Goal: Task Accomplishment & Management: Manage account settings

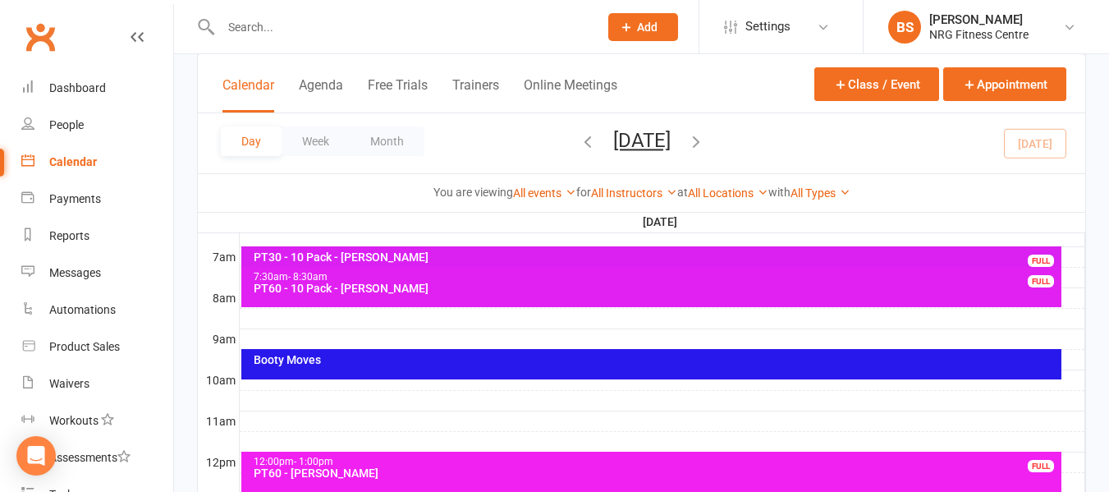
scroll to position [410, 0]
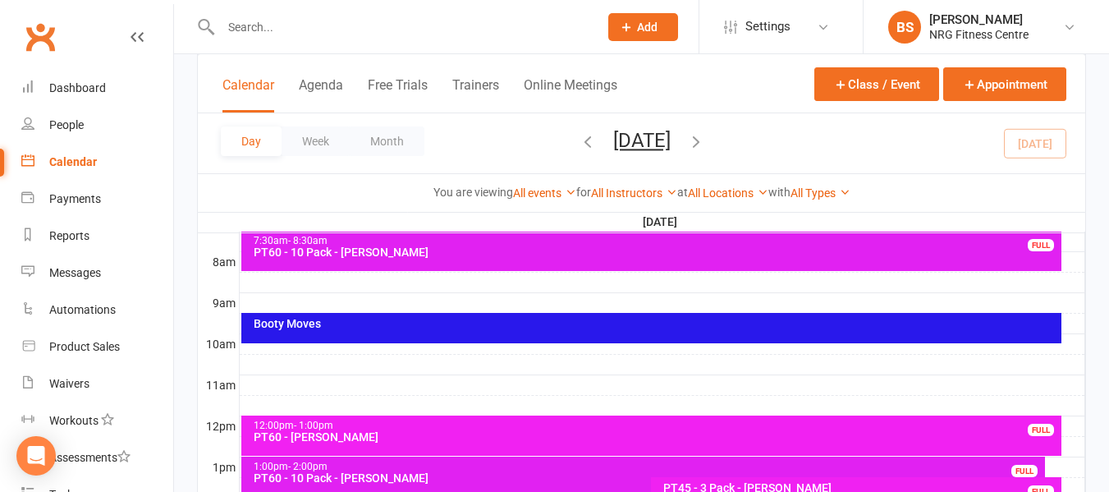
click at [355, 329] on div "Booty Moves" at bounding box center [651, 328] width 821 height 30
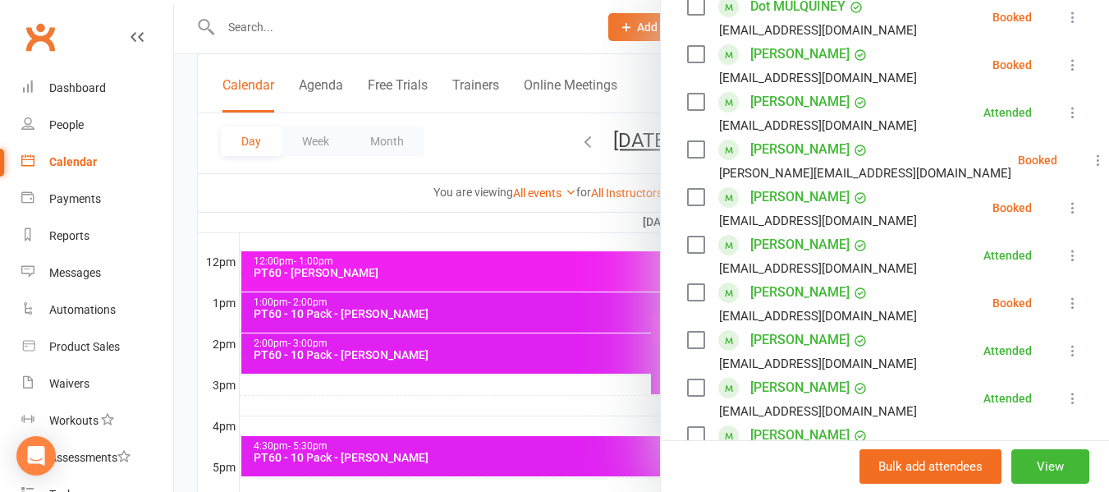
scroll to position [574, 0]
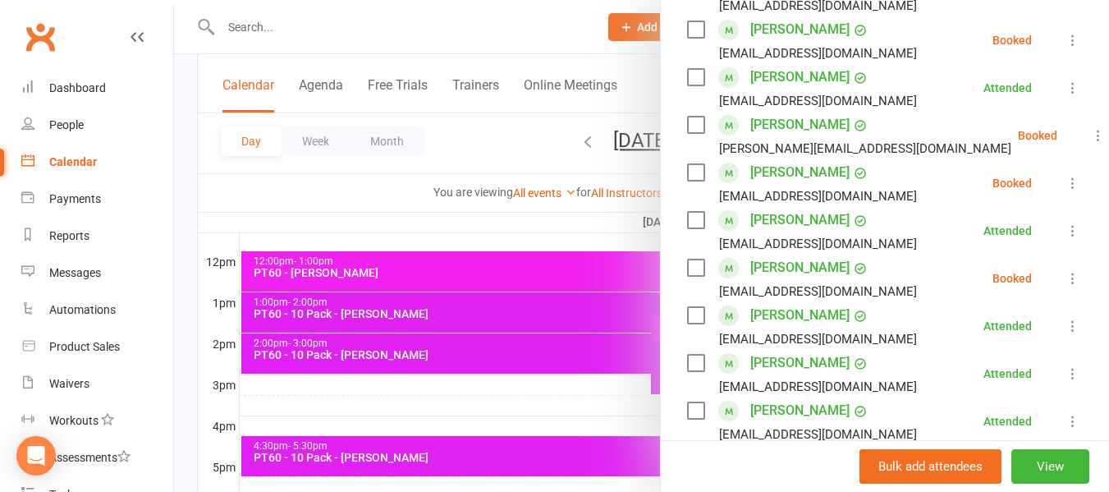
click at [690, 276] on label at bounding box center [695, 267] width 16 height 16
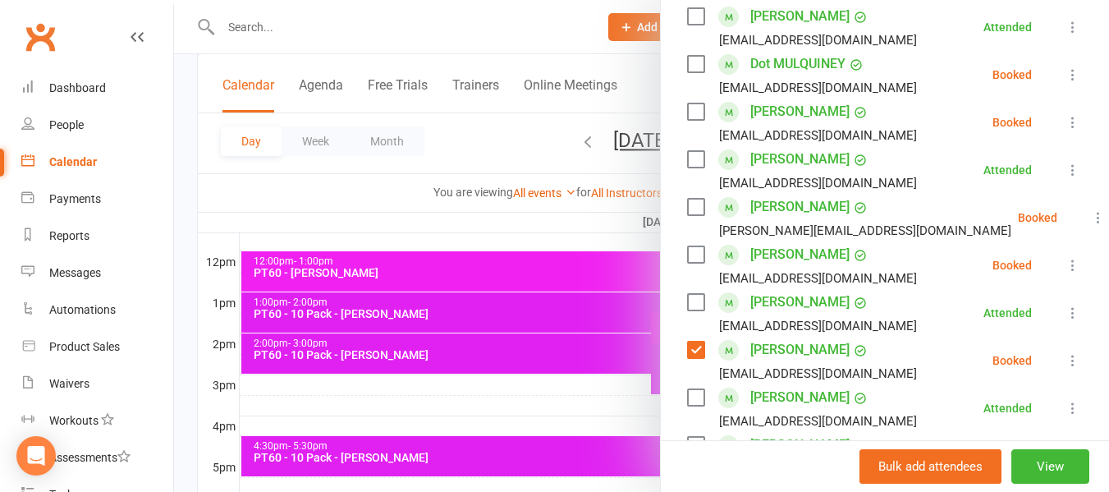
click at [689, 120] on label at bounding box center [695, 111] width 16 height 16
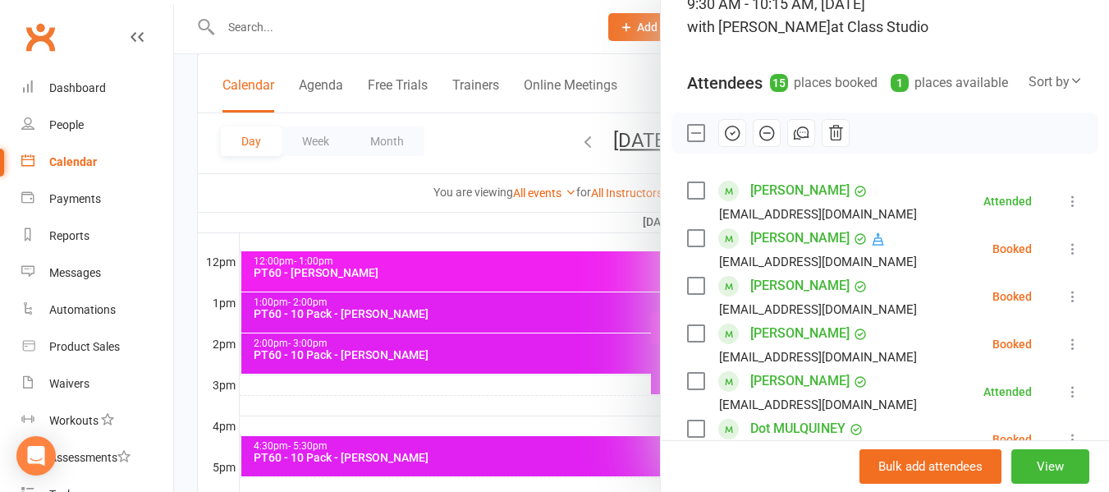
scroll to position [164, 0]
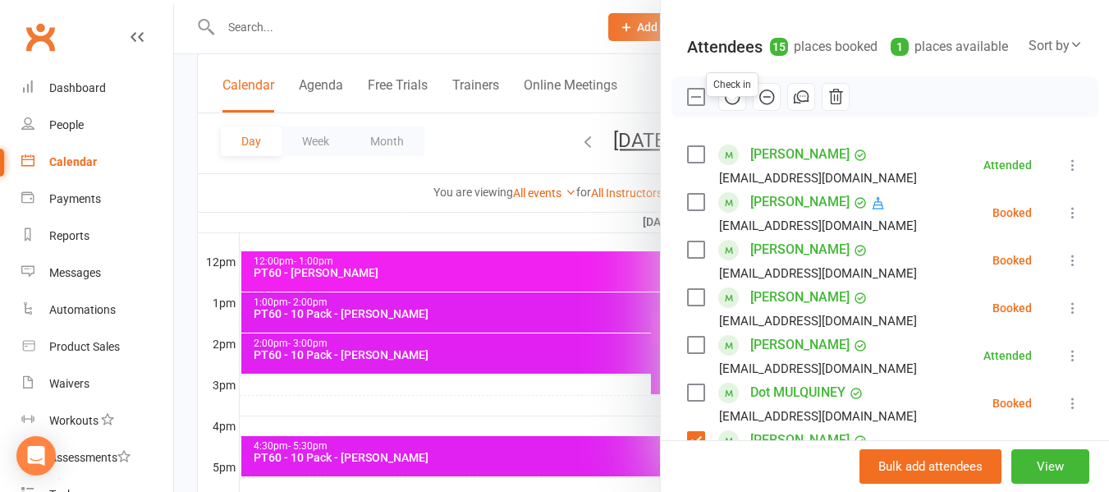
drag, startPoint x: 726, startPoint y: 119, endPoint x: 632, endPoint y: 62, distance: 110.1
click at [732, 98] on icon "button" at bounding box center [733, 96] width 2 height 2
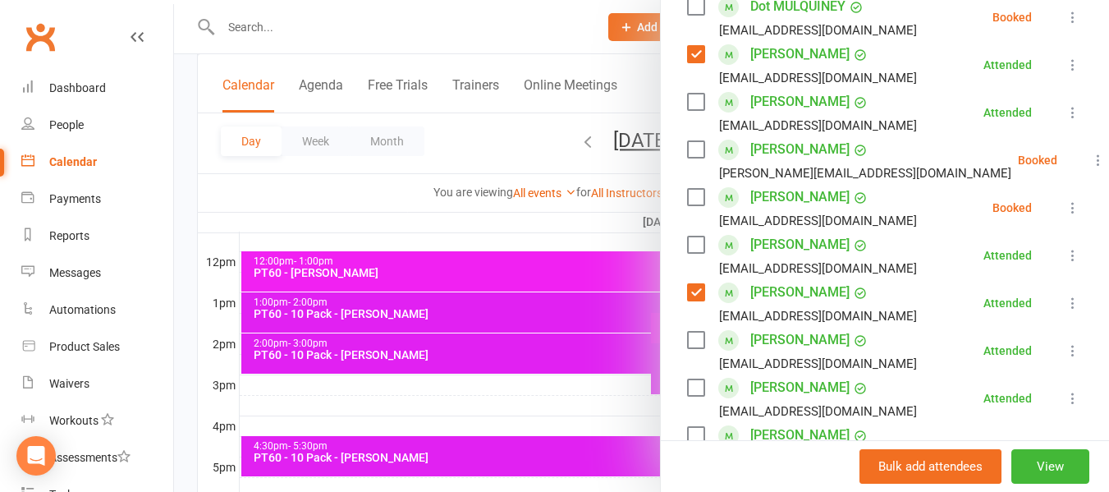
scroll to position [574, 0]
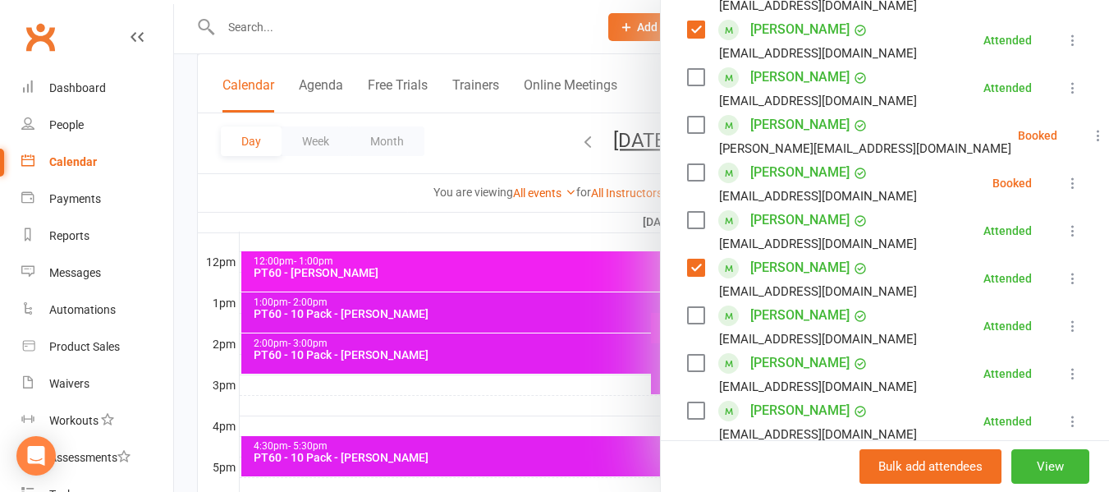
click at [688, 38] on label at bounding box center [695, 29] width 16 height 16
click at [693, 276] on label at bounding box center [695, 267] width 16 height 16
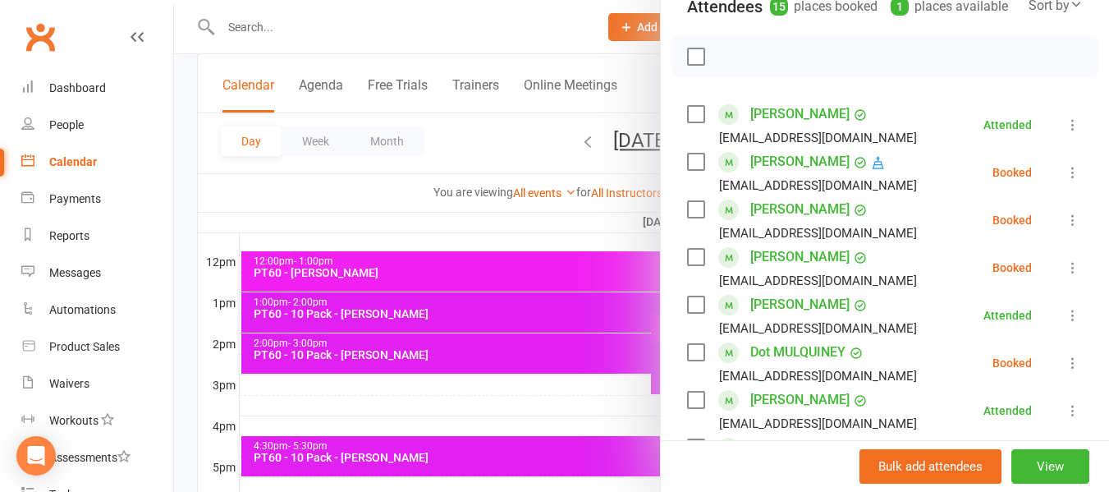
scroll to position [246, 0]
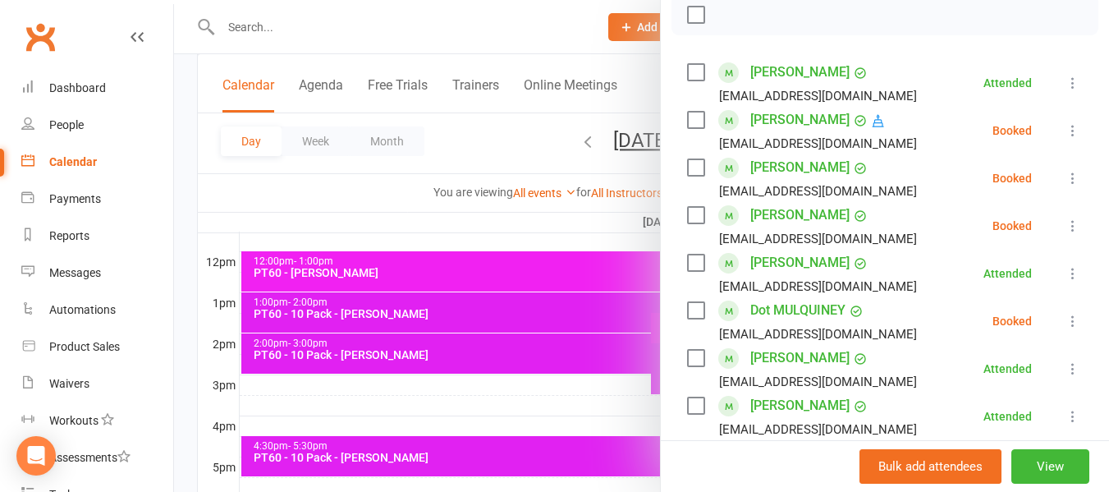
click at [687, 128] on label at bounding box center [695, 120] width 16 height 16
click at [732, 16] on icon "button" at bounding box center [733, 14] width 2 height 2
click at [697, 128] on label at bounding box center [695, 120] width 16 height 16
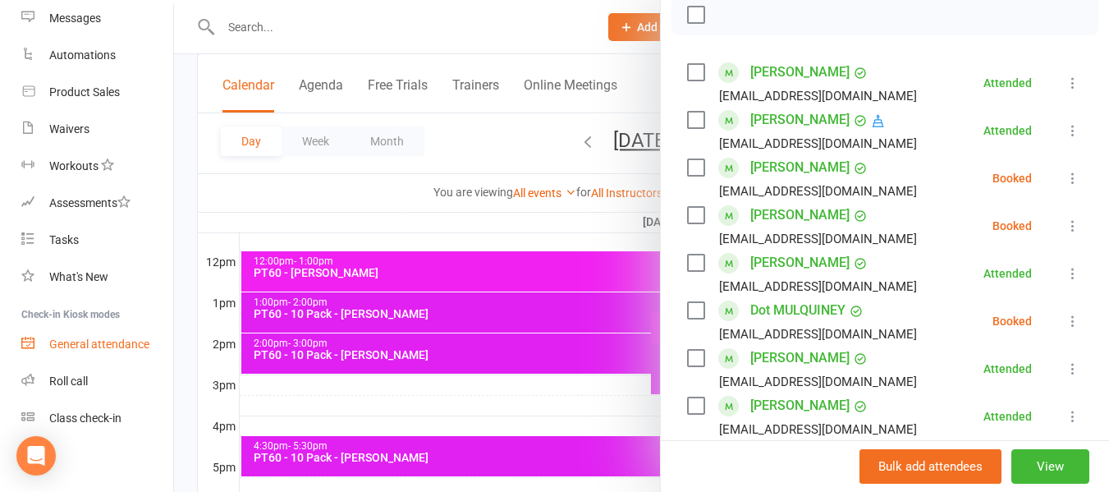
scroll to position [261, 0]
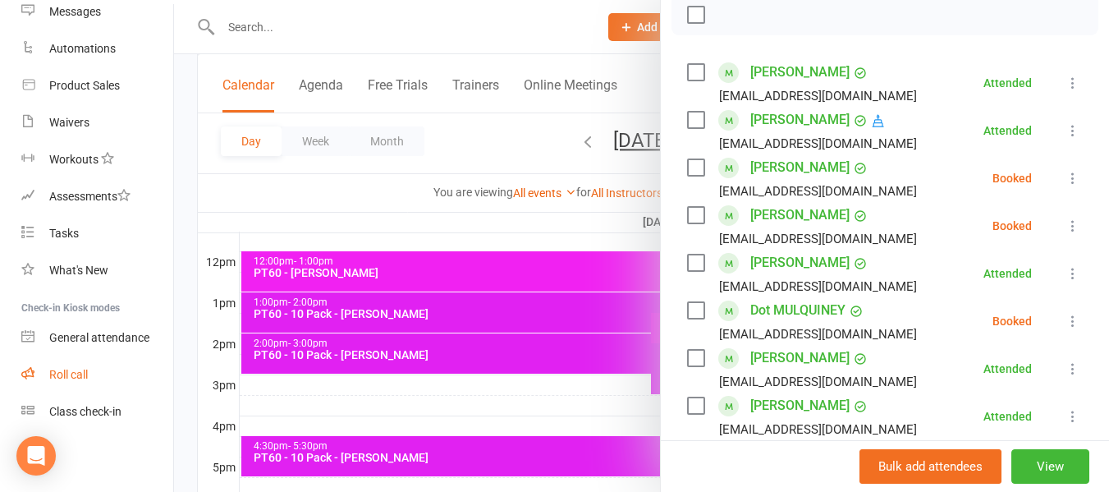
click at [62, 375] on div "Roll call" at bounding box center [68, 374] width 39 height 13
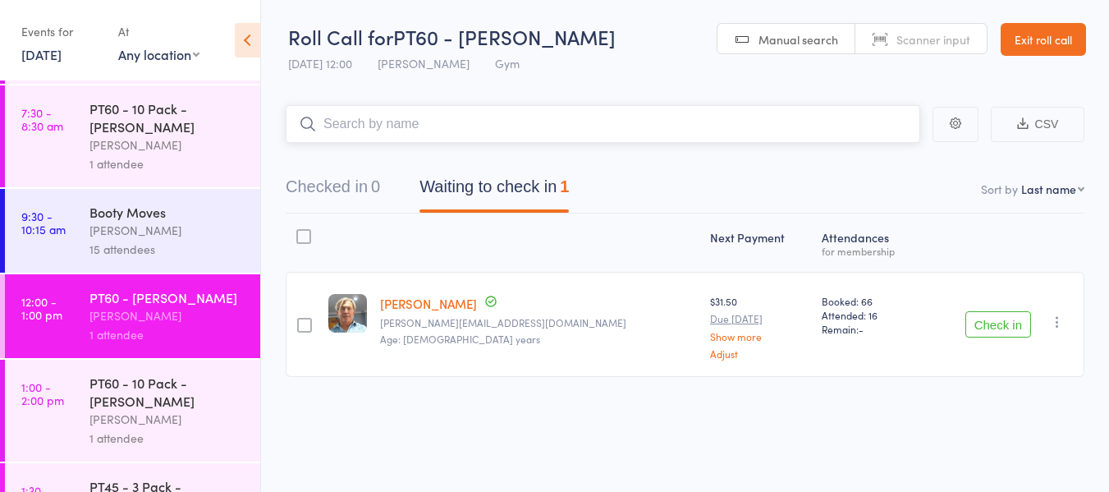
scroll to position [82, 0]
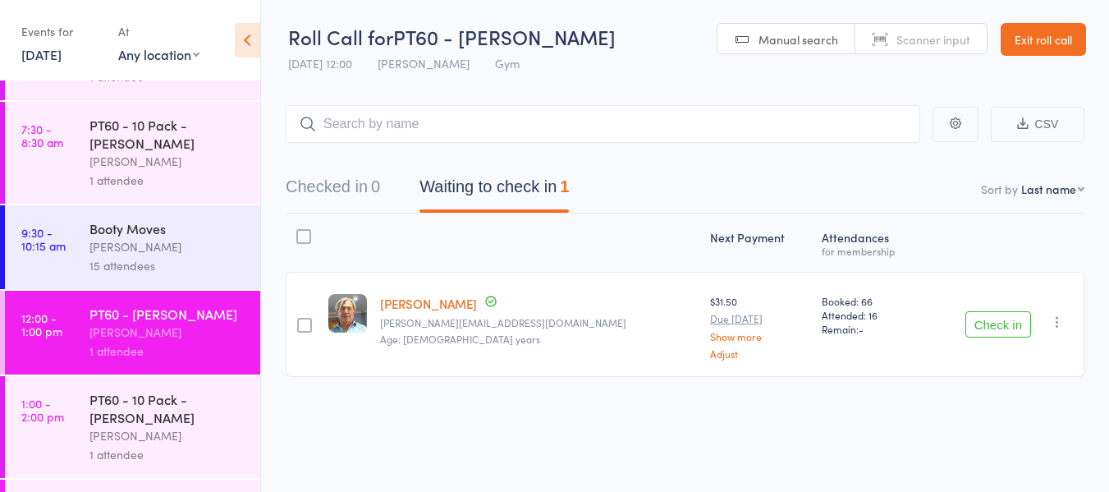
click at [142, 239] on div "[PERSON_NAME]" at bounding box center [167, 246] width 157 height 19
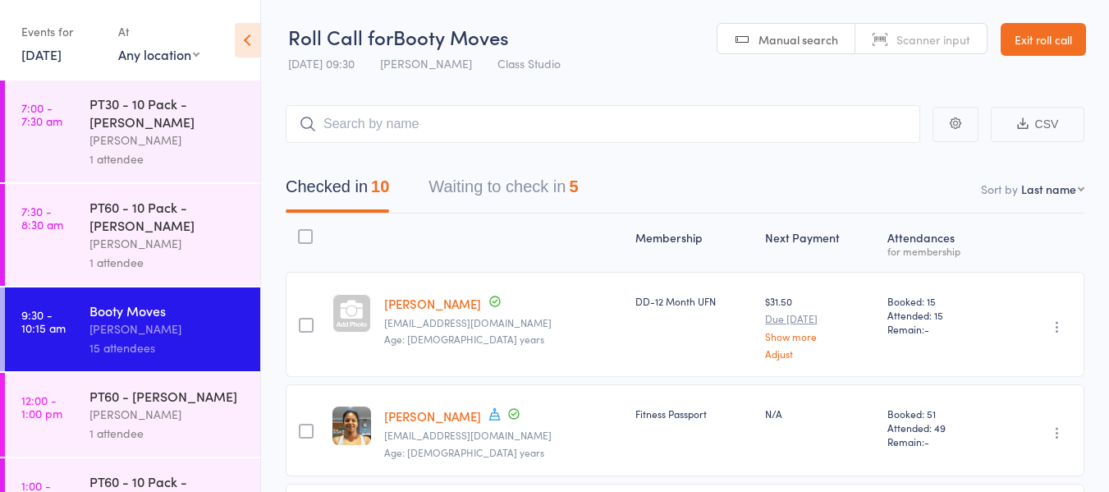
click at [523, 187] on button "Waiting to check in 5" at bounding box center [502, 190] width 149 height 43
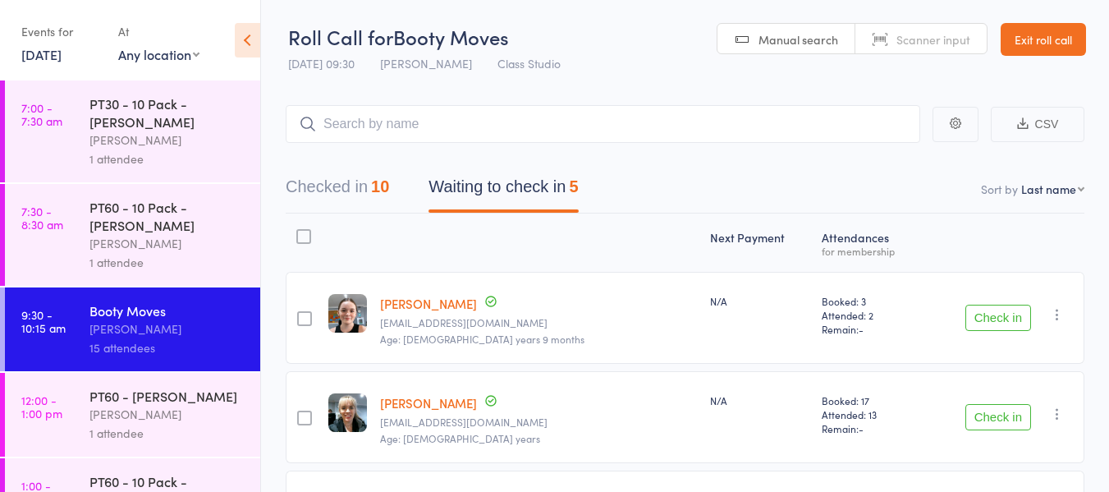
click at [1001, 315] on button "Check in" at bounding box center [998, 317] width 66 height 26
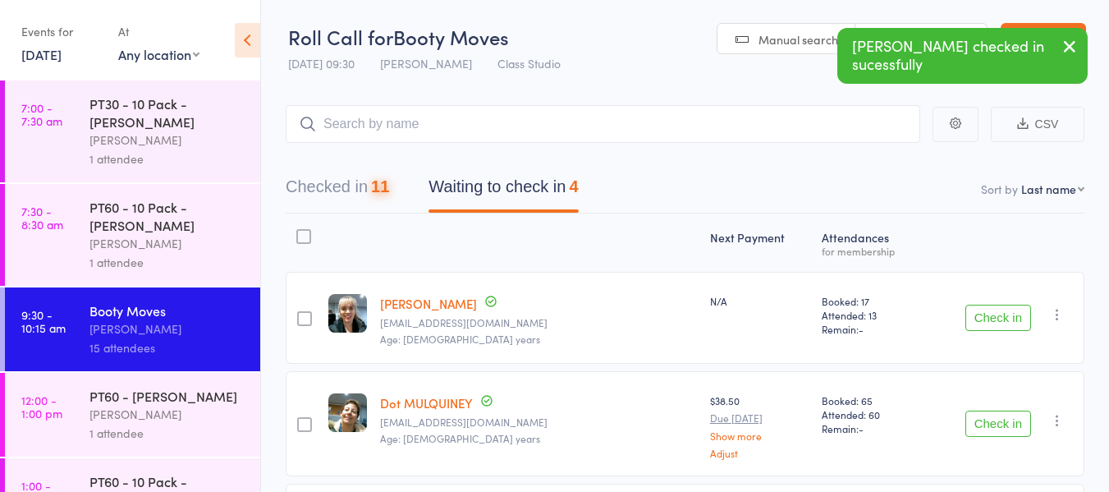
click at [1001, 315] on button "Check in" at bounding box center [998, 317] width 66 height 26
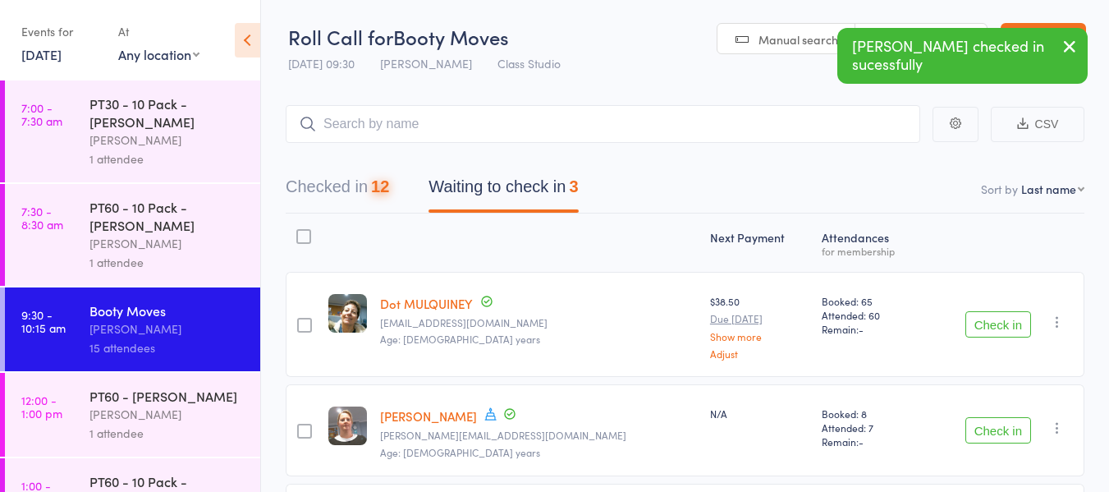
click at [1001, 315] on button "Check in" at bounding box center [998, 324] width 66 height 26
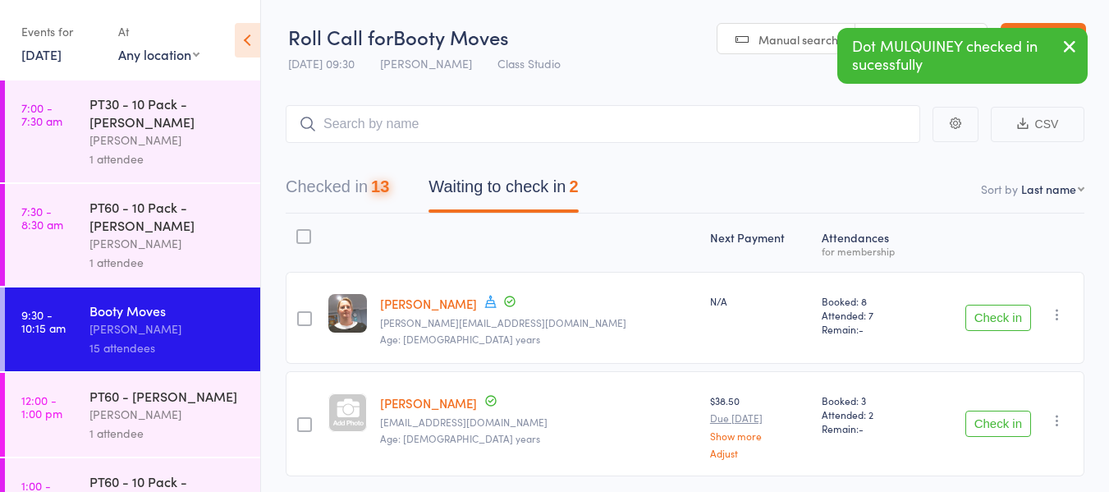
click at [1001, 315] on button "Check in" at bounding box center [998, 317] width 66 height 26
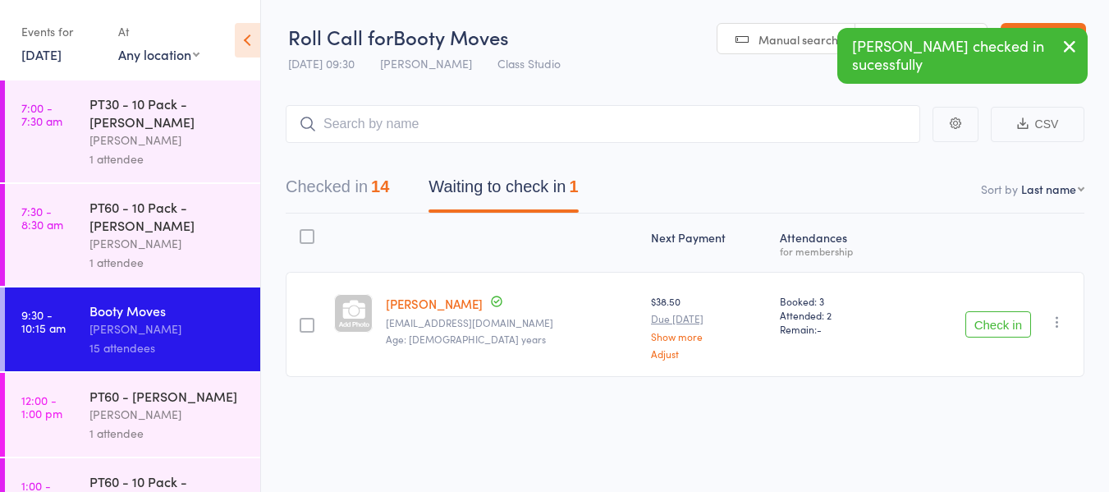
click at [1054, 324] on icon "button" at bounding box center [1057, 321] width 16 height 16
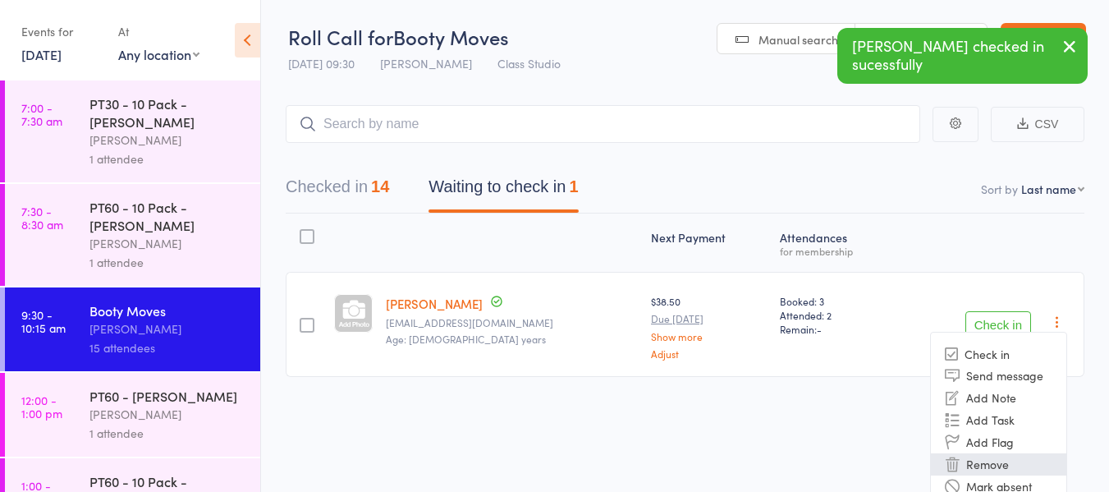
click at [986, 465] on li "Remove" at bounding box center [998, 464] width 135 height 22
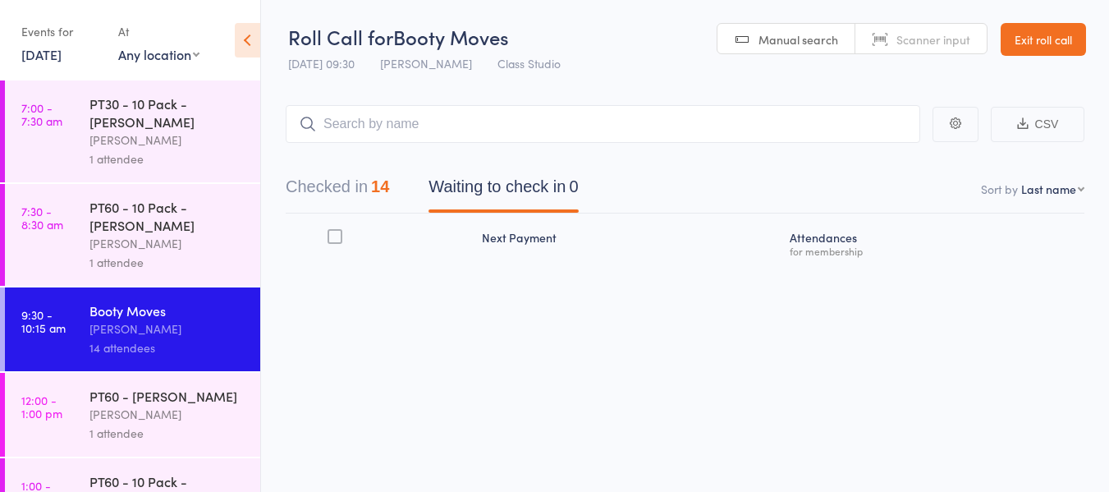
click at [344, 189] on button "Checked in 14" at bounding box center [337, 190] width 103 height 43
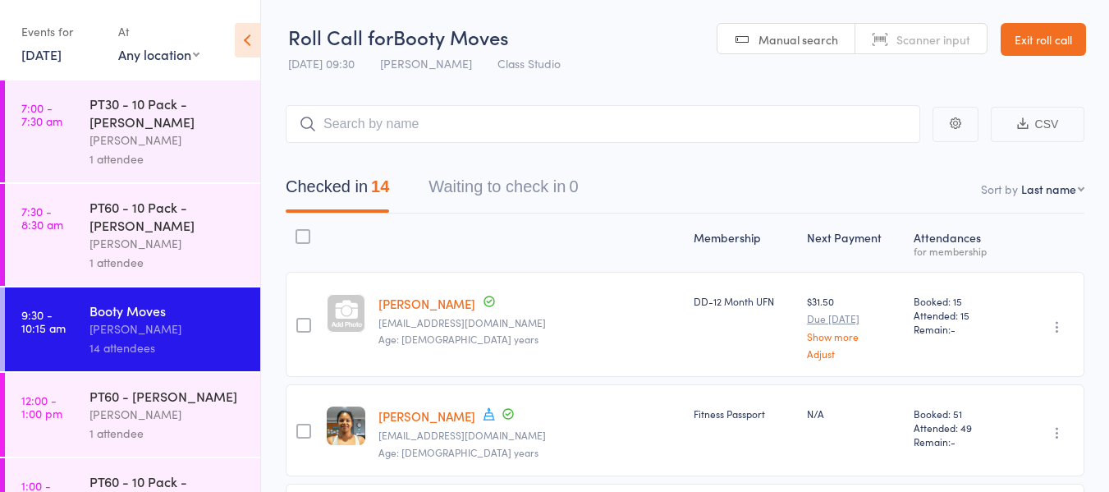
click at [1069, 46] on link "Exit roll call" at bounding box center [1042, 39] width 85 height 33
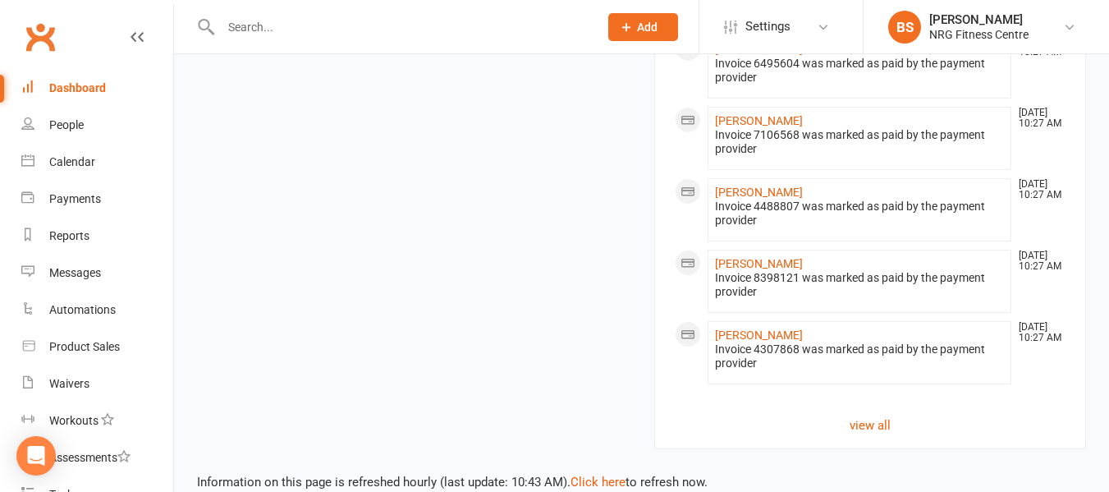
scroll to position [1641, 0]
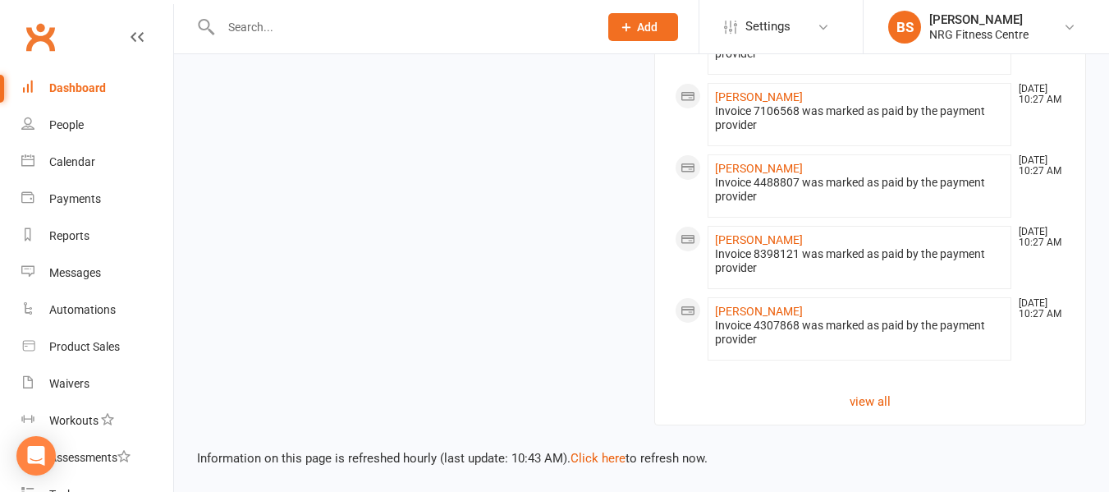
click at [413, 20] on input "text" at bounding box center [401, 27] width 371 height 23
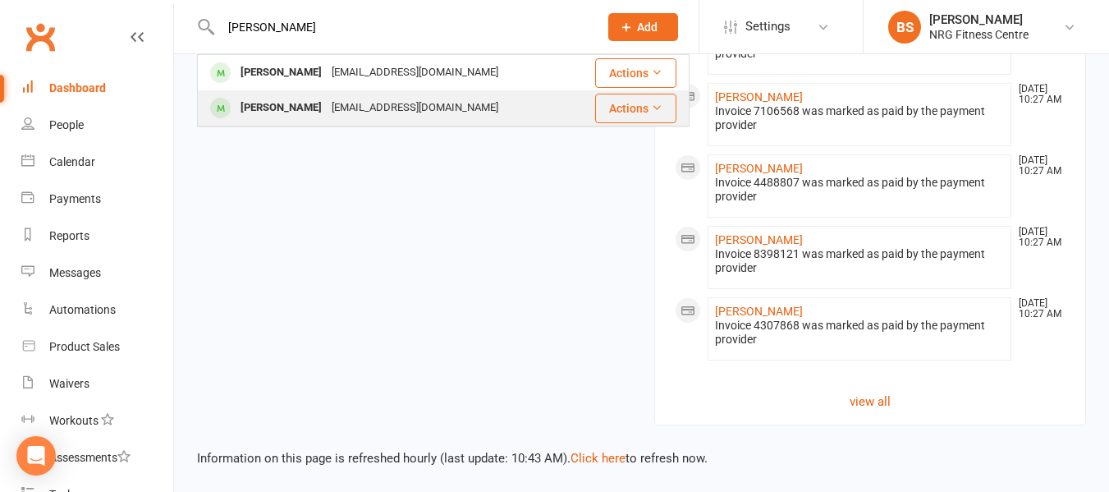
type input "meharg"
click at [415, 98] on div "rebekahanne2511@gmail.com" at bounding box center [415, 108] width 176 height 24
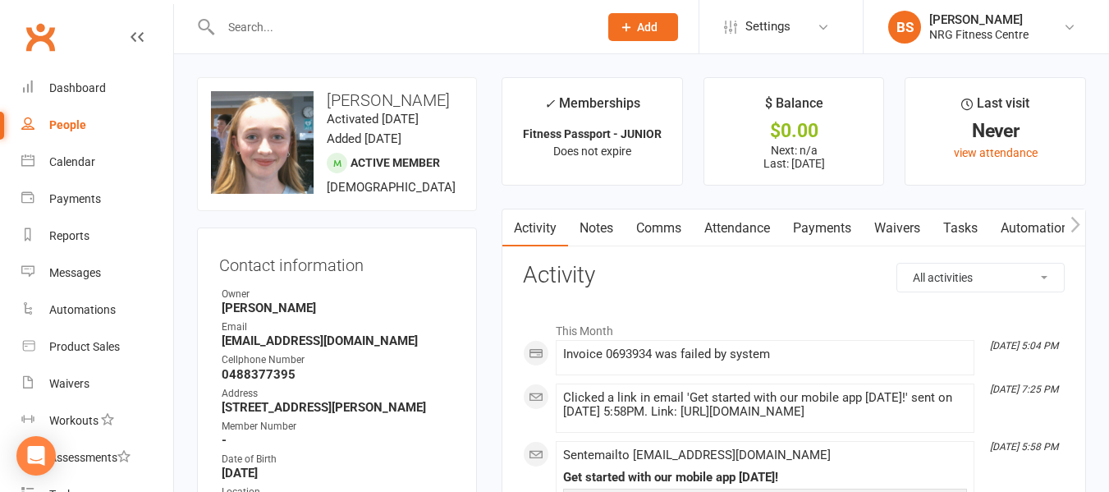
click at [840, 221] on link "Payments" at bounding box center [821, 228] width 81 height 38
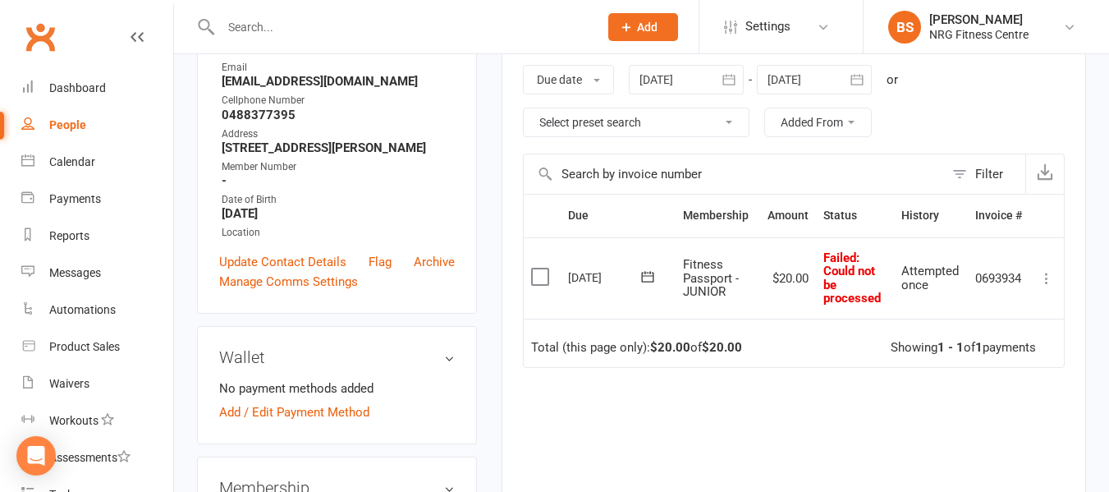
scroll to position [410, 0]
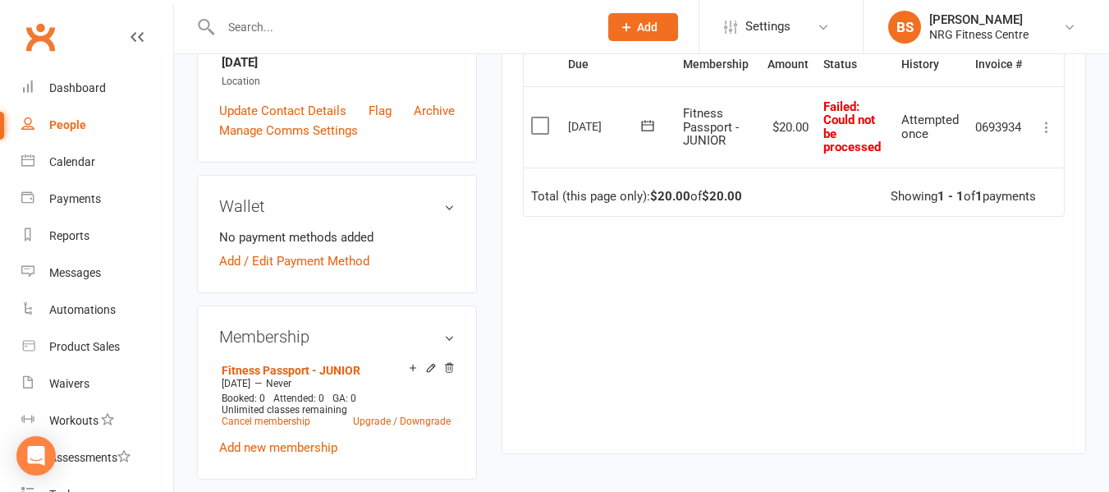
click at [1045, 125] on icon at bounding box center [1046, 127] width 16 height 16
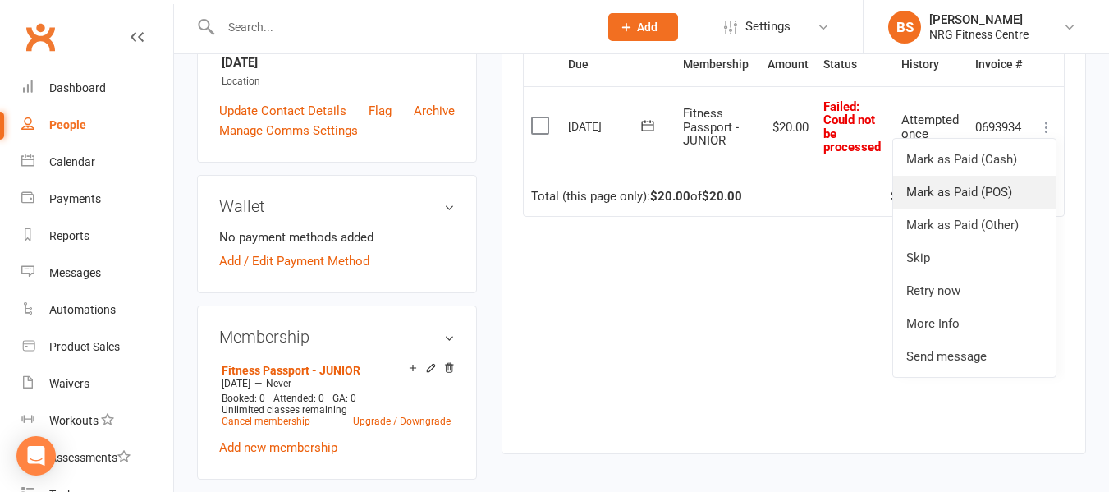
click at [946, 186] on link "Mark as Paid (POS)" at bounding box center [974, 192] width 162 height 33
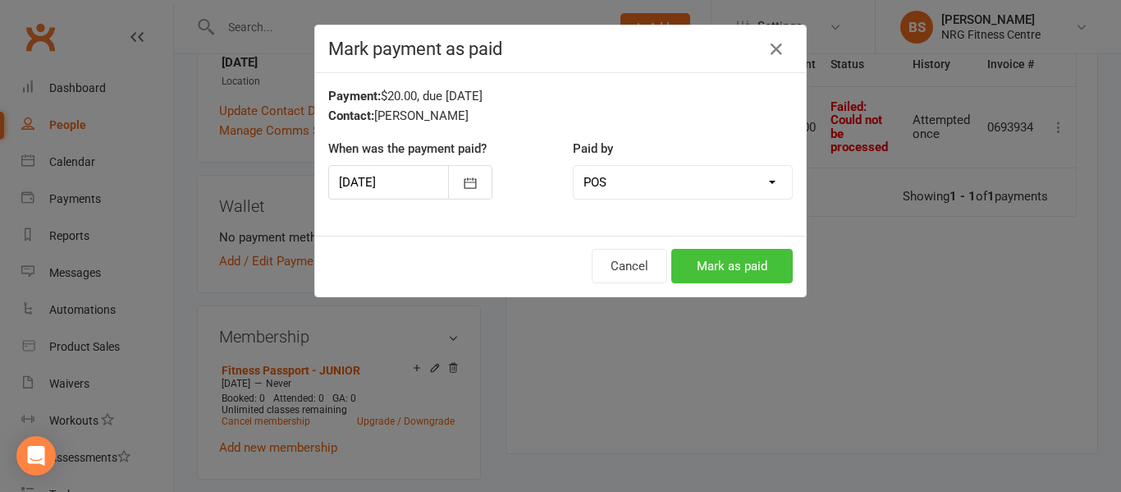
click at [733, 266] on button "Mark as paid" at bounding box center [731, 266] width 121 height 34
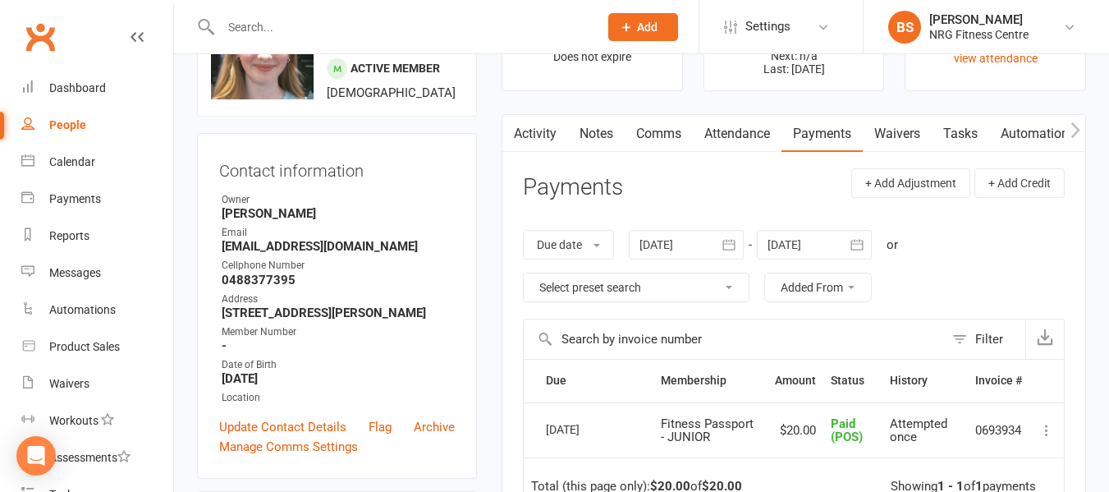
scroll to position [0, 0]
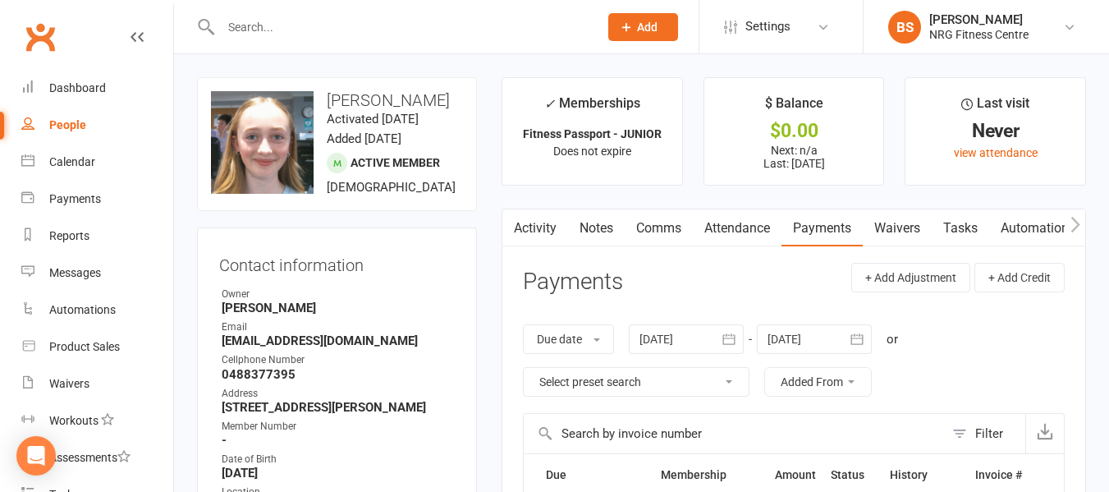
click at [528, 227] on link "Activity" at bounding box center [535, 228] width 66 height 38
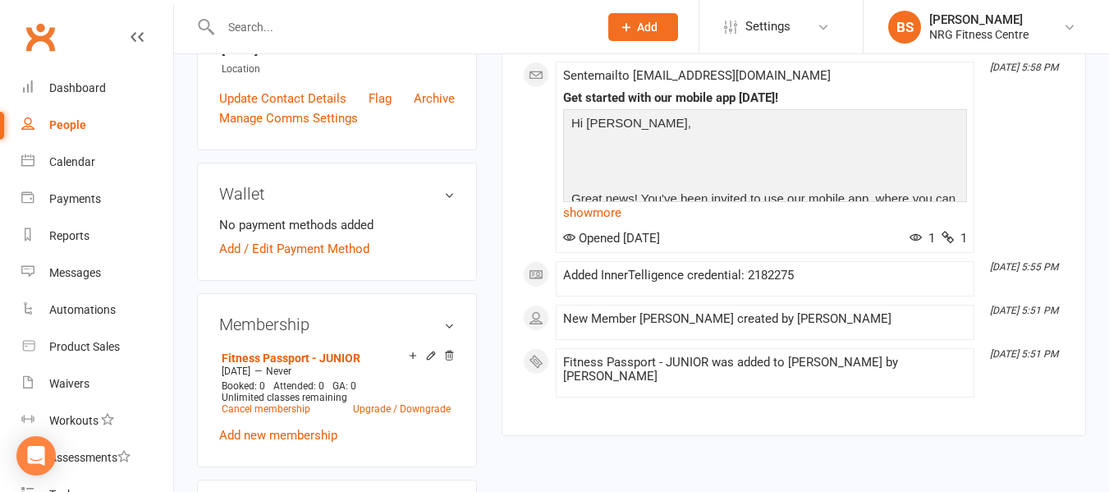
scroll to position [410, 0]
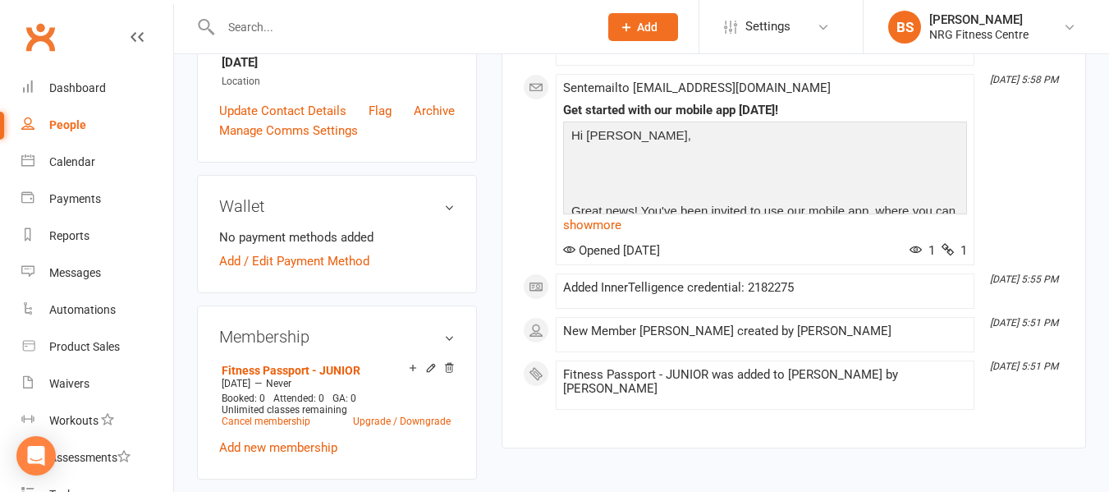
click at [294, 17] on input "text" at bounding box center [401, 27] width 371 height 23
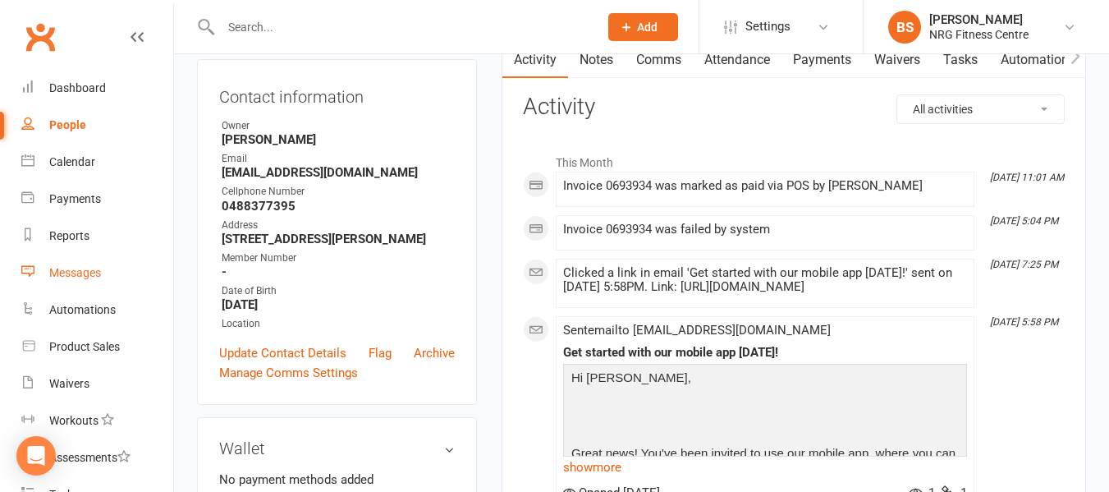
scroll to position [0, 0]
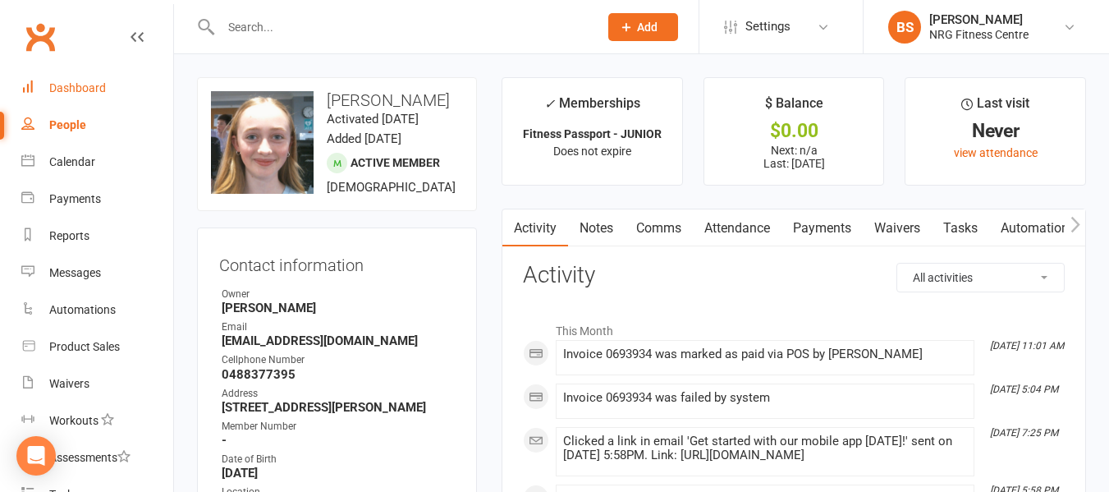
click at [80, 85] on div "Dashboard" at bounding box center [77, 87] width 57 height 13
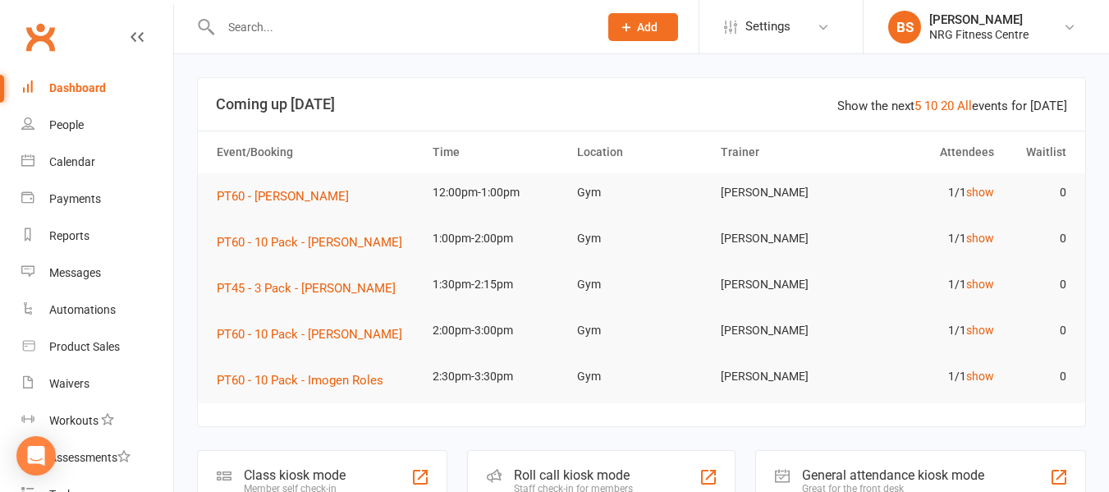
click at [299, 22] on input "text" at bounding box center [401, 27] width 371 height 23
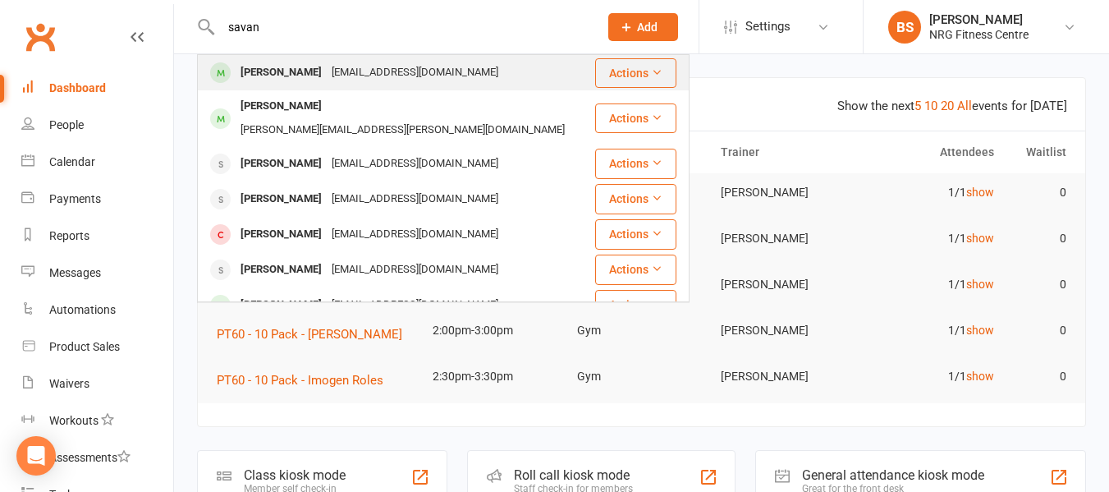
type input "savan"
click at [301, 67] on div "Savannah Nowland" at bounding box center [281, 73] width 91 height 24
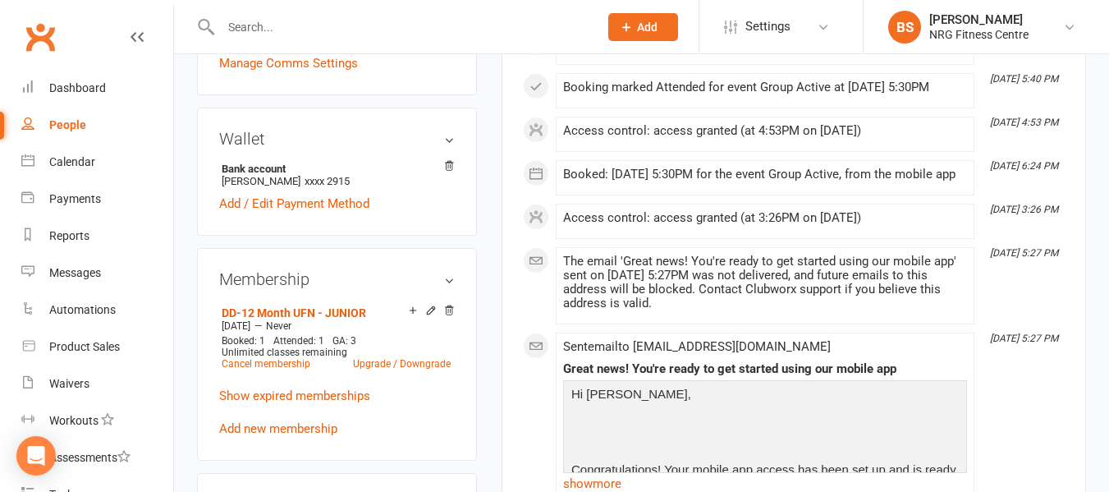
scroll to position [574, 0]
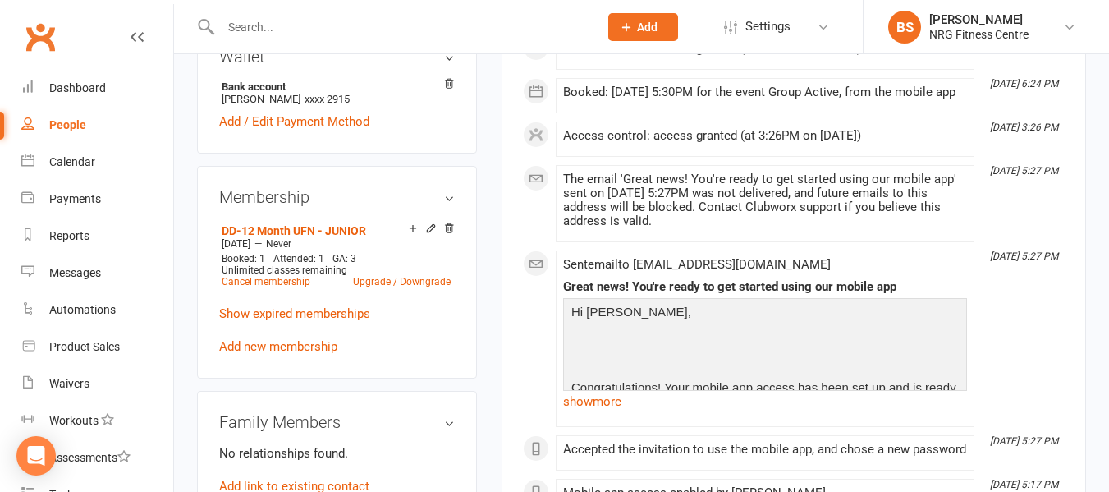
click at [285, 19] on input "text" at bounding box center [401, 27] width 371 height 23
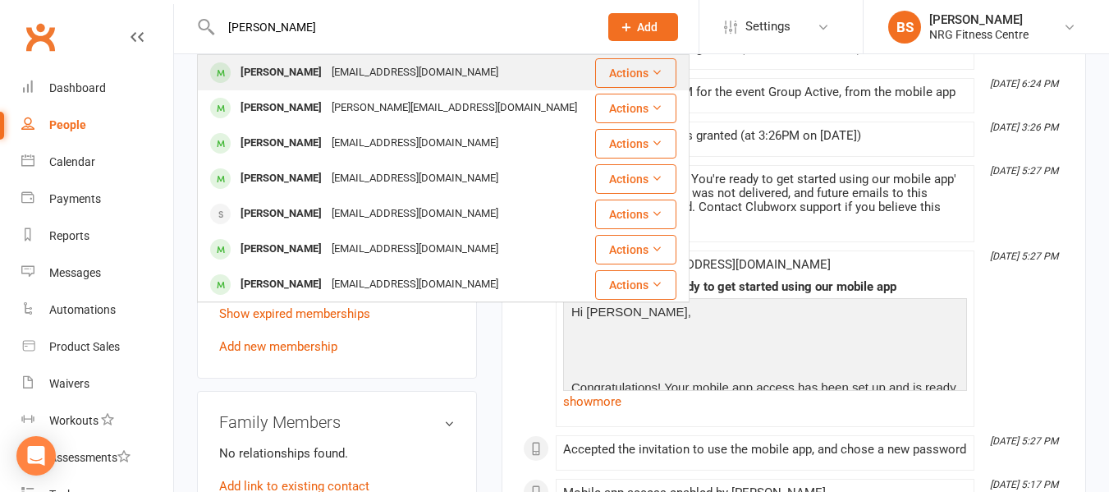
type input "mark hills"
click at [291, 79] on div "Mark Hills" at bounding box center [281, 73] width 91 height 24
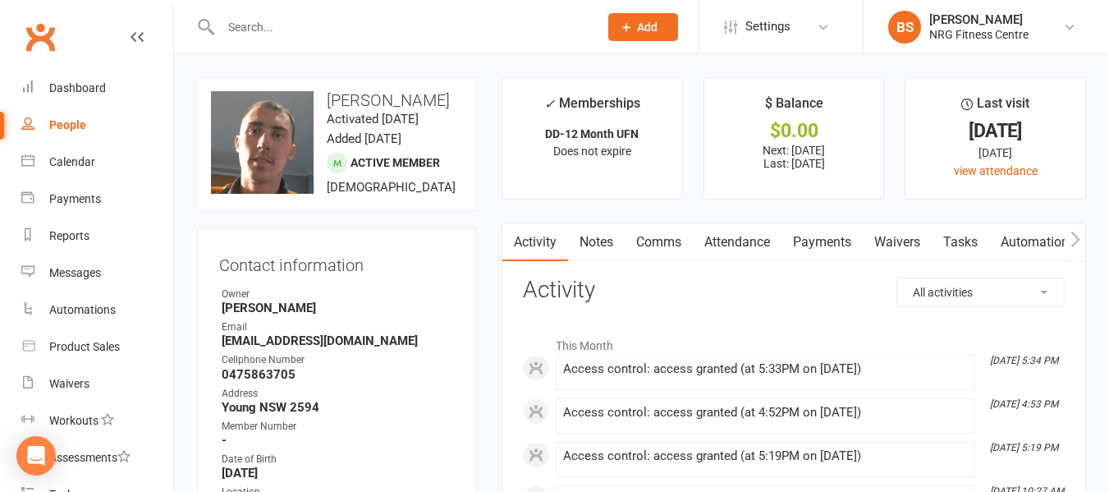
click at [277, 30] on input "text" at bounding box center [401, 27] width 371 height 23
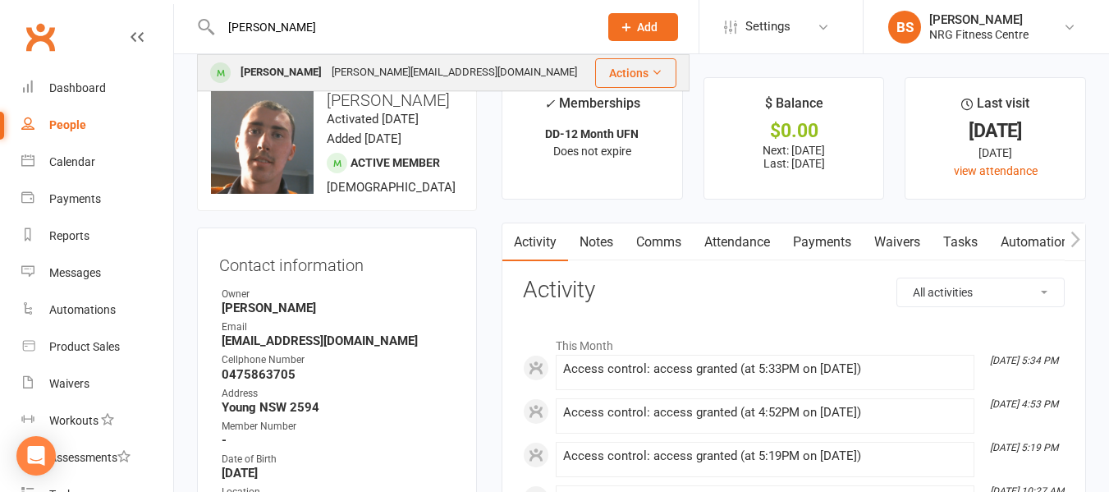
type input "clyde"
click at [280, 66] on div "Clyde Kennedy" at bounding box center [281, 73] width 91 height 24
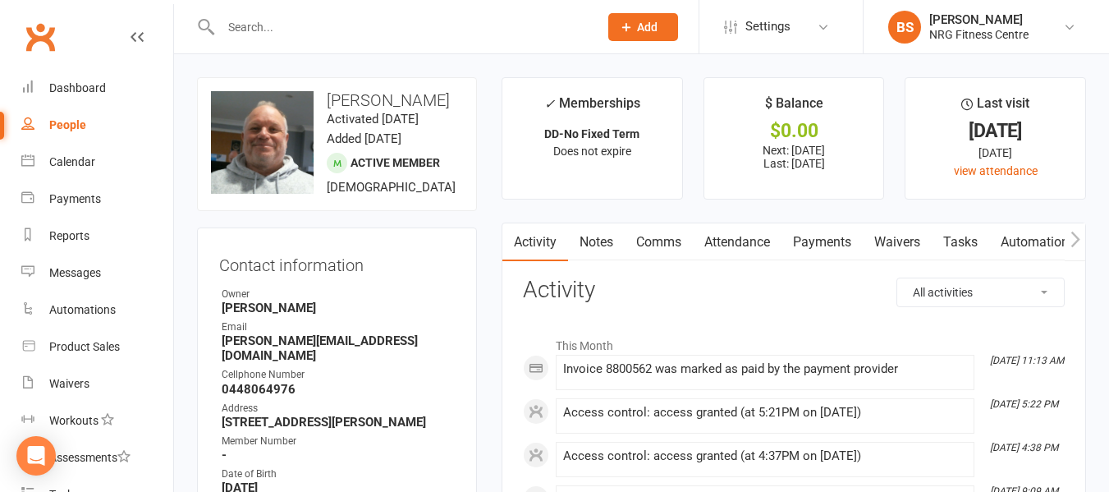
click at [277, 19] on input "text" at bounding box center [401, 27] width 371 height 23
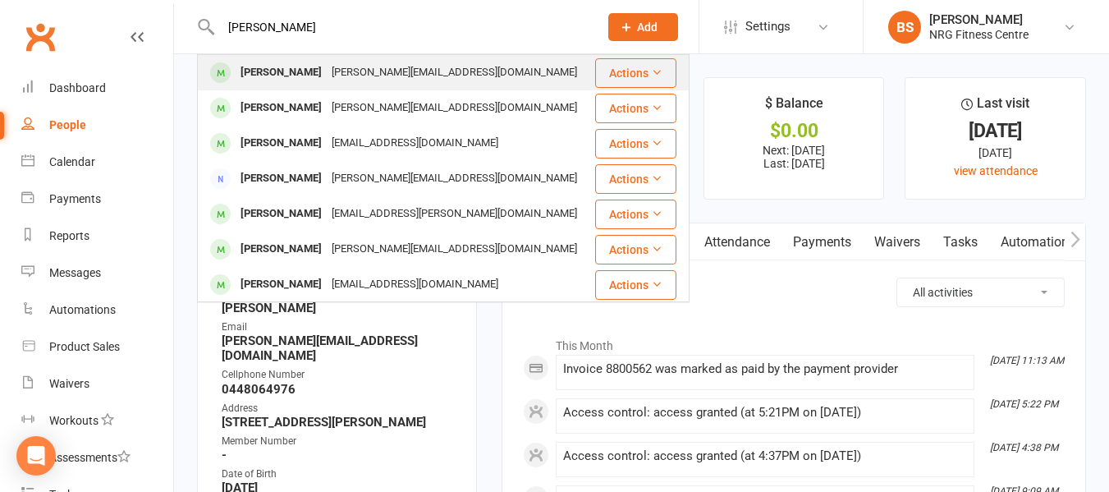
type input "madge"
click at [295, 75] on div "Emily Madge" at bounding box center [281, 73] width 91 height 24
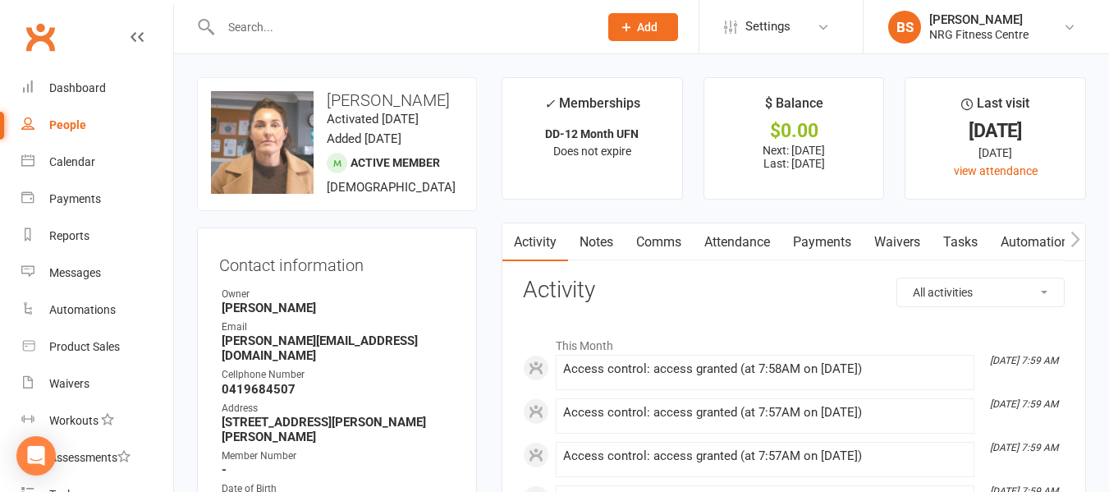
click at [316, 22] on input "text" at bounding box center [401, 27] width 371 height 23
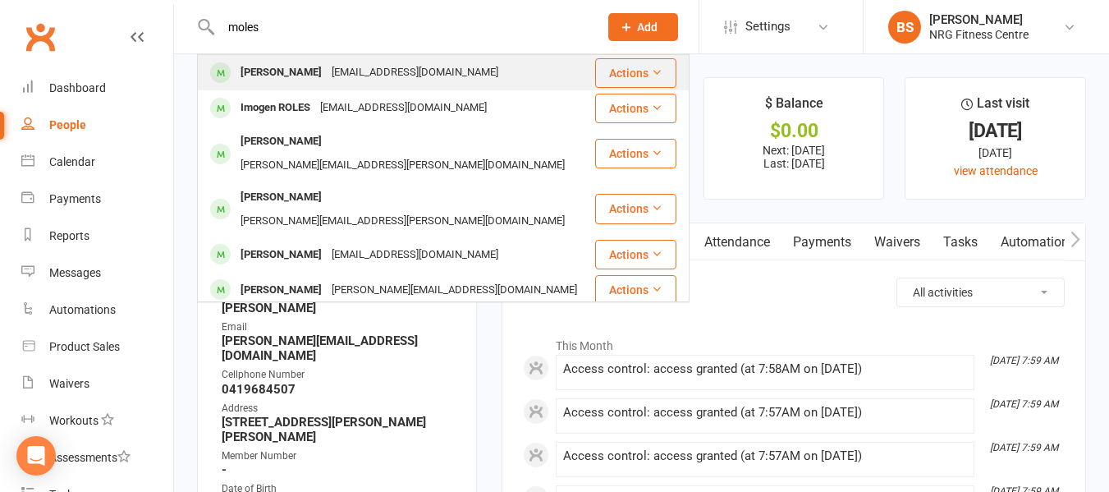
type input "moles"
click at [327, 64] on div "gracie91007@gmail.com" at bounding box center [415, 73] width 176 height 24
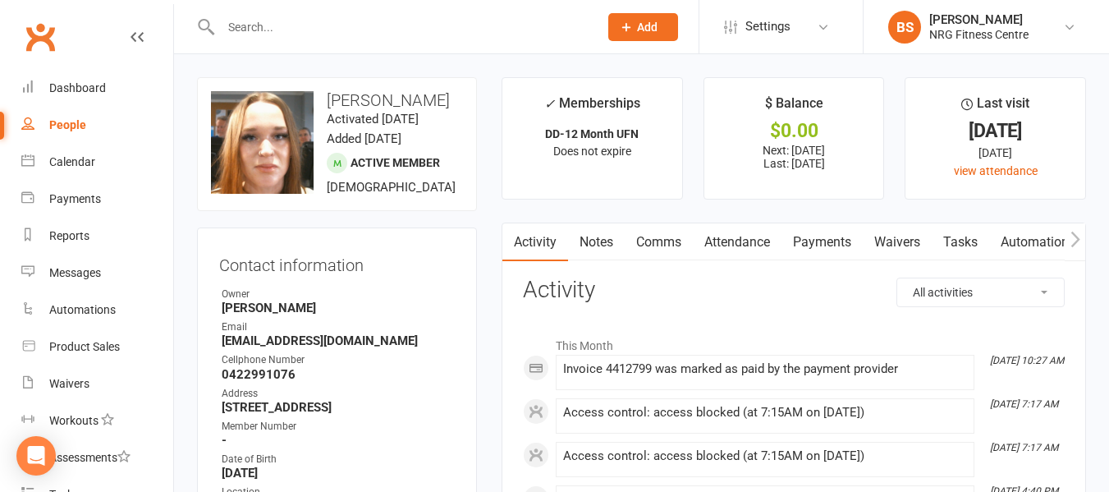
click at [327, 29] on input "text" at bounding box center [401, 27] width 371 height 23
type input "i"
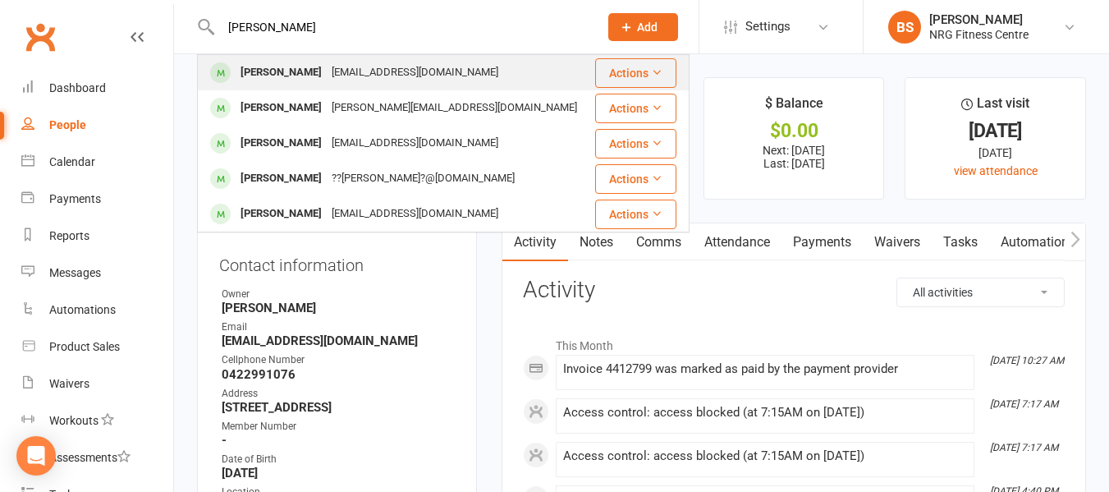
type input "miguel"
click at [341, 71] on div "miguelwhittington31@gmail.com" at bounding box center [415, 73] width 176 height 24
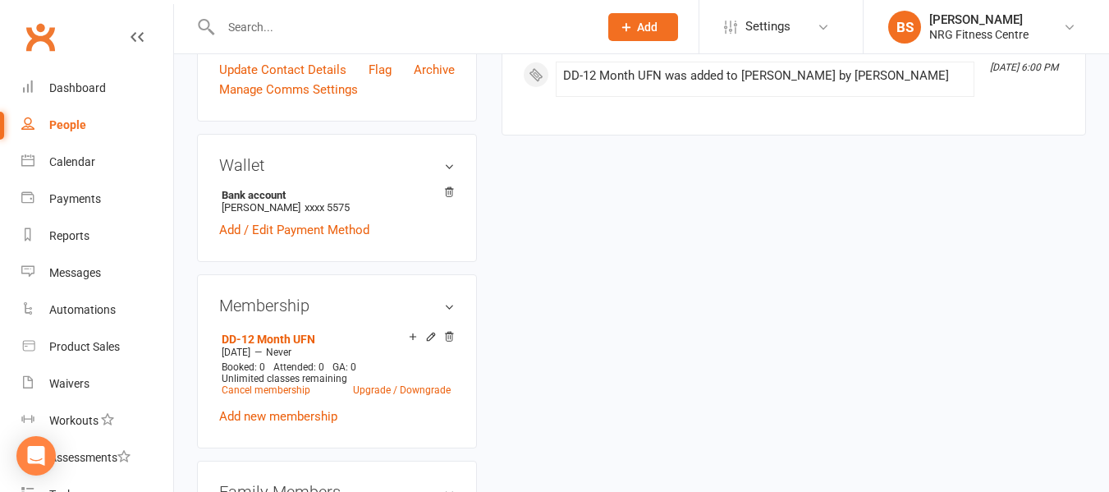
scroll to position [492, 0]
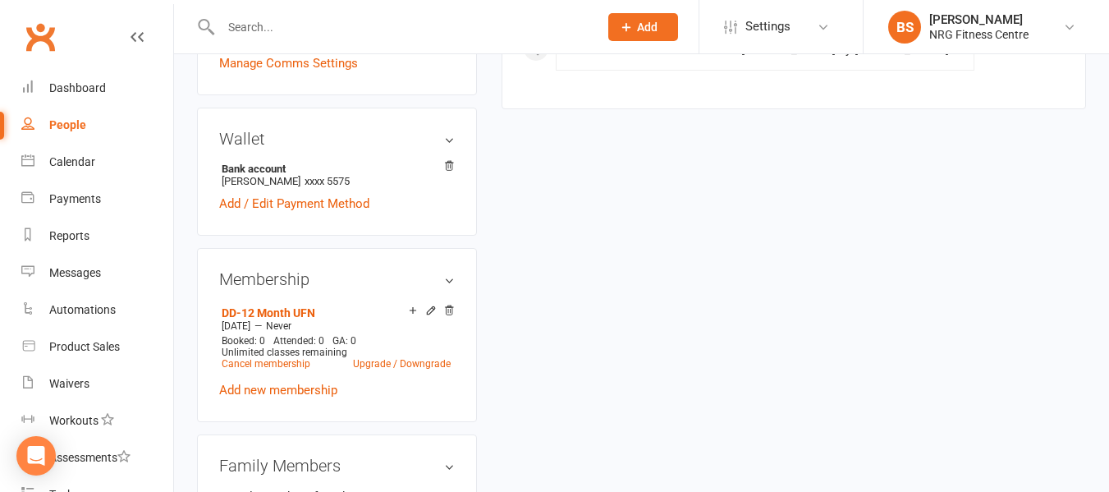
click at [312, 27] on input "text" at bounding box center [401, 27] width 371 height 23
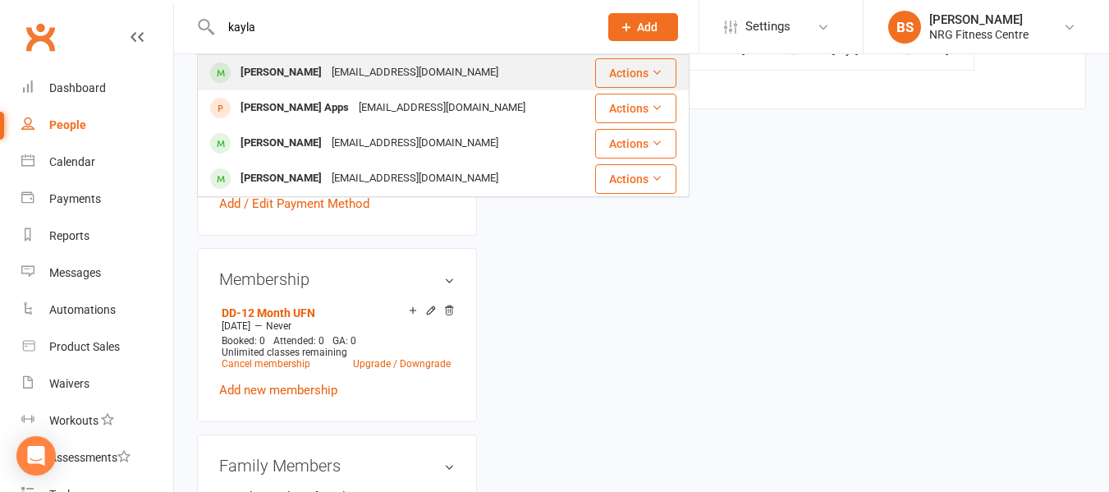
type input "kayla"
click at [327, 67] on div "Ksurry380@gmail.com" at bounding box center [415, 73] width 176 height 24
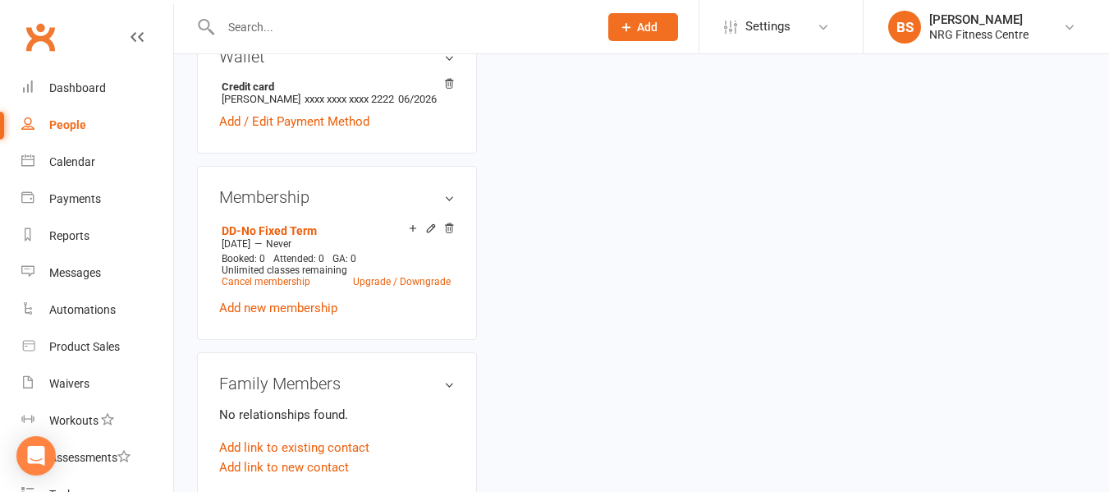
scroll to position [82, 0]
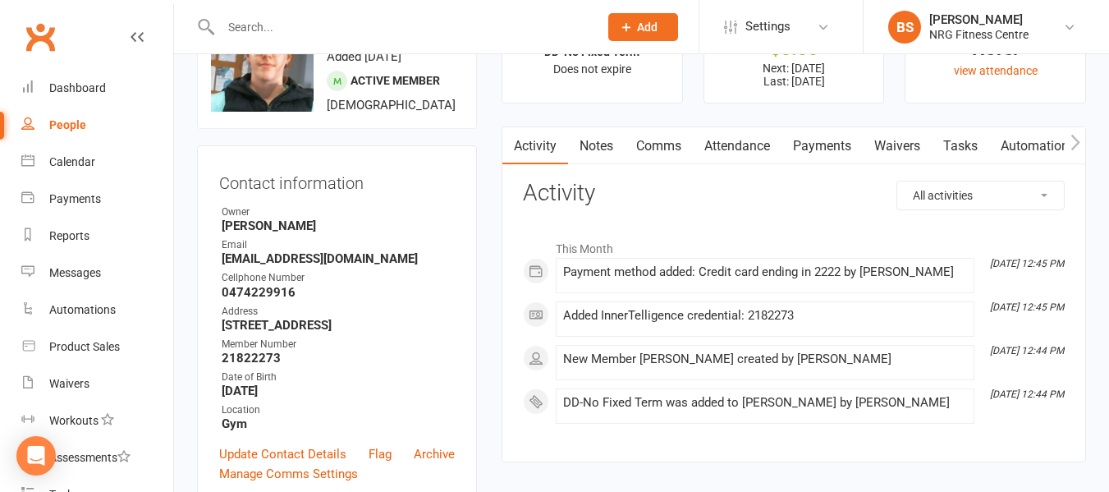
click at [827, 135] on link "Payments" at bounding box center [821, 146] width 81 height 38
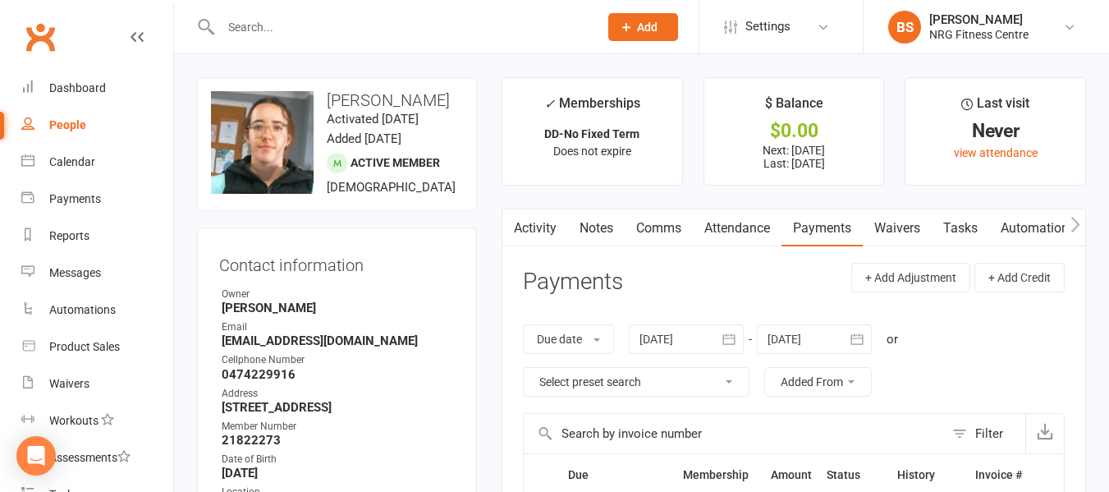
click at [1078, 225] on icon "button" at bounding box center [1074, 225] width 9 height 16
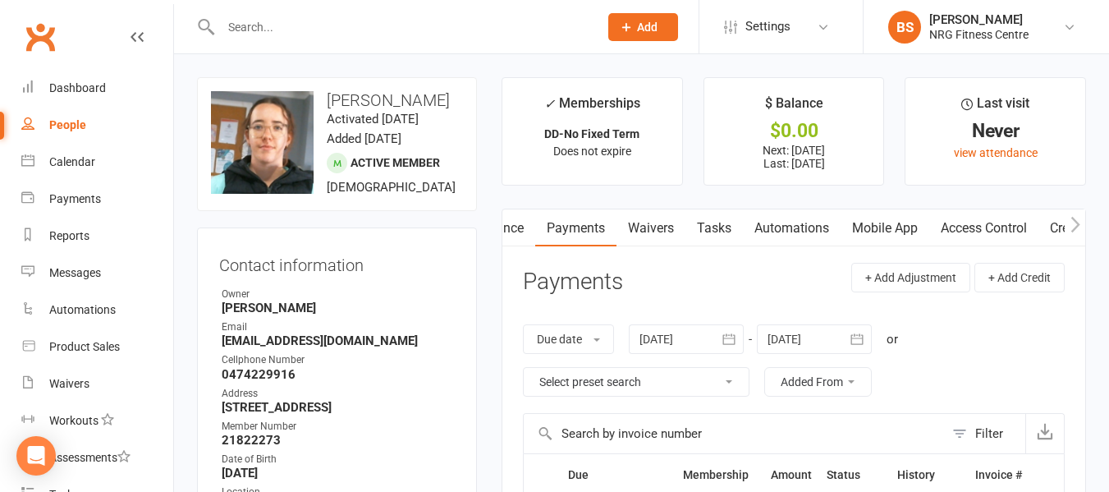
click at [1078, 225] on icon "button" at bounding box center [1074, 225] width 9 height 16
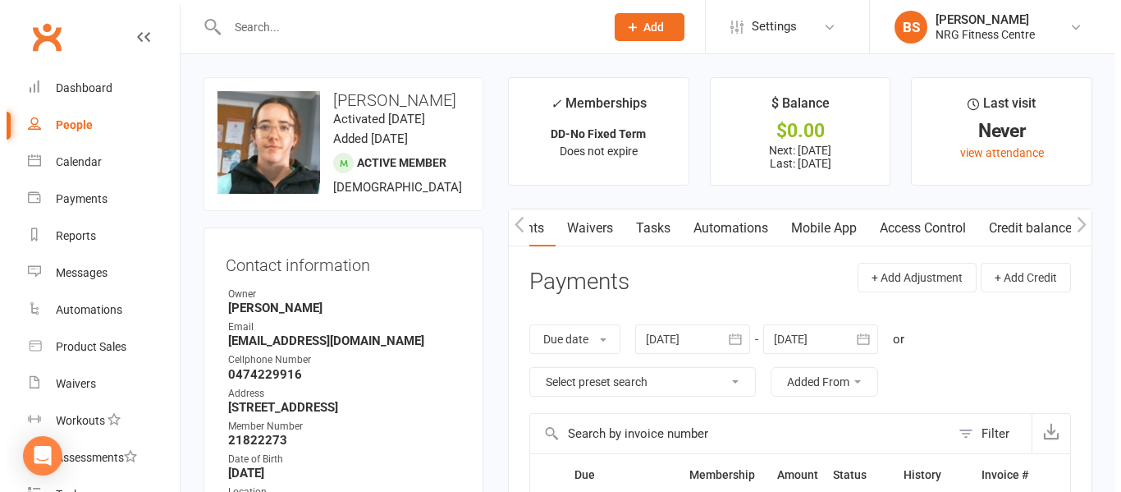
scroll to position [0, 313]
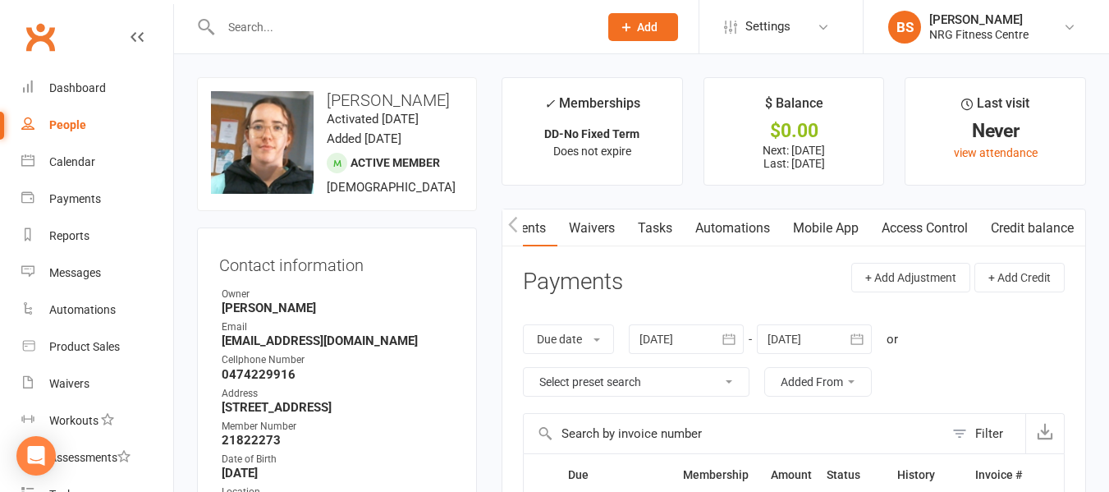
click at [899, 228] on link "Access Control" at bounding box center [924, 228] width 109 height 38
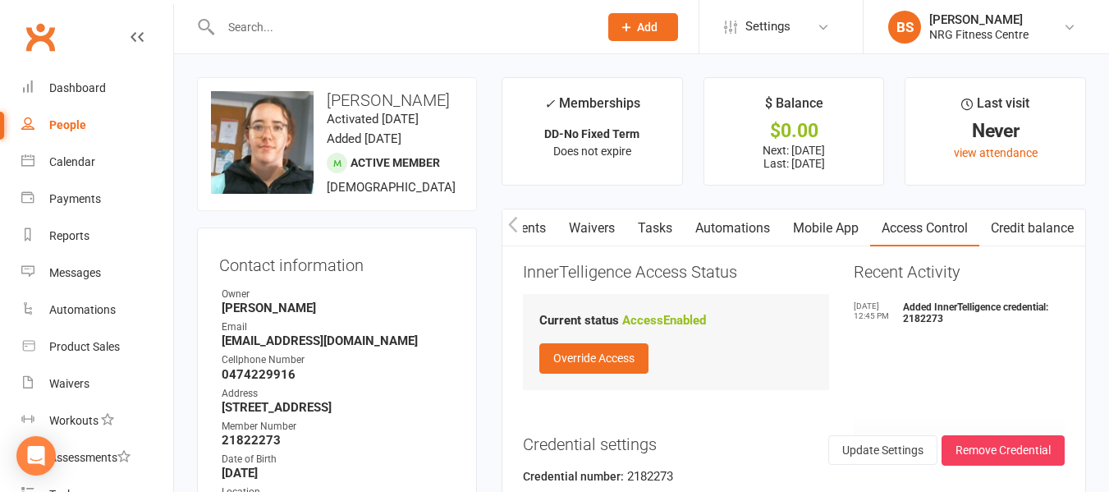
click at [819, 227] on link "Mobile App" at bounding box center [825, 228] width 89 height 38
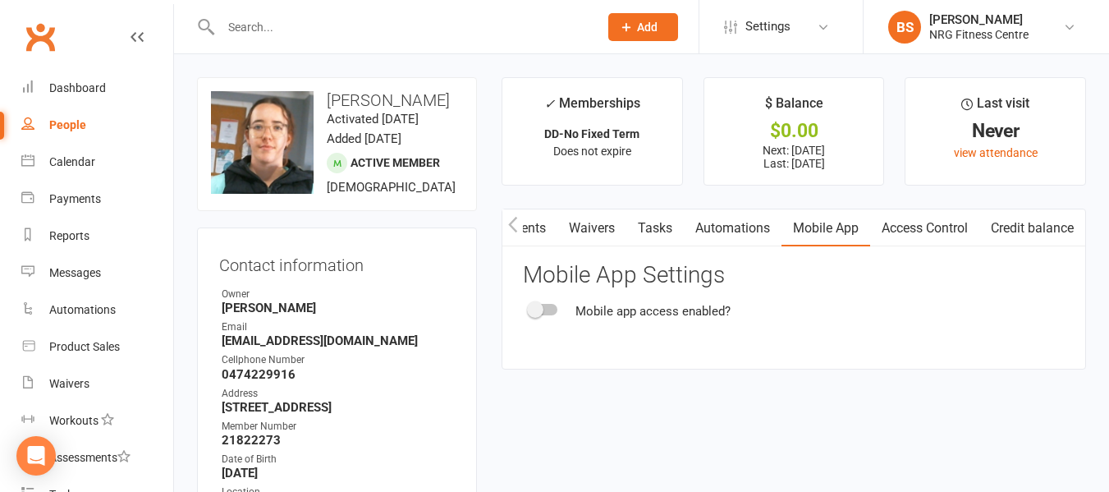
click at [553, 304] on div at bounding box center [543, 309] width 28 height 11
click at [529, 307] on input "checkbox" at bounding box center [529, 307] width 0 height 0
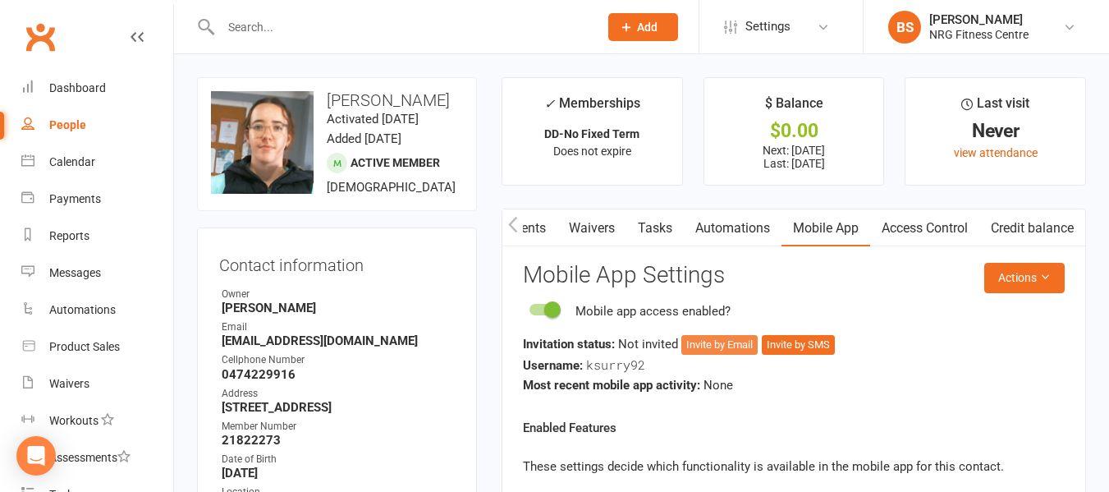
click at [720, 341] on button "Invite by Email" at bounding box center [719, 345] width 76 height 20
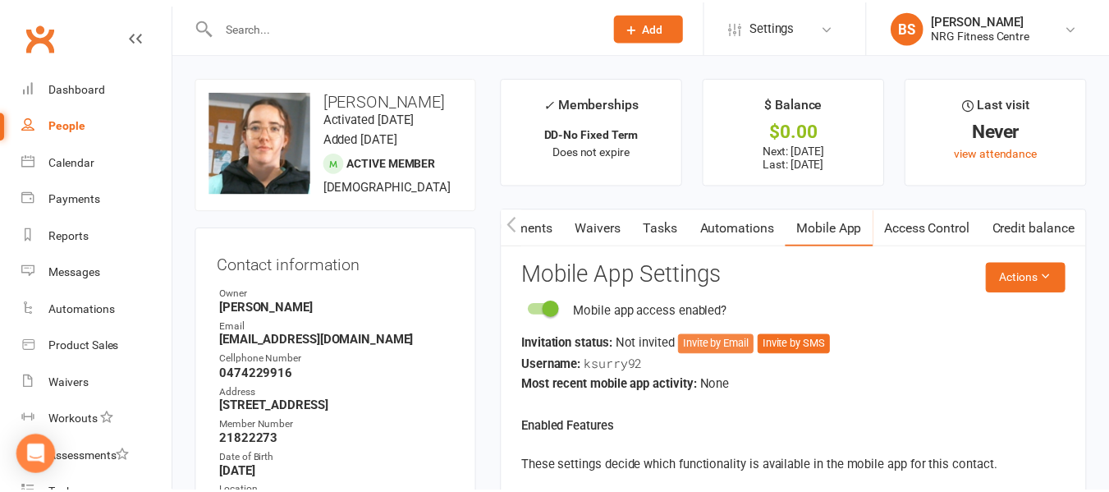
scroll to position [0, 305]
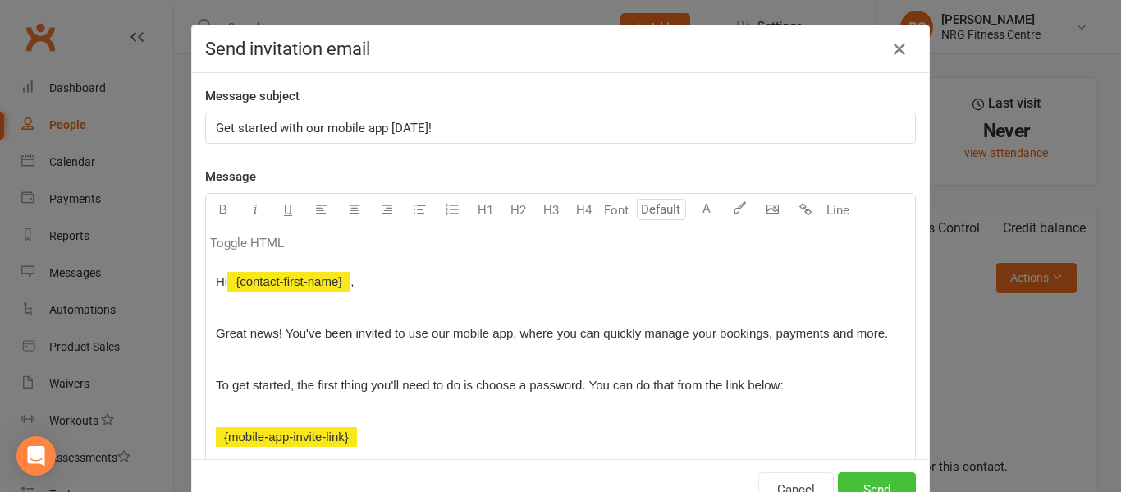
click at [881, 478] on button "Send" at bounding box center [877, 489] width 78 height 34
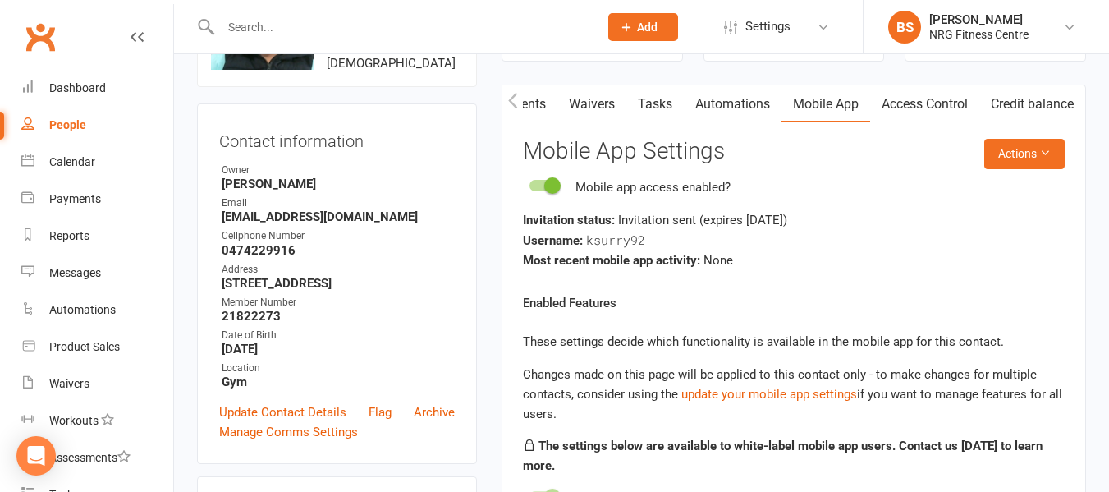
scroll to position [164, 0]
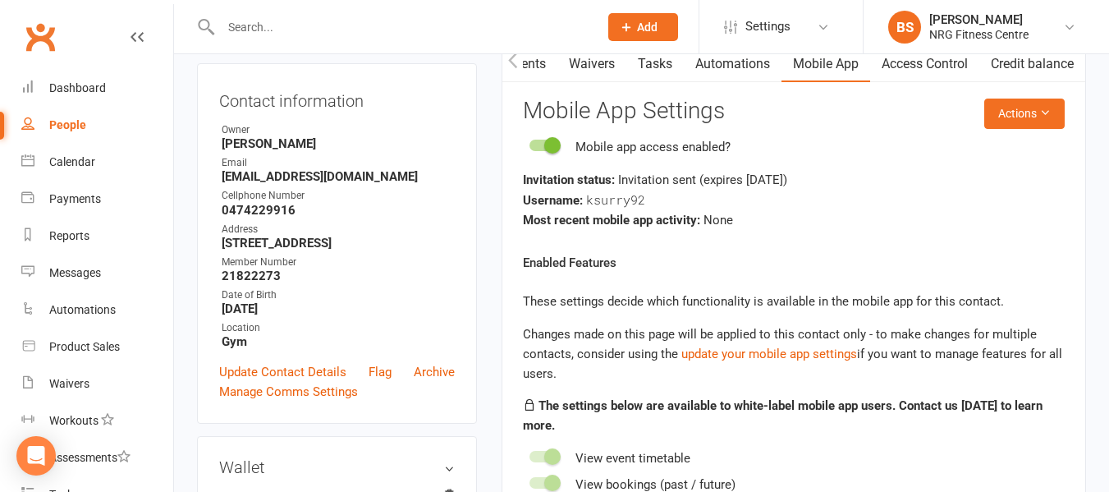
click at [340, 29] on input "text" at bounding box center [401, 27] width 371 height 23
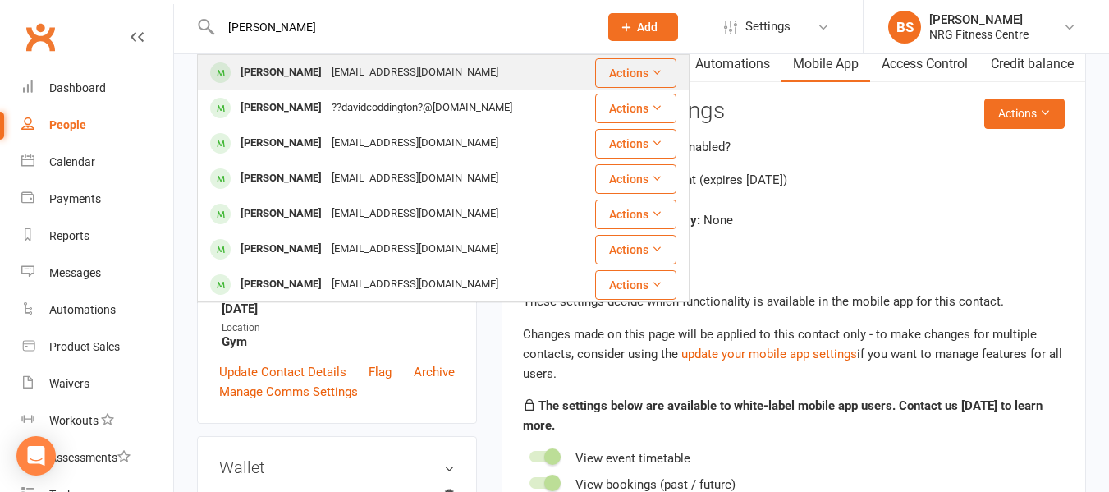
type input "whittington"
click at [350, 72] on div "miguelwhittington31@gmail.com" at bounding box center [415, 73] width 176 height 24
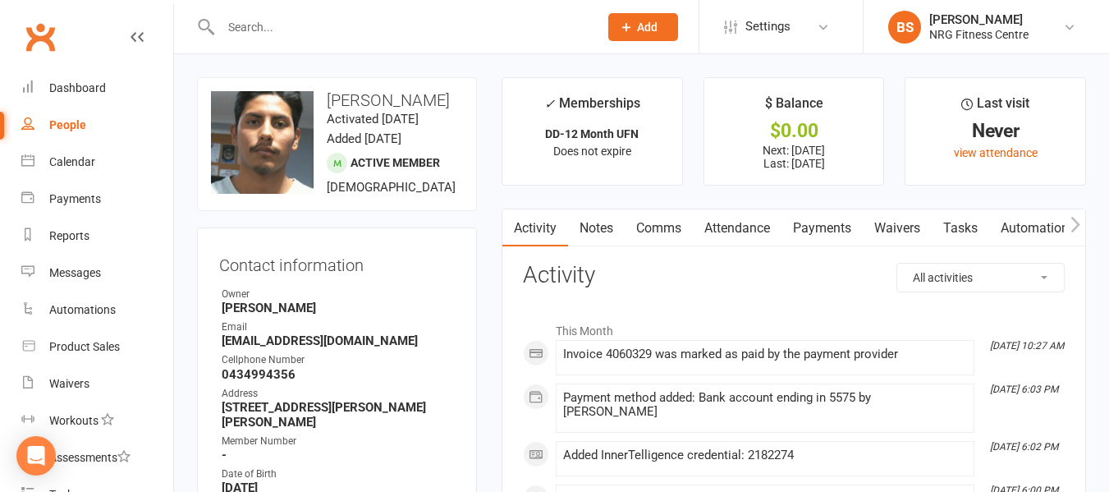
click at [288, 26] on input "text" at bounding box center [401, 27] width 371 height 23
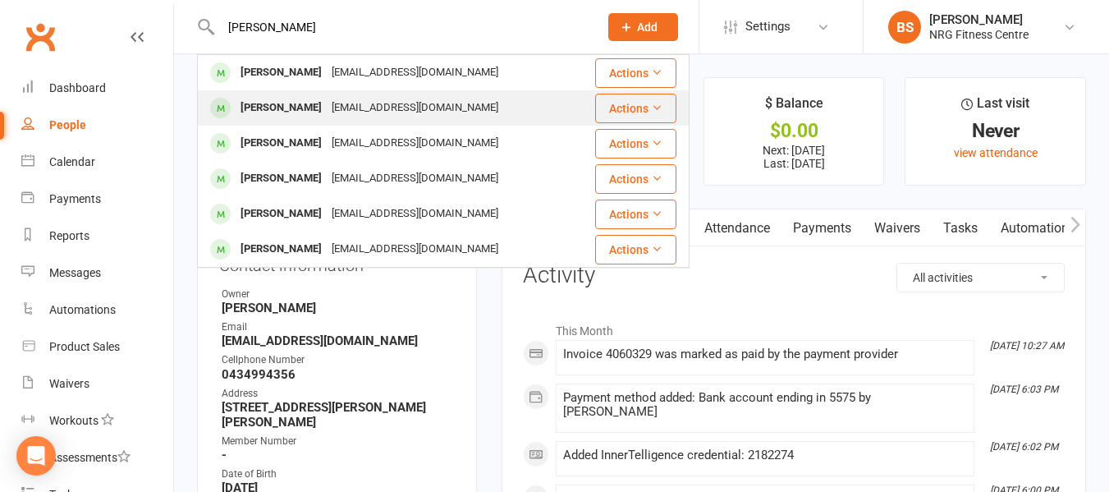
type input "alexis"
click at [362, 100] on div "rebekahanne2511@gmail.com" at bounding box center [415, 108] width 176 height 24
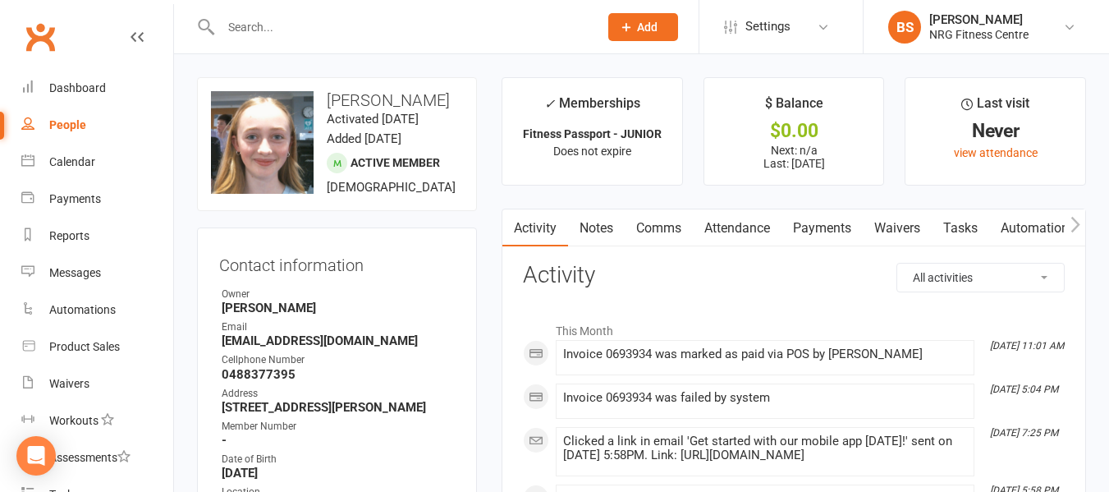
click at [825, 228] on link "Payments" at bounding box center [821, 228] width 81 height 38
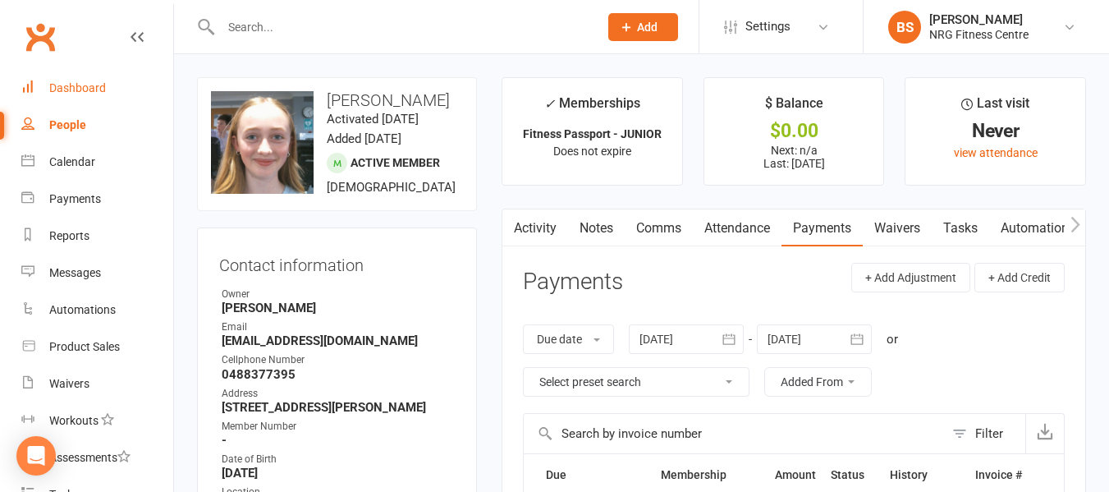
click at [58, 85] on div "Dashboard" at bounding box center [77, 87] width 57 height 13
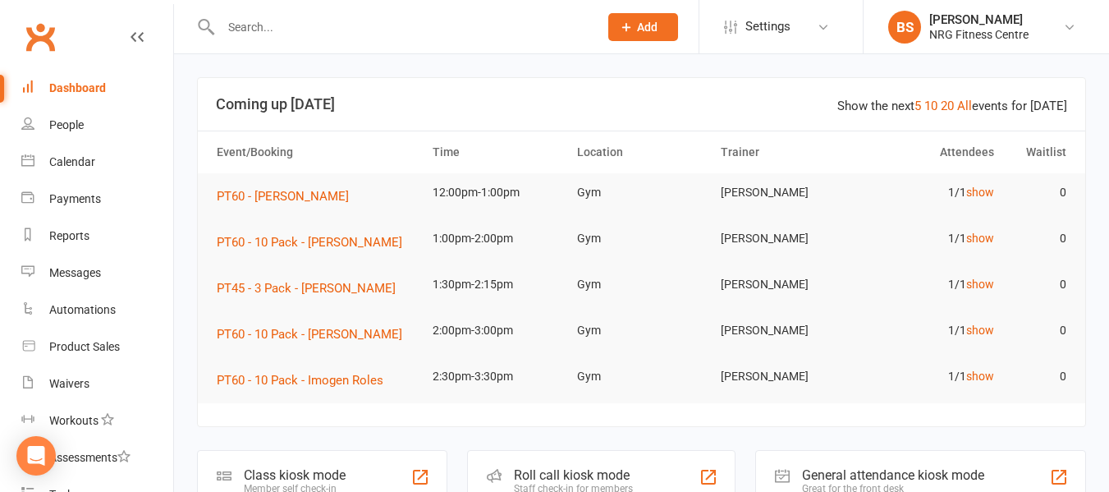
click at [259, 28] on input "text" at bounding box center [401, 27] width 371 height 23
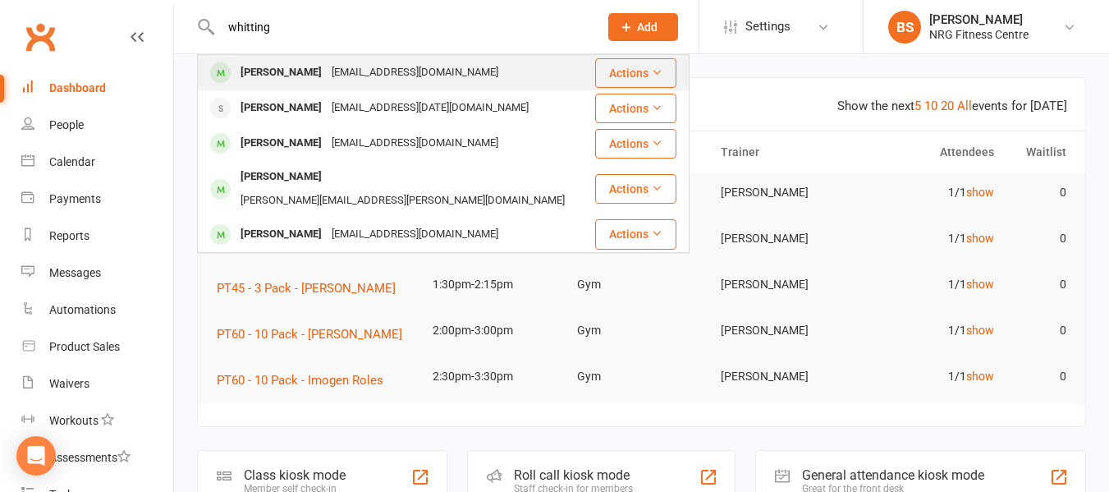
type input "whitting"
click at [320, 68] on div "Miguel Whittington" at bounding box center [281, 73] width 91 height 24
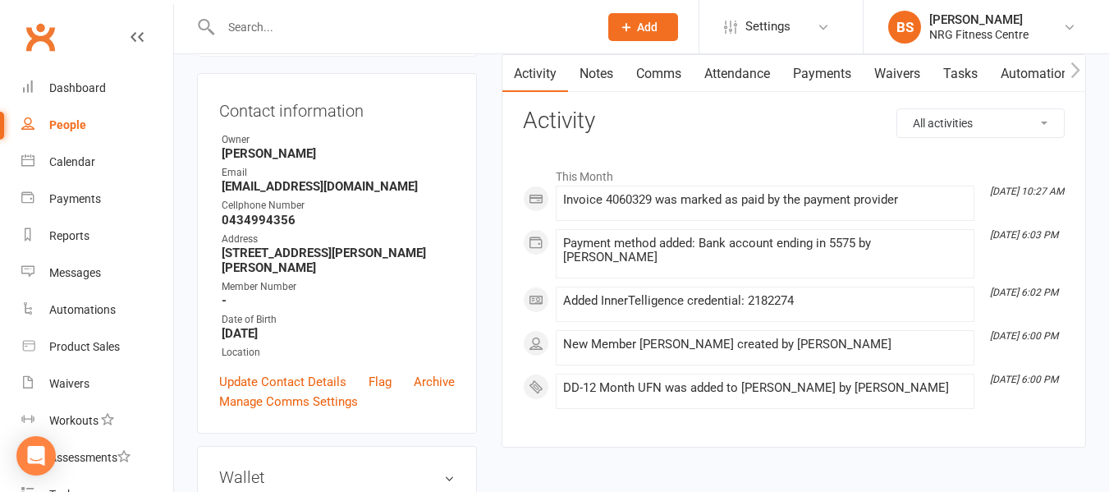
scroll to position [164, 0]
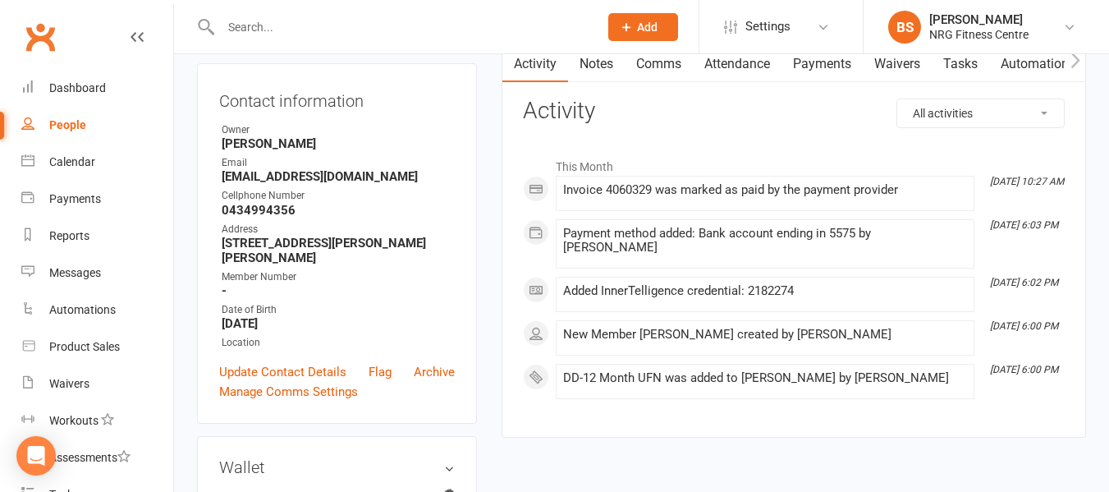
click at [309, 25] on input "text" at bounding box center [401, 27] width 371 height 23
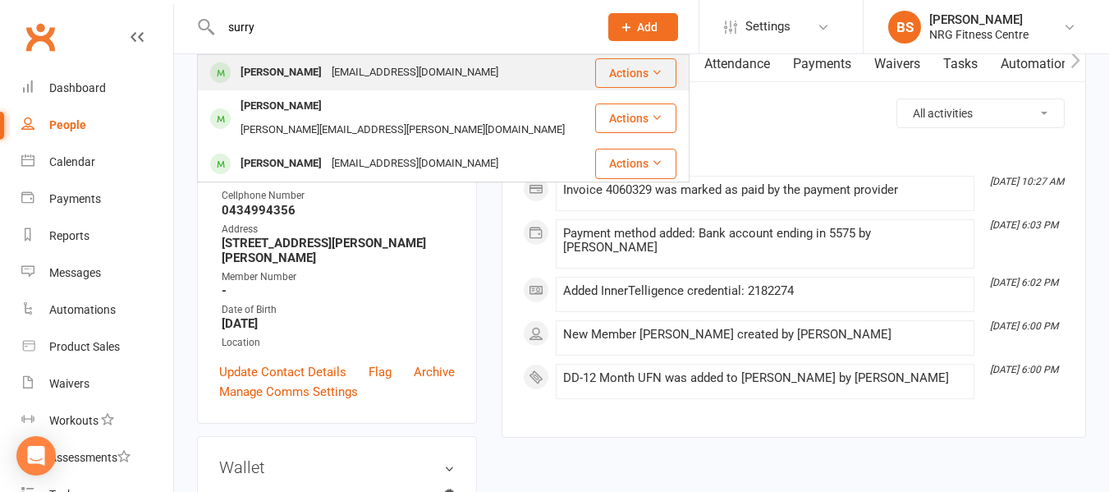
type input "surry"
click at [327, 82] on div "Ksurry380@gmail.com" at bounding box center [415, 73] width 176 height 24
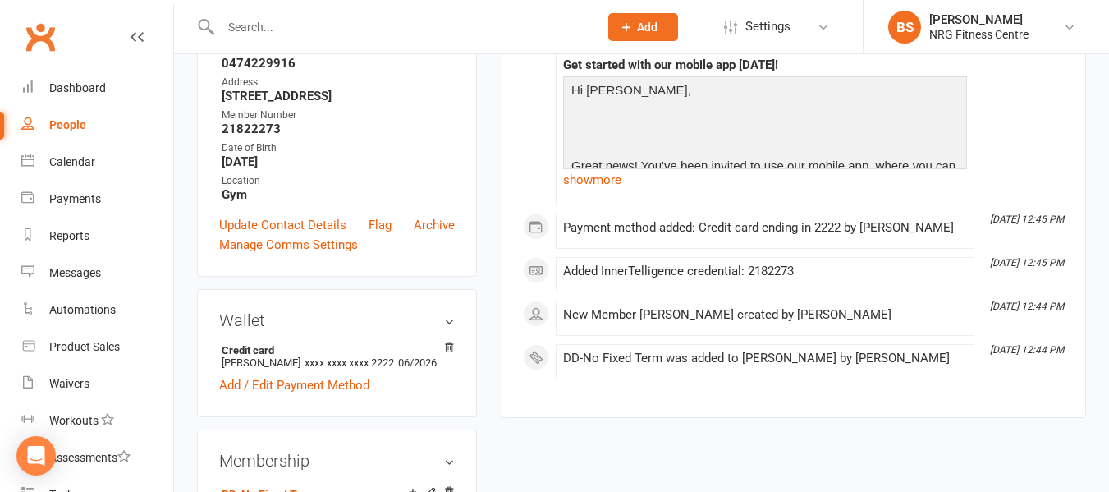
scroll to position [328, 0]
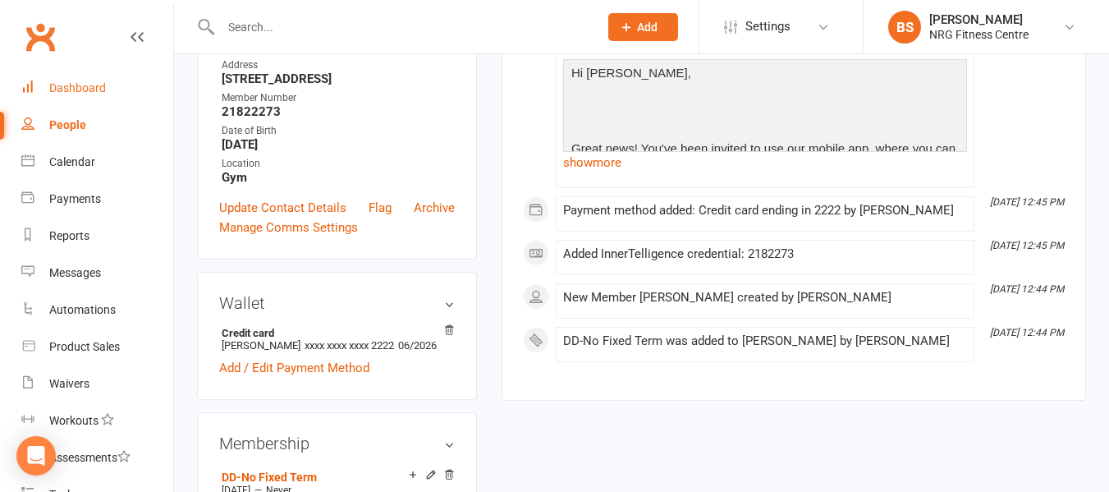
click at [84, 86] on div "Dashboard" at bounding box center [77, 87] width 57 height 13
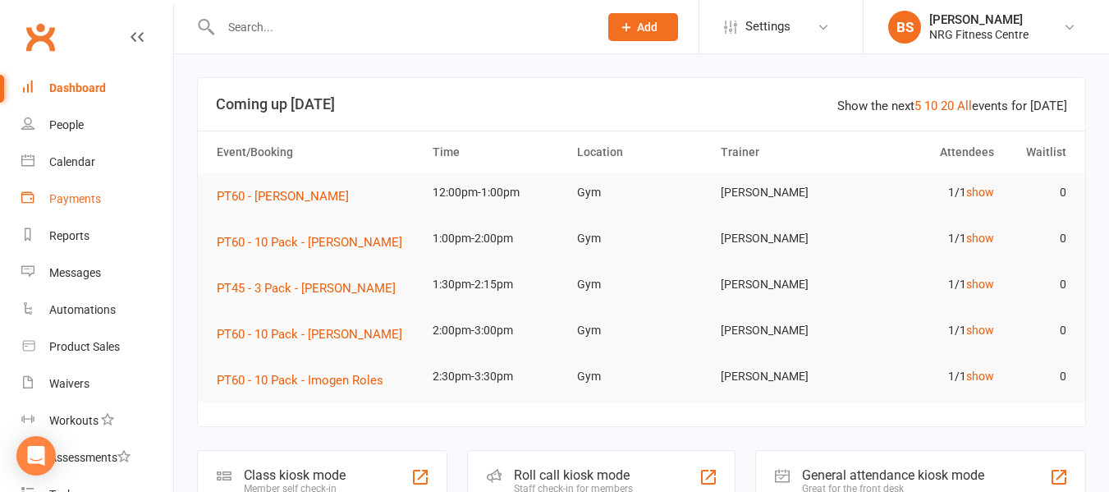
click at [80, 205] on div "Payments" at bounding box center [75, 198] width 52 height 13
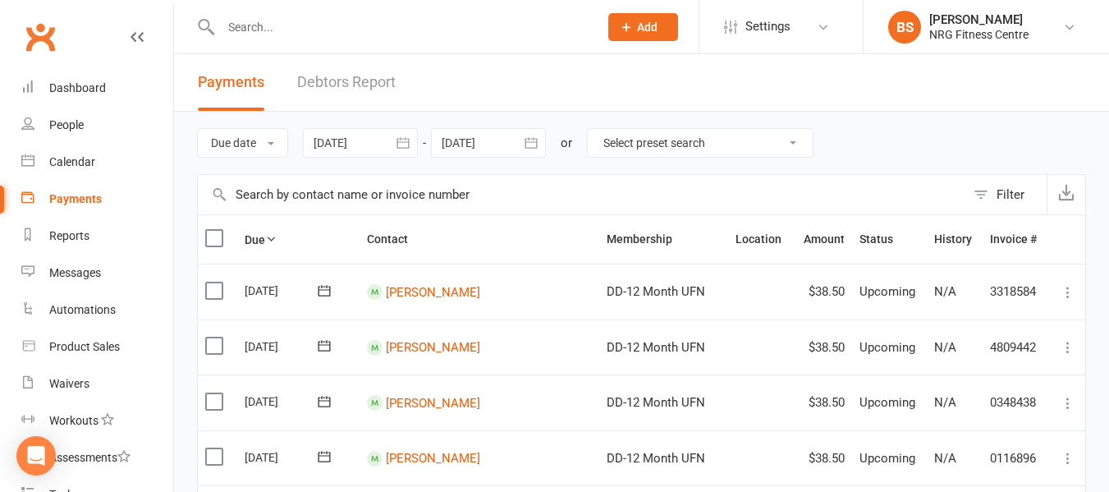
click at [373, 81] on link "Debtors Report" at bounding box center [346, 82] width 98 height 57
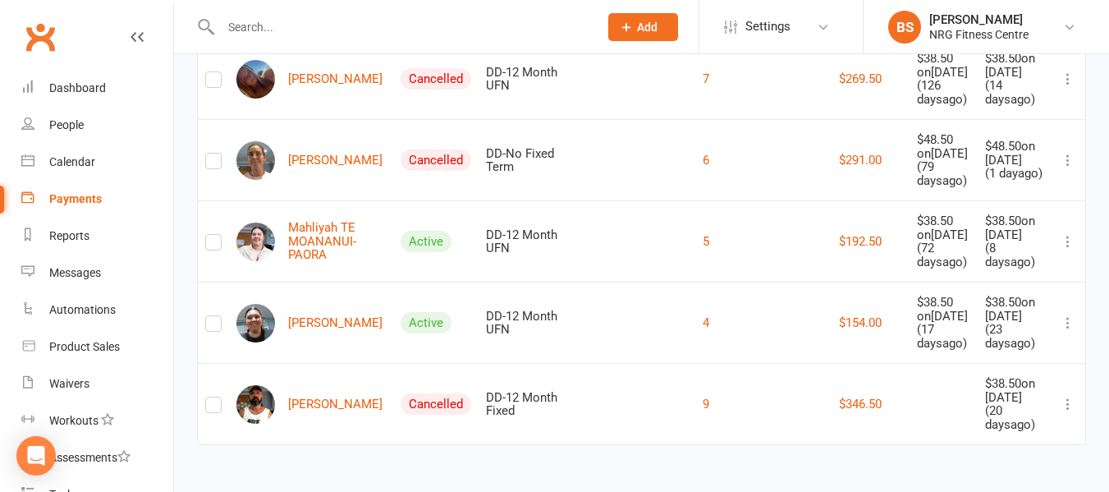
scroll to position [2777, 0]
click at [311, 304] on link "[PERSON_NAME]" at bounding box center [309, 323] width 146 height 39
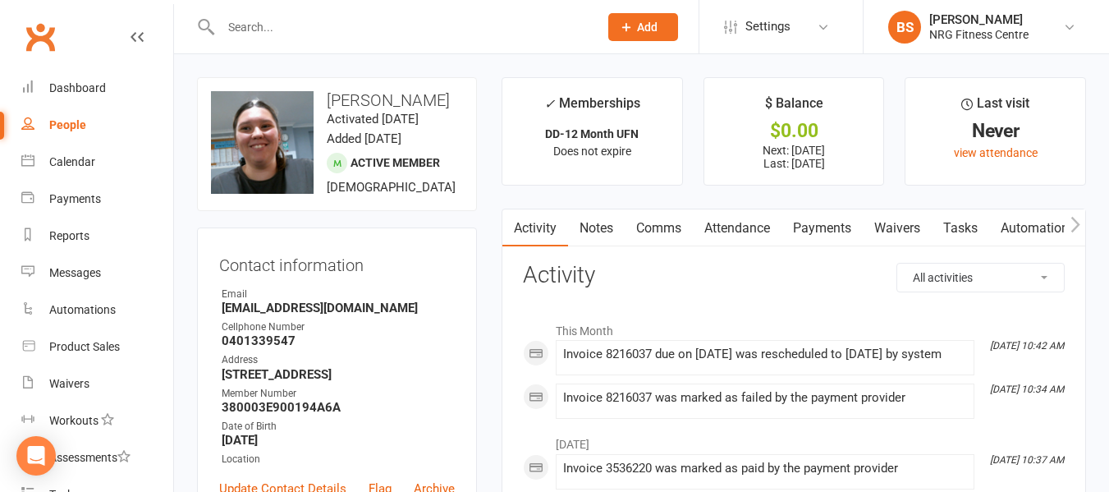
click at [822, 226] on link "Payments" at bounding box center [821, 228] width 81 height 38
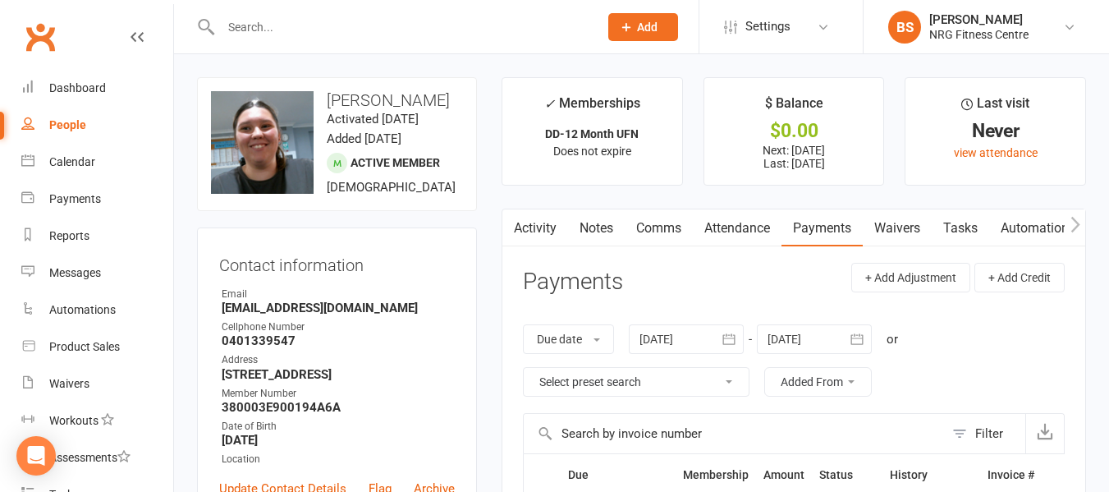
click at [693, 336] on div at bounding box center [686, 339] width 115 height 30
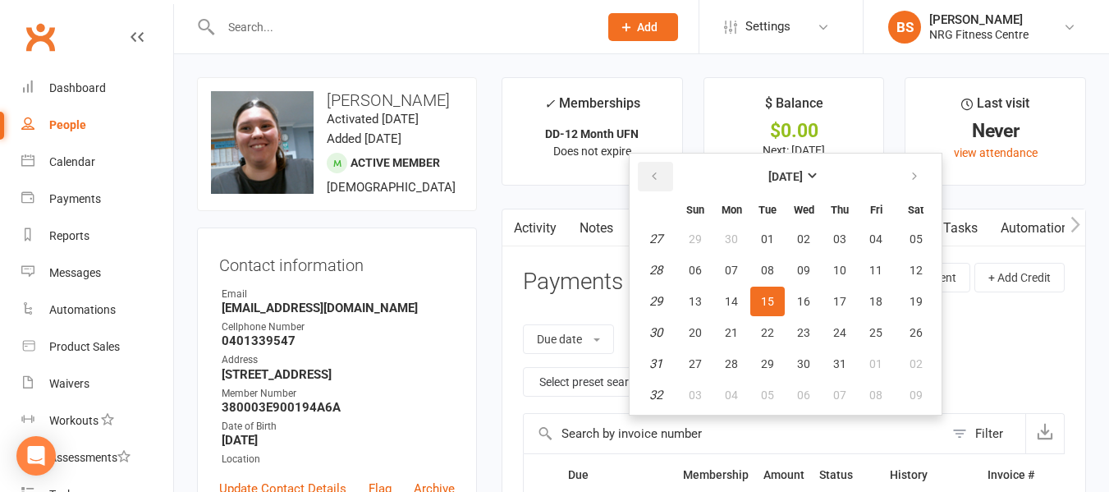
click at [657, 176] on icon "button" at bounding box center [653, 176] width 11 height 13
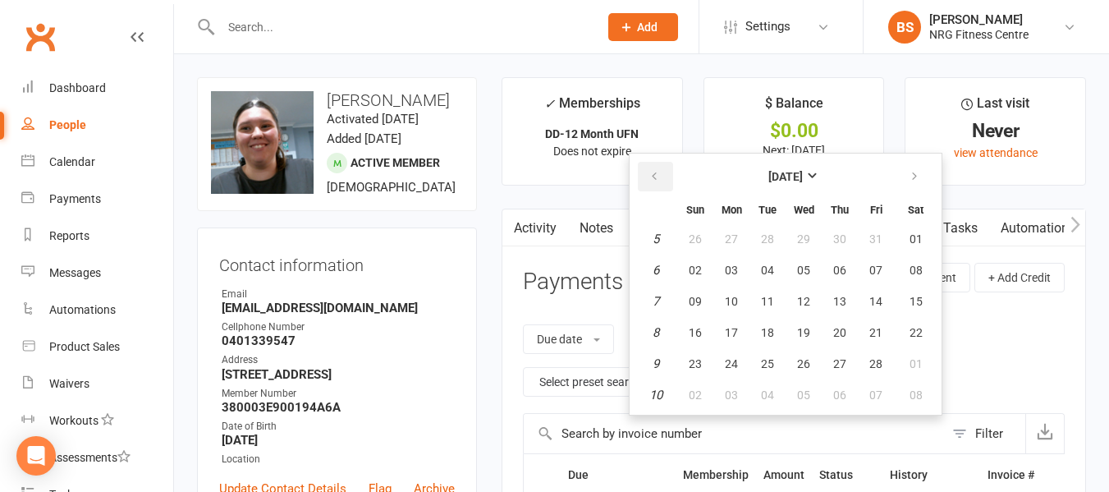
click at [657, 176] on icon "button" at bounding box center [653, 176] width 11 height 13
click at [799, 236] on button "01" at bounding box center [803, 239] width 34 height 30
type input "[DATE]"
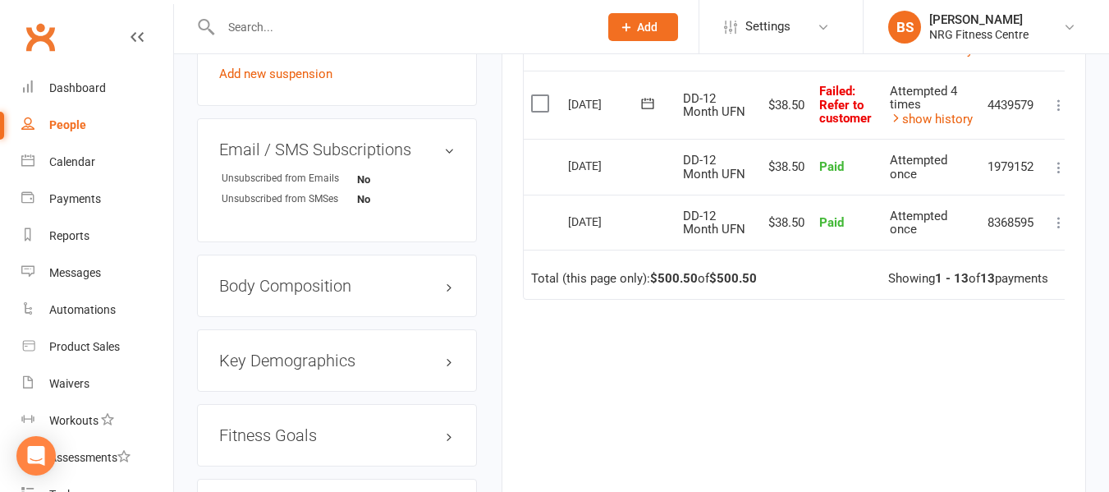
scroll to position [1149, 0]
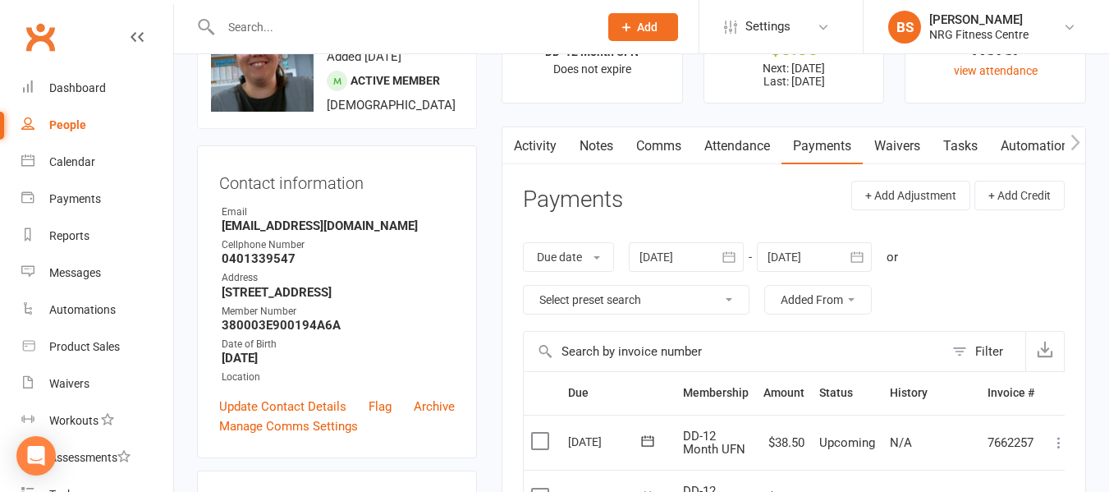
click at [678, 259] on div at bounding box center [686, 257] width 115 height 30
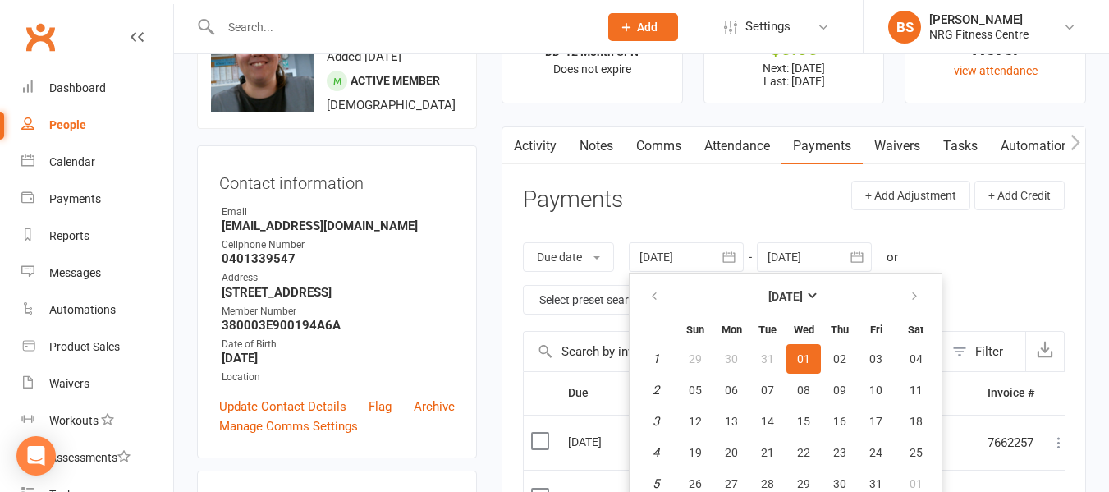
scroll to position [121, 0]
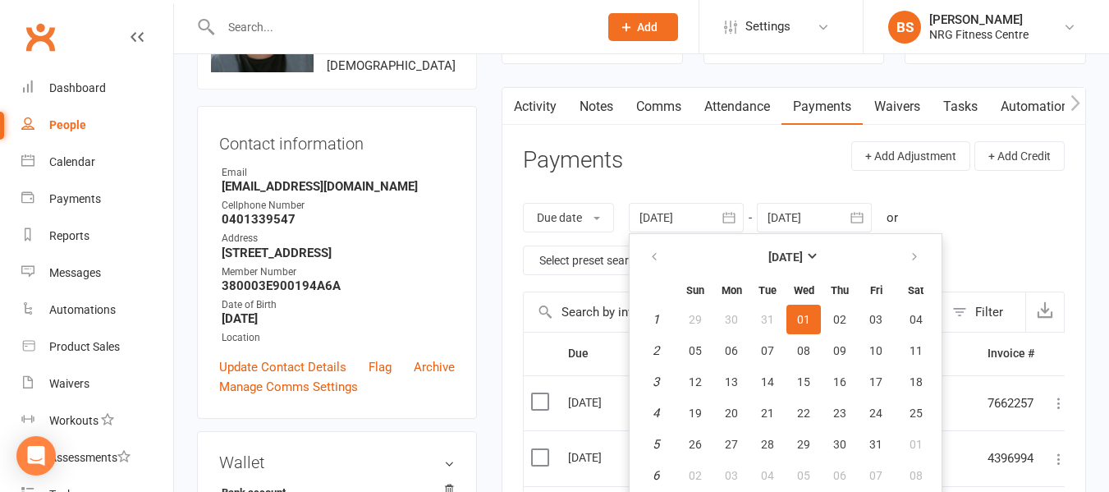
click at [806, 318] on span "01" at bounding box center [803, 319] width 13 height 13
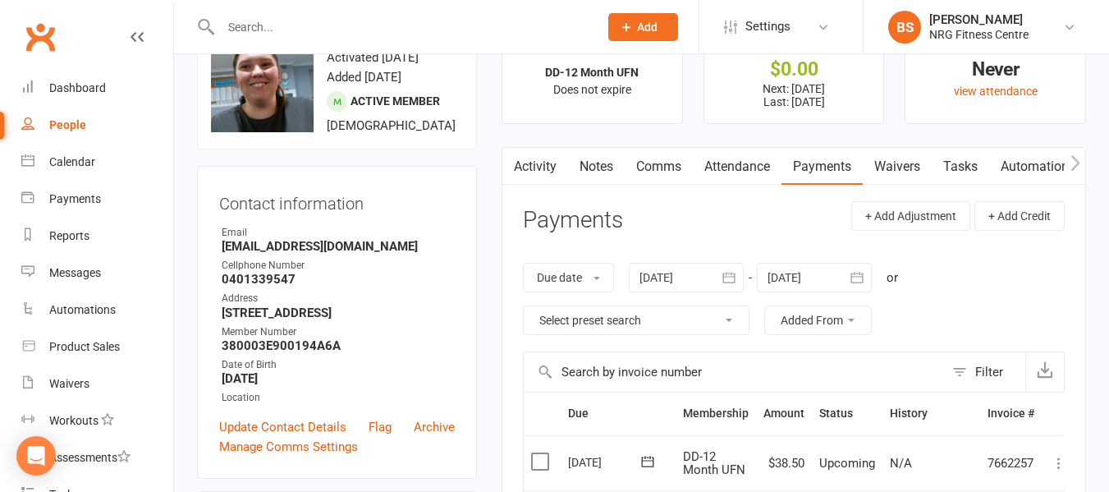
scroll to position [39, 0]
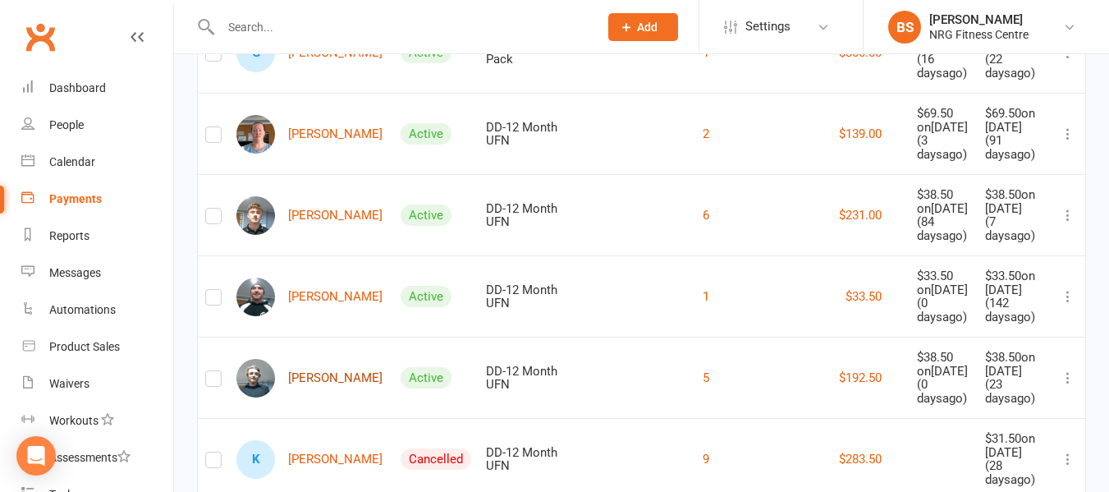
scroll to position [1300, 0]
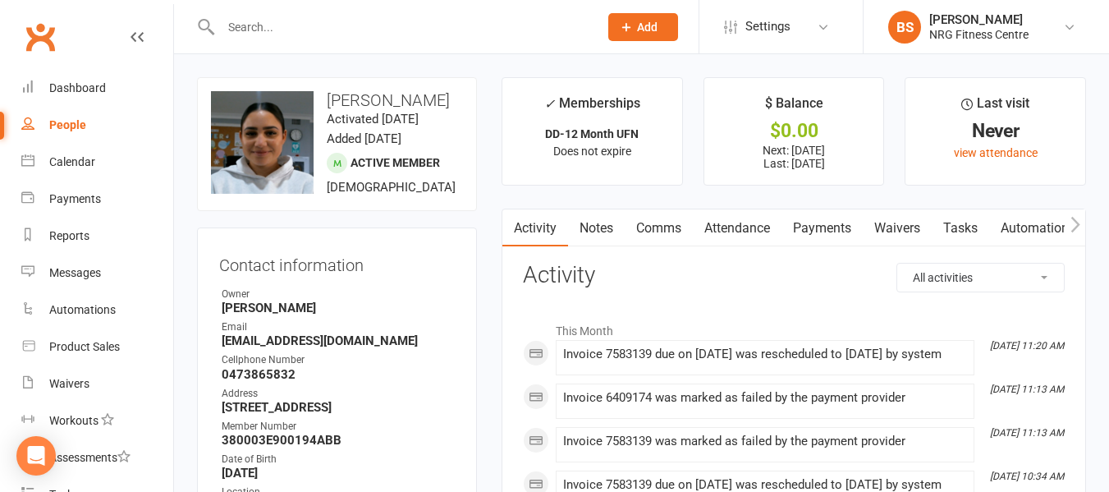
click at [830, 230] on link "Payments" at bounding box center [821, 228] width 81 height 38
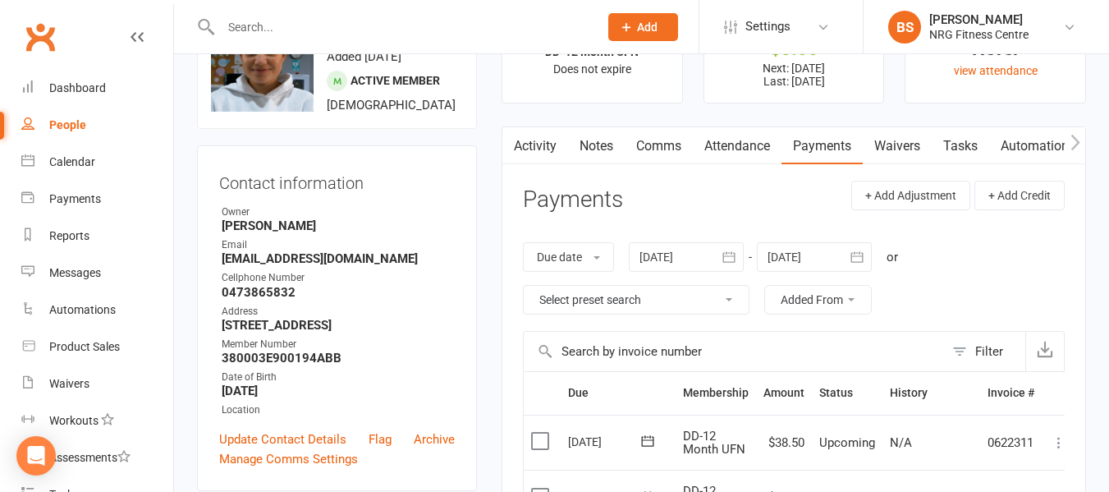
click at [689, 256] on div at bounding box center [686, 257] width 115 height 30
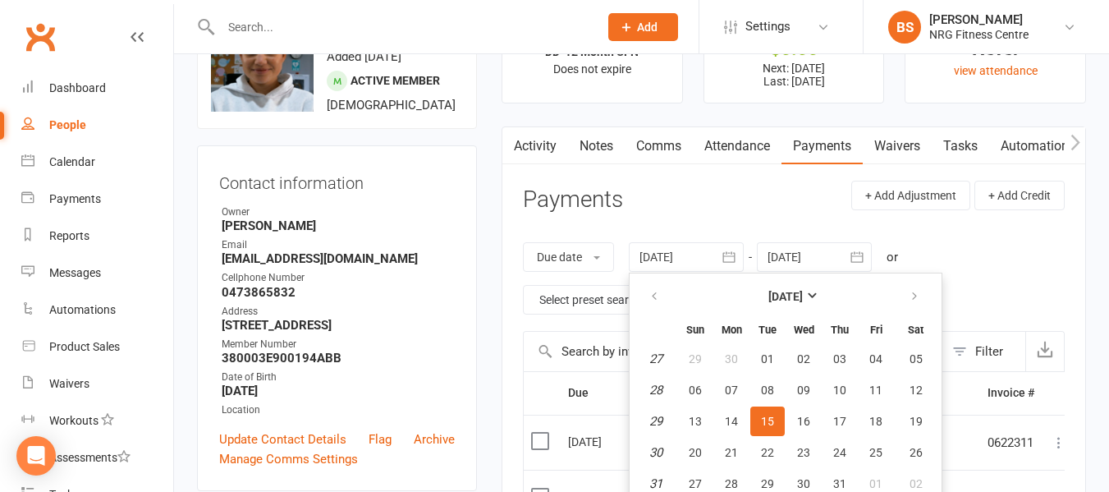
scroll to position [121, 0]
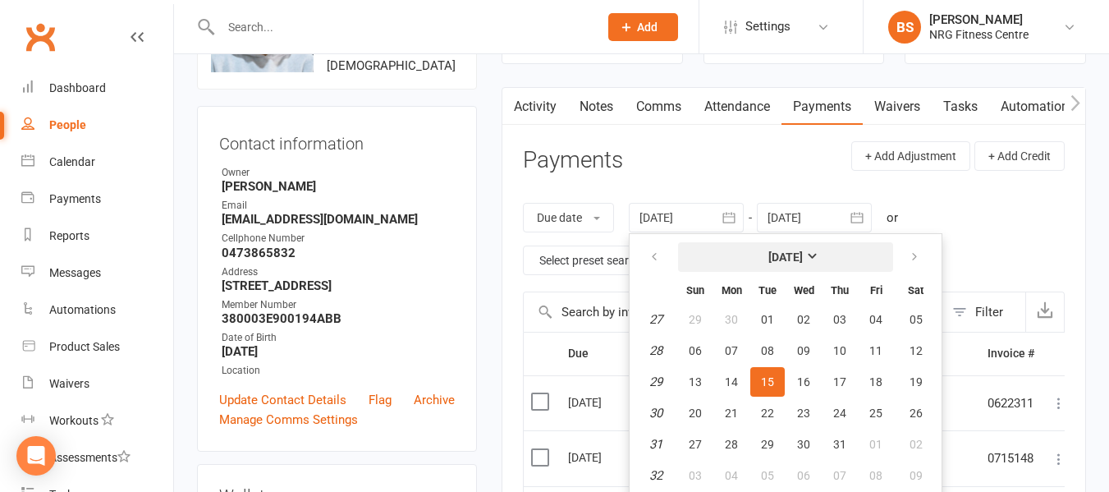
click at [803, 250] on strong "[DATE]" at bounding box center [785, 256] width 34 height 13
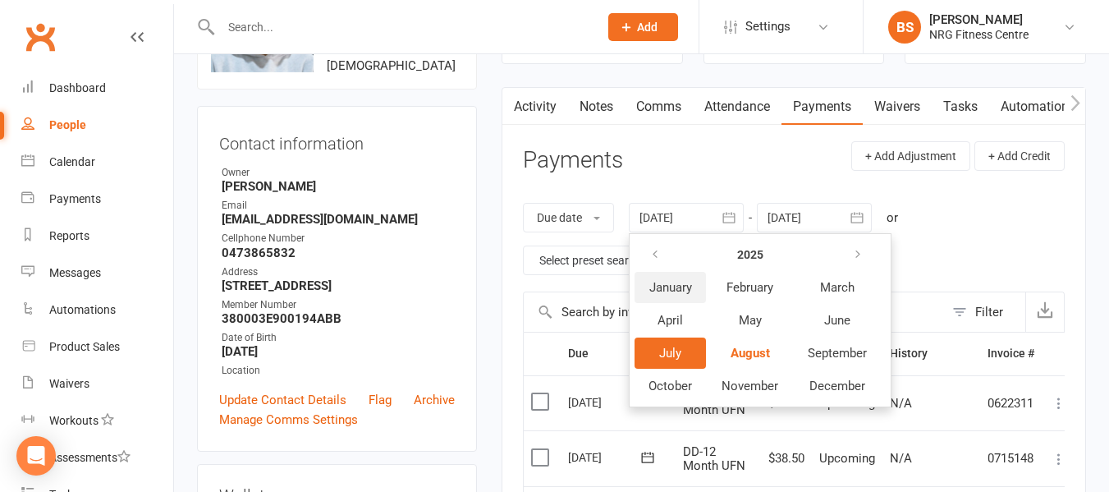
click at [668, 284] on span "January" at bounding box center [670, 287] width 43 height 15
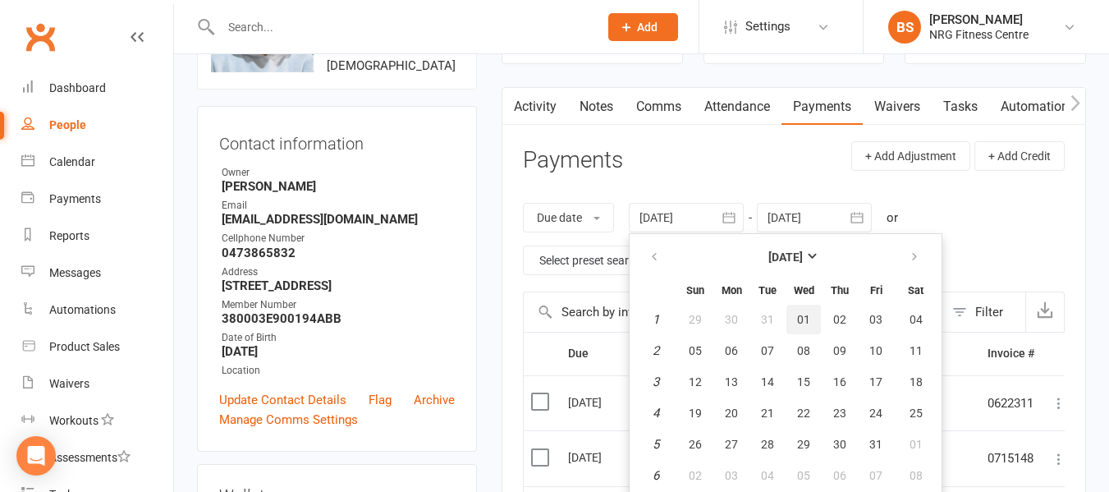
click at [801, 317] on span "01" at bounding box center [803, 319] width 13 height 13
type input "[DATE]"
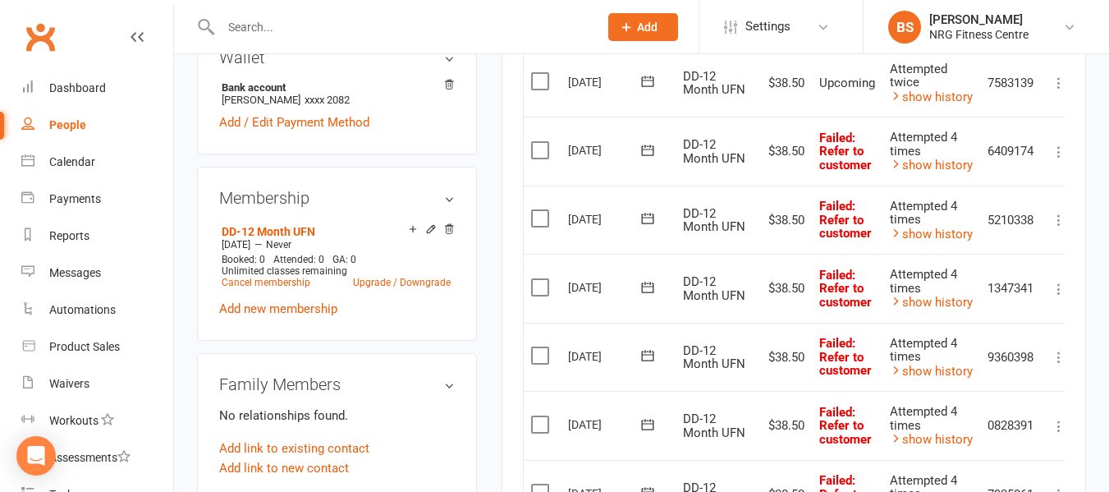
scroll to position [574, 0]
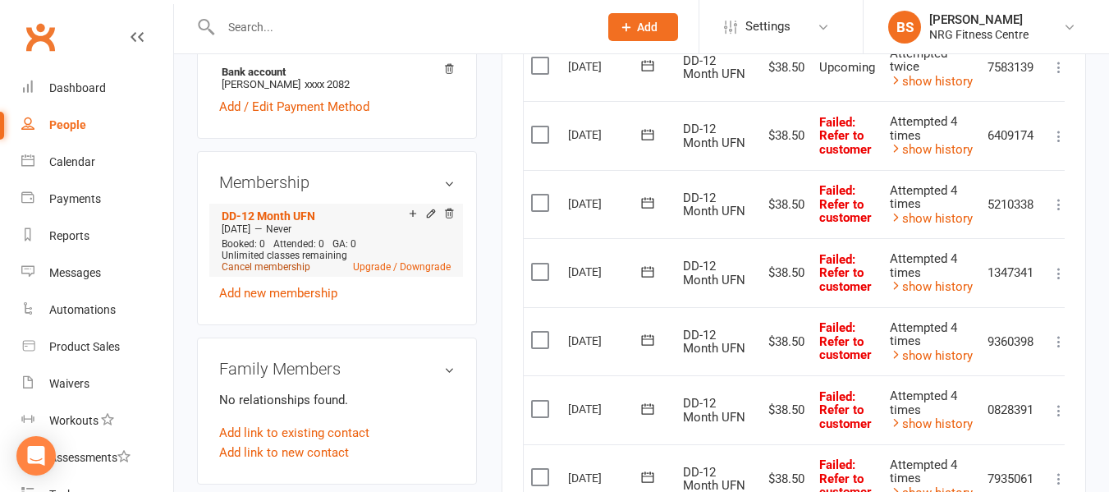
click at [268, 272] on link "Cancel membership" at bounding box center [266, 266] width 89 height 11
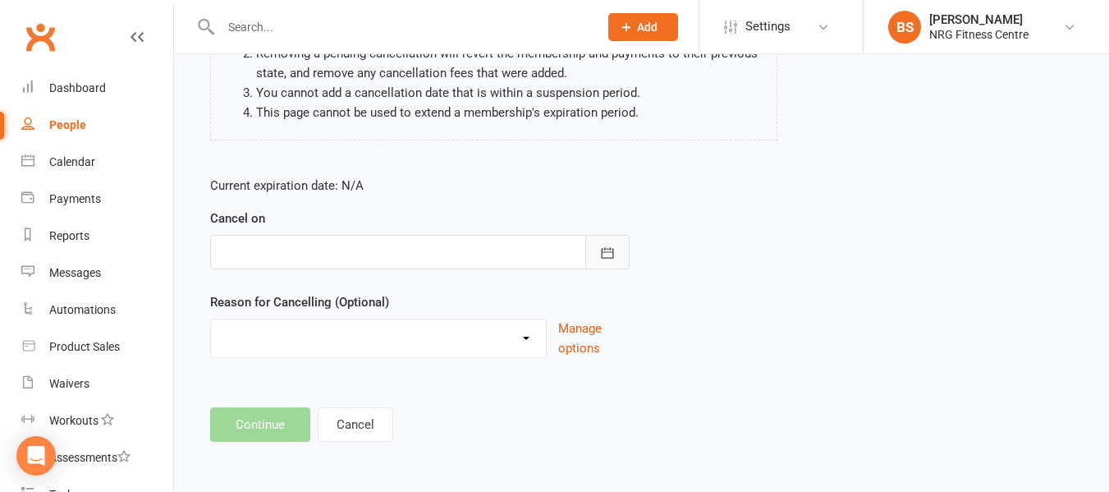
click at [609, 254] on icon "button" at bounding box center [607, 253] width 16 height 16
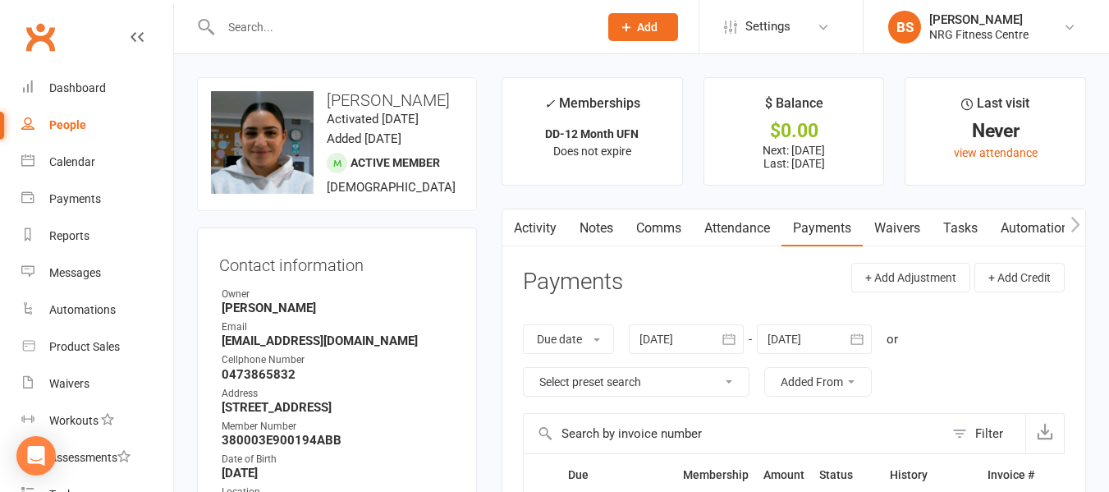
click at [609, 225] on link "Notes" at bounding box center [596, 228] width 57 height 38
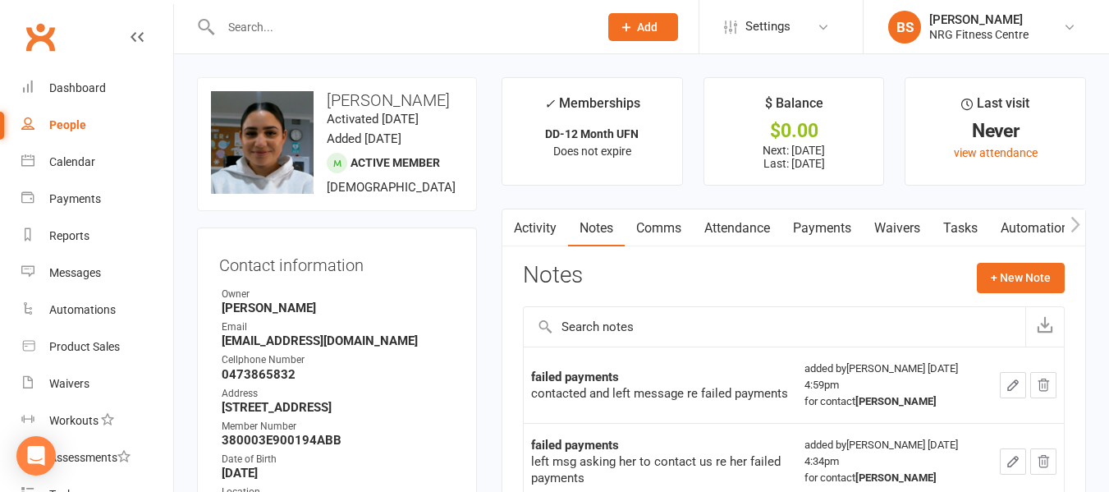
click at [535, 227] on link "Activity" at bounding box center [535, 228] width 66 height 38
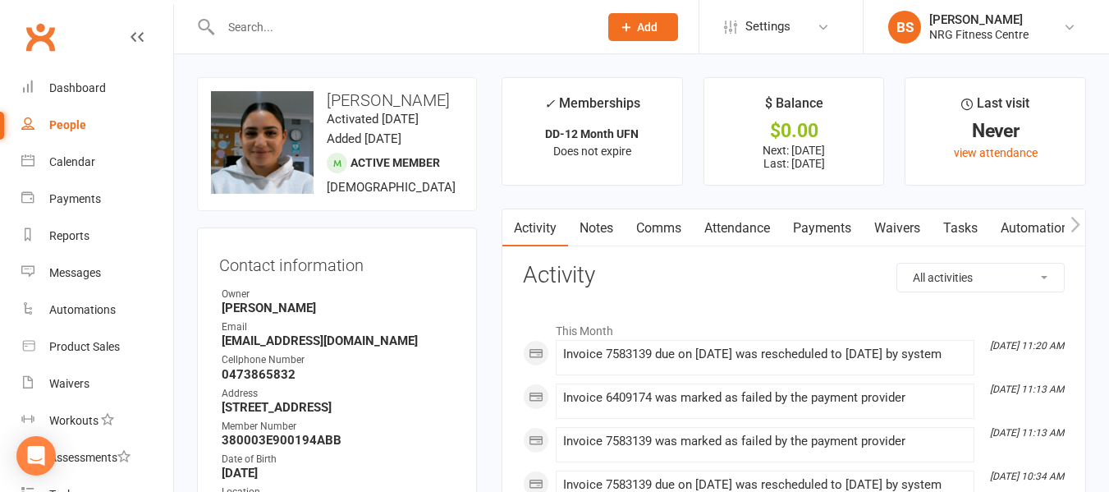
click at [819, 226] on link "Payments" at bounding box center [821, 228] width 81 height 38
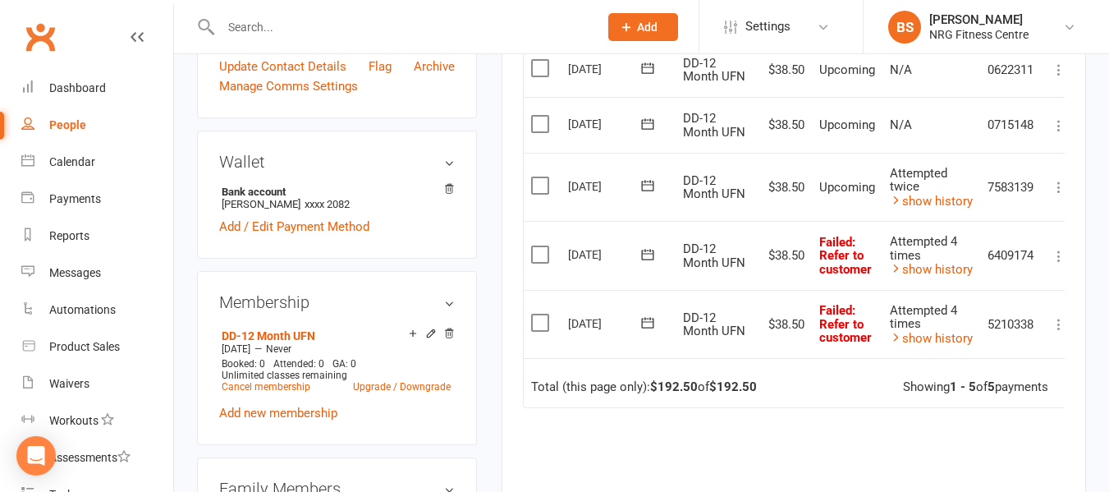
scroll to position [492, 0]
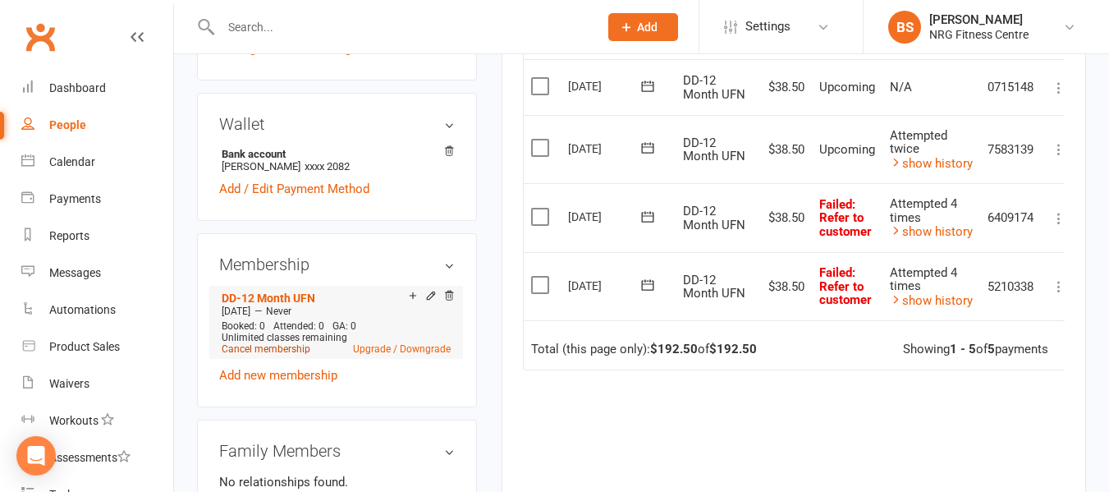
click at [274, 355] on link "Cancel membership" at bounding box center [266, 348] width 89 height 11
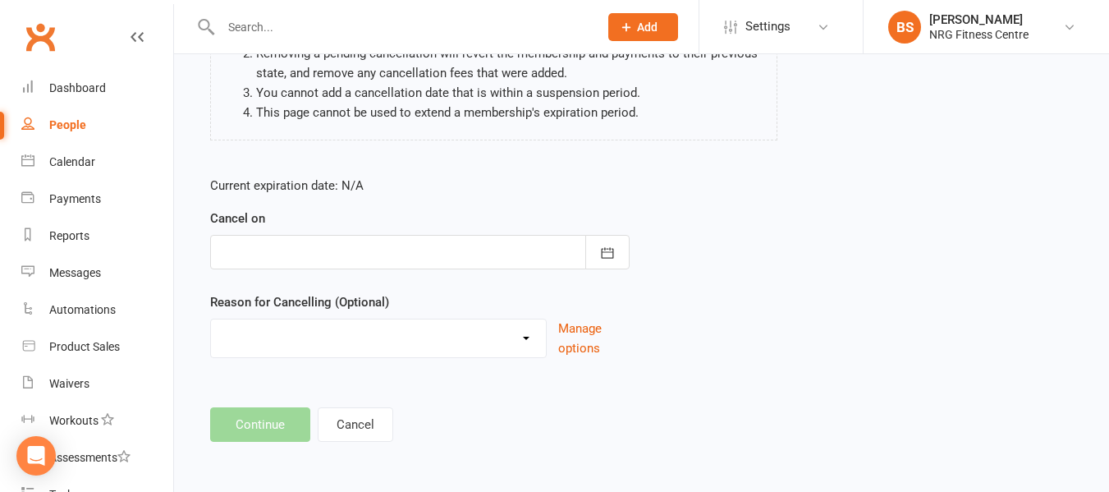
click at [507, 254] on div at bounding box center [419, 252] width 419 height 34
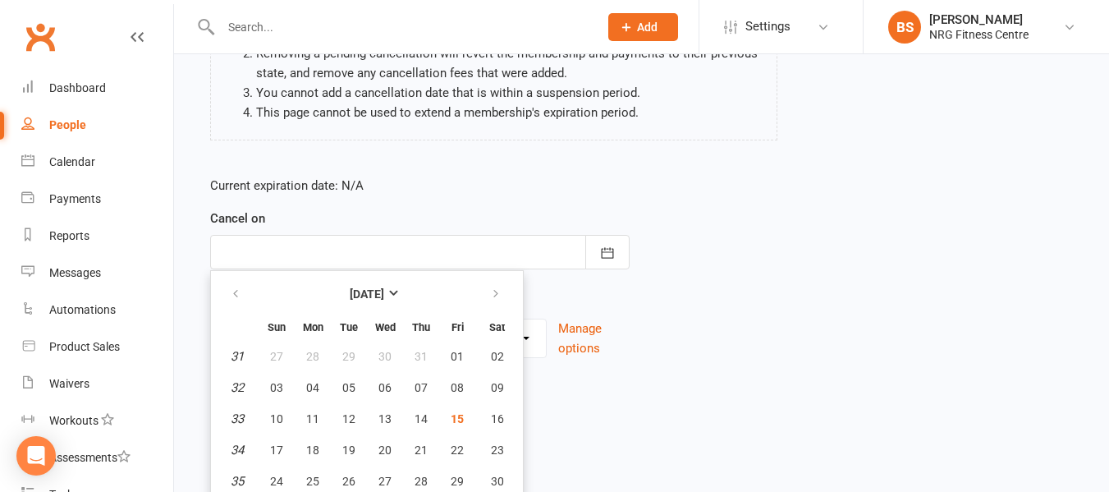
scroll to position [254, 0]
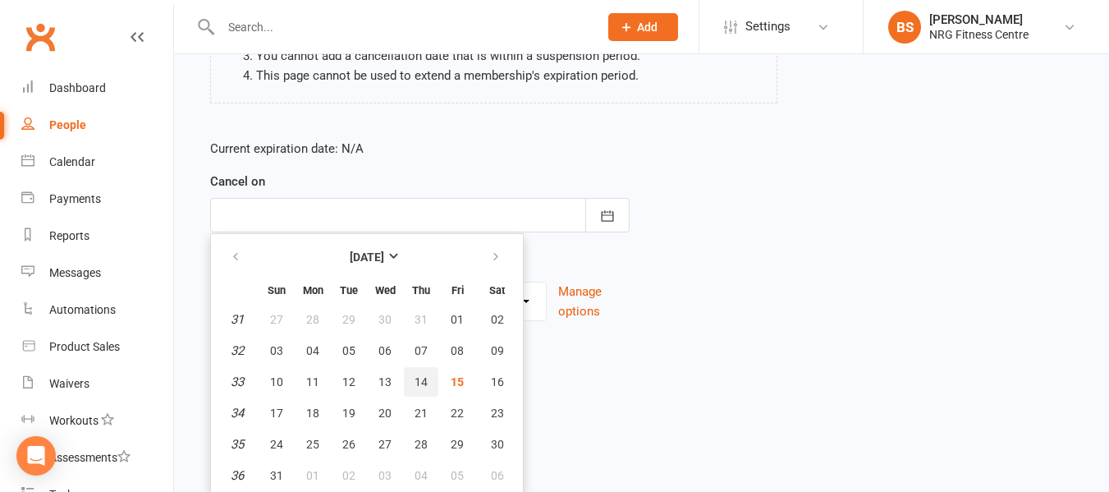
click at [426, 384] on button "14" at bounding box center [421, 382] width 34 height 30
type input "[DATE]"
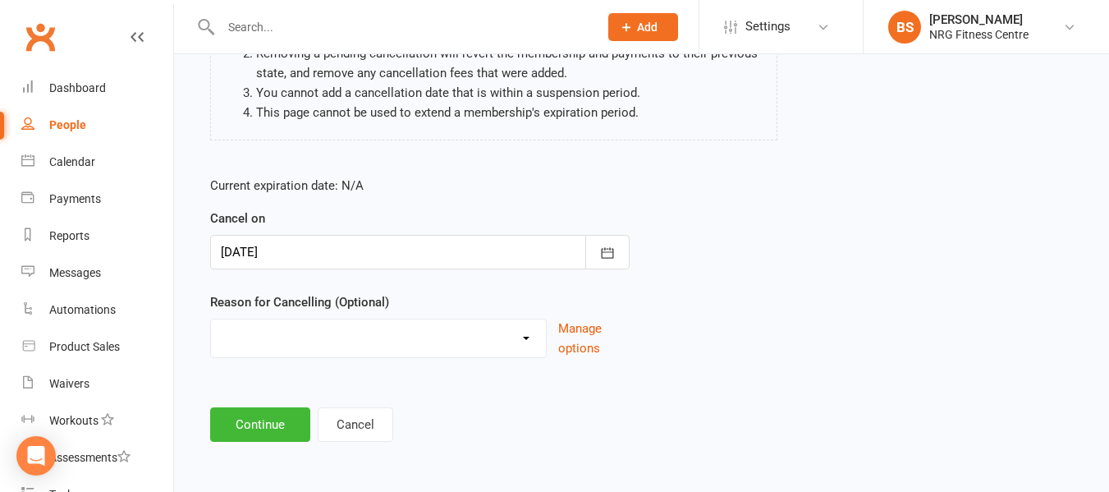
click at [348, 341] on select "Excessive failed payments Holiday Injury Medical Moving Other reason" at bounding box center [378, 335] width 335 height 33
select select "0"
click at [211, 319] on select "Excessive failed payments Holiday Injury Medical Moving Other reason" at bounding box center [378, 335] width 335 height 33
click at [295, 430] on button "Continue" at bounding box center [260, 424] width 100 height 34
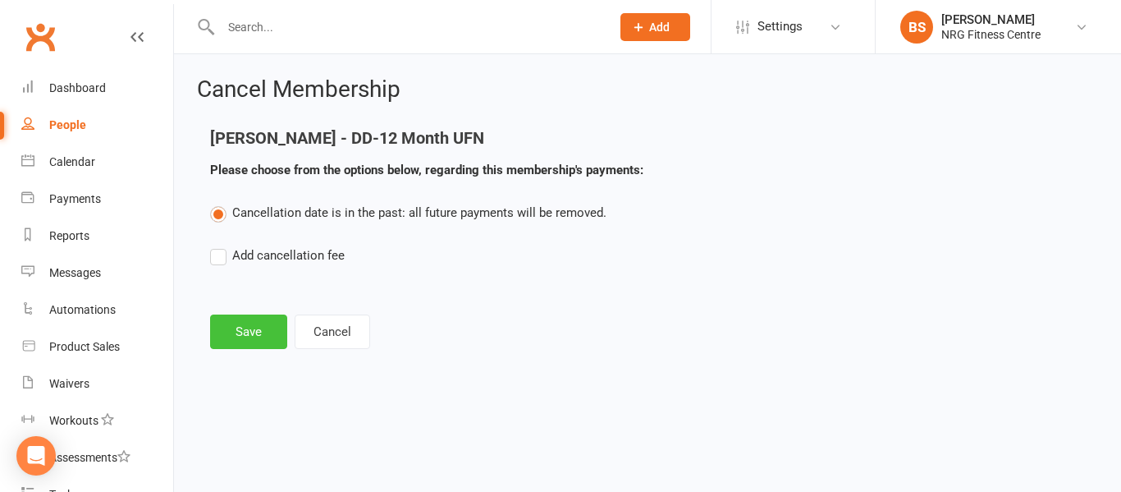
click at [226, 331] on button "Save" at bounding box center [248, 331] width 77 height 34
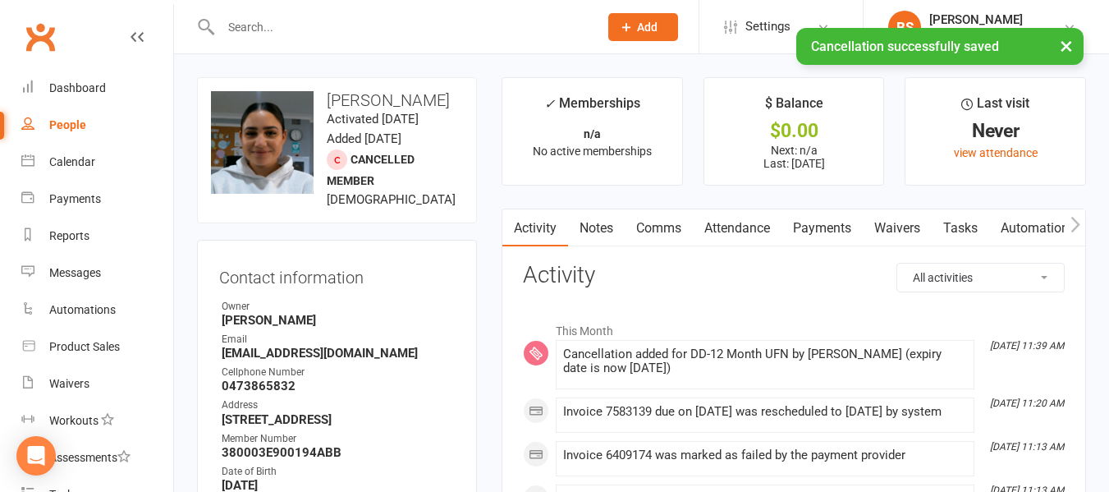
click at [602, 235] on link "Notes" at bounding box center [596, 228] width 57 height 38
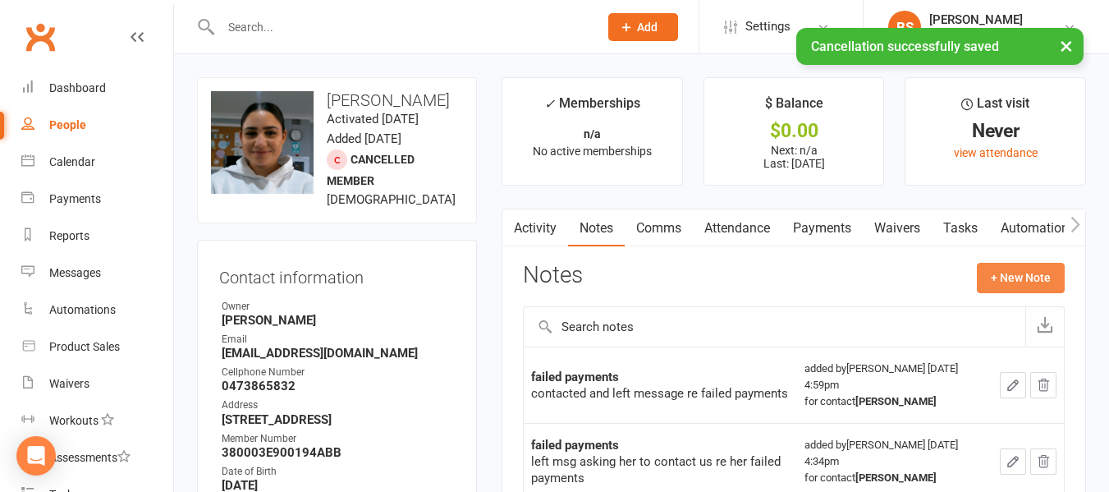
click at [988, 277] on button "+ New Note" at bounding box center [1021, 278] width 88 height 30
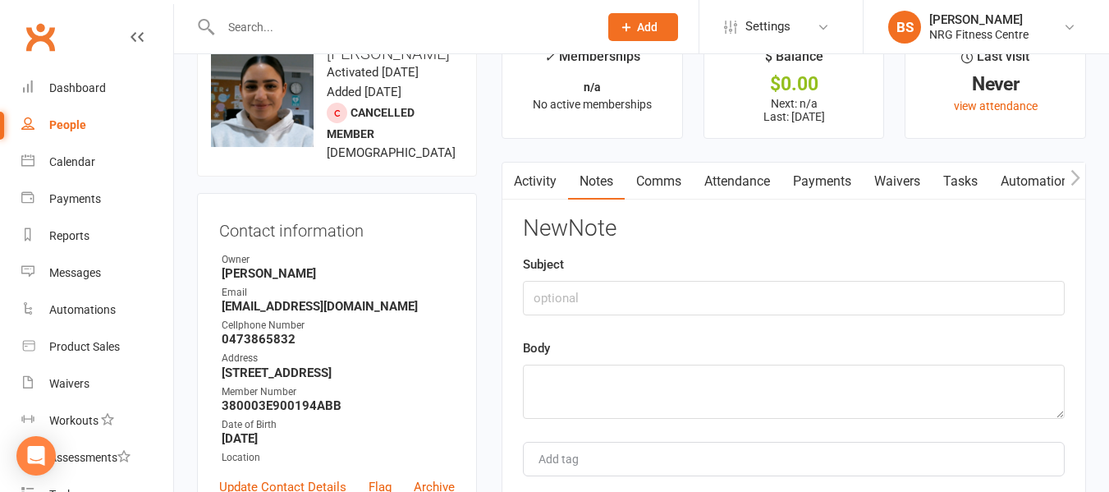
scroll to position [492, 0]
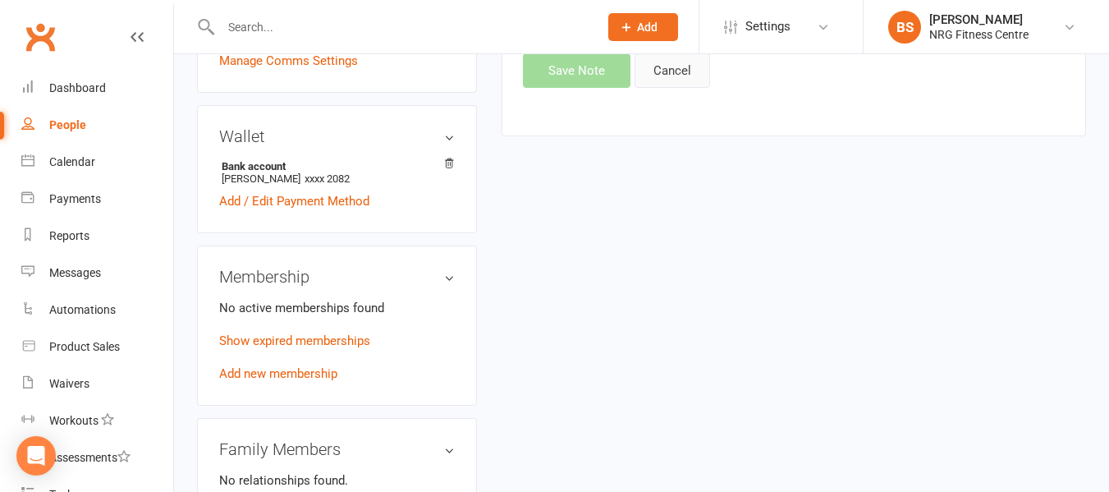
click at [670, 80] on button "Cancel" at bounding box center [672, 70] width 76 height 34
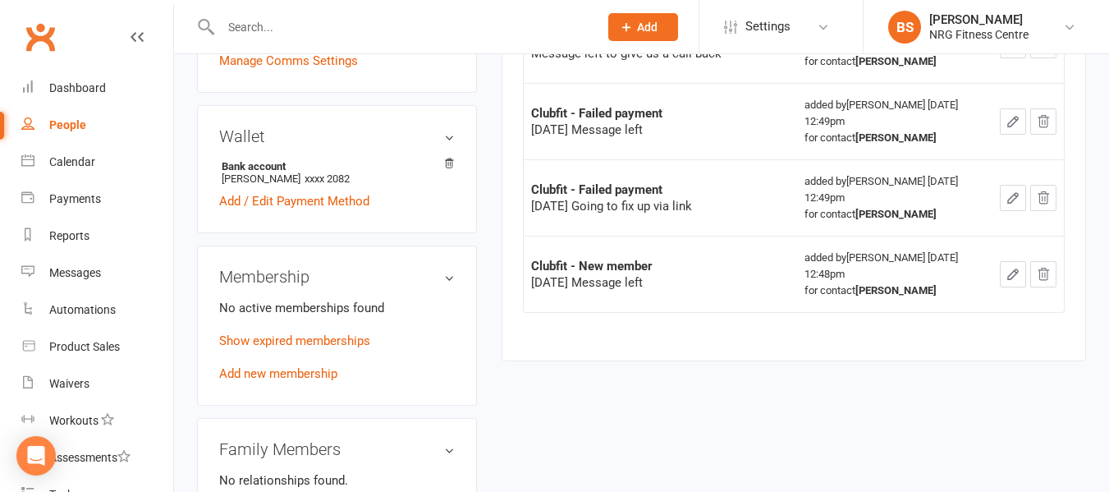
scroll to position [0, 0]
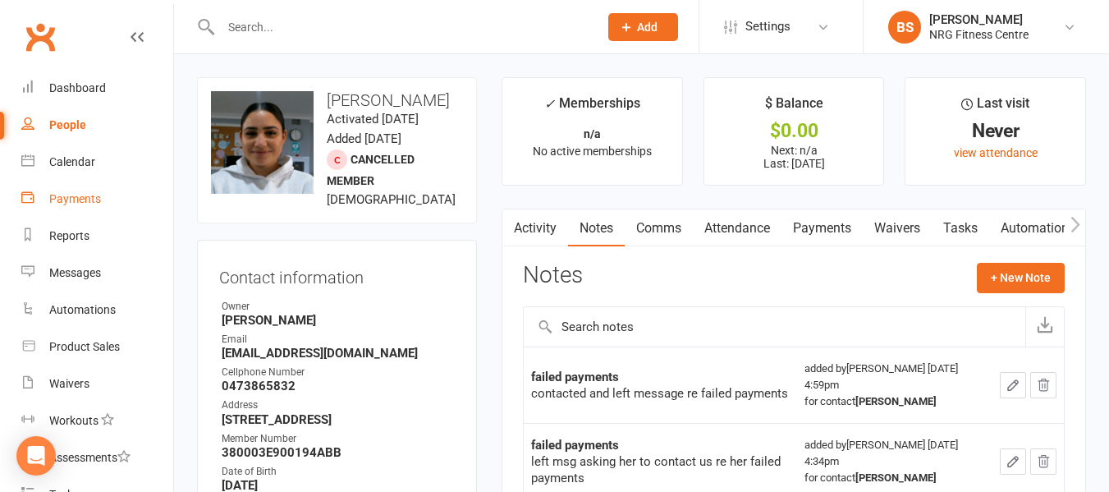
click at [81, 197] on div "Payments" at bounding box center [75, 198] width 52 height 13
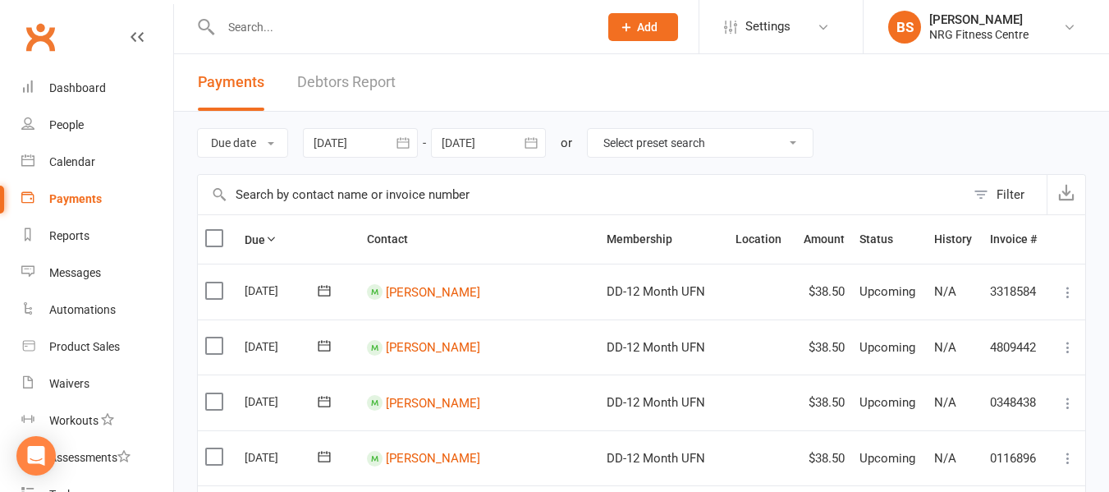
click at [373, 87] on link "Debtors Report" at bounding box center [346, 82] width 98 height 57
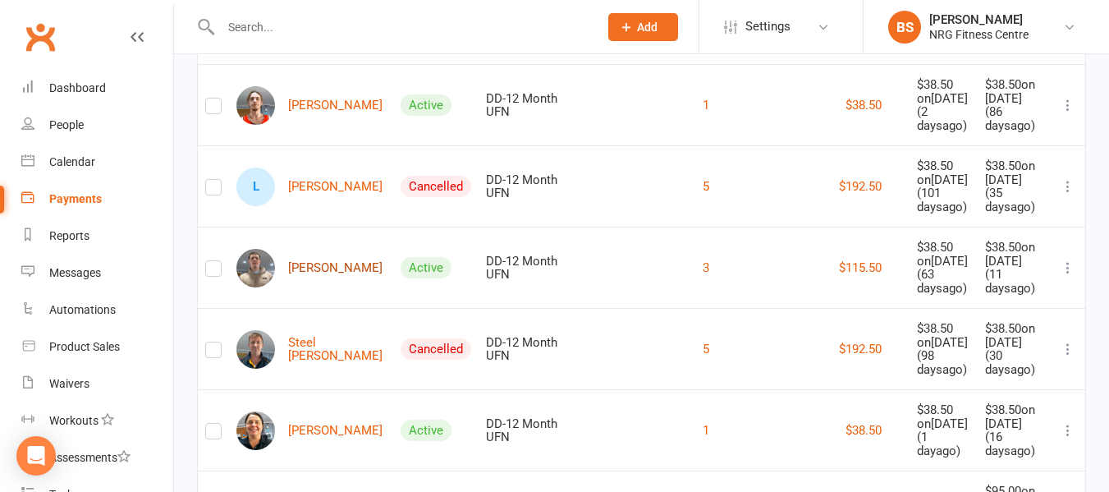
scroll to position [246, 0]
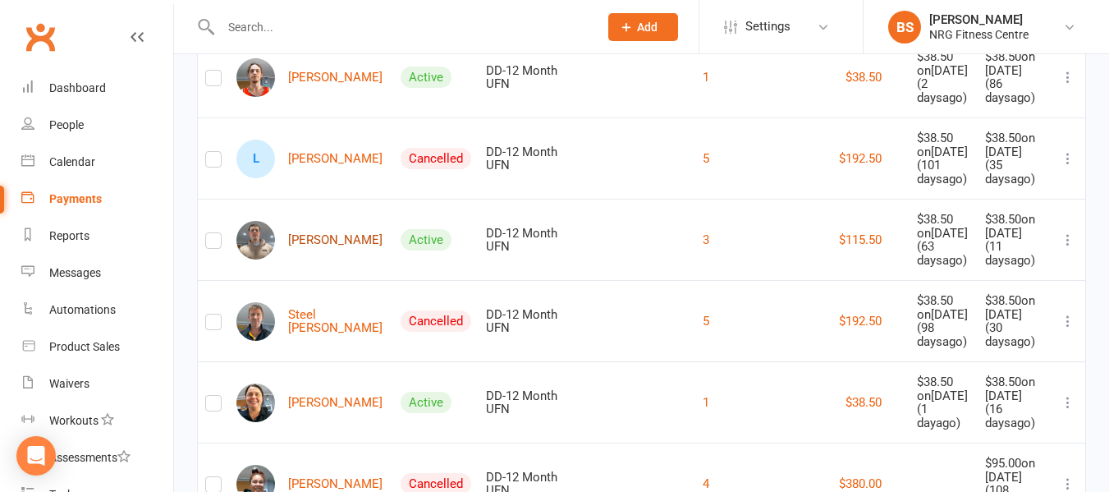
click at [326, 259] on link "[PERSON_NAME]" at bounding box center [309, 240] width 146 height 39
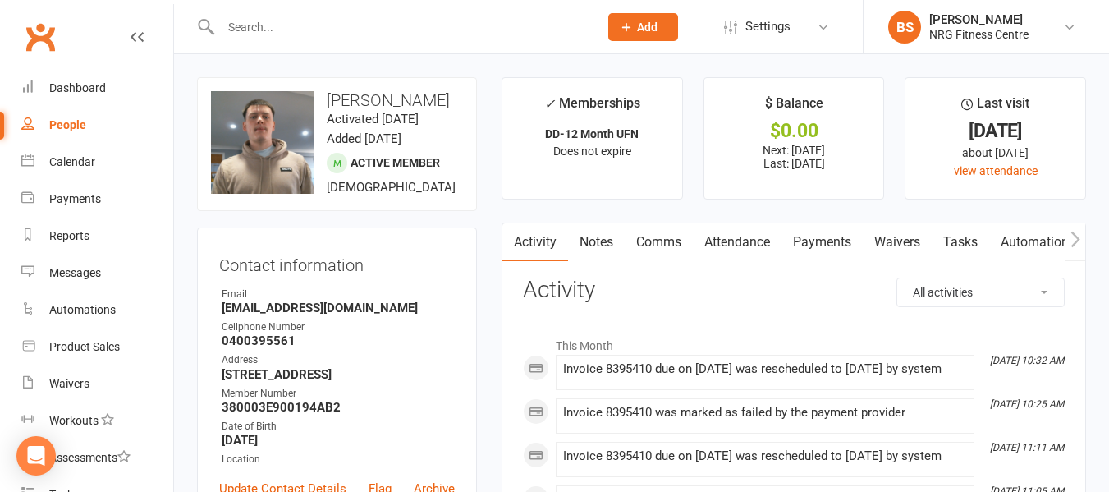
click at [817, 240] on link "Payments" at bounding box center [821, 242] width 81 height 38
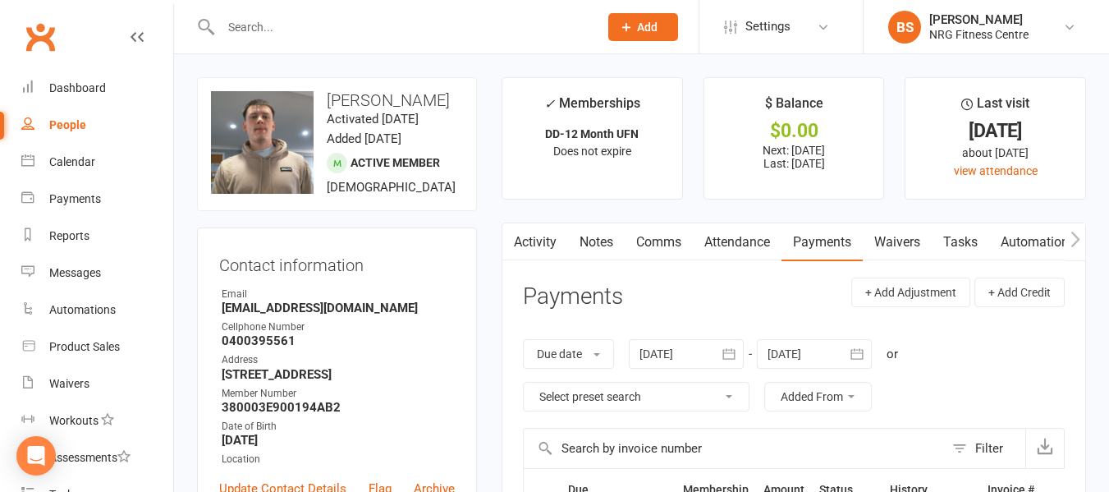
click at [734, 247] on link "Attendance" at bounding box center [737, 242] width 89 height 38
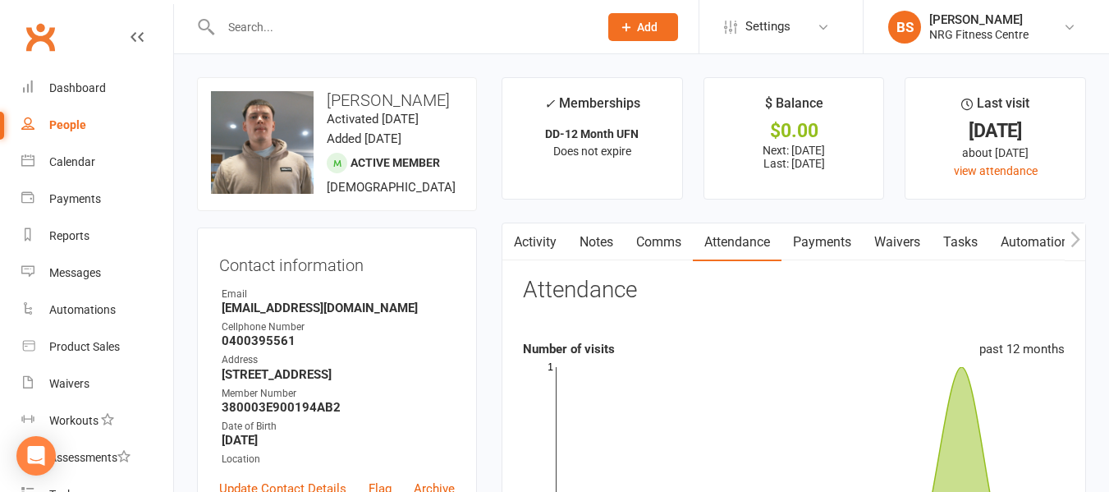
click at [578, 243] on link "Notes" at bounding box center [596, 242] width 57 height 38
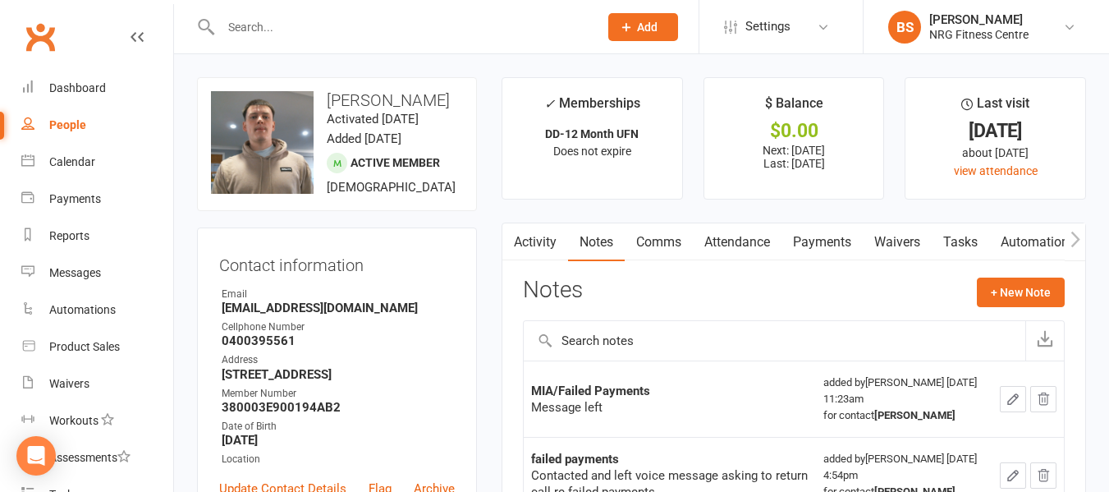
click at [839, 232] on link "Payments" at bounding box center [821, 242] width 81 height 38
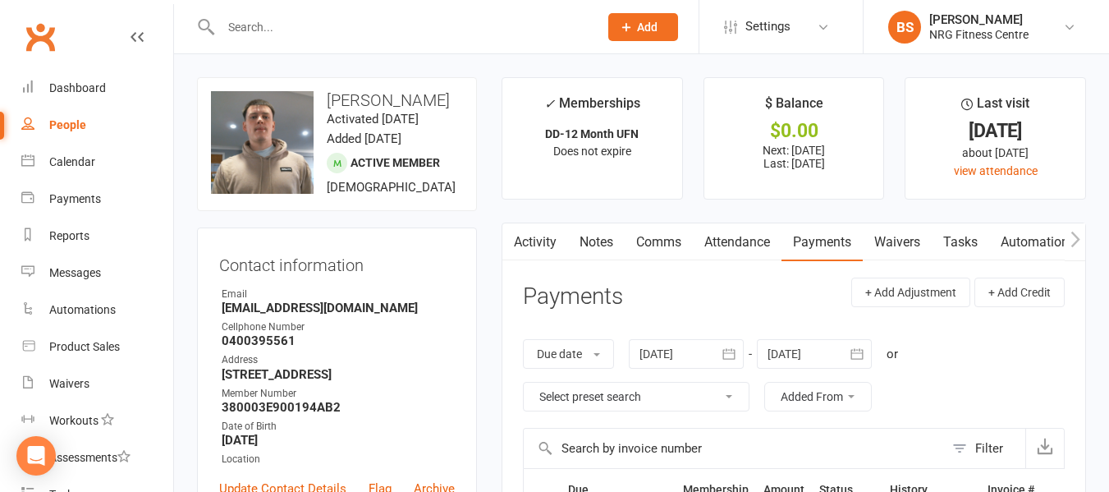
click at [695, 355] on div at bounding box center [686, 354] width 115 height 30
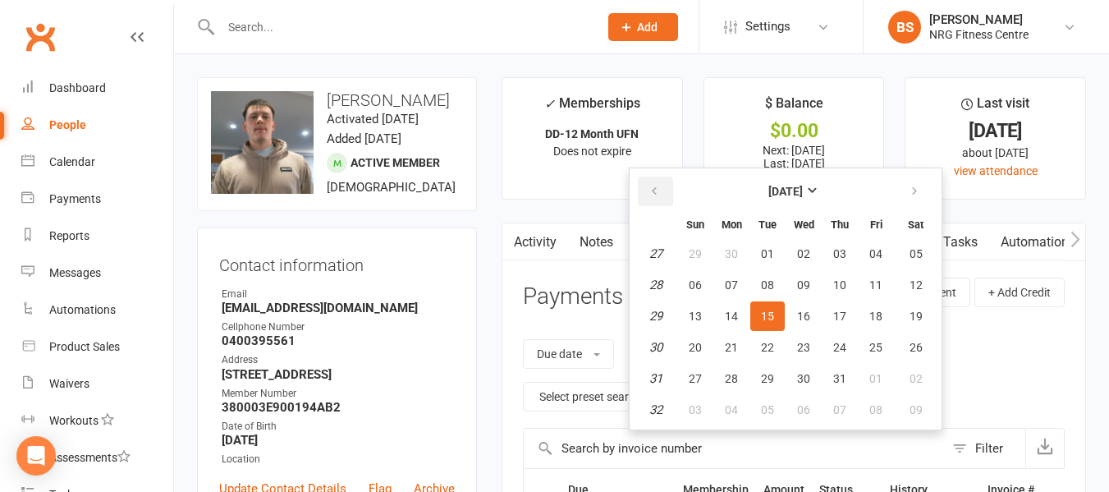
click at [670, 176] on button "button" at bounding box center [655, 191] width 35 height 30
click at [656, 188] on icon "button" at bounding box center [653, 191] width 11 height 13
click at [656, 190] on icon "button" at bounding box center [653, 191] width 11 height 13
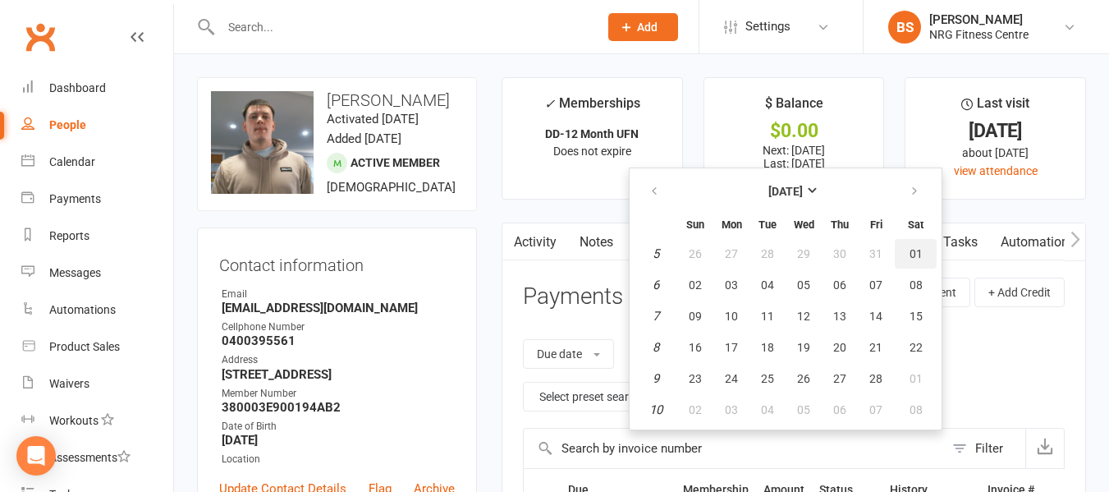
click at [922, 259] on span "01" at bounding box center [915, 253] width 13 height 13
type input "01 Feb 2025"
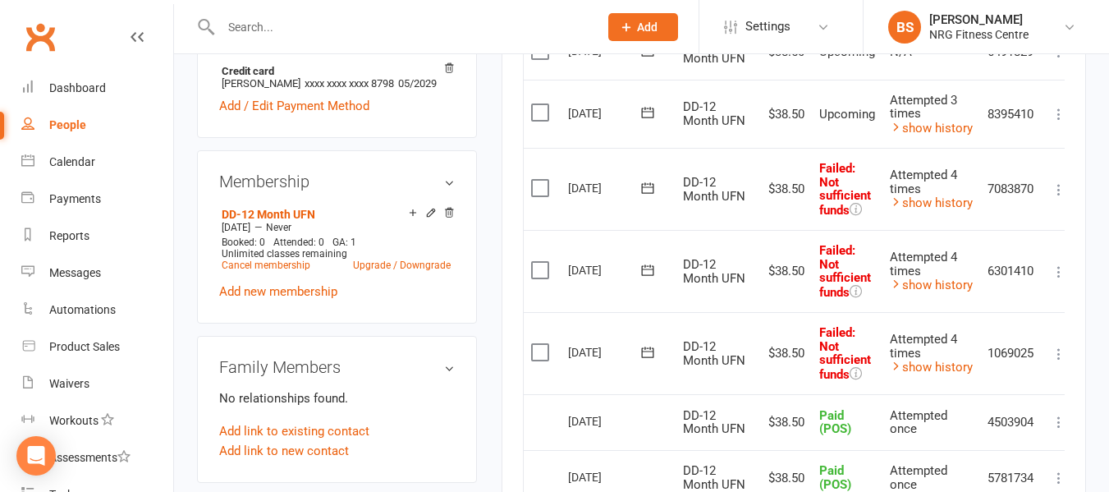
scroll to position [574, 0]
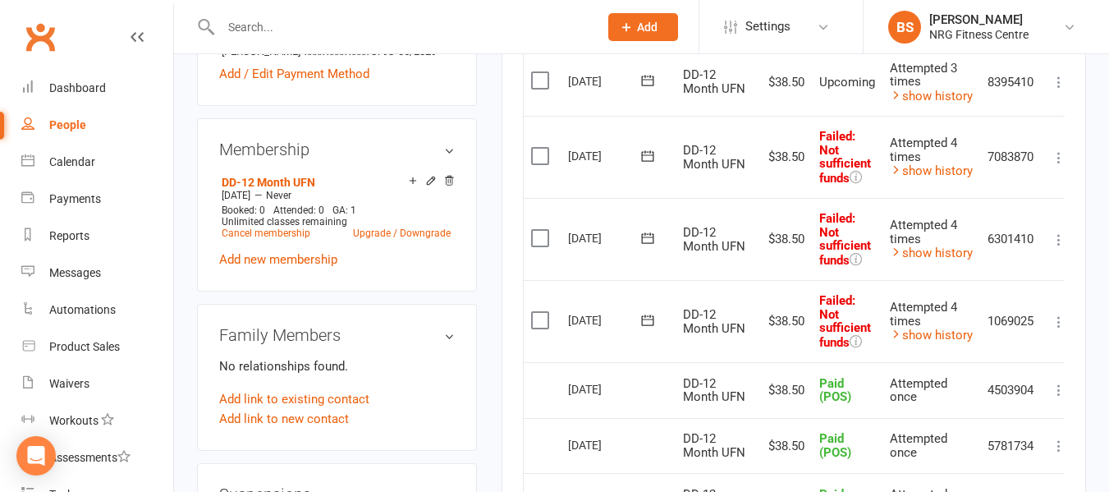
click at [490, 240] on main "✓ Memberships DD-12 Month UFN Does not expire $ Balance $0.00 Next: 17 Aug 2025…" at bounding box center [793, 284] width 609 height 1563
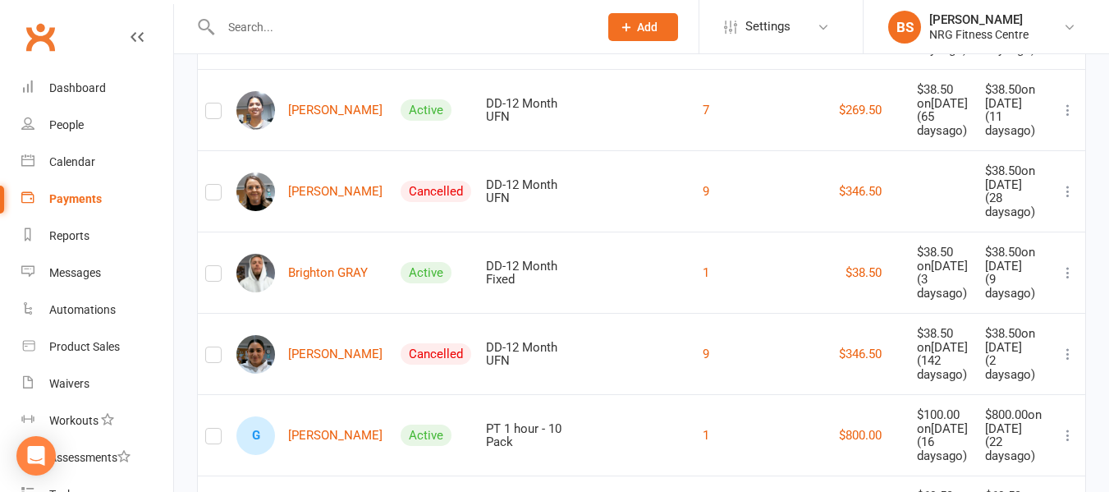
scroll to position [985, 0]
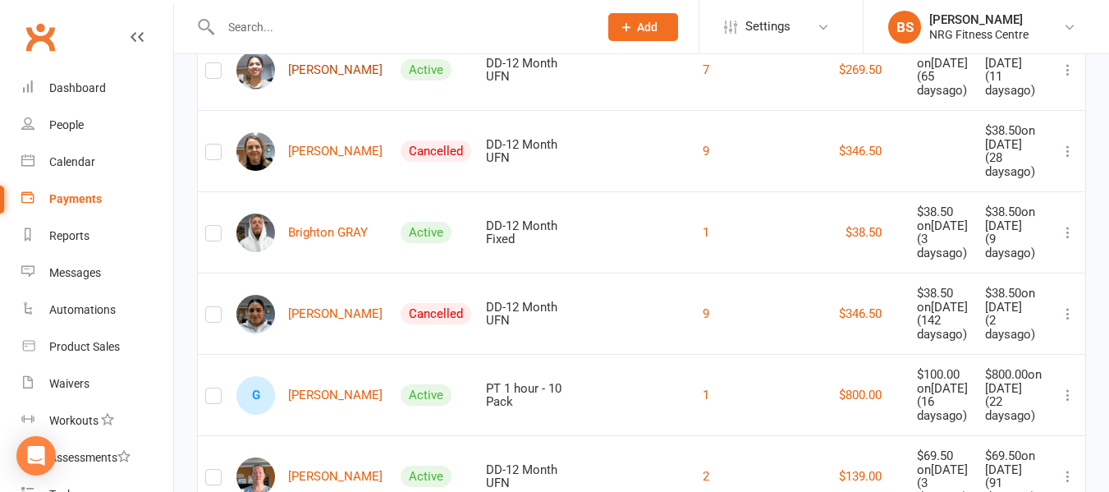
click at [346, 89] on link "[PERSON_NAME]" at bounding box center [309, 70] width 146 height 39
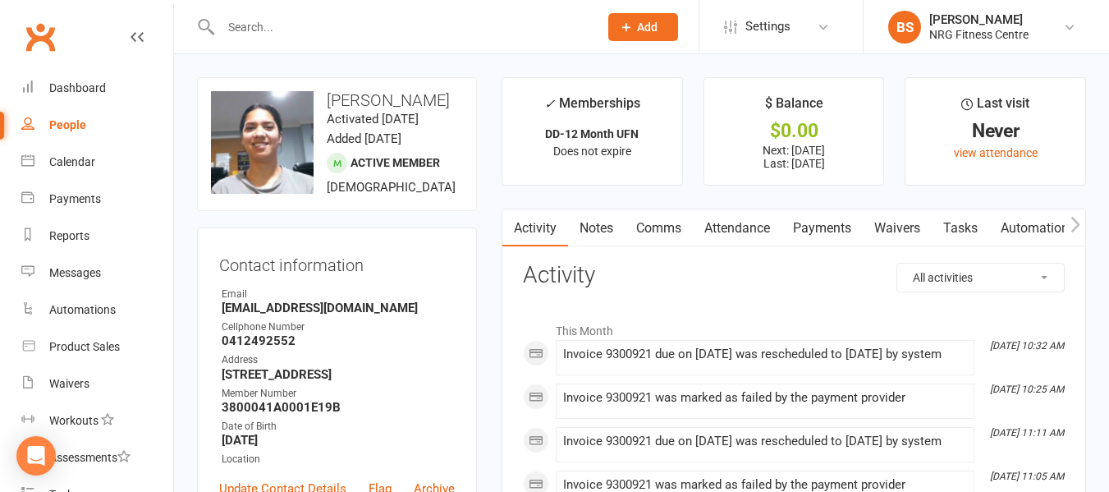
click at [812, 231] on link "Payments" at bounding box center [821, 228] width 81 height 38
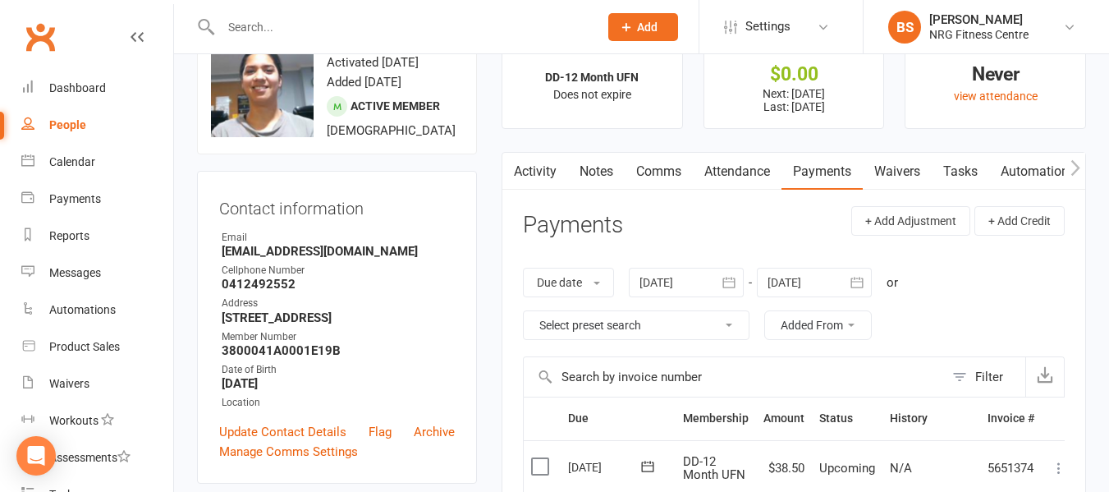
scroll to position [82, 0]
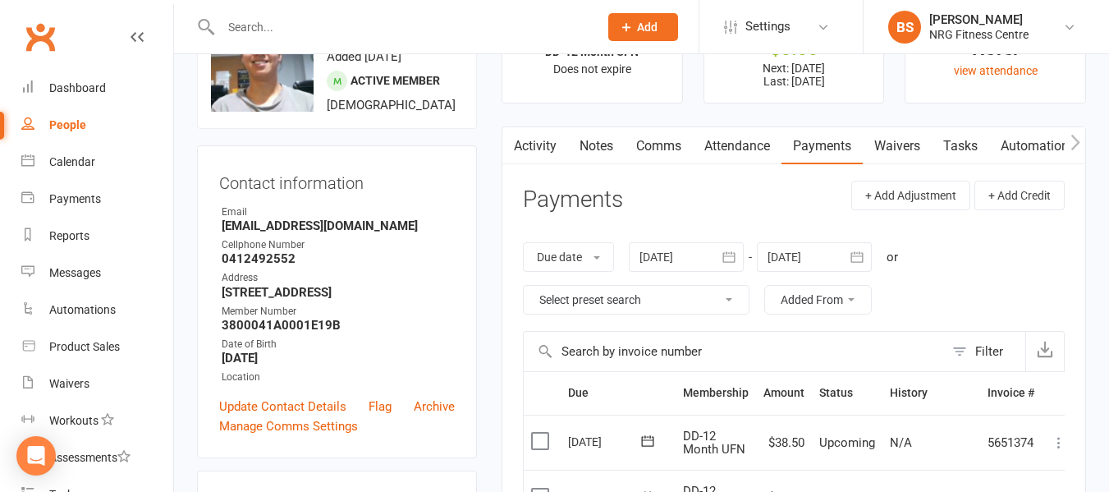
click at [582, 144] on link "Notes" at bounding box center [596, 146] width 57 height 38
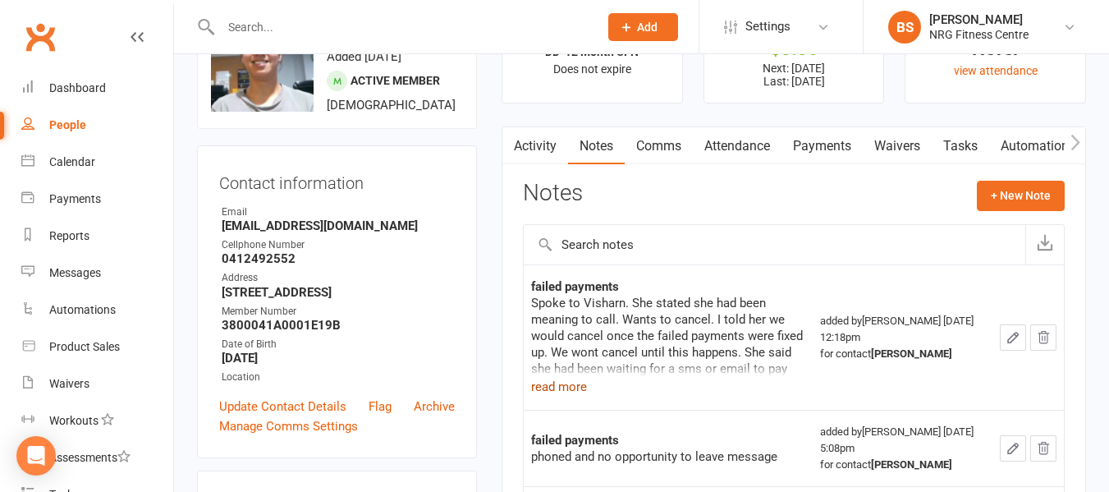
click at [568, 389] on button "read more" at bounding box center [559, 387] width 56 height 20
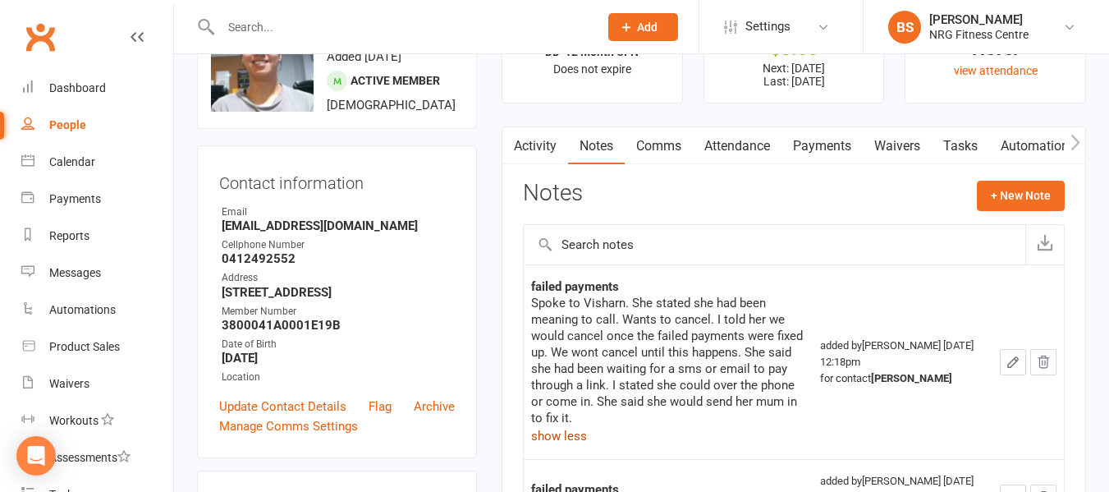
click at [813, 149] on link "Payments" at bounding box center [821, 146] width 81 height 38
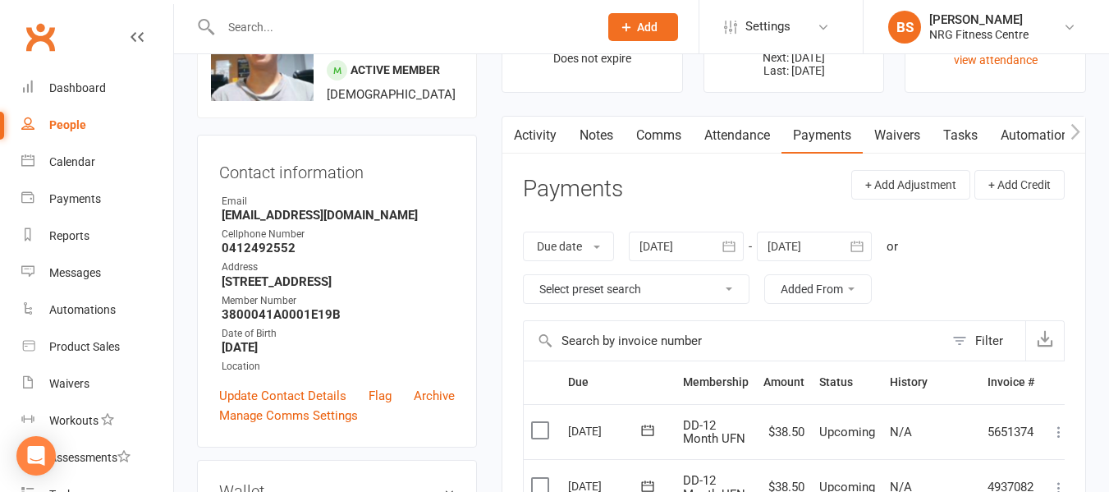
scroll to position [82, 0]
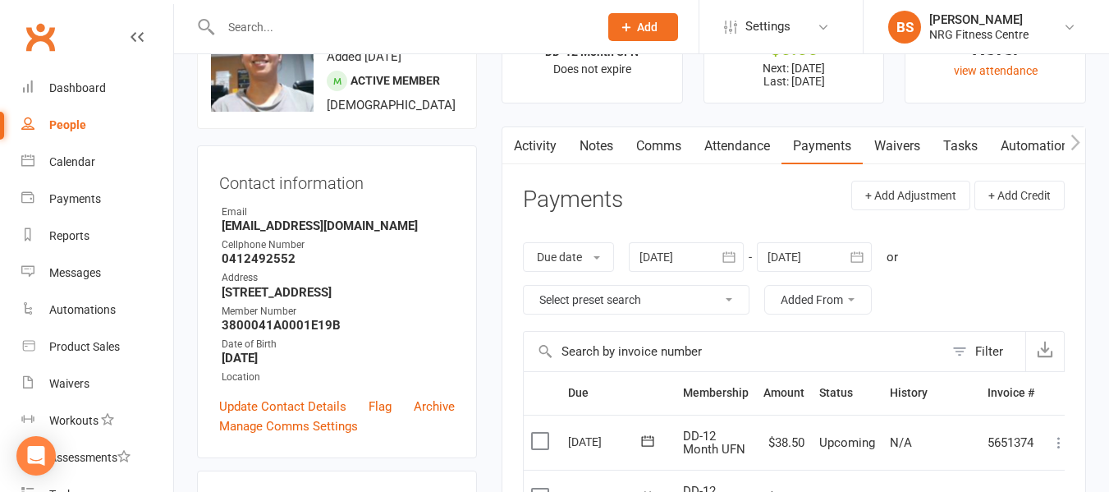
click at [595, 153] on link "Notes" at bounding box center [596, 146] width 57 height 38
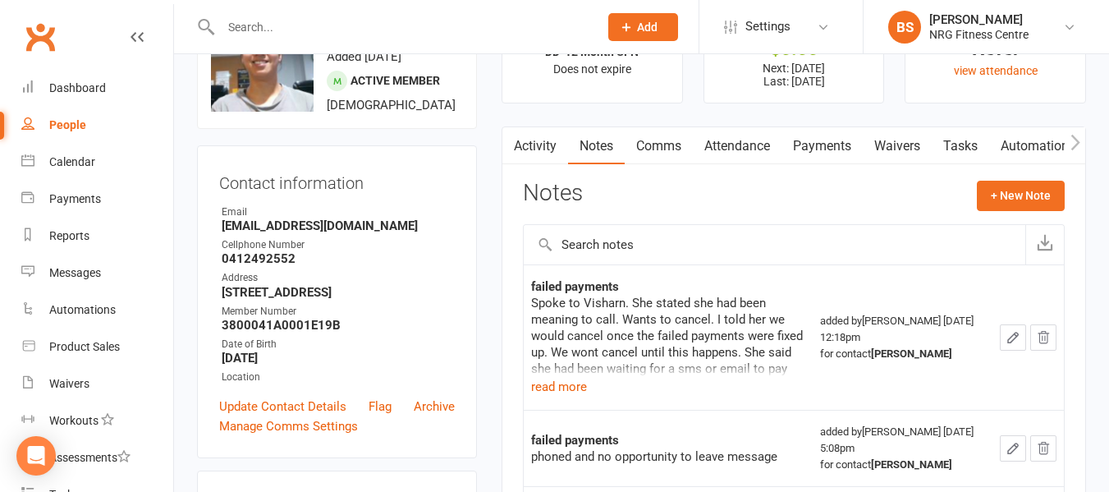
click at [809, 146] on link "Payments" at bounding box center [821, 146] width 81 height 38
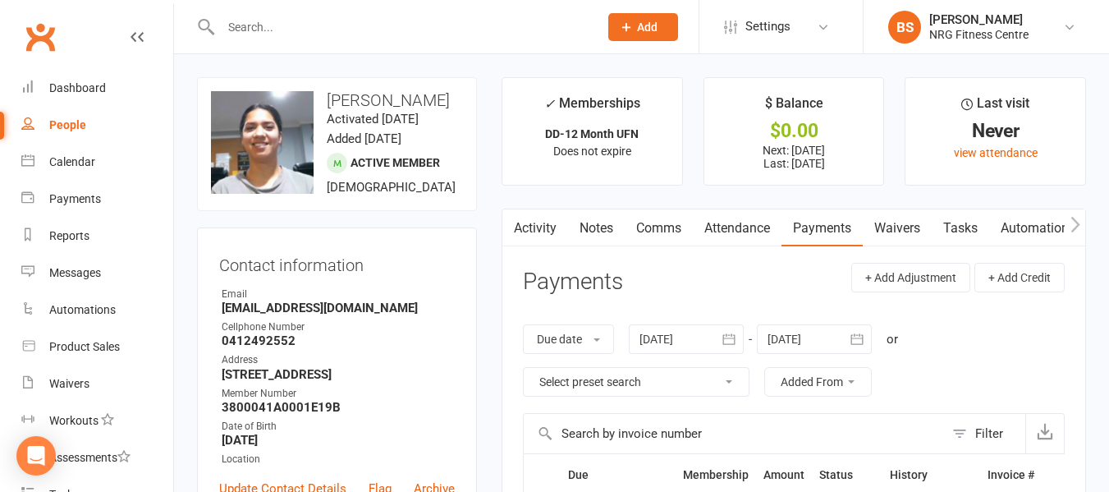
click at [1075, 230] on icon "button" at bounding box center [1075, 224] width 10 height 17
click at [509, 227] on icon "button" at bounding box center [513, 224] width 10 height 17
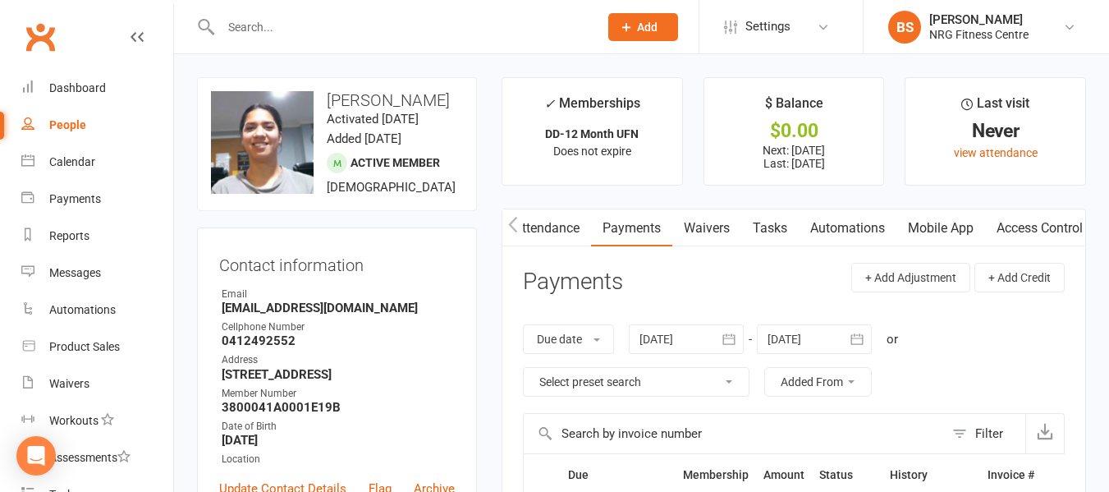
click at [509, 227] on icon "button" at bounding box center [513, 224] width 10 height 17
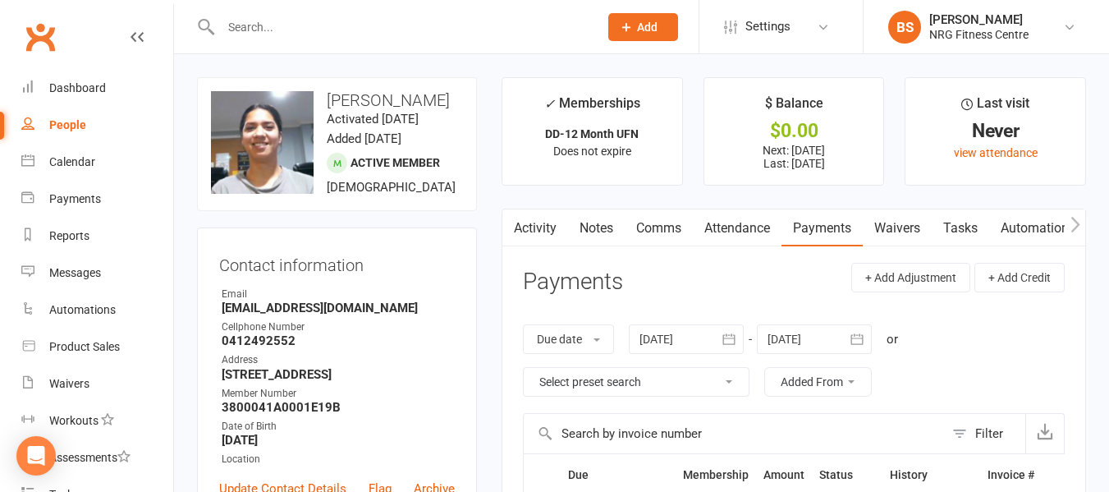
click at [689, 337] on div at bounding box center [686, 339] width 115 height 30
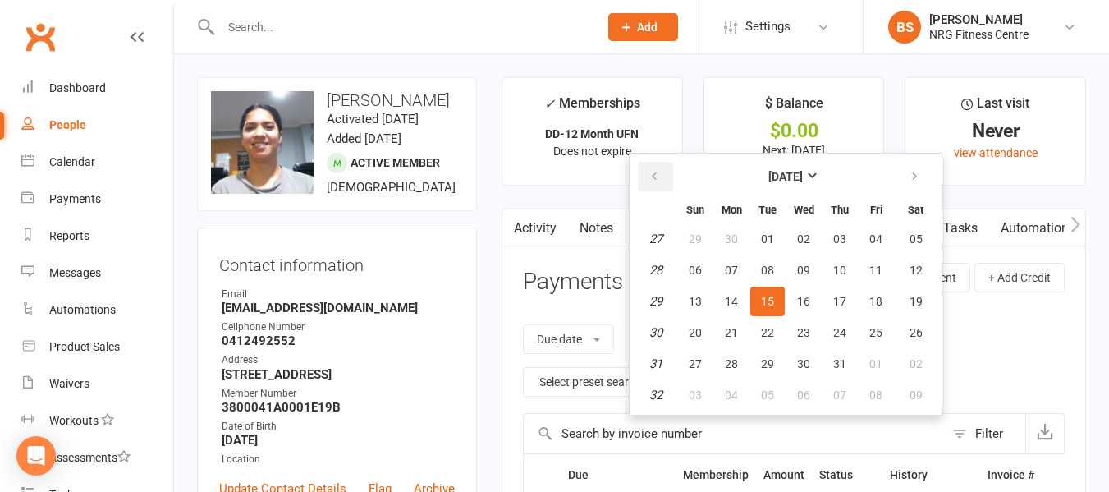
click at [653, 180] on icon "button" at bounding box center [653, 176] width 11 height 13
click at [761, 234] on button "01" at bounding box center [767, 239] width 34 height 30
type input "01 Apr 2025"
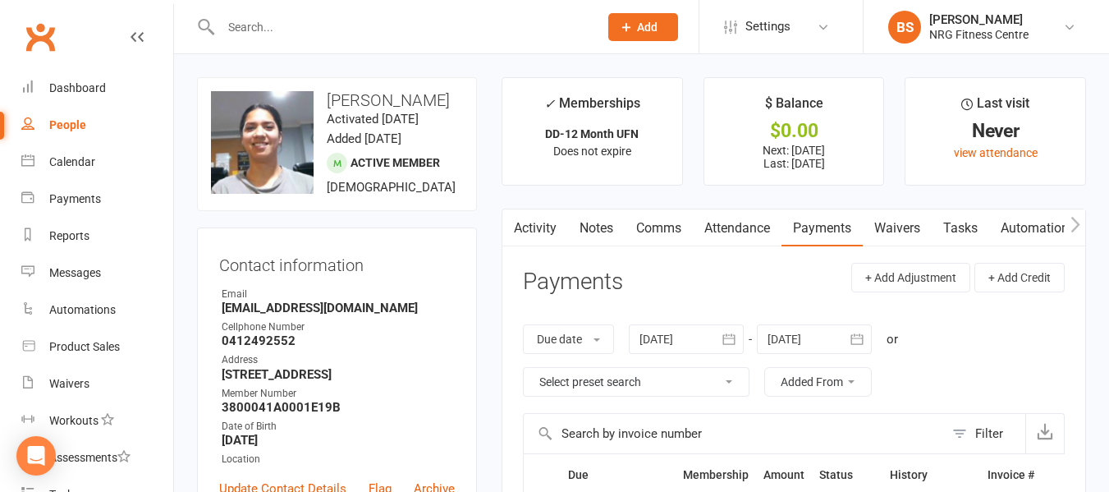
click at [615, 233] on link "Notes" at bounding box center [596, 228] width 57 height 38
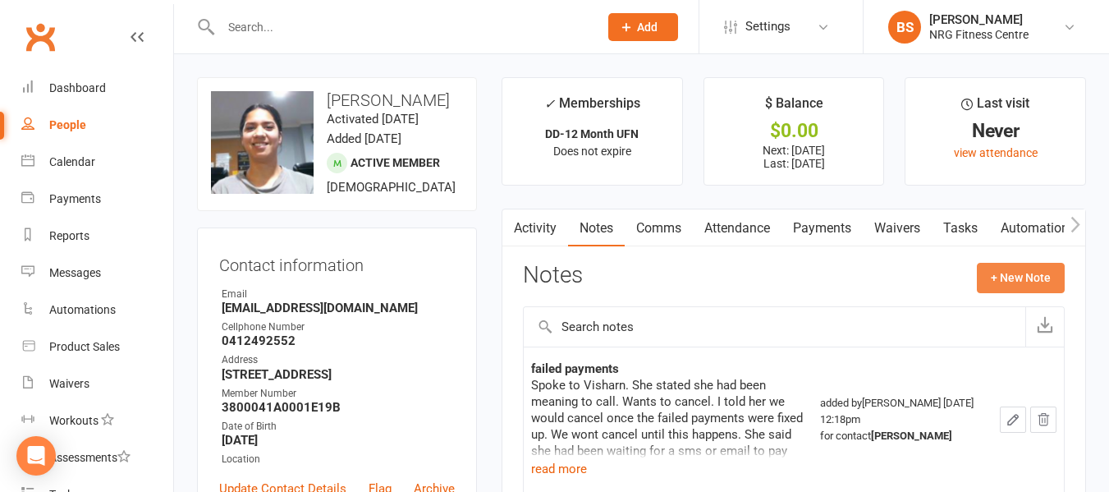
click at [1018, 268] on button "+ New Note" at bounding box center [1021, 278] width 88 height 30
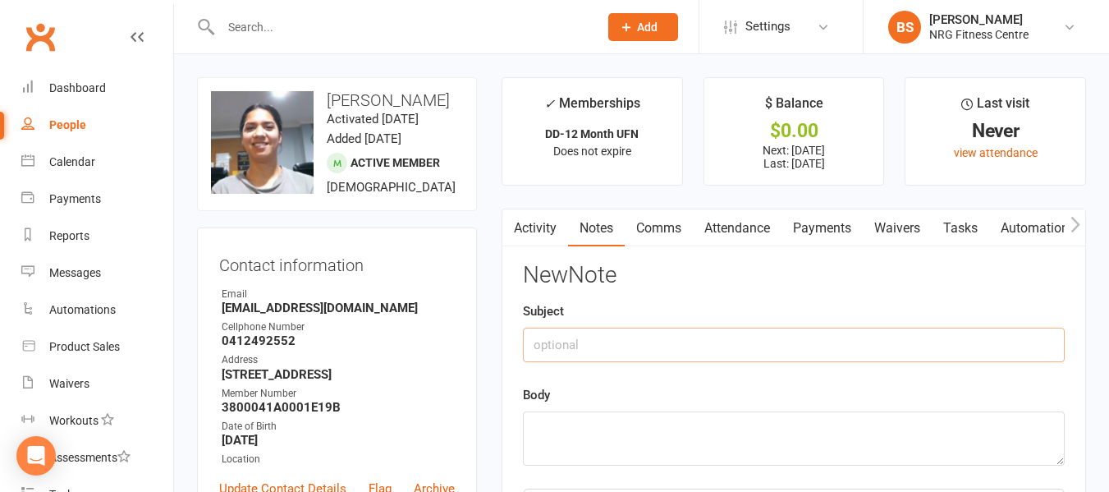
click at [617, 348] on input "text" at bounding box center [794, 344] width 542 height 34
type input "Failed payment follow up"
click at [625, 443] on textarea at bounding box center [794, 438] width 542 height 54
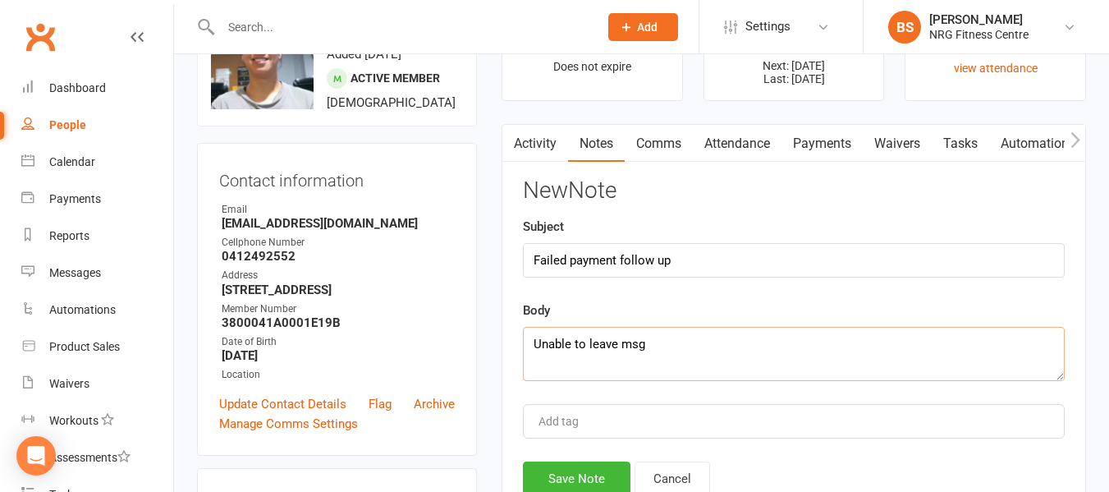
scroll to position [164, 0]
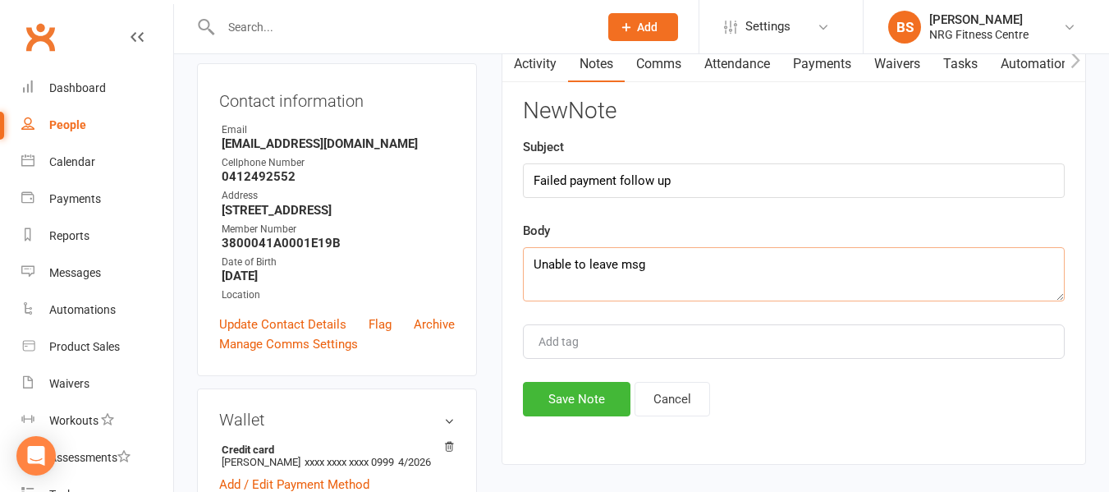
type textarea "Unable to leave msg"
click at [588, 419] on div "Activity Notes Comms Attendance Payments Waivers Tasks Automations Mobile App A…" at bounding box center [793, 254] width 584 height 421
click at [588, 408] on button "Save Note" at bounding box center [577, 399] width 108 height 34
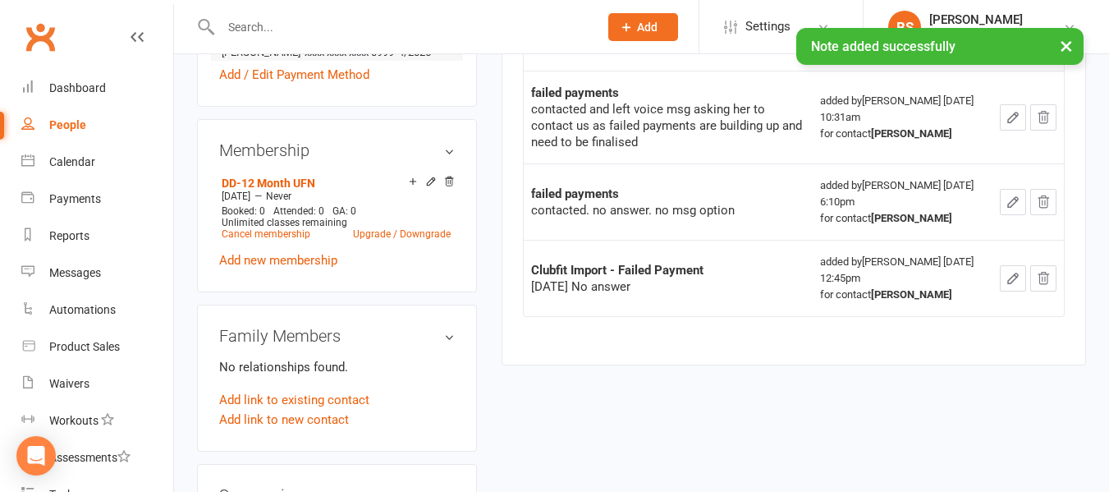
scroll to position [574, 0]
click at [265, 239] on link "Cancel membership" at bounding box center [266, 232] width 89 height 11
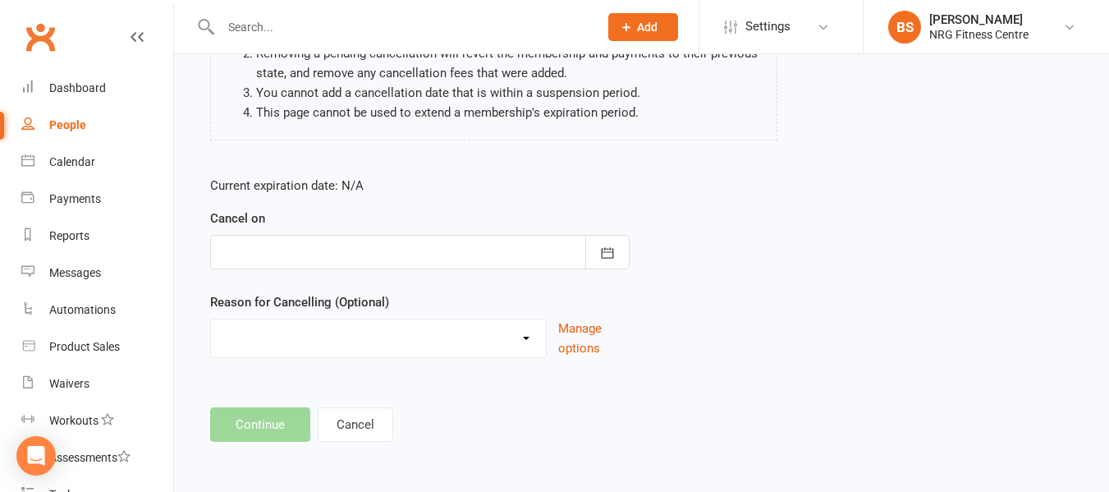
click at [419, 261] on div at bounding box center [419, 252] width 419 height 34
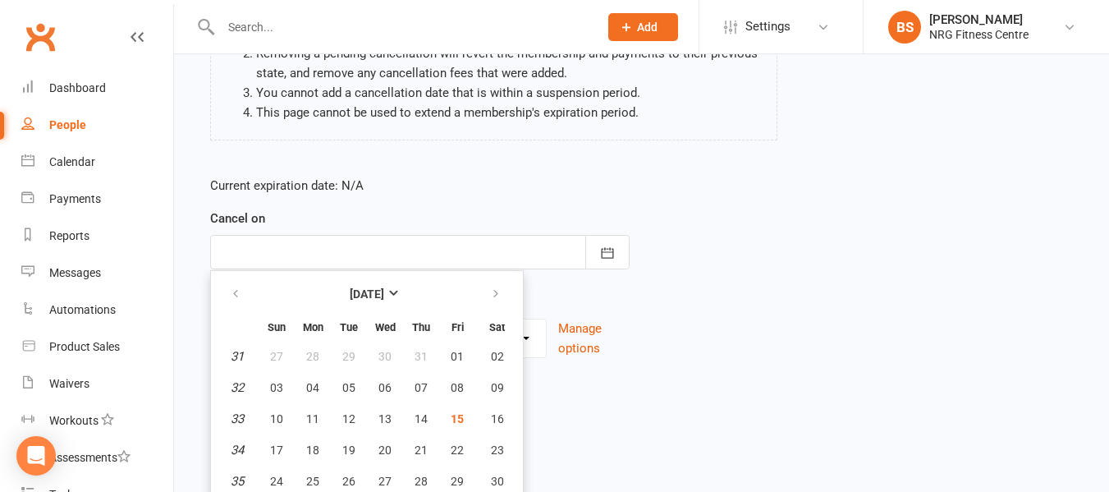
scroll to position [254, 0]
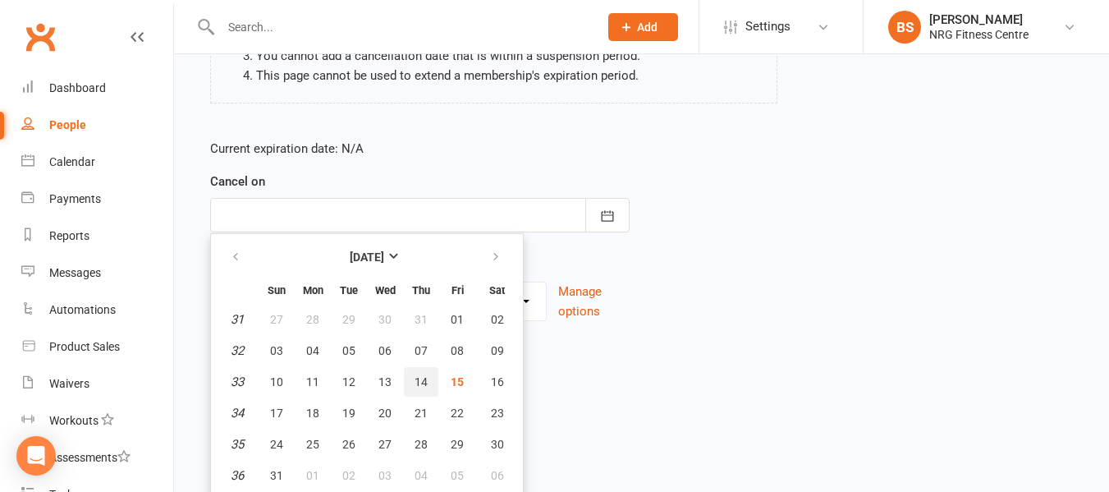
click at [414, 382] on span "14" at bounding box center [420, 381] width 13 height 13
type input "[DATE]"
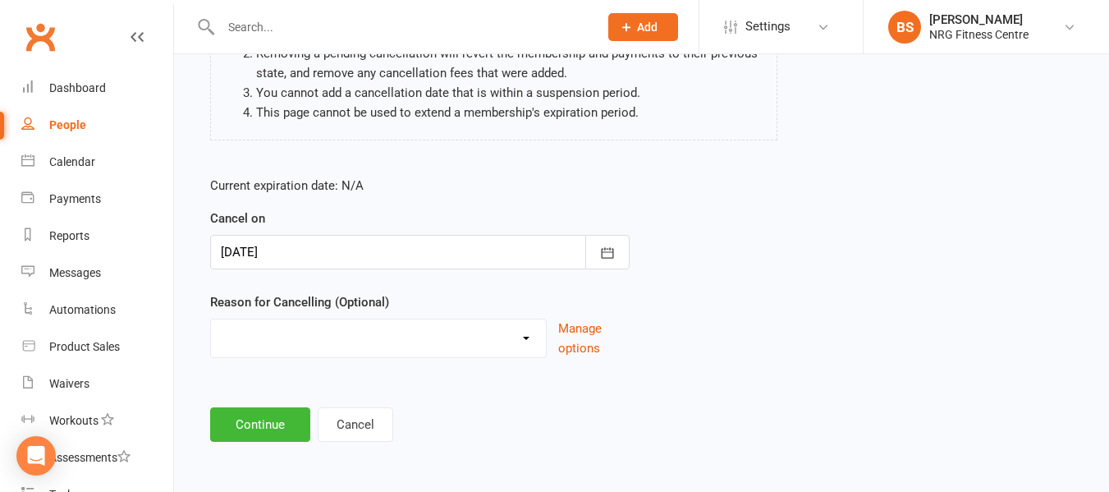
scroll to position [217, 0]
click at [309, 341] on select "Excessive failed payments Holiday Injury Medical Moving Other reason" at bounding box center [378, 335] width 335 height 33
select select "0"
click at [211, 319] on select "Excessive failed payments Holiday Injury Medical Moving Other reason" at bounding box center [378, 335] width 335 height 33
click at [260, 421] on button "Continue" at bounding box center [260, 424] width 100 height 34
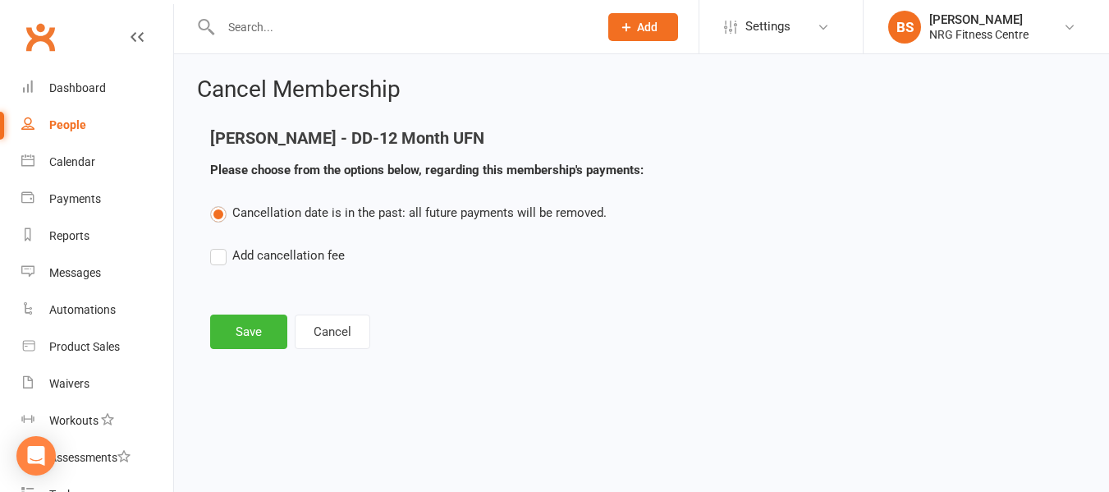
scroll to position [0, 0]
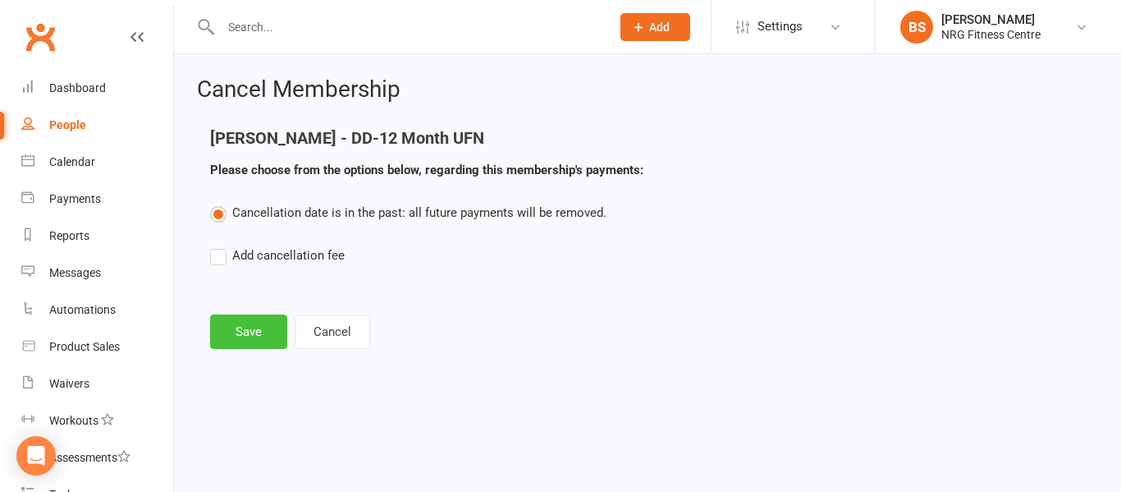
click at [240, 328] on button "Save" at bounding box center [248, 331] width 77 height 34
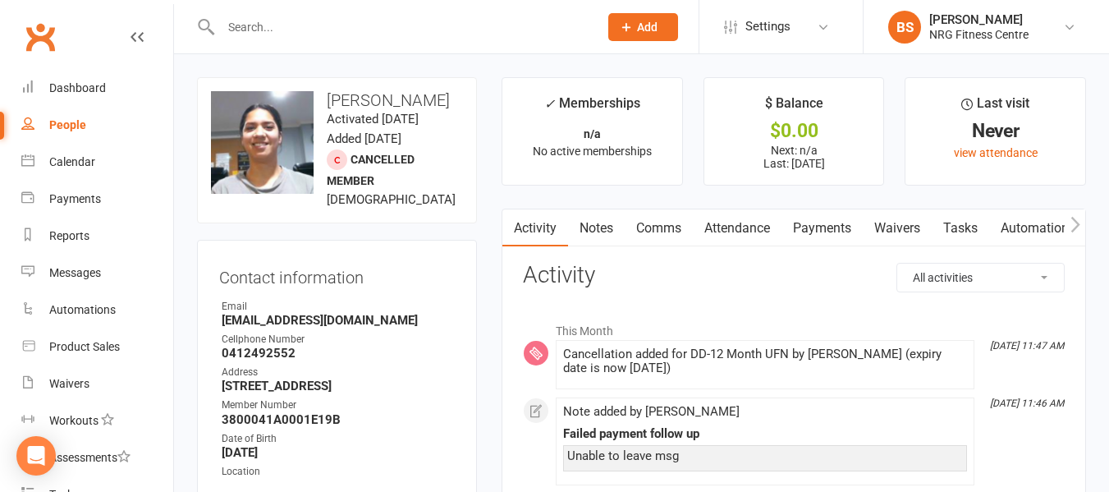
click at [600, 227] on link "Notes" at bounding box center [596, 228] width 57 height 38
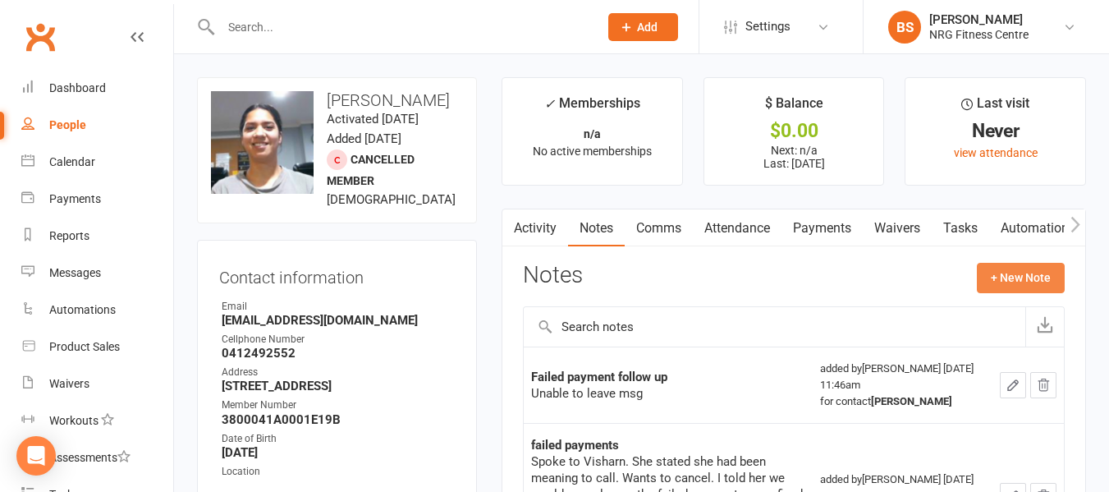
click at [1040, 273] on button "+ New Note" at bounding box center [1021, 278] width 88 height 30
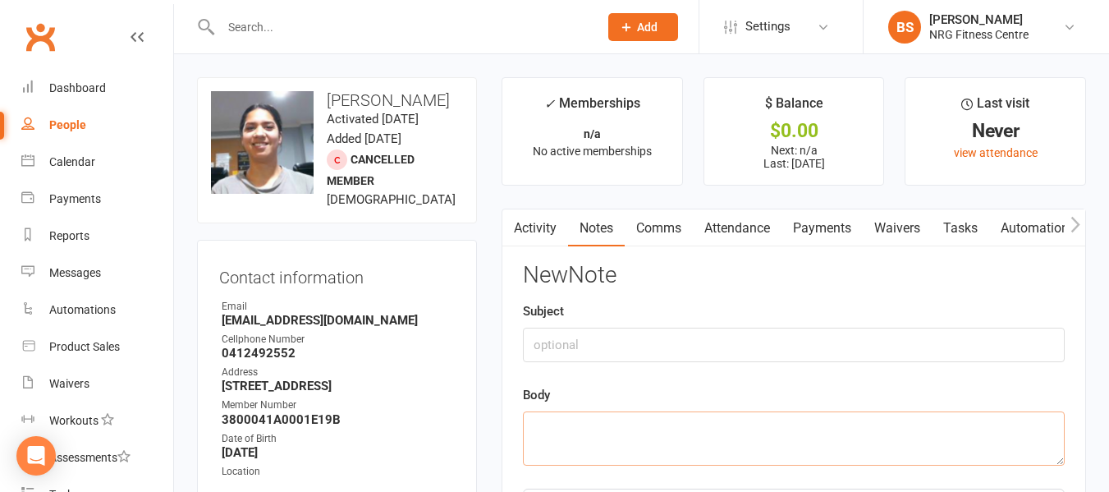
click at [614, 445] on textarea at bounding box center [794, 438] width 542 height 54
click at [799, 433] on textarea "Cancelled due to excessive failed payments" at bounding box center [794, 438] width 542 height 54
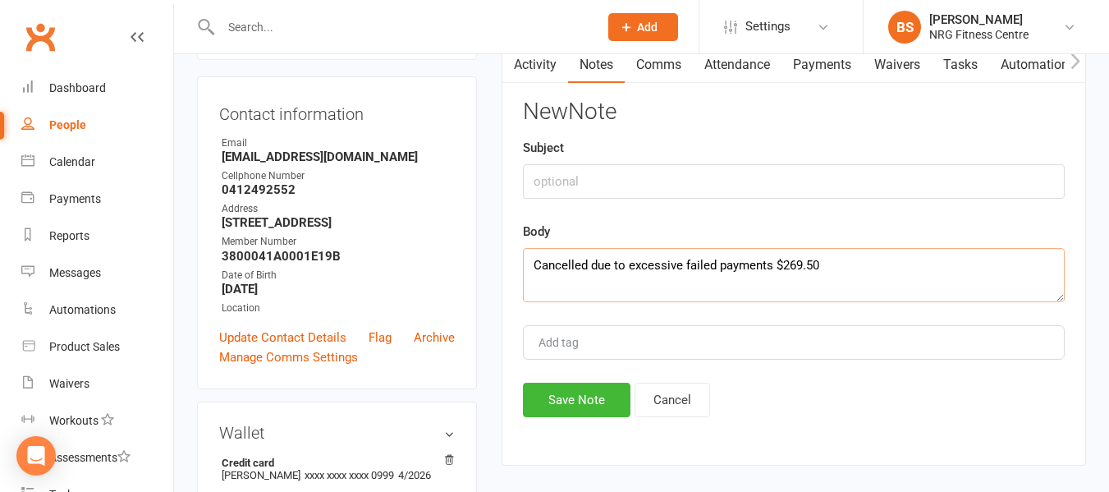
scroll to position [164, 0]
type textarea "Cancelled due to excessive failed payments $269.50"
click at [571, 399] on button "Save Note" at bounding box center [577, 399] width 108 height 34
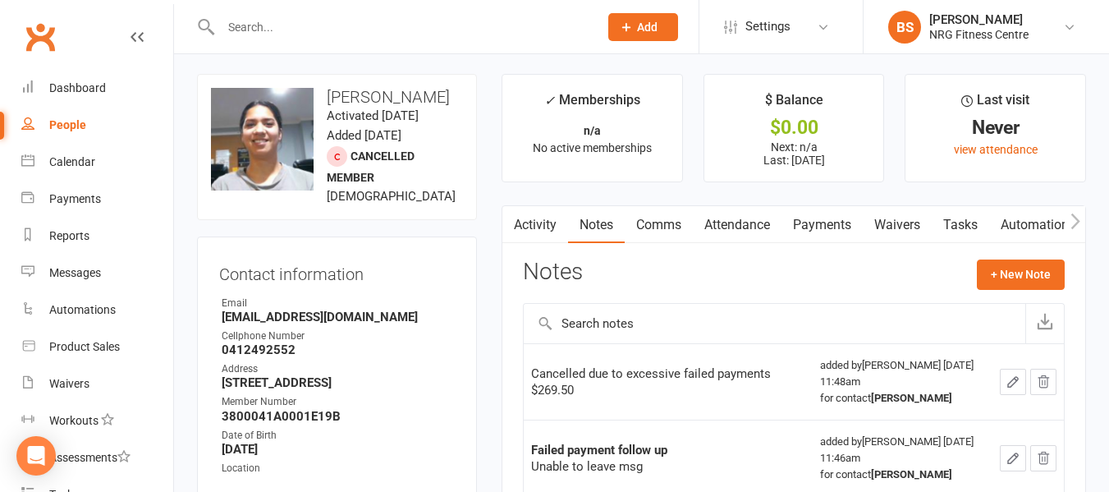
scroll to position [0, 0]
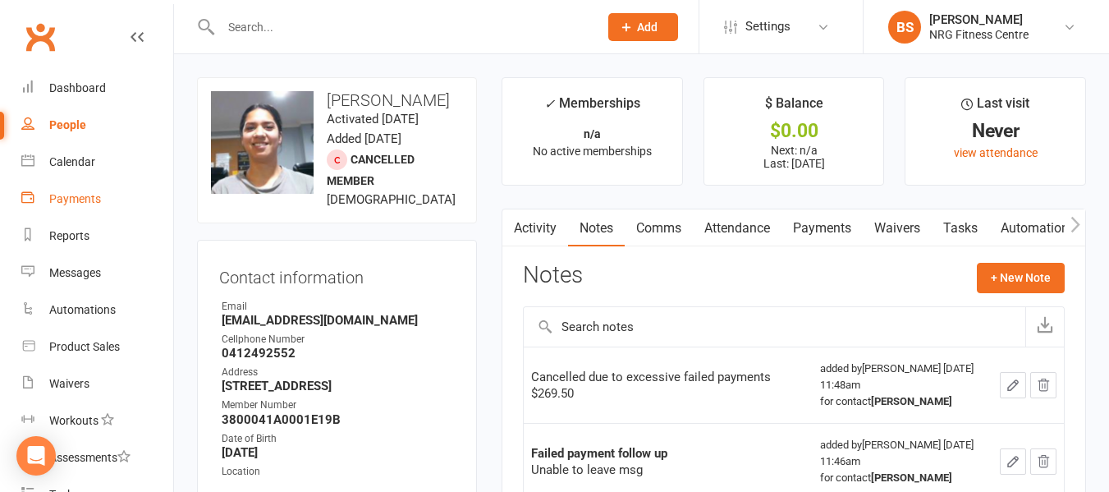
click at [77, 205] on div "Payments" at bounding box center [75, 198] width 52 height 13
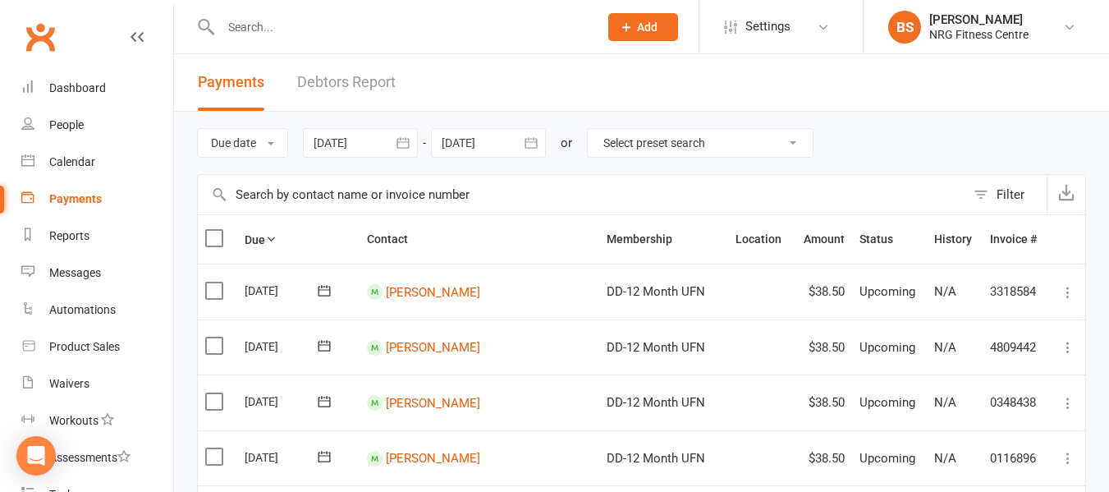
click at [339, 78] on link "Debtors Report" at bounding box center [346, 82] width 98 height 57
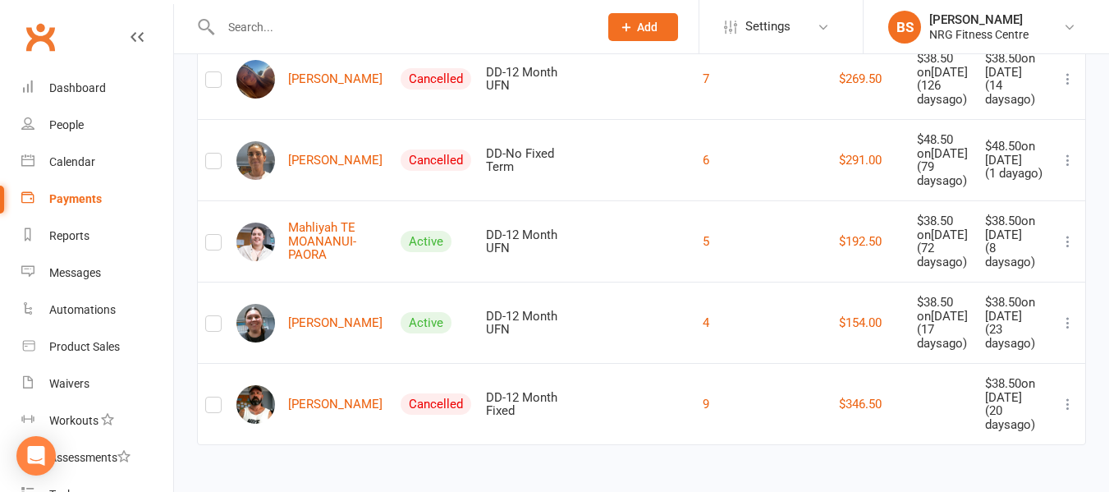
scroll to position [2682, 0]
click at [60, 88] on div "Dashboard" at bounding box center [77, 87] width 57 height 13
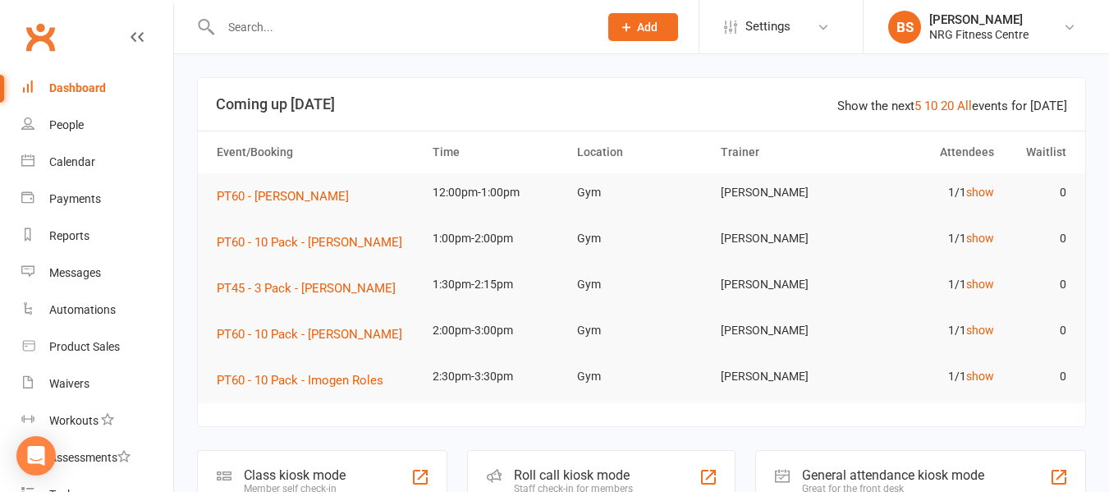
click at [350, 35] on input "text" at bounding box center [401, 27] width 371 height 23
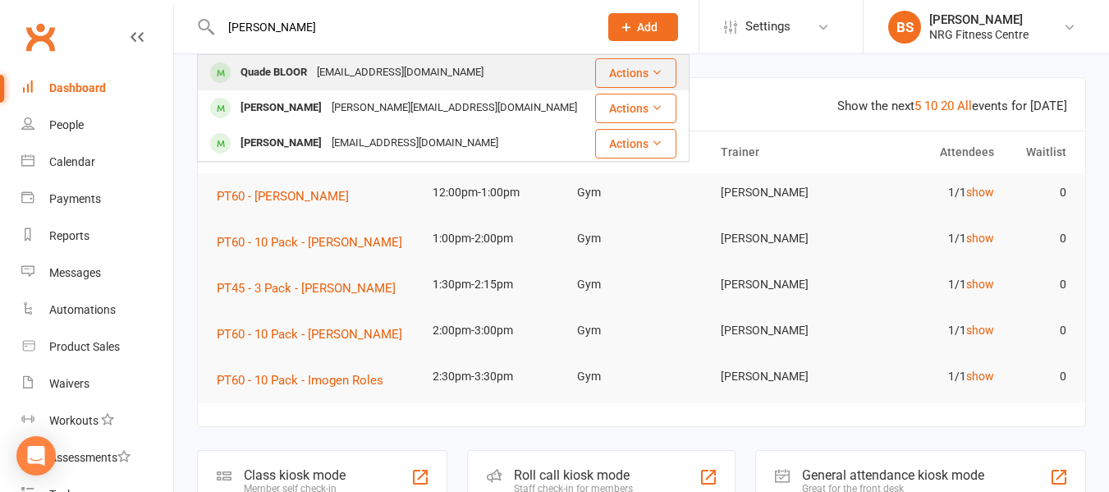
type input "quade"
click at [349, 73] on div "qbloor586@gmail.com" at bounding box center [400, 73] width 176 height 24
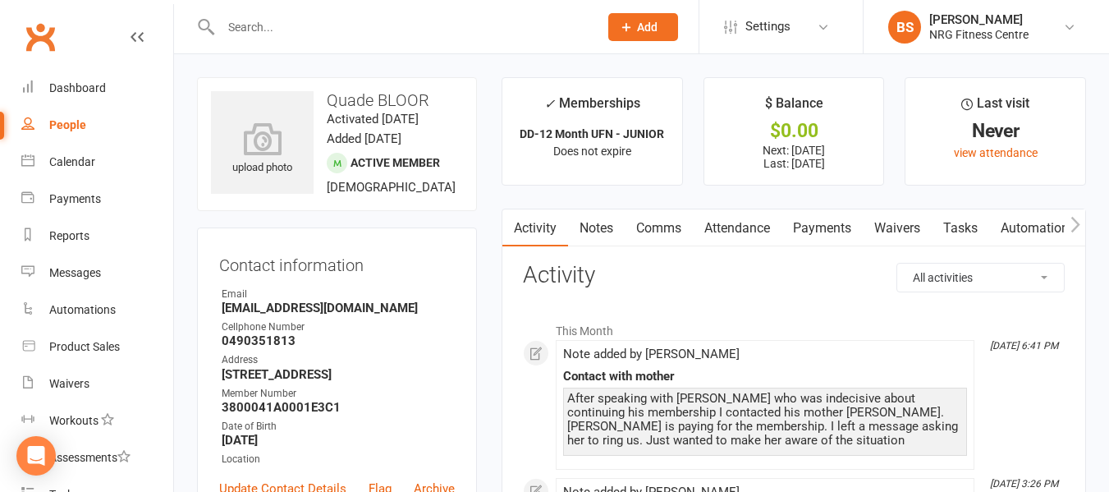
click at [373, 28] on input "text" at bounding box center [401, 27] width 371 height 23
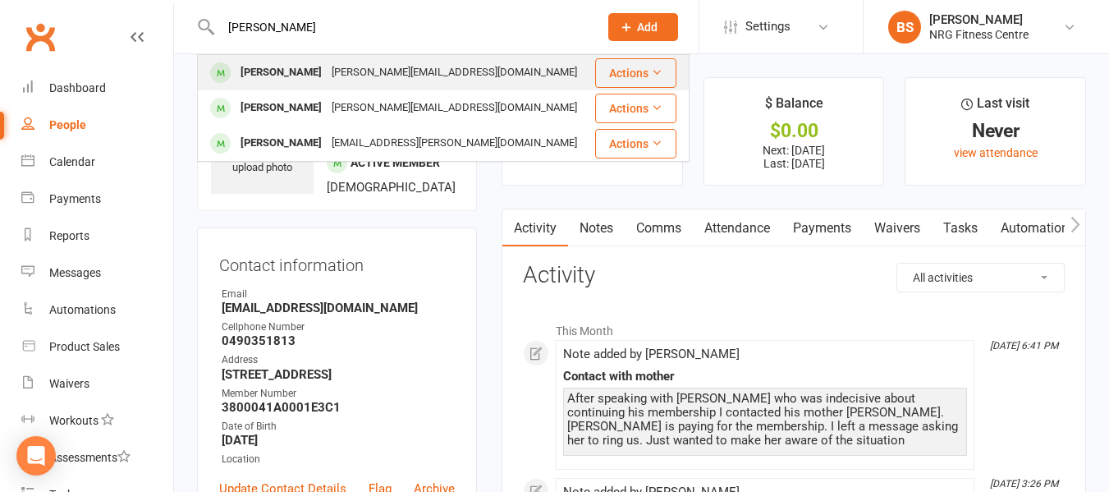
type input "bowden"
click at [382, 71] on div "jay.bowden2006@gmail.com" at bounding box center [454, 73] width 255 height 24
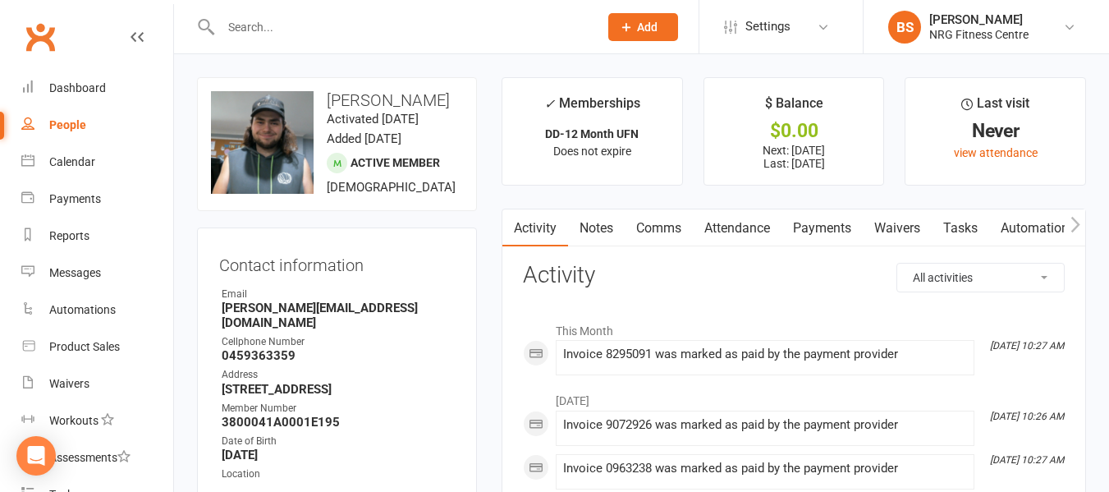
click at [606, 215] on link "Notes" at bounding box center [596, 228] width 57 height 38
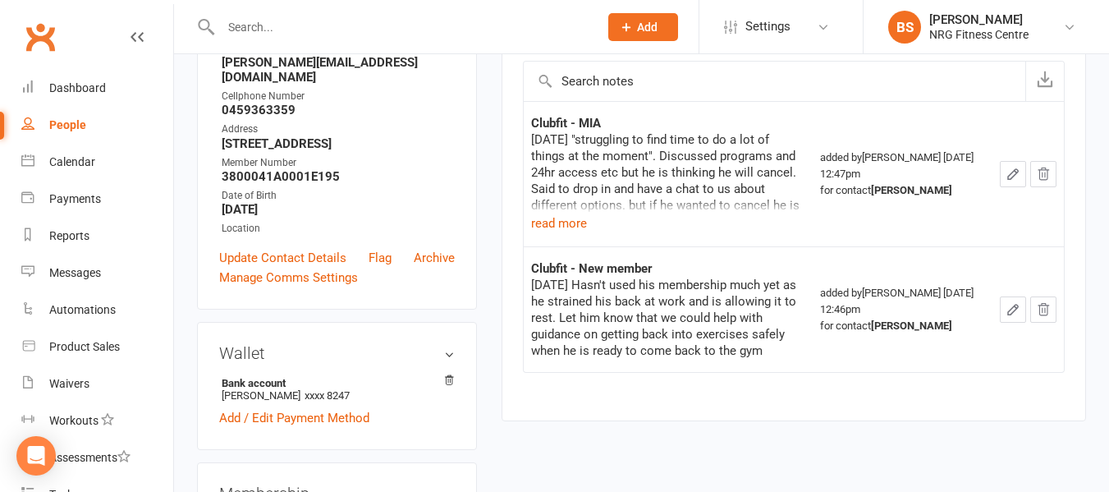
scroll to position [246, 0]
click at [553, 220] on button "read more" at bounding box center [559, 223] width 56 height 20
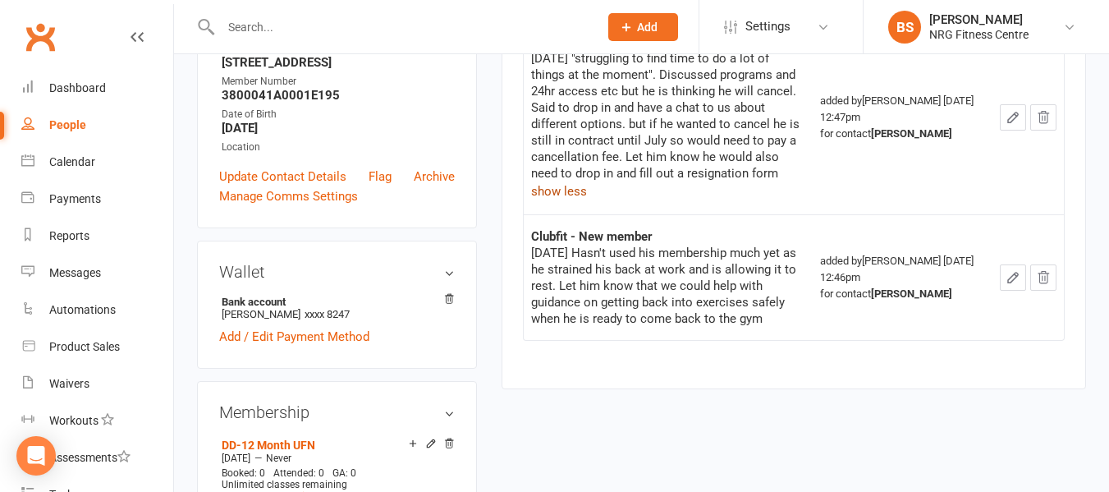
scroll to position [328, 0]
click at [301, 16] on input "text" at bounding box center [401, 27] width 371 height 23
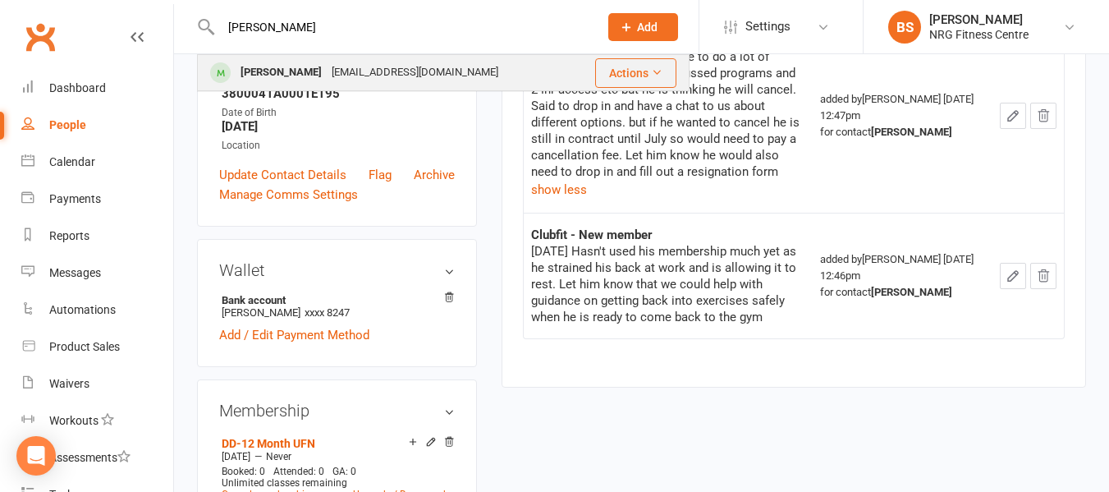
type input "jubb"
click at [327, 74] on div "rachaeljubb@outlook.com" at bounding box center [415, 73] width 176 height 24
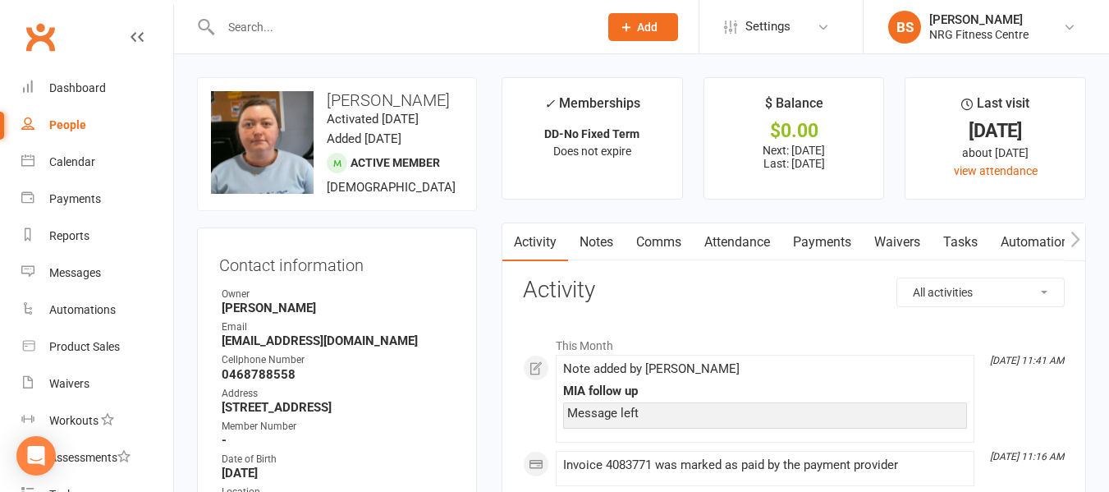
click at [341, 16] on input "text" at bounding box center [401, 27] width 371 height 23
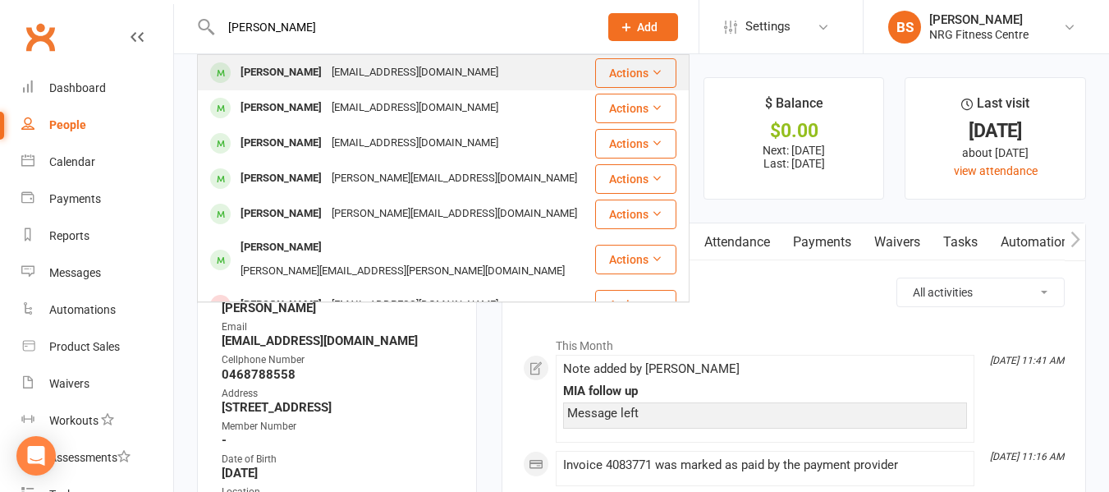
type input "barnes"
click at [354, 69] on div "sophie.barnes07@icloud.com" at bounding box center [415, 73] width 176 height 24
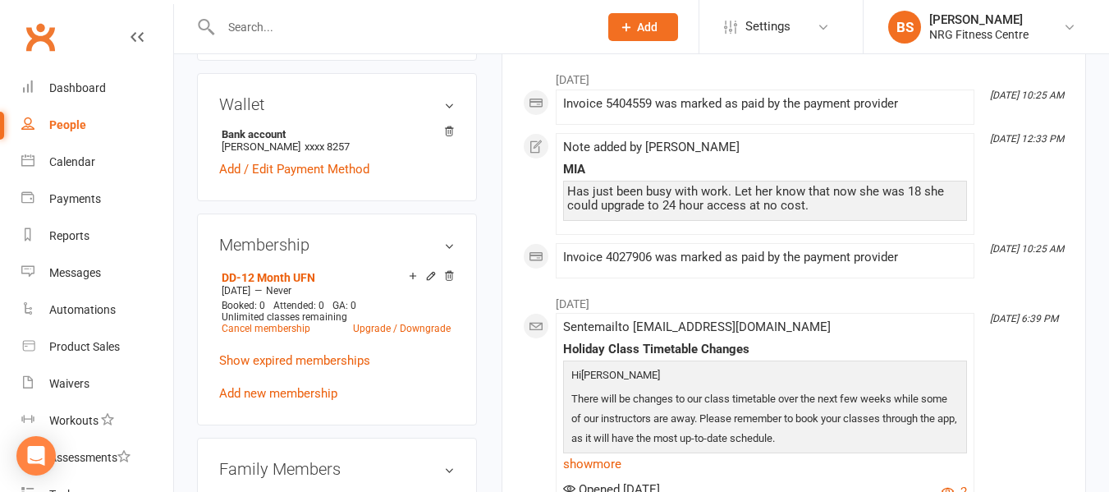
scroll to position [492, 0]
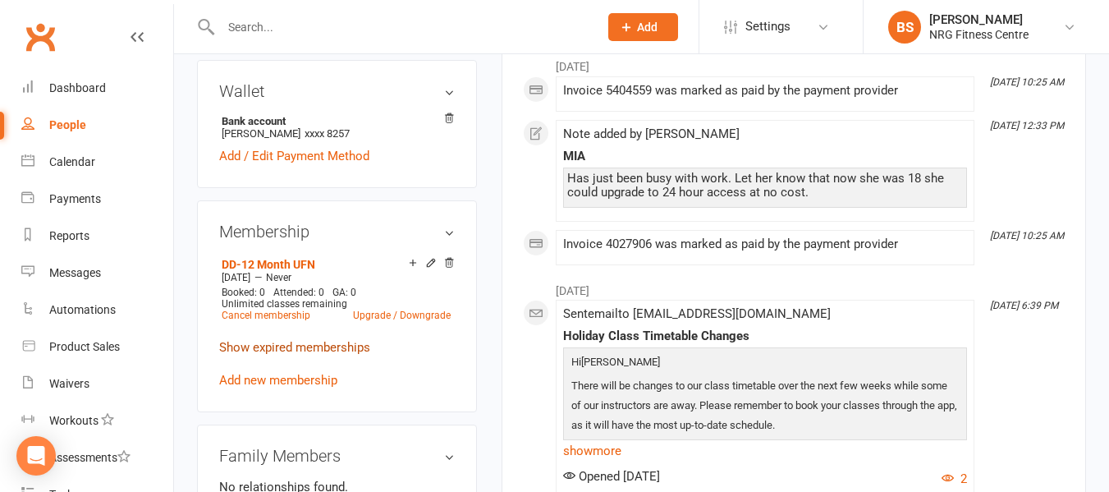
click at [279, 355] on link "Show expired memberships" at bounding box center [294, 347] width 151 height 15
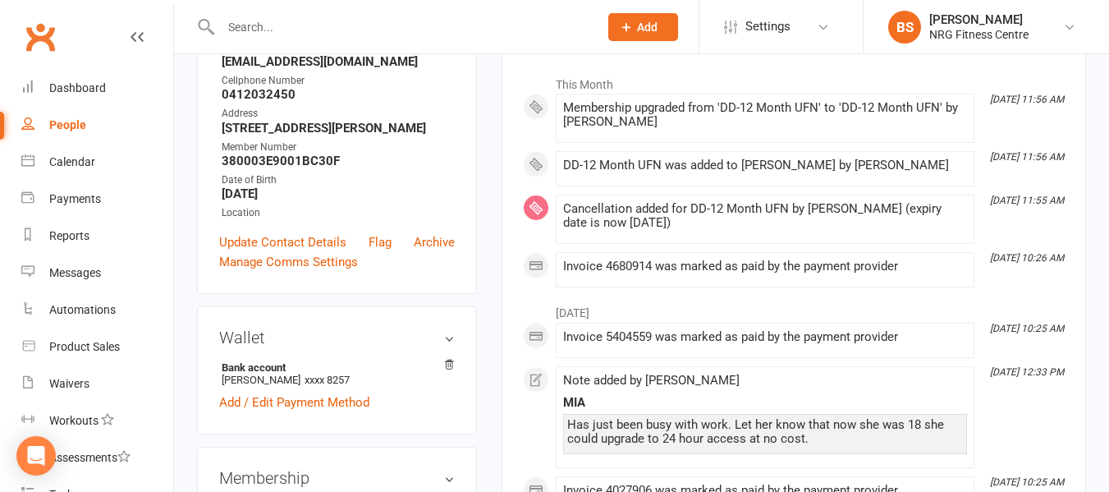
scroll to position [164, 0]
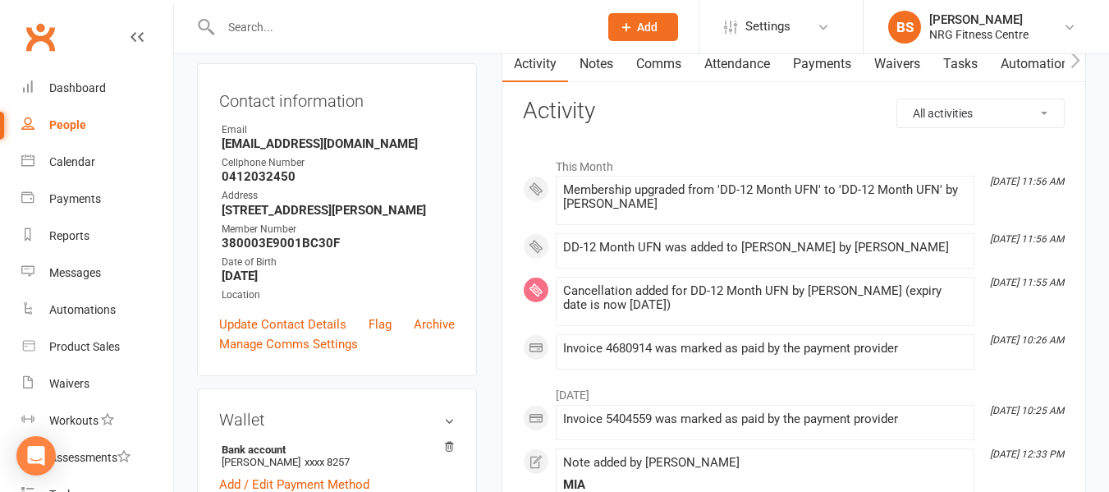
click at [817, 70] on link "Payments" at bounding box center [821, 64] width 81 height 38
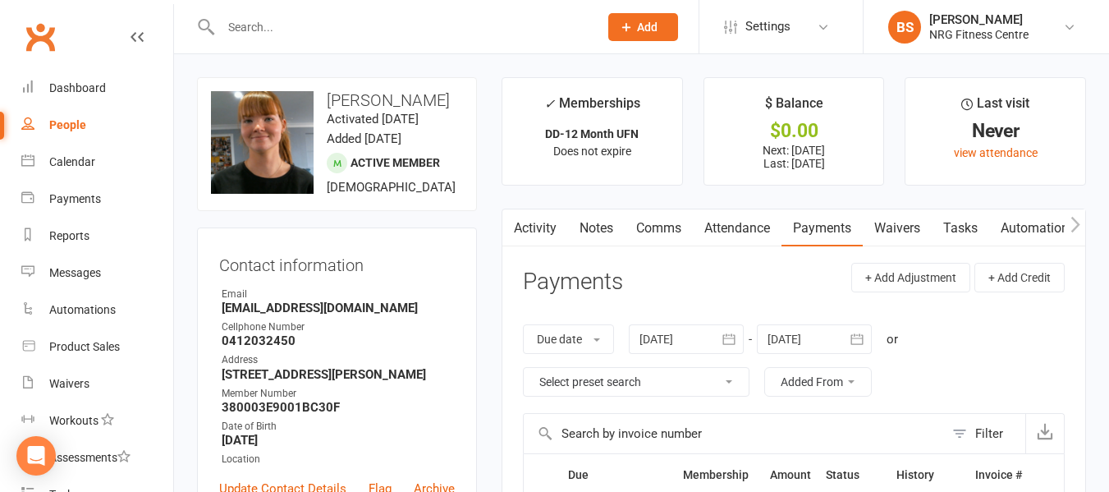
click at [1072, 226] on icon "button" at bounding box center [1075, 224] width 10 height 17
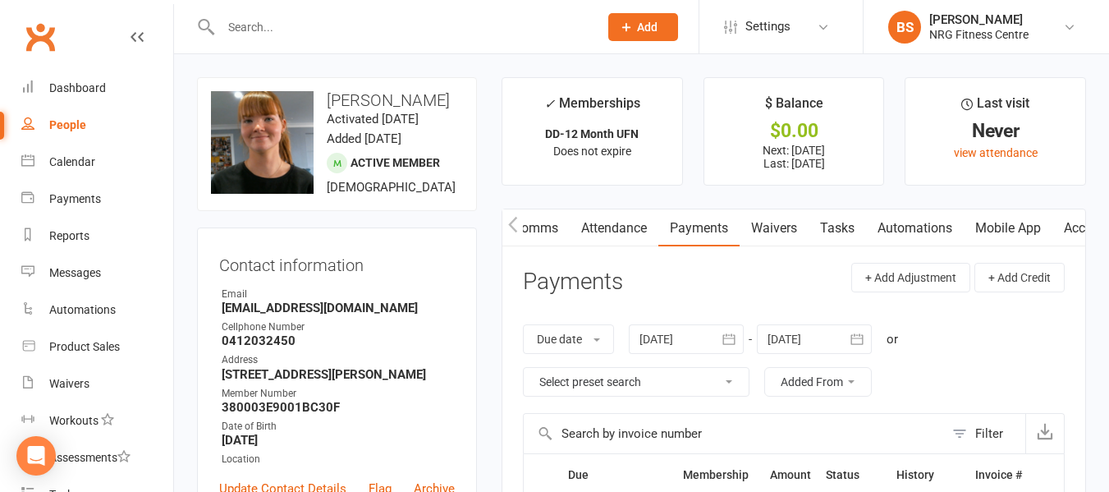
scroll to position [0, 313]
click at [815, 227] on link "Mobile App" at bounding box center [825, 228] width 89 height 38
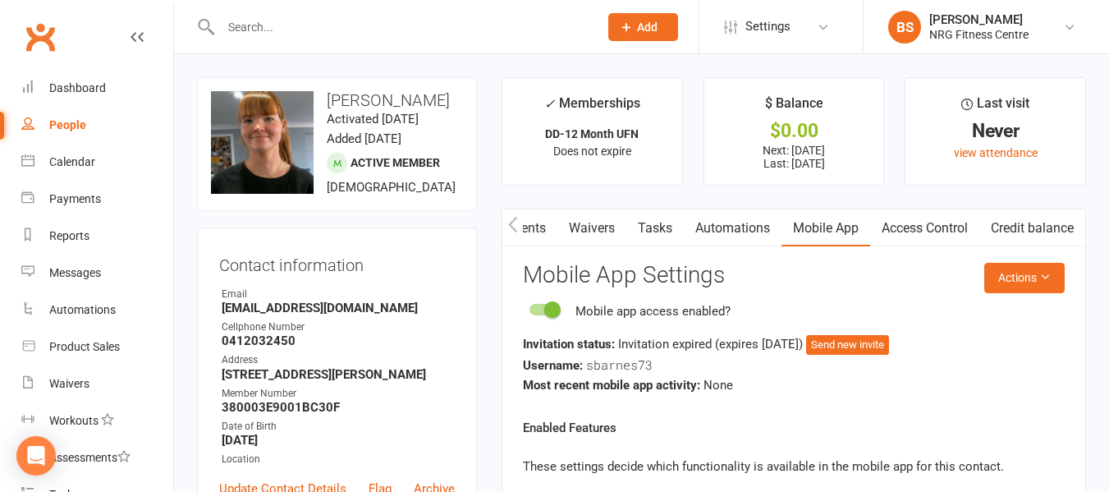
click at [909, 228] on link "Access Control" at bounding box center [924, 228] width 109 height 38
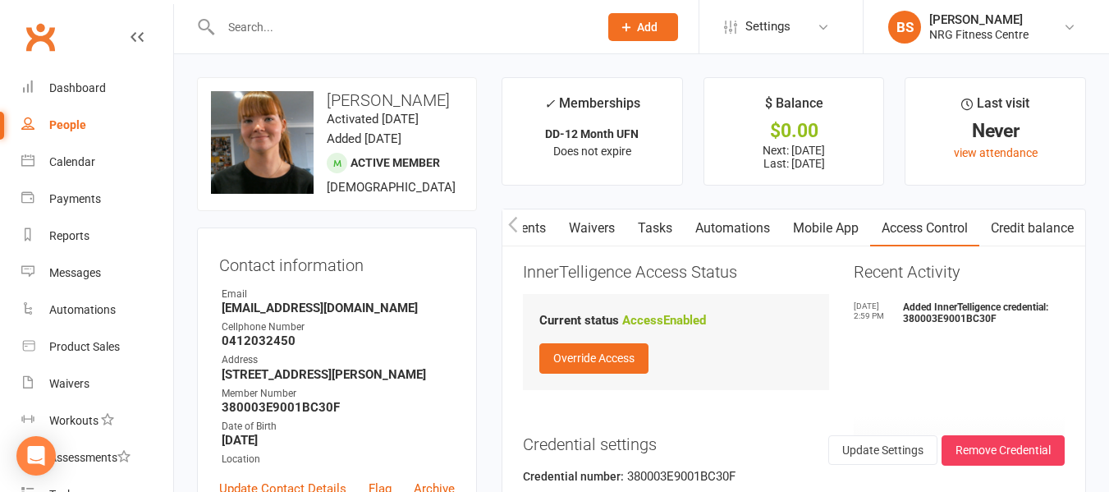
click at [374, 23] on input "text" at bounding box center [401, 27] width 371 height 23
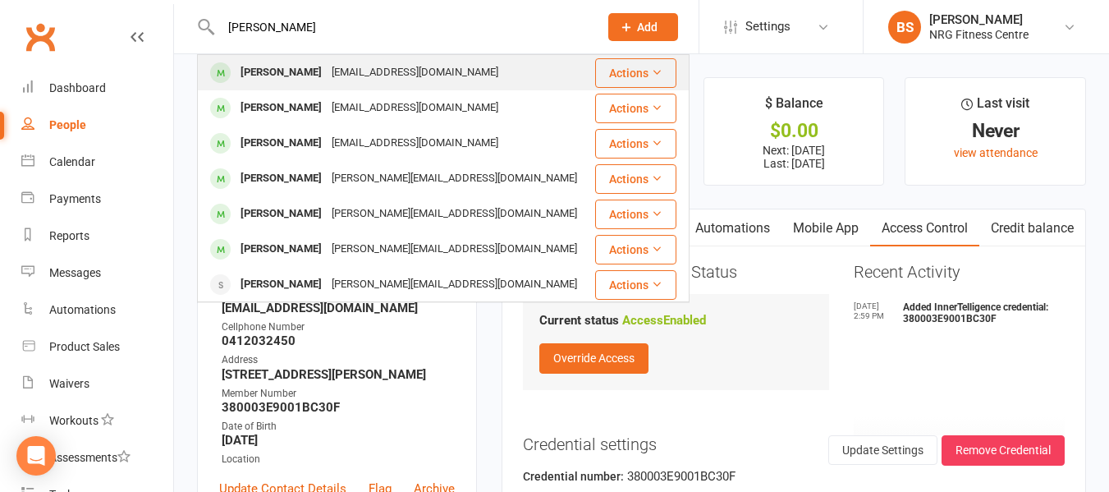
type input "bannister"
click at [348, 65] on div "kahliabannister@gmail.com" at bounding box center [415, 73] width 176 height 24
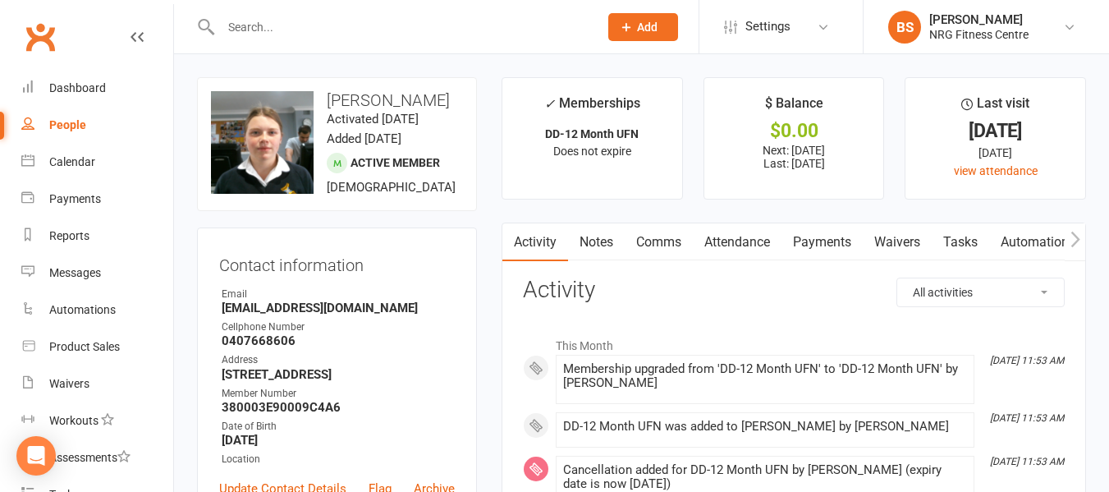
click at [340, 26] on input "text" at bounding box center [401, 27] width 371 height 23
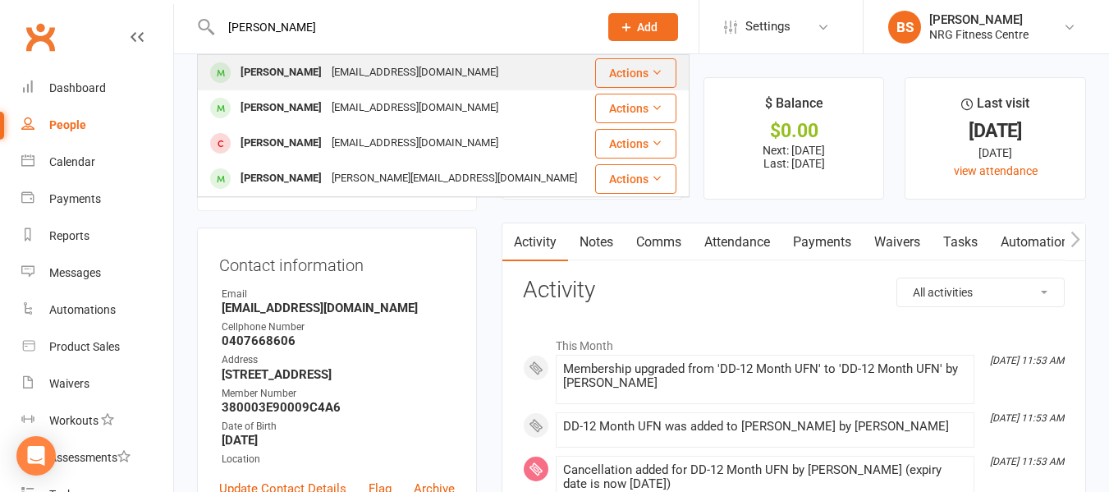
type input "cronin"
click at [346, 71] on div "harpercronin07@gmail.com" at bounding box center [415, 73] width 176 height 24
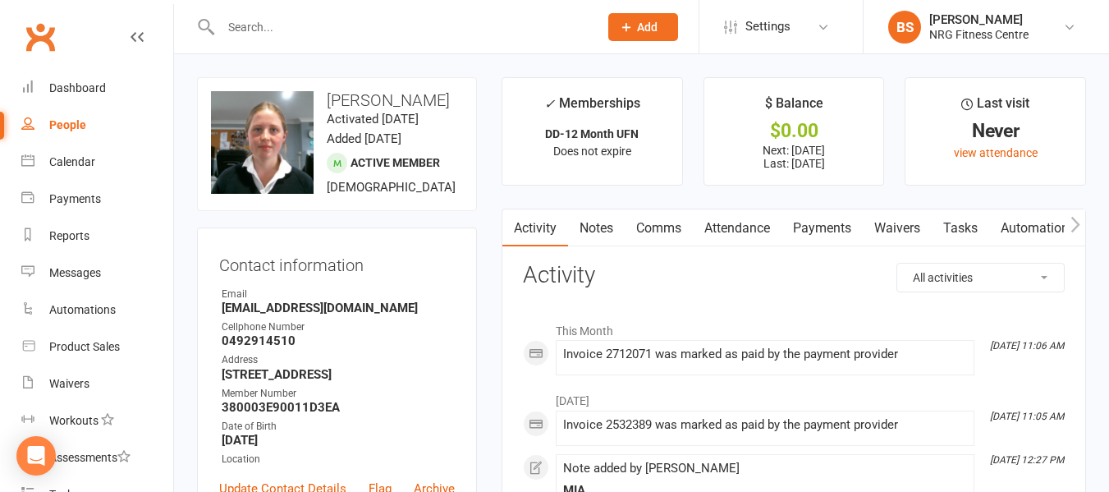
click at [272, 24] on input "text" at bounding box center [401, 27] width 371 height 23
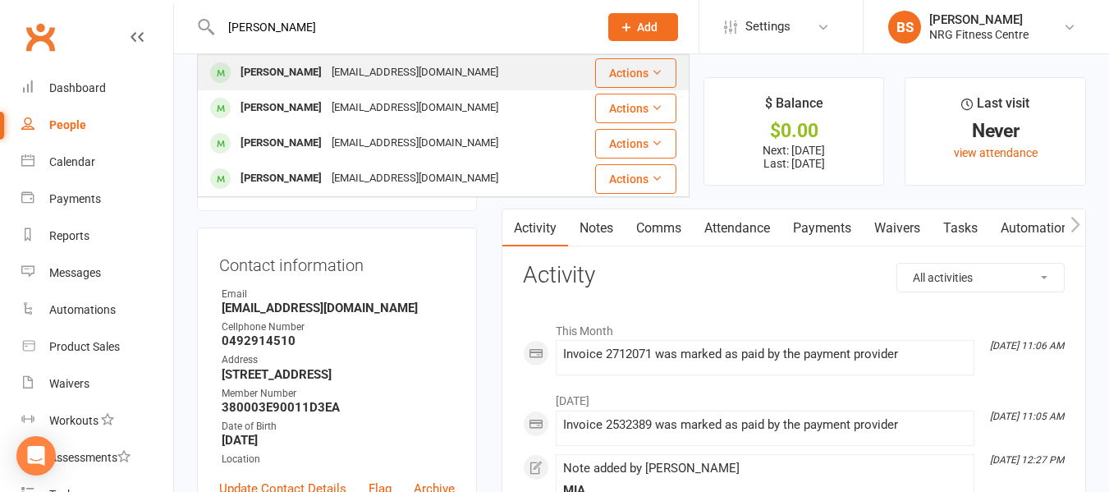
type input "clancy"
click at [282, 76] on div "Clancy DOUGLAS" at bounding box center [281, 73] width 91 height 24
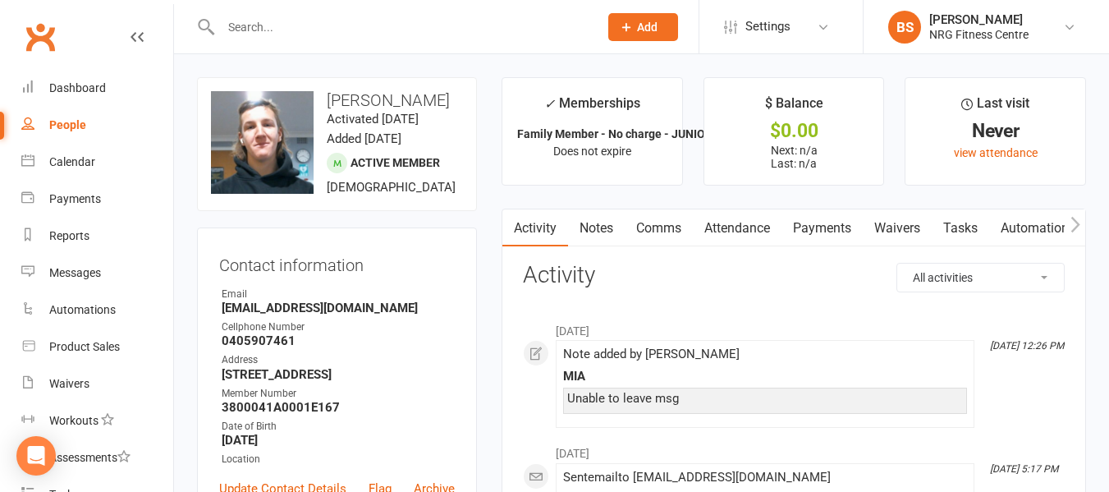
click at [346, 31] on input "text" at bounding box center [401, 27] width 371 height 23
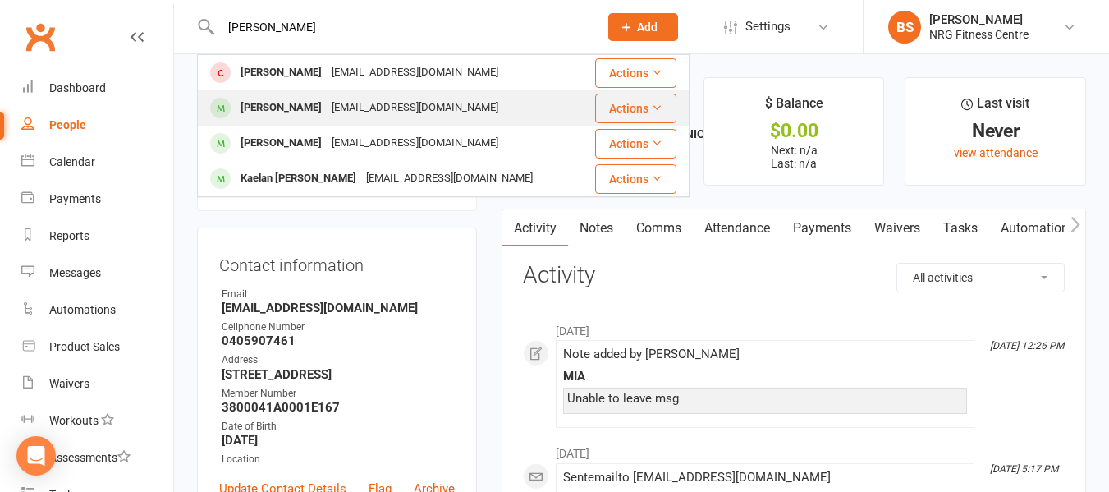
type input "dylan"
click at [373, 112] on div "dmccorkindale1@gmail.com" at bounding box center [415, 108] width 176 height 24
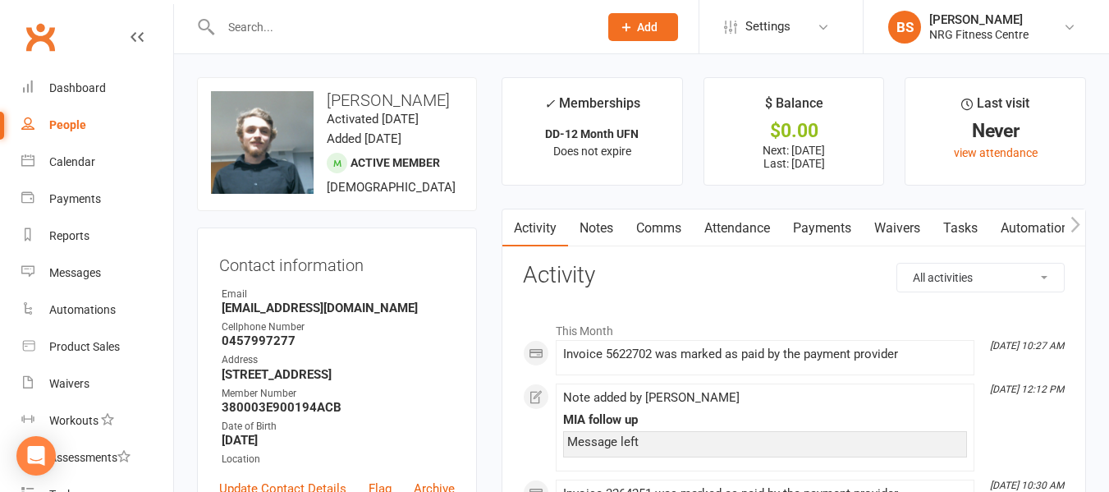
click at [277, 21] on input "text" at bounding box center [401, 27] width 371 height 23
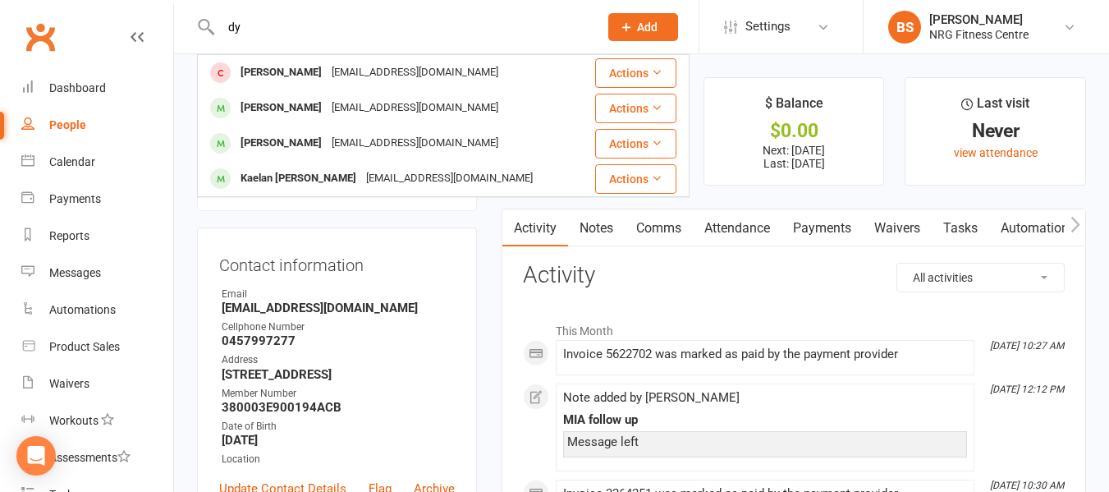
type input "d"
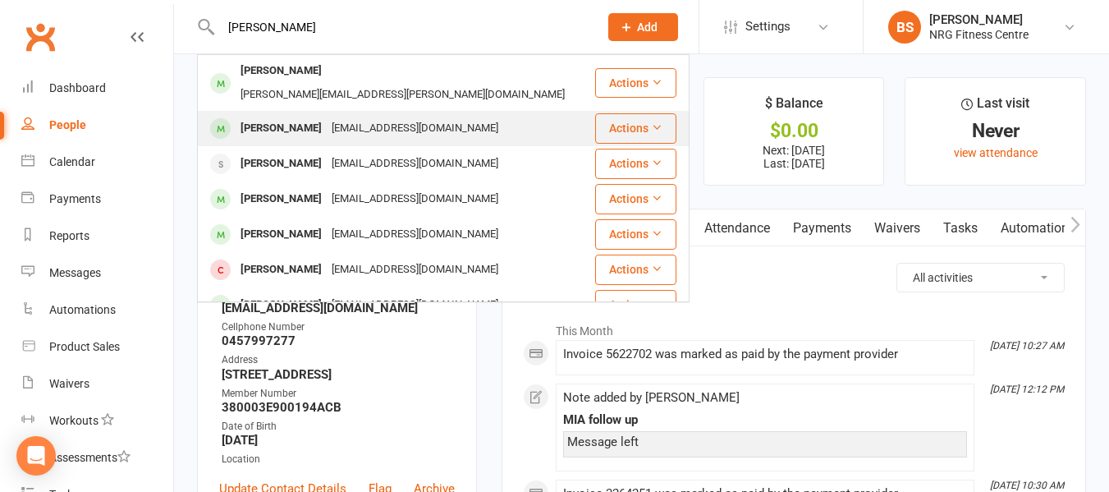
type input "shane"
click at [368, 117] on div "shanebrayshaw70@gmail.com" at bounding box center [415, 129] width 176 height 24
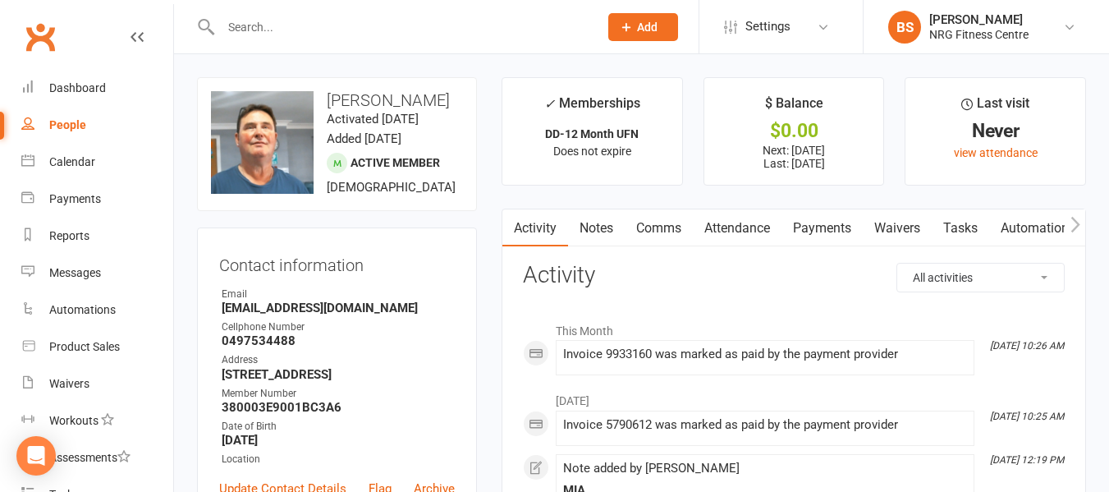
click at [291, 28] on input "text" at bounding box center [401, 27] width 371 height 23
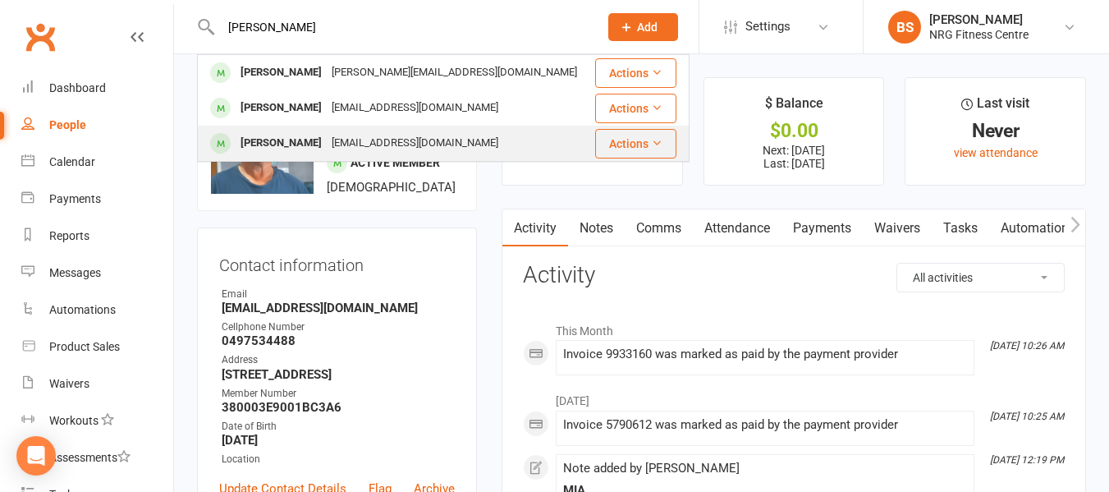
type input "reynolds"
click at [311, 136] on div "[PERSON_NAME]" at bounding box center [281, 143] width 91 height 24
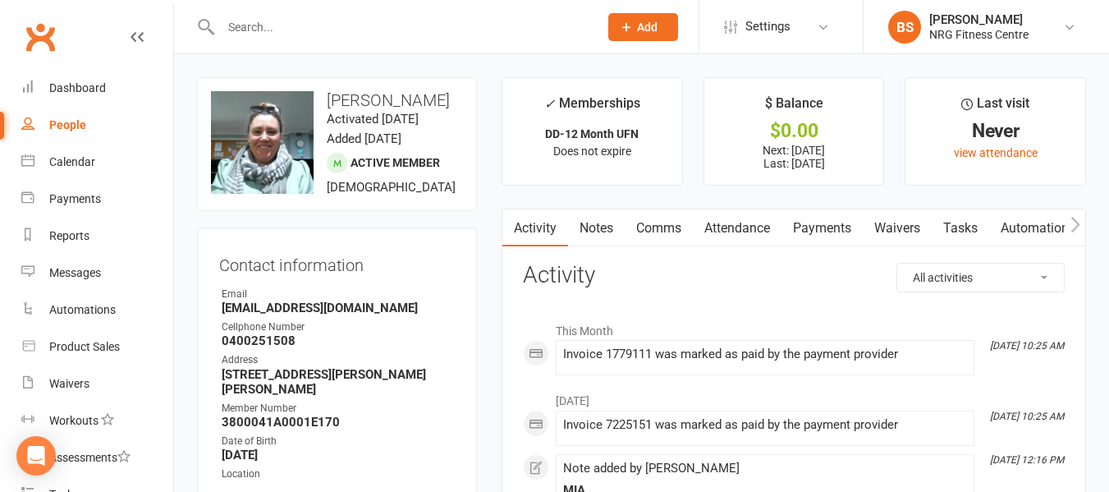
click at [292, 13] on div at bounding box center [392, 26] width 390 height 53
click at [273, 30] on input "text" at bounding box center [401, 27] width 371 height 23
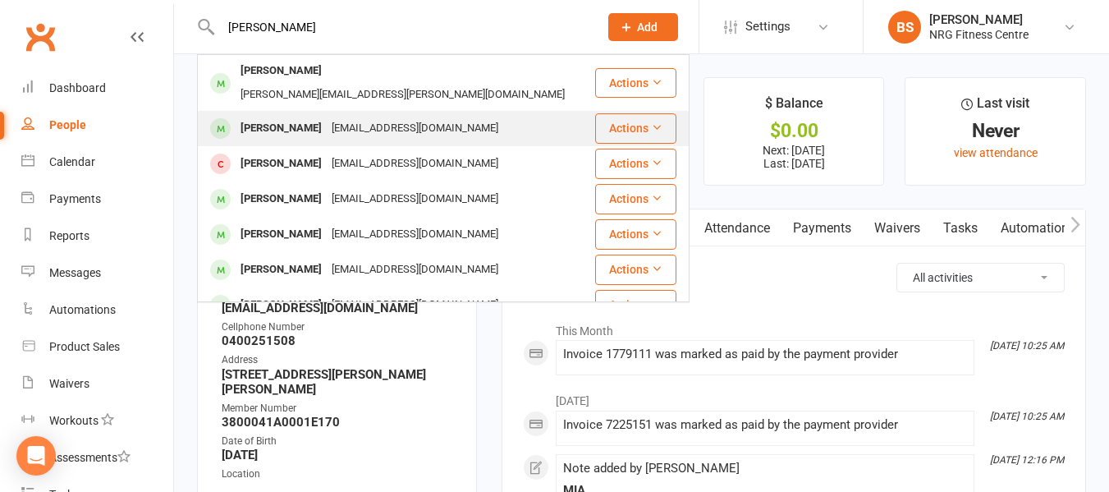
type input "paul"
click at [334, 117] on div "paul_walker68@hotmail.com" at bounding box center [415, 129] width 176 height 24
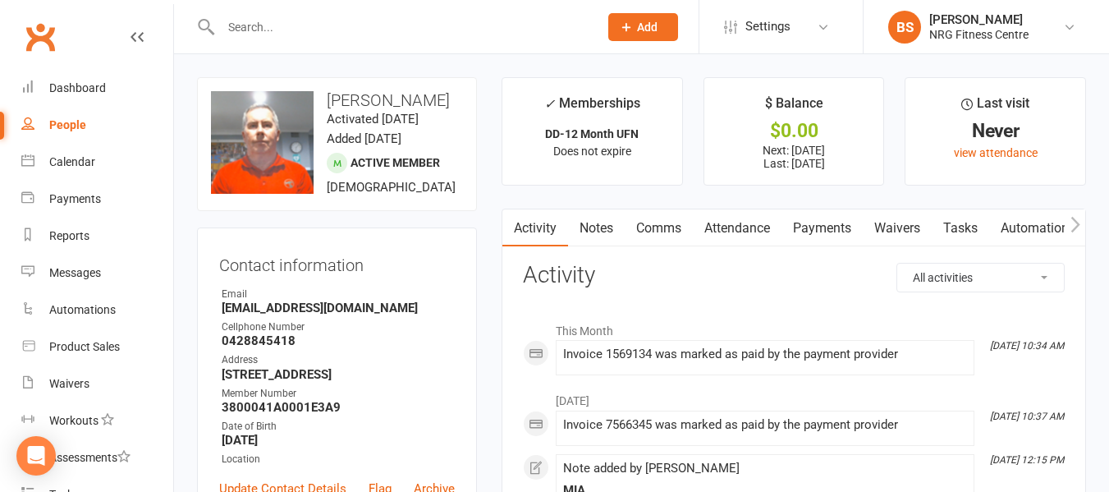
click at [275, 20] on input "text" at bounding box center [401, 27] width 371 height 23
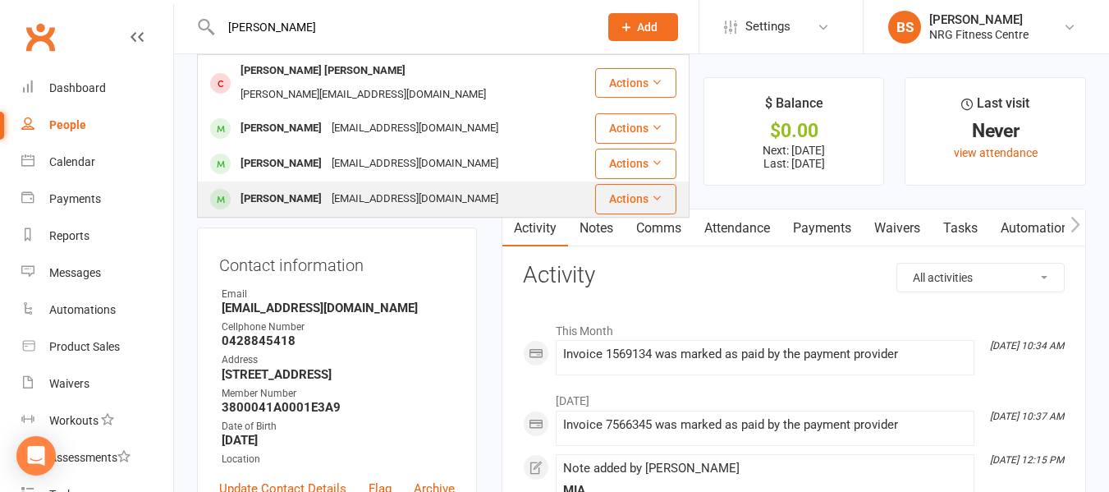
type input "hugh"
click at [308, 187] on div "Hugh MCCORKINDALE" at bounding box center [281, 199] width 91 height 24
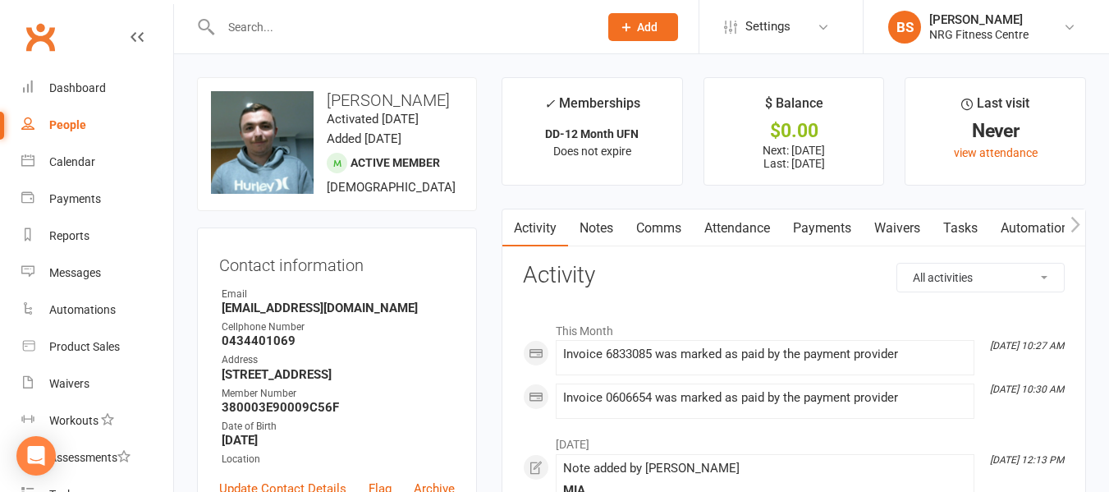
click at [295, 27] on input "text" at bounding box center [401, 27] width 371 height 23
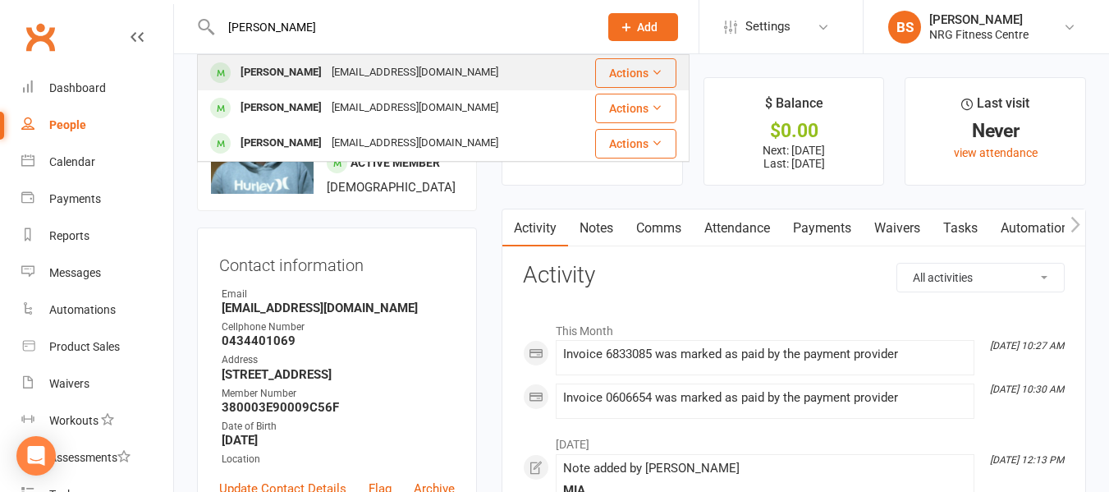
type input "tammi"
click at [304, 88] on div "Tammi LANGFORD tam8891@hotmail.com" at bounding box center [386, 73] width 375 height 34
click at [0, 0] on div "Loading" at bounding box center [0, 0] width 0 height 0
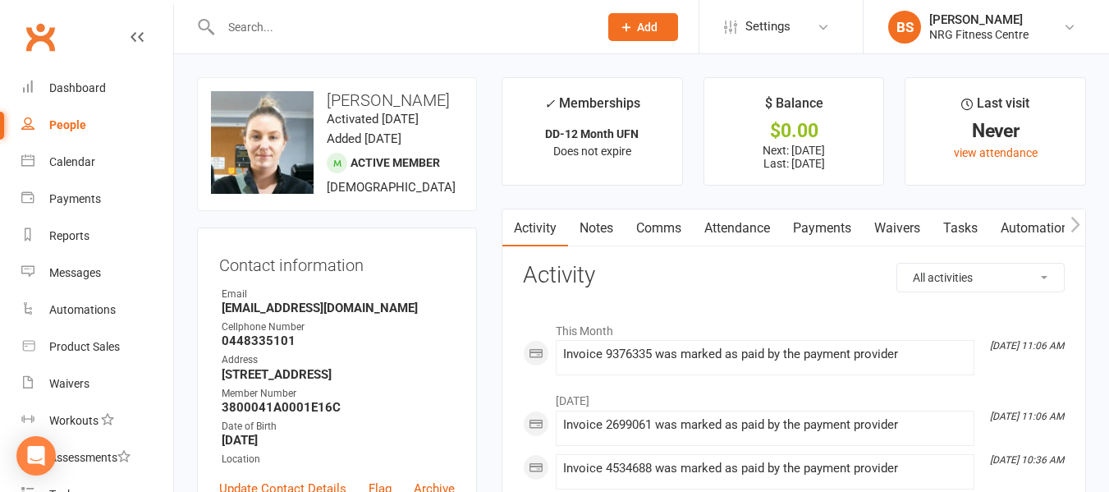
click at [315, 21] on input "text" at bounding box center [401, 27] width 371 height 23
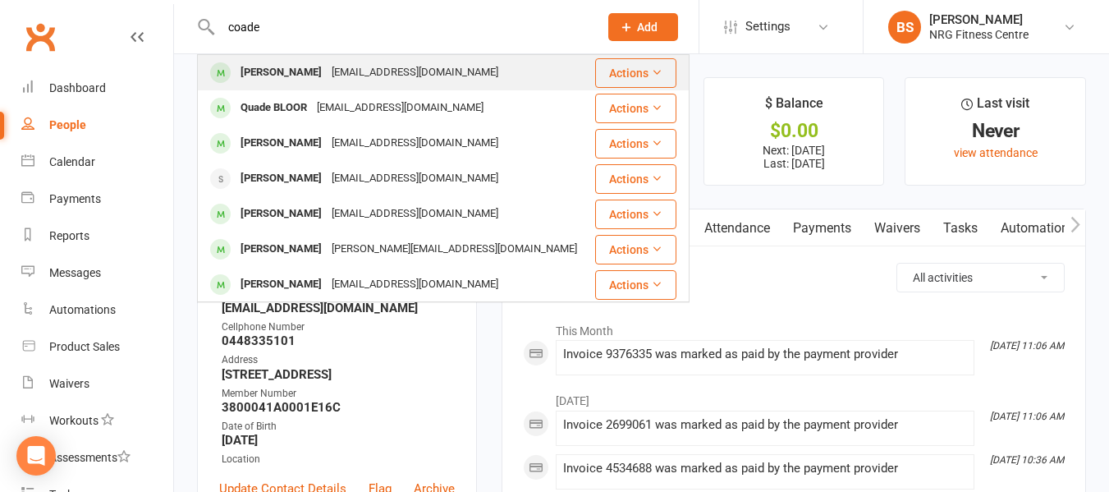
type input "coade"
click at [327, 70] on div "joshcoade01@icloud.com" at bounding box center [415, 73] width 176 height 24
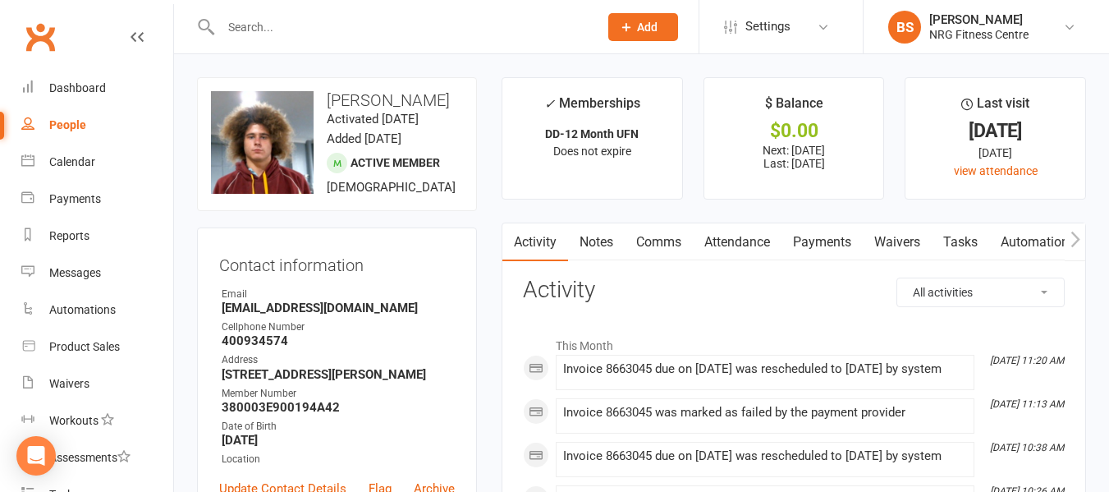
click at [283, 29] on input "text" at bounding box center [401, 27] width 371 height 23
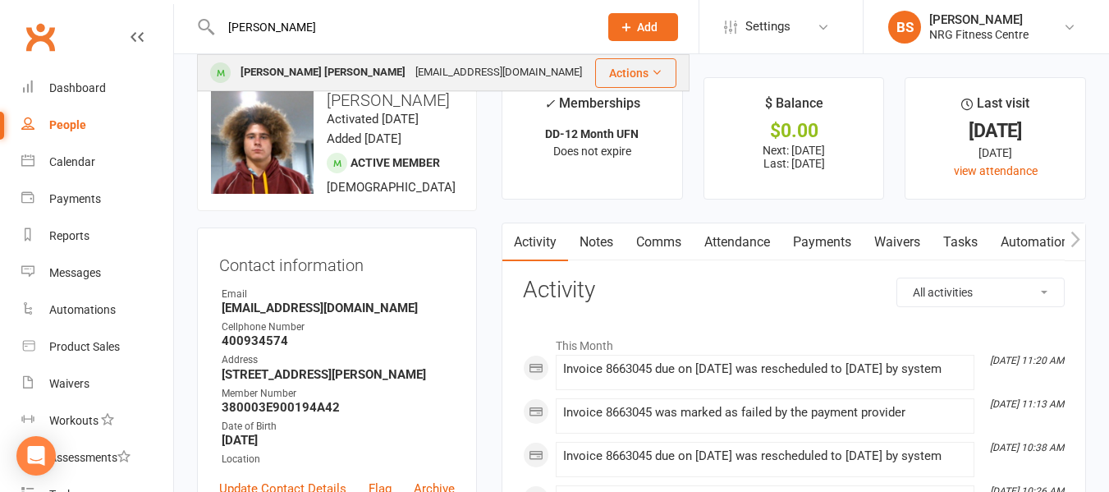
type input "aimee"
click at [297, 75] on div "Aimee CARRIE" at bounding box center [323, 73] width 175 height 24
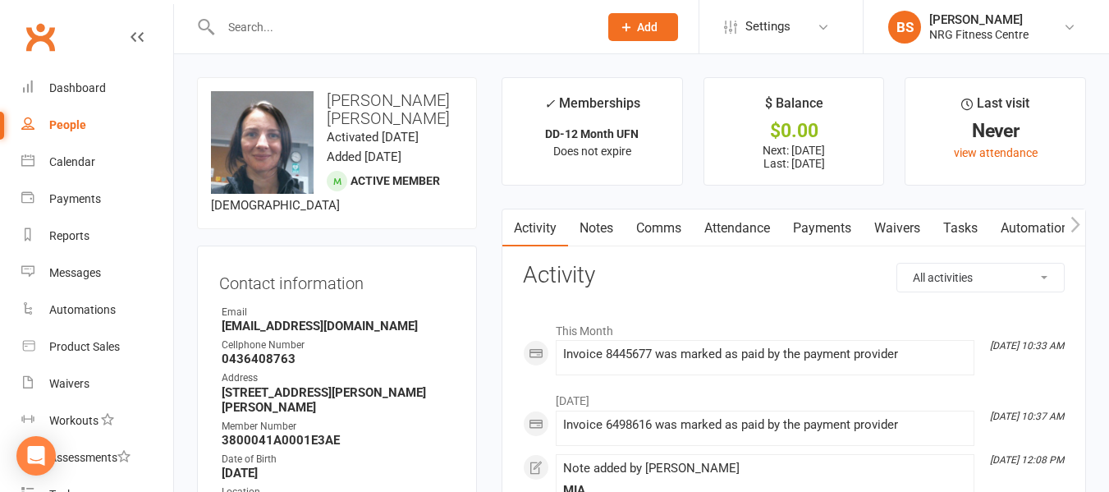
click at [310, 35] on input "text" at bounding box center [401, 27] width 371 height 23
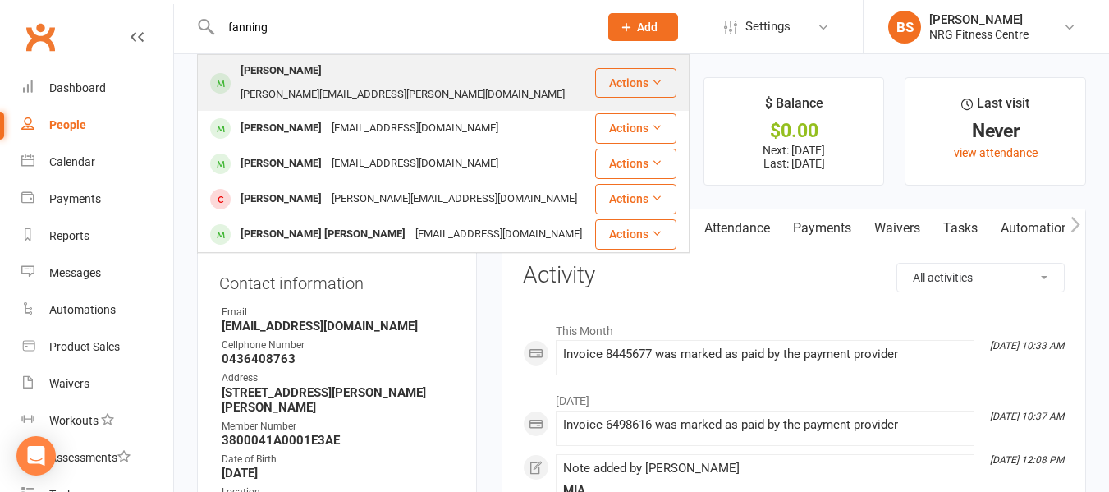
type input "fanning"
click at [314, 60] on div "Bridgett FANNING bridgett.fanning@outlook.com" at bounding box center [396, 83] width 395 height 54
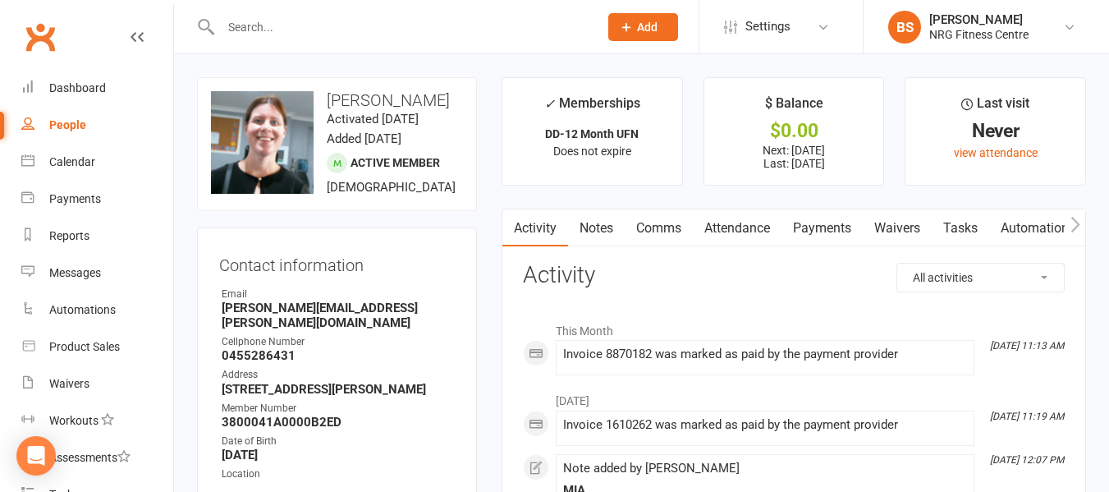
click at [377, 32] on input "text" at bounding box center [401, 27] width 371 height 23
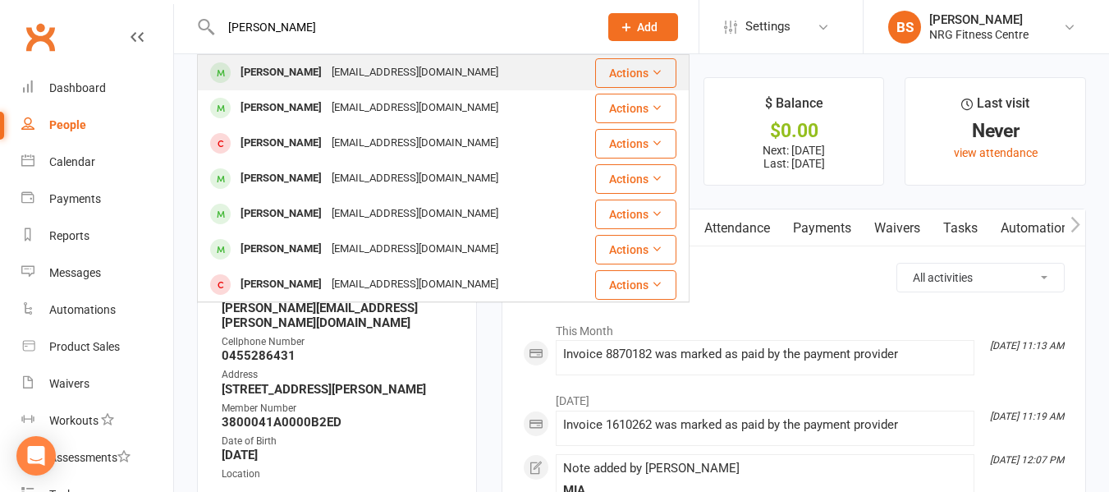
type input "tahoor"
click at [281, 78] on div "Tahoor SYED" at bounding box center [281, 73] width 91 height 24
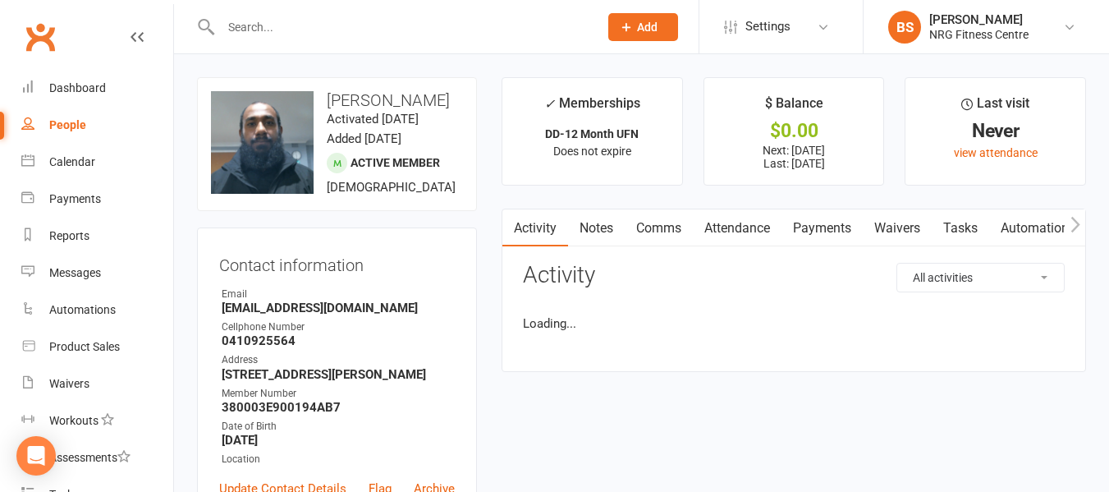
click at [286, 28] on input "text" at bounding box center [401, 27] width 371 height 23
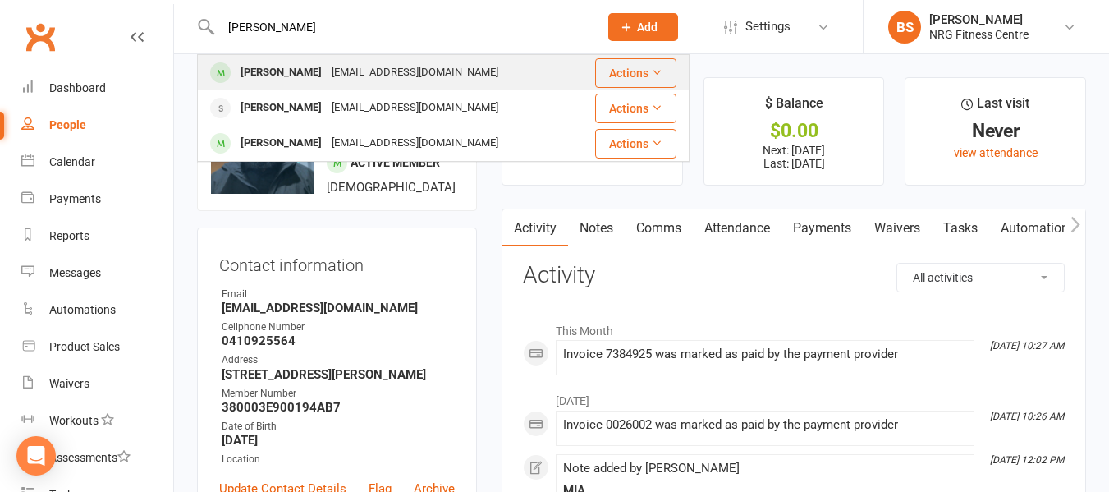
type input "binod"
click at [293, 76] on div "Binod NIROULA" at bounding box center [281, 73] width 91 height 24
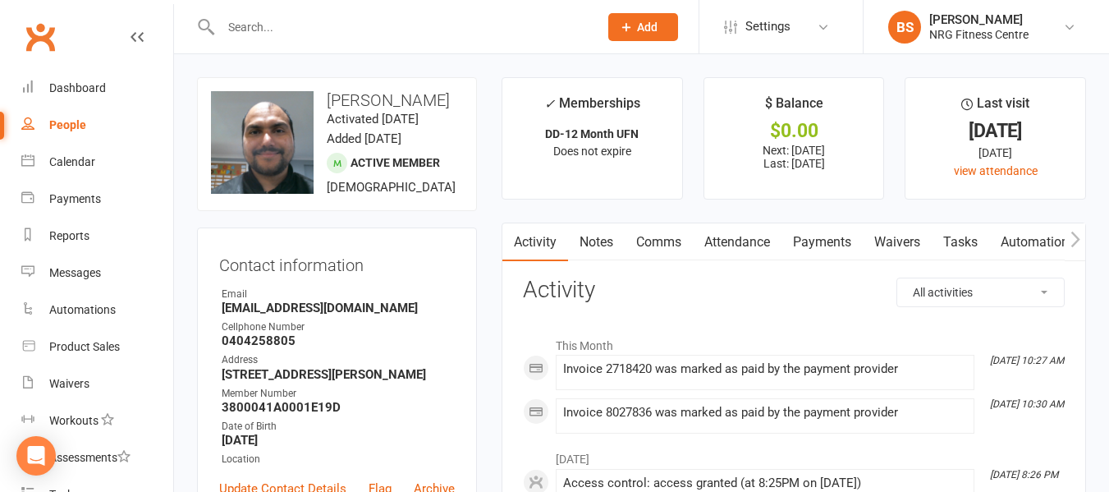
click at [351, 21] on input "text" at bounding box center [401, 27] width 371 height 23
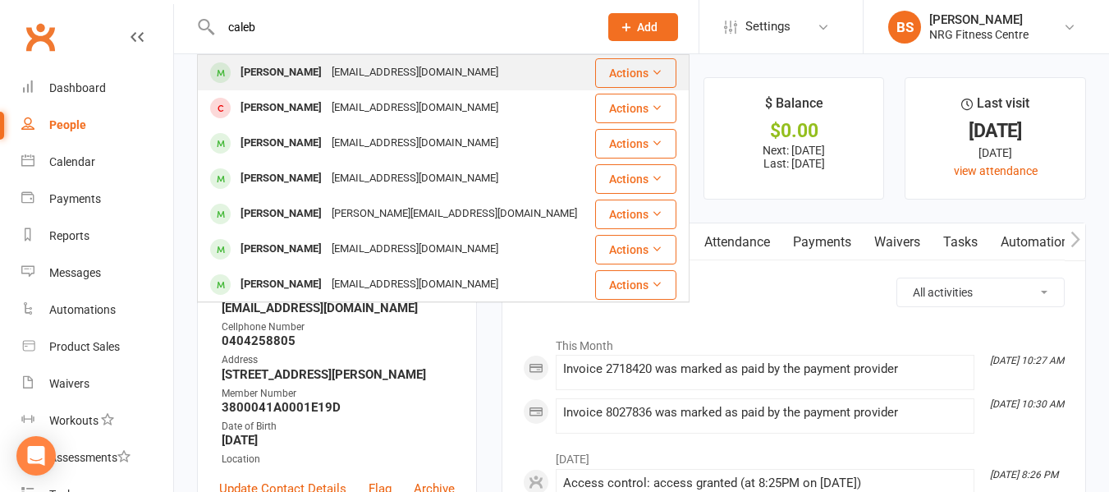
type input "caleb"
click at [353, 76] on div "caleb.coombes104@gmail.com" at bounding box center [415, 73] width 176 height 24
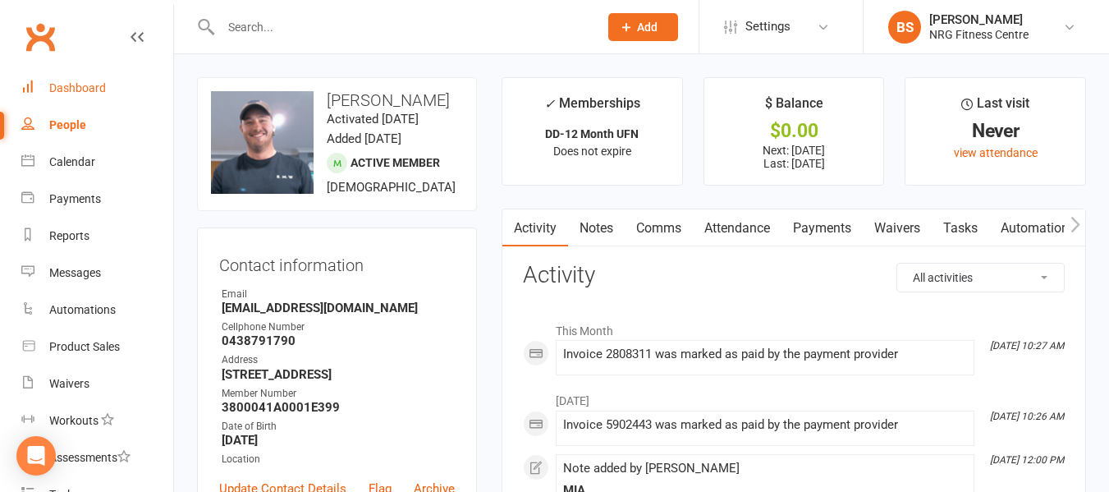
click at [72, 87] on div "Dashboard" at bounding box center [77, 87] width 57 height 13
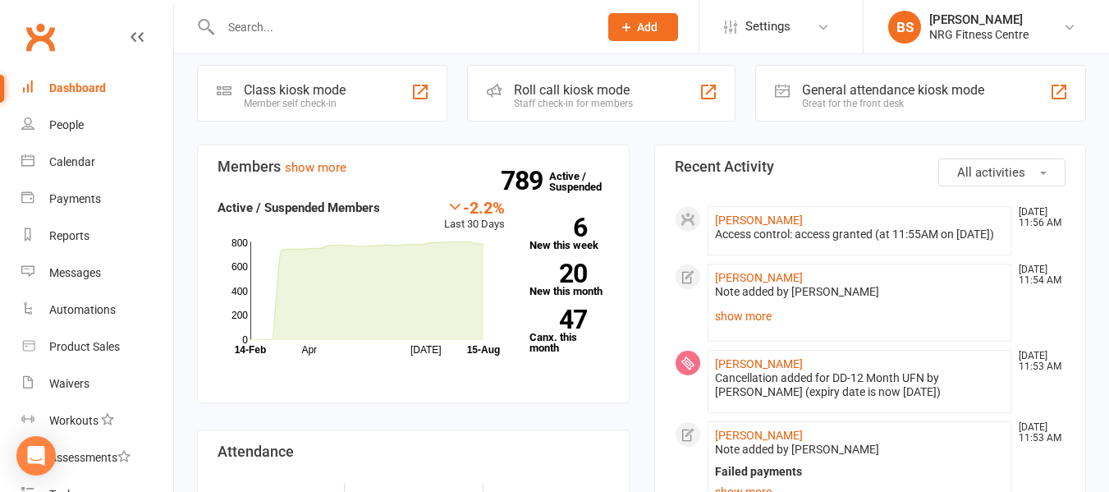
scroll to position [164, 0]
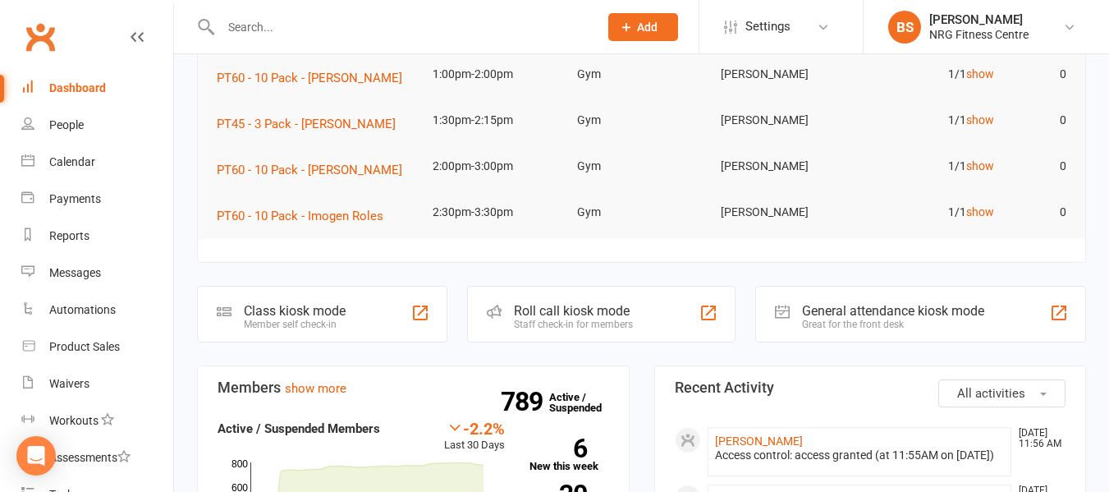
click at [302, 33] on input "text" at bounding box center [401, 27] width 371 height 23
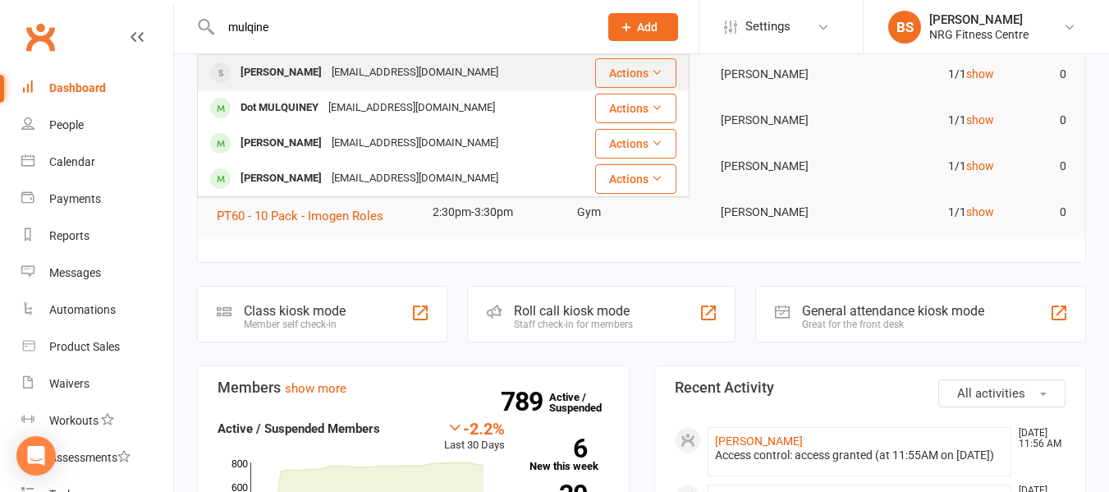
type input "mulqine"
click at [346, 79] on div "petemuls31@gmail.com" at bounding box center [415, 73] width 176 height 24
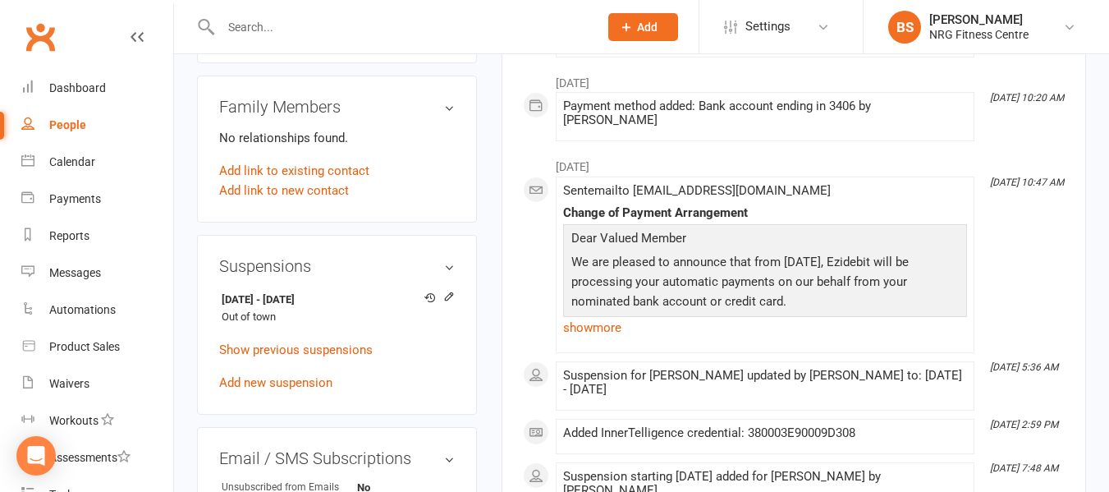
scroll to position [903, 0]
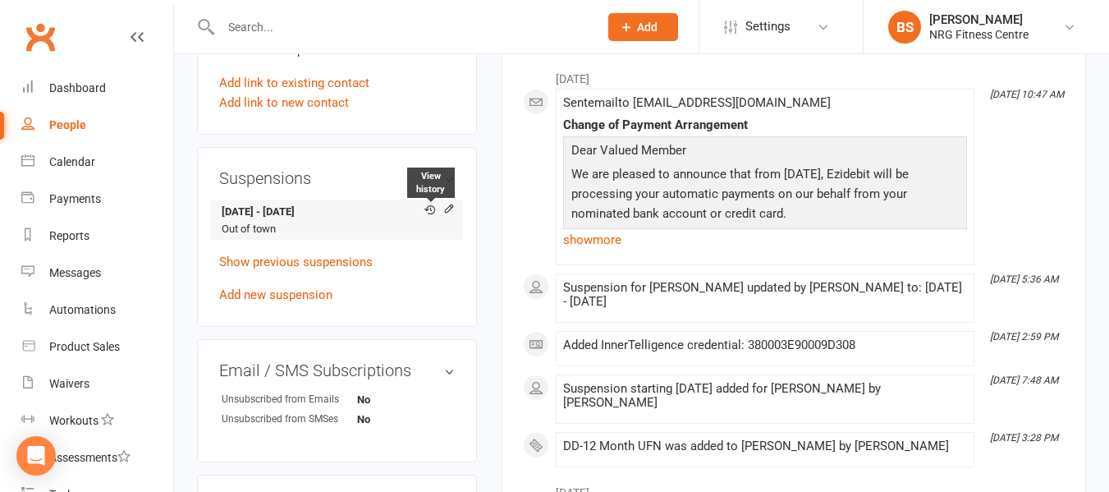
click at [429, 215] on icon at bounding box center [429, 209] width 11 height 11
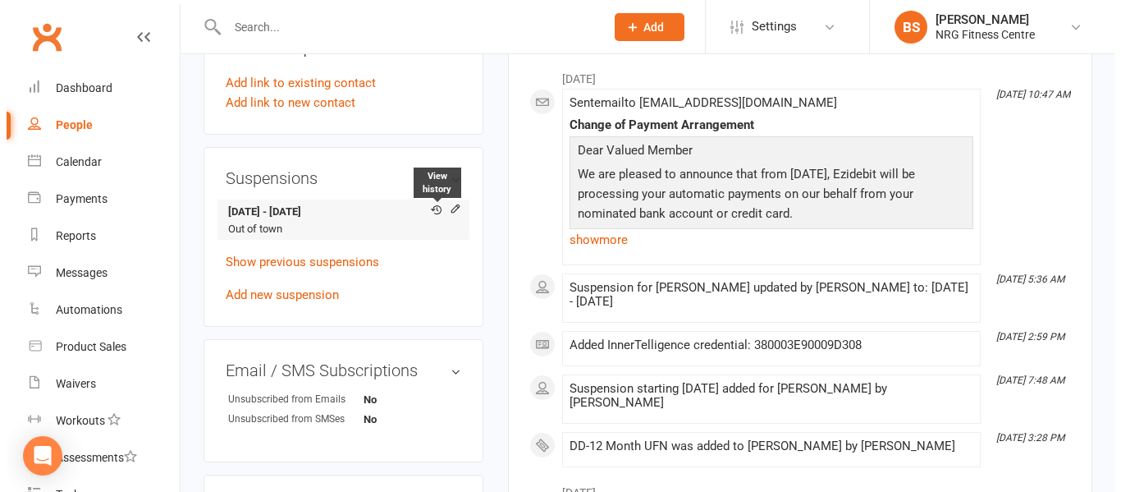
scroll to position [867, 0]
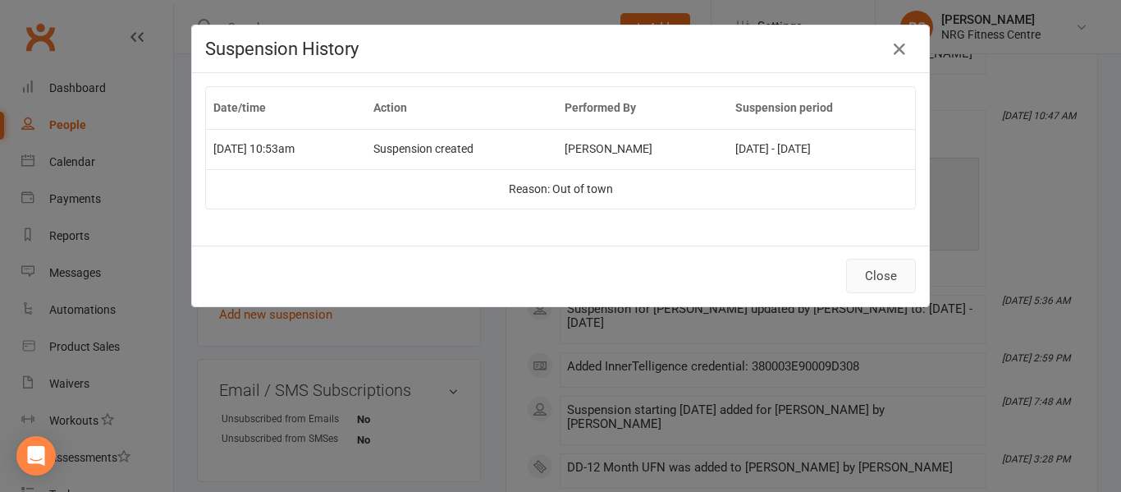
click at [864, 277] on button "Close" at bounding box center [881, 276] width 70 height 34
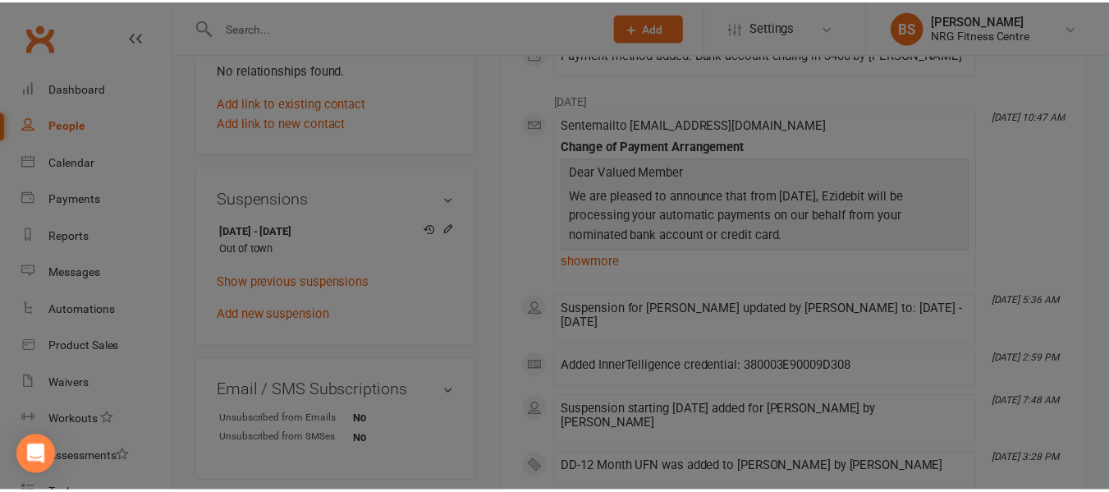
scroll to position [903, 0]
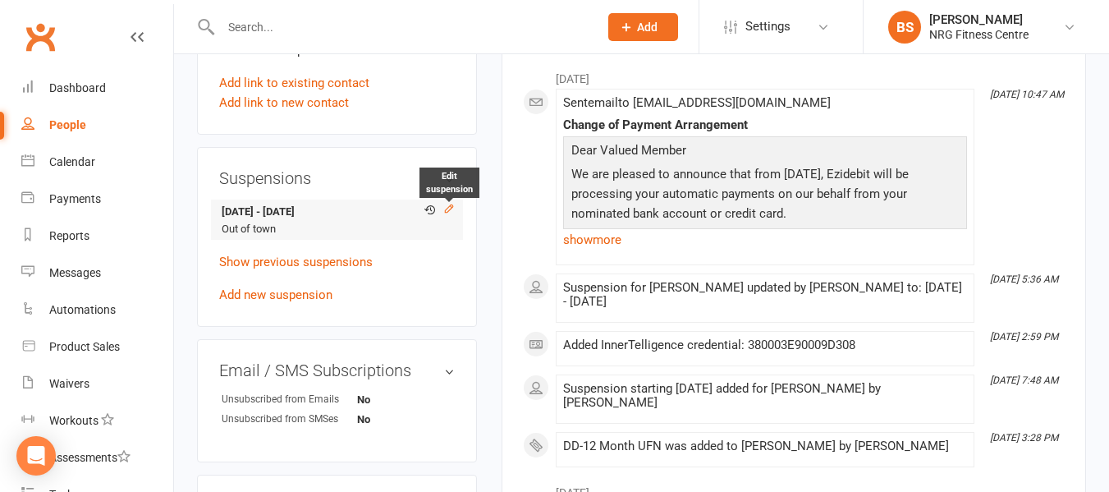
click at [446, 214] on icon at bounding box center [448, 208] width 11 height 11
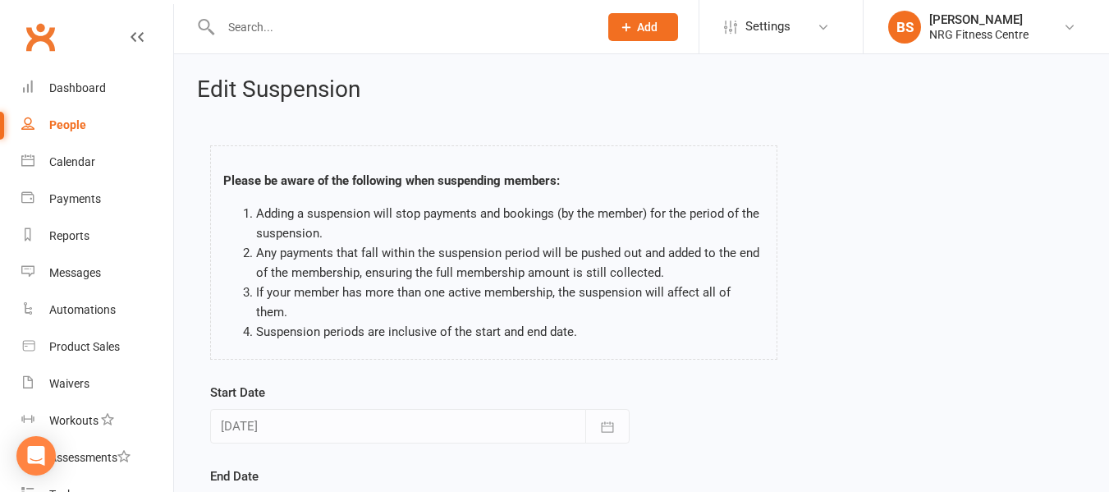
scroll to position [164, 0]
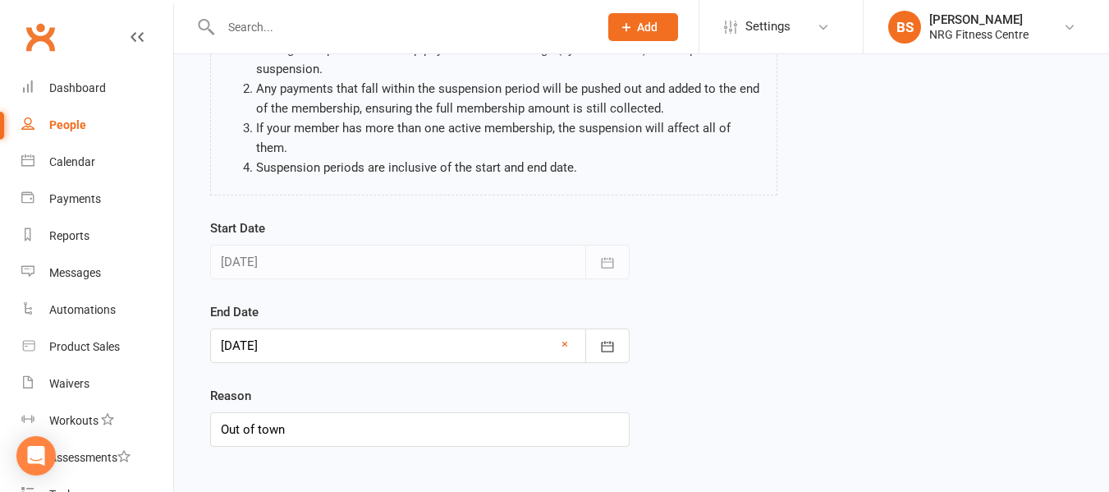
click at [387, 328] on div at bounding box center [419, 345] width 419 height 34
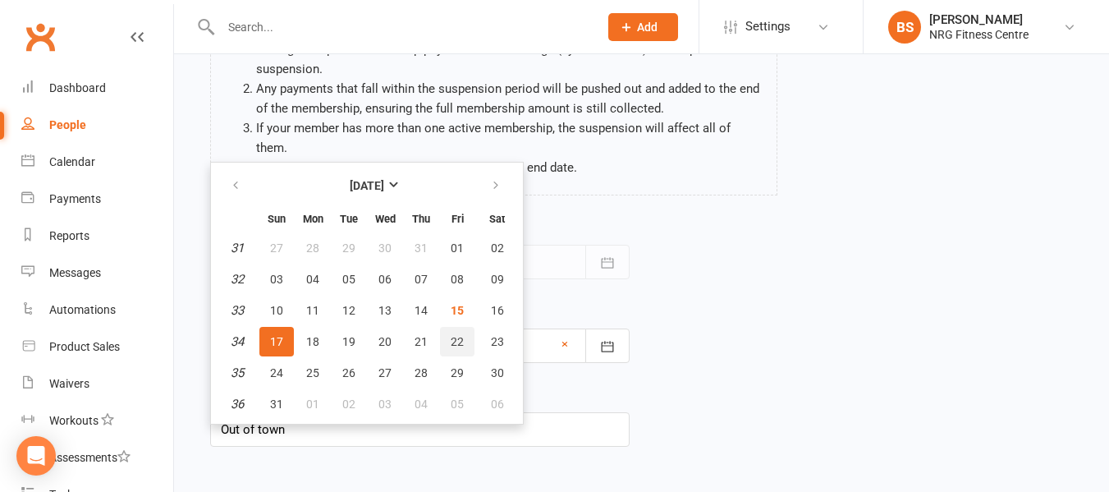
click at [451, 335] on span "22" at bounding box center [457, 341] width 13 height 13
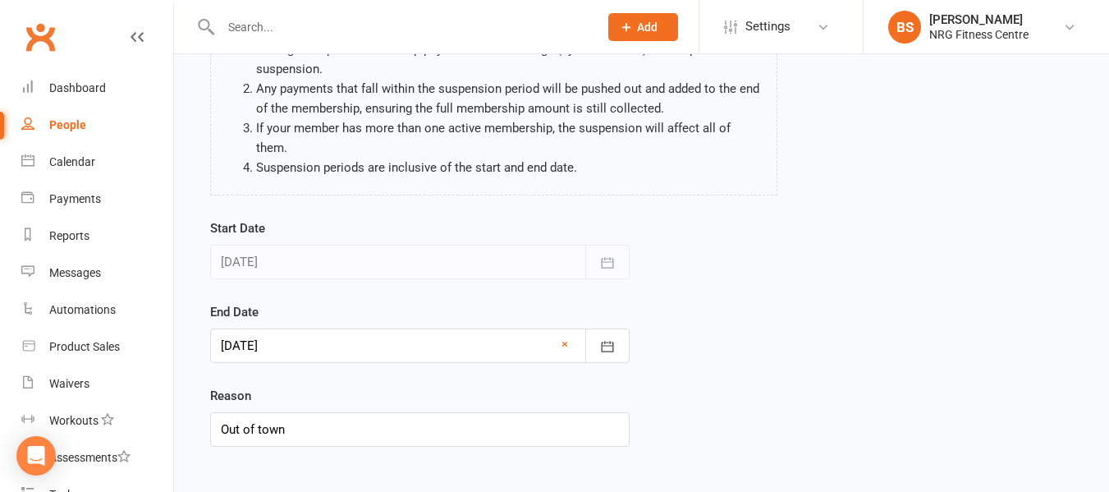
click at [422, 337] on div at bounding box center [419, 345] width 419 height 34
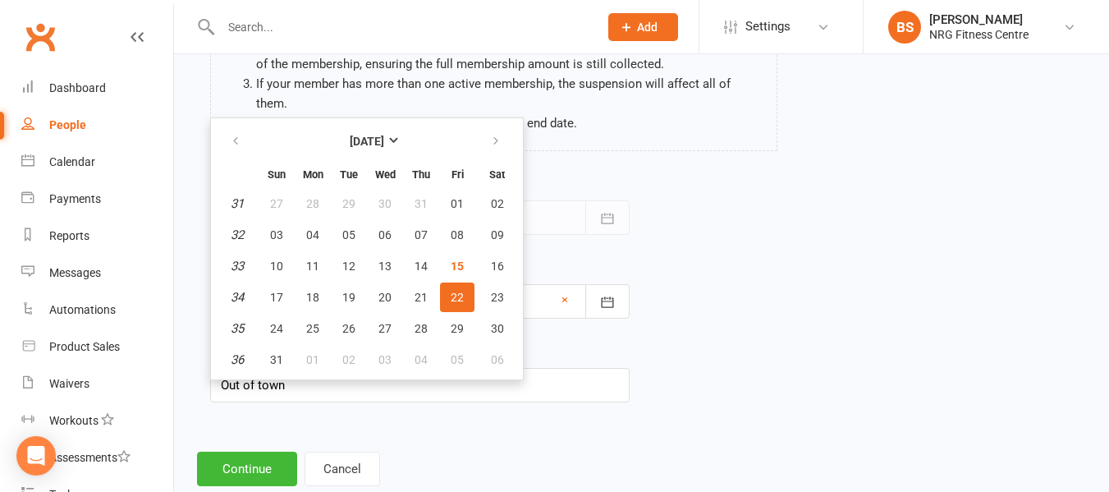
scroll to position [230, 0]
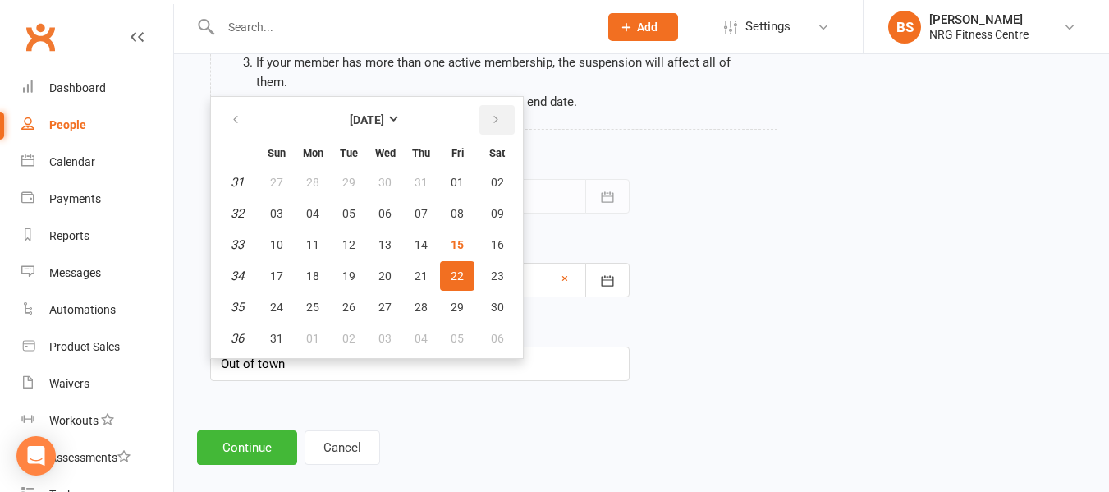
click at [485, 105] on button "button" at bounding box center [496, 120] width 35 height 30
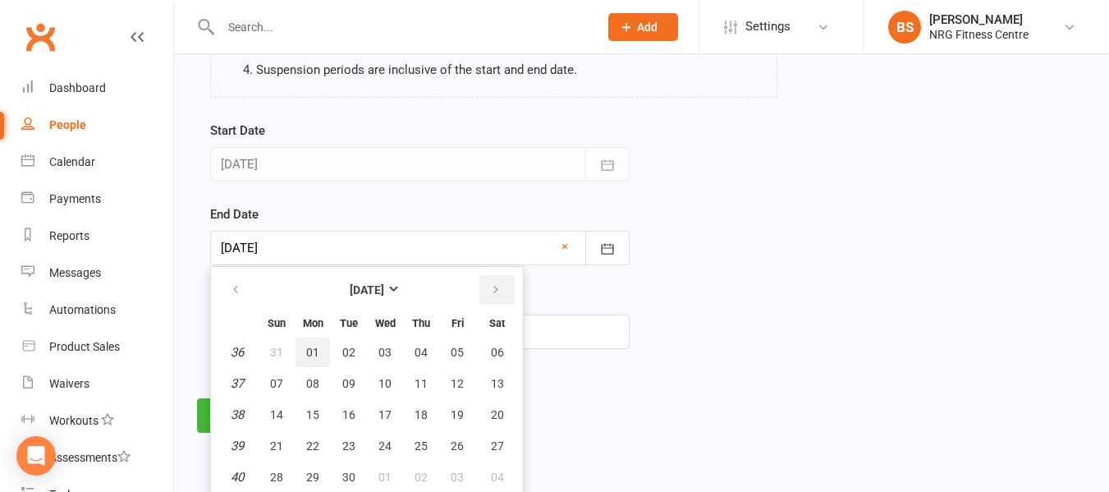
scroll to position [279, 0]
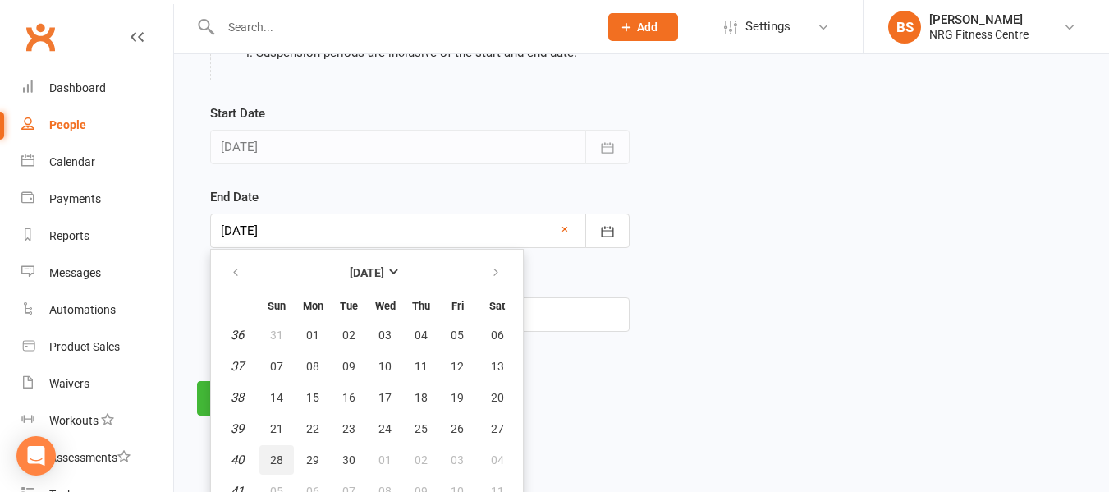
click at [281, 453] on span "28" at bounding box center [276, 459] width 13 height 13
type input "28 Sep 2025"
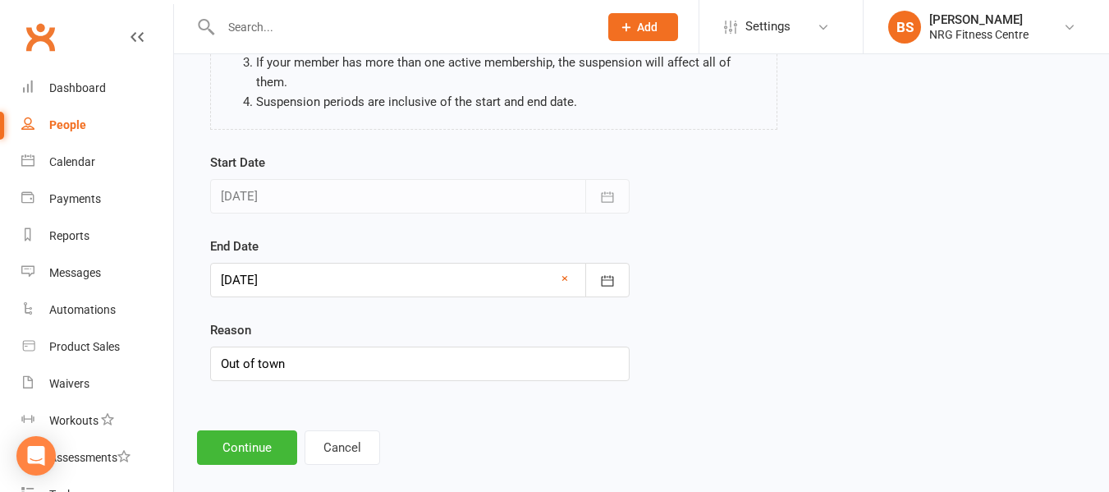
click at [344, 263] on div at bounding box center [419, 280] width 419 height 34
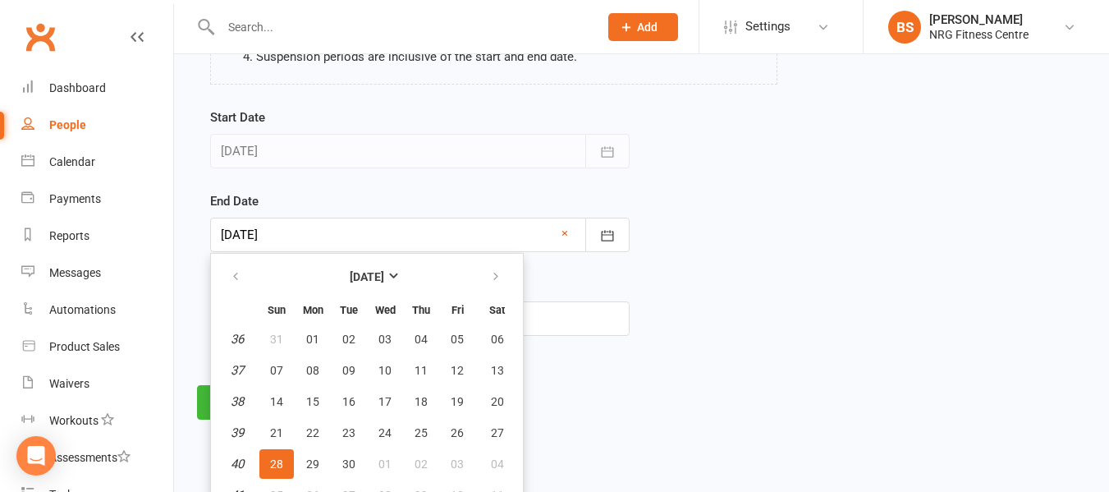
click at [270, 457] on span "28" at bounding box center [276, 463] width 13 height 13
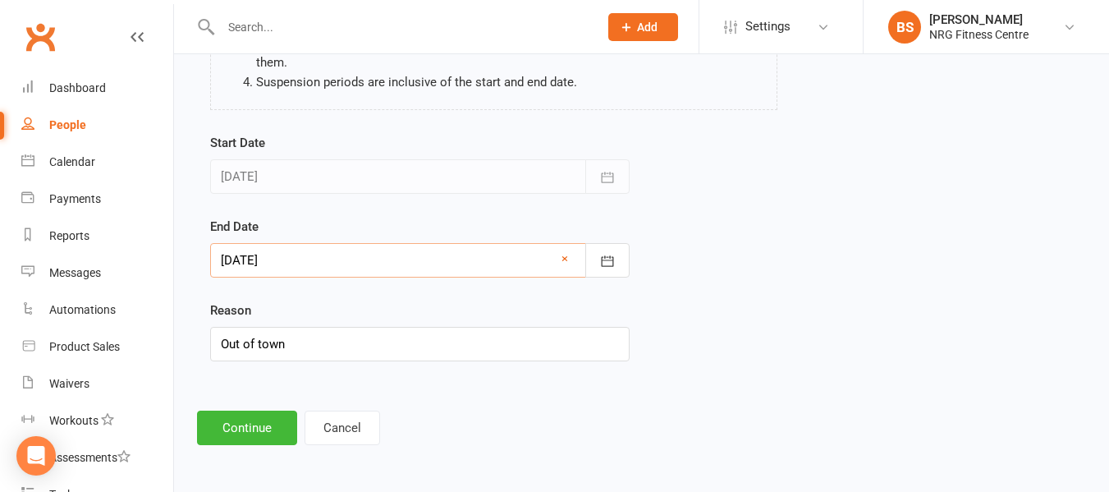
scroll to position [230, 0]
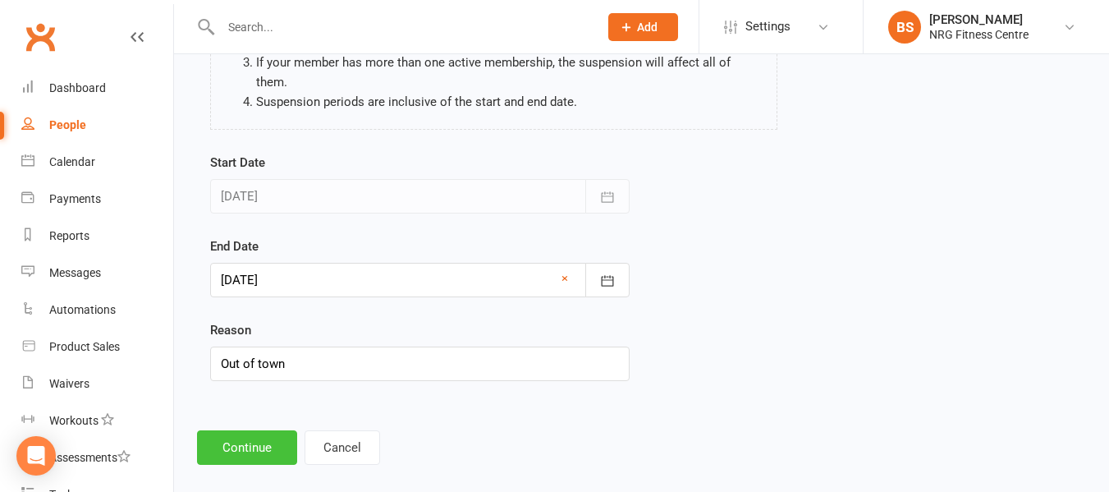
click at [270, 430] on button "Continue" at bounding box center [247, 447] width 100 height 34
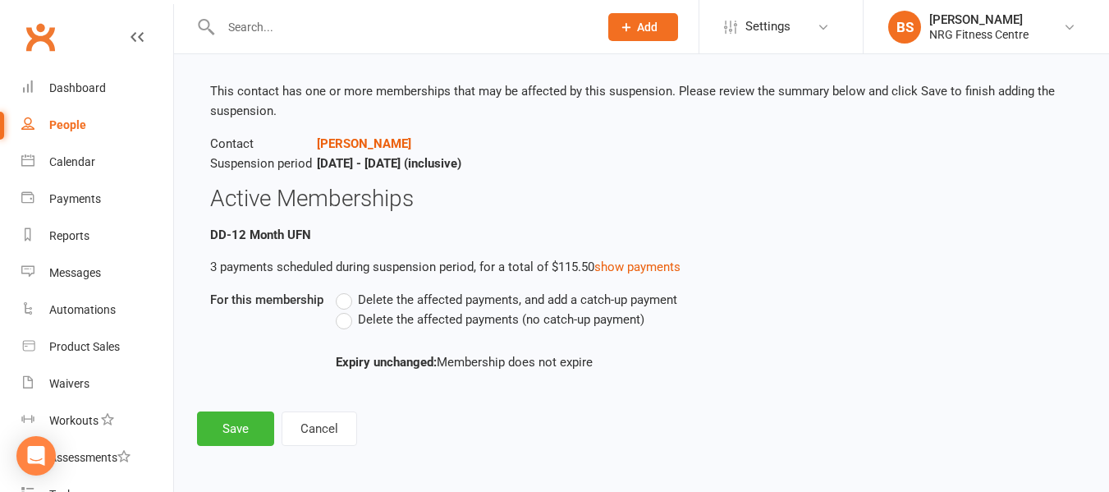
scroll to position [84, 0]
click at [346, 326] on label "Delete the affected payments (no catch-up payment)" at bounding box center [490, 319] width 309 height 20
click at [346, 309] on input "Delete the affected payments (no catch-up payment)" at bounding box center [341, 309] width 11 height 0
click at [219, 426] on button "Save" at bounding box center [235, 427] width 77 height 34
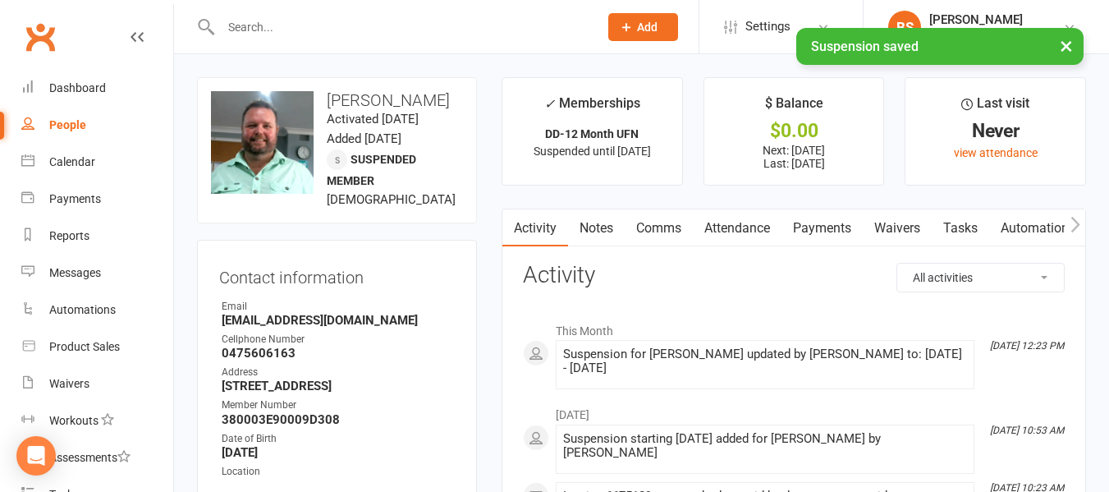
click at [602, 219] on link "Notes" at bounding box center [596, 228] width 57 height 38
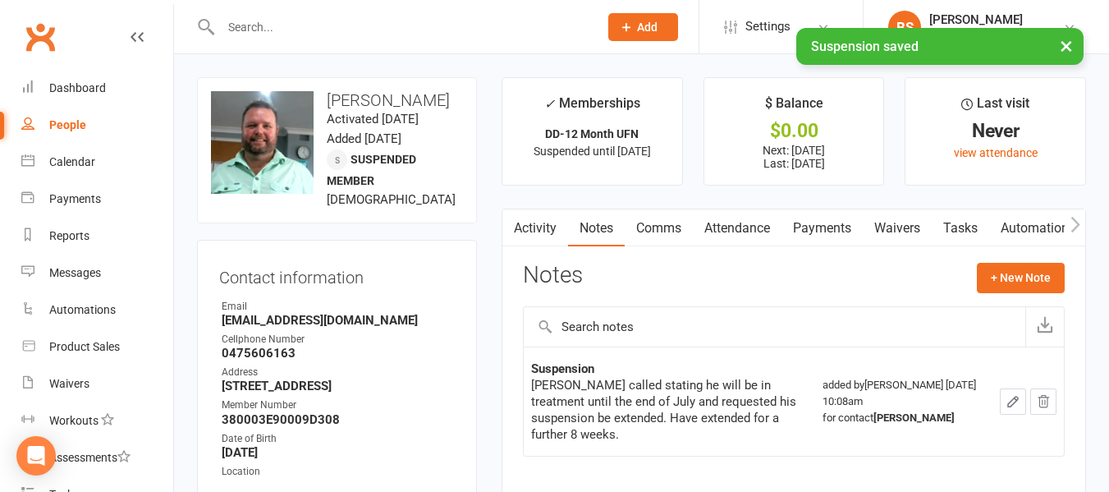
click at [1021, 258] on div "Activity Notes Comms Attendance Payments Waivers Tasks Automations Mobile App A…" at bounding box center [793, 356] width 584 height 296
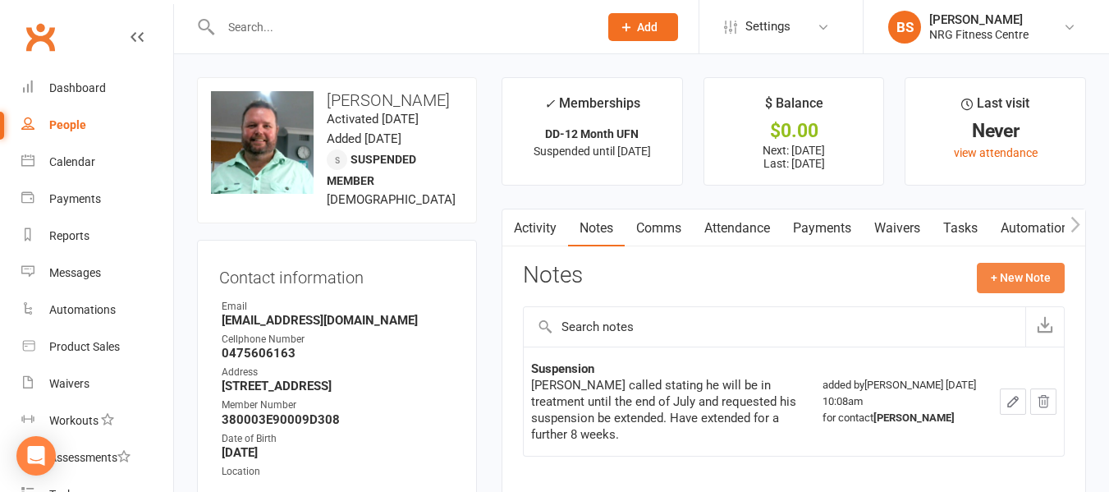
click at [1021, 269] on button "+ New Note" at bounding box center [1021, 278] width 88 height 30
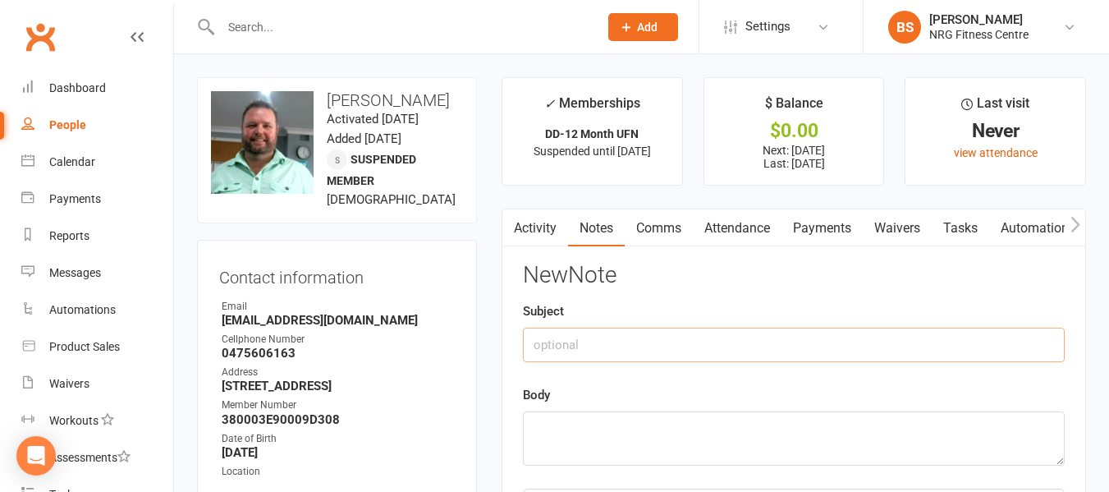
click at [644, 350] on input "text" at bounding box center [794, 344] width 542 height 34
click at [624, 423] on textarea at bounding box center [794, 438] width 542 height 54
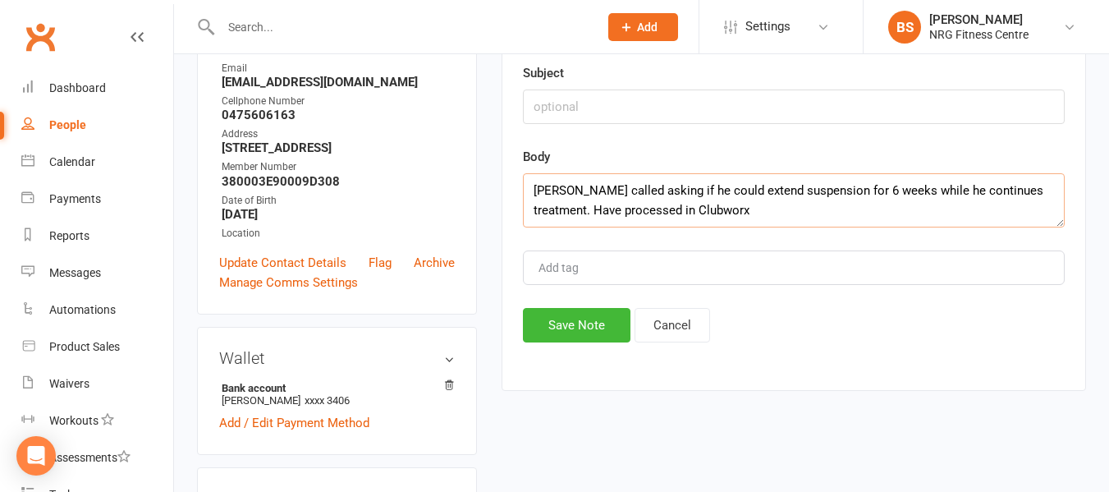
scroll to position [246, 0]
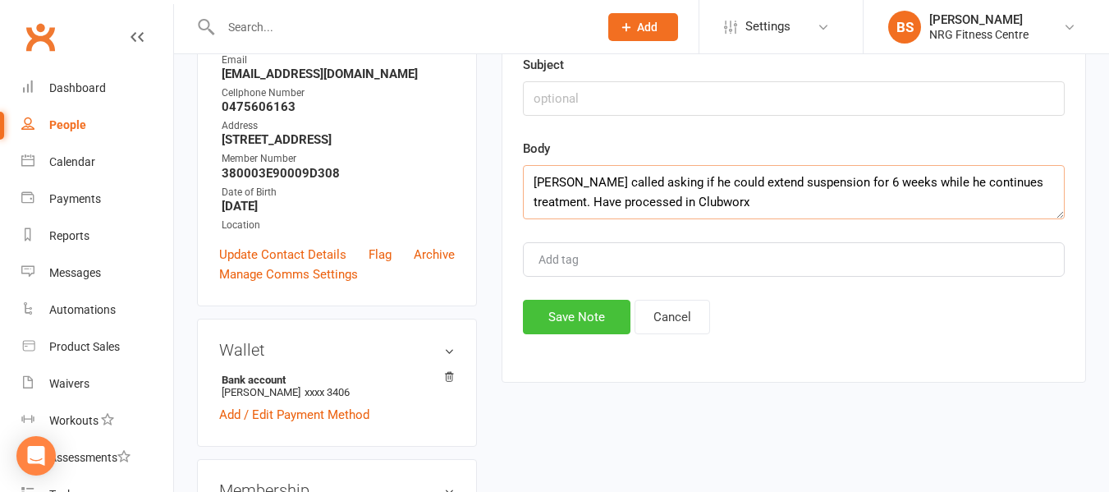
type textarea "Pete called asking if he could extend suspension for 6 weeks while he continues…"
click at [573, 321] on button "Save Note" at bounding box center [577, 317] width 108 height 34
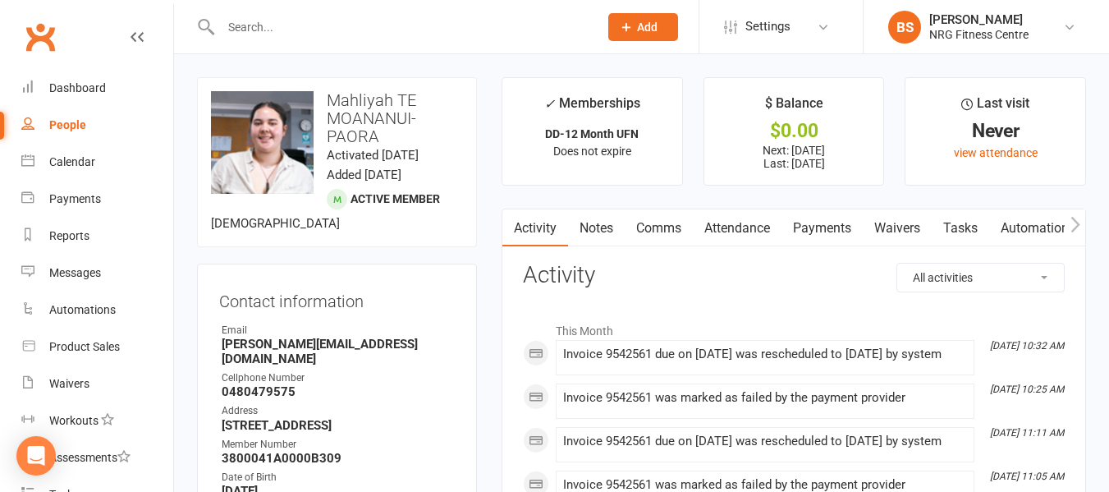
click at [602, 223] on link "Notes" at bounding box center [596, 228] width 57 height 38
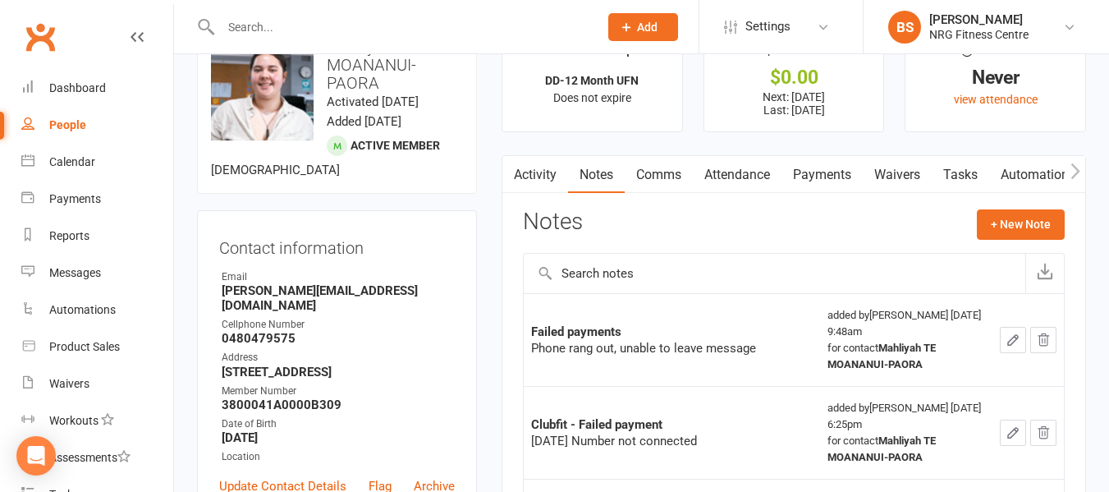
scroll to position [82, 0]
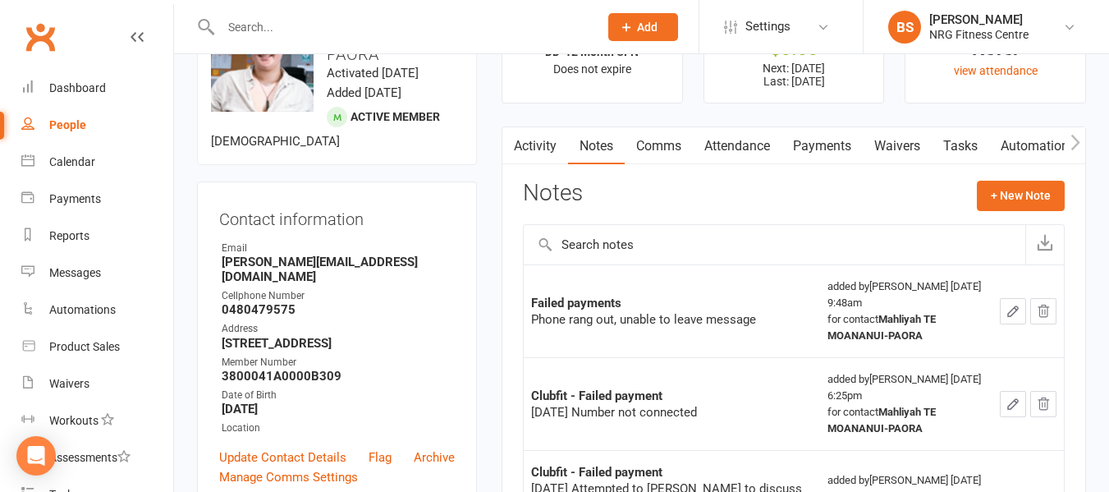
click at [812, 153] on link "Payments" at bounding box center [821, 146] width 81 height 38
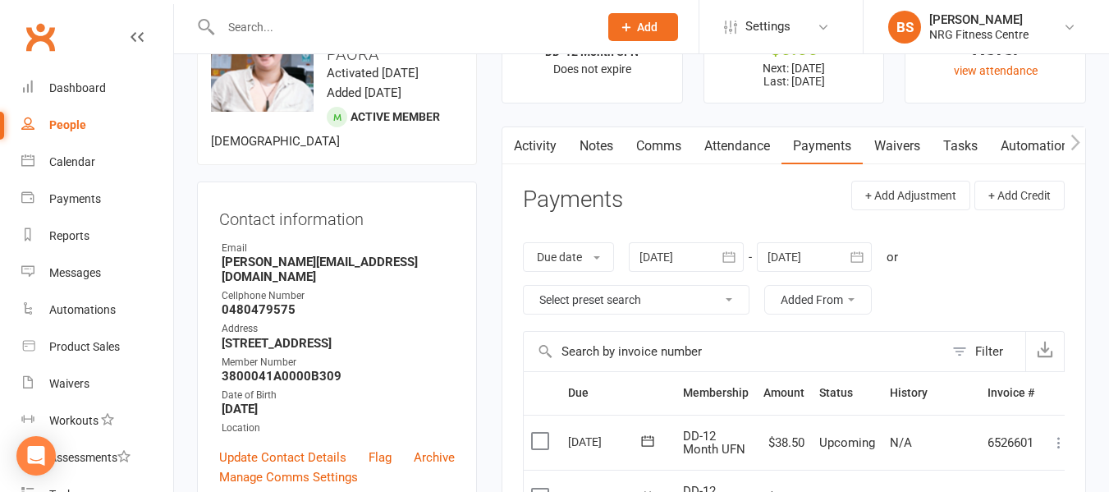
click at [684, 254] on div at bounding box center [686, 257] width 115 height 30
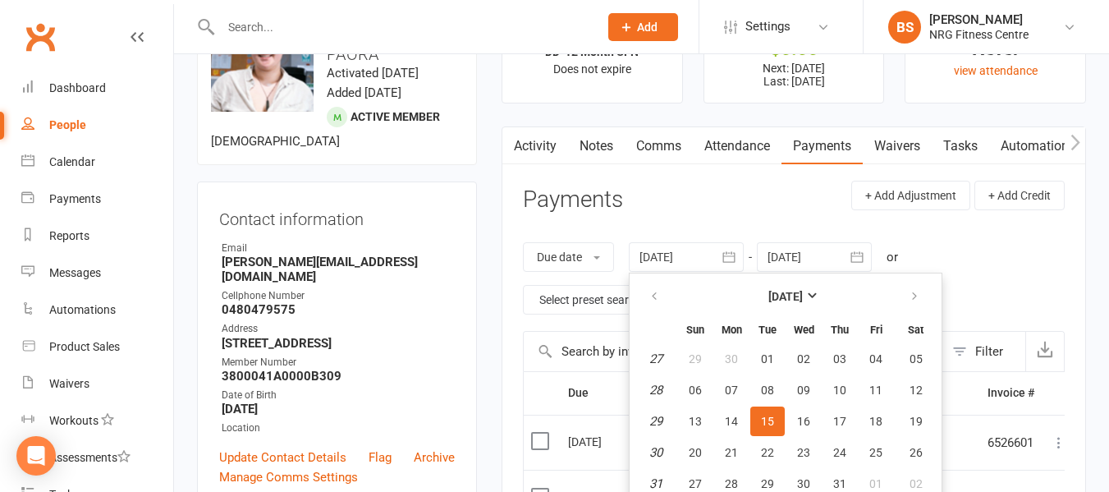
scroll to position [121, 0]
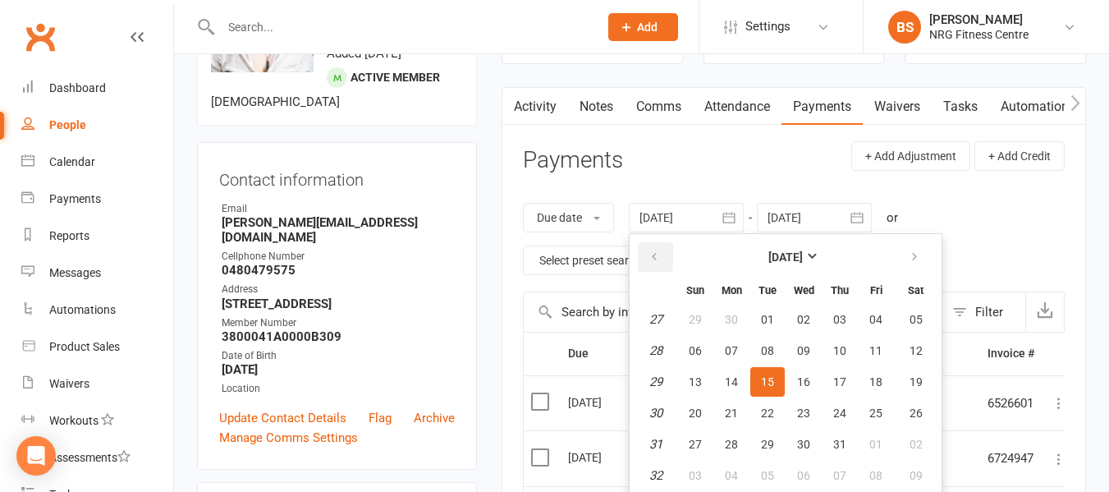
click at [660, 255] on icon "button" at bounding box center [653, 256] width 11 height 13
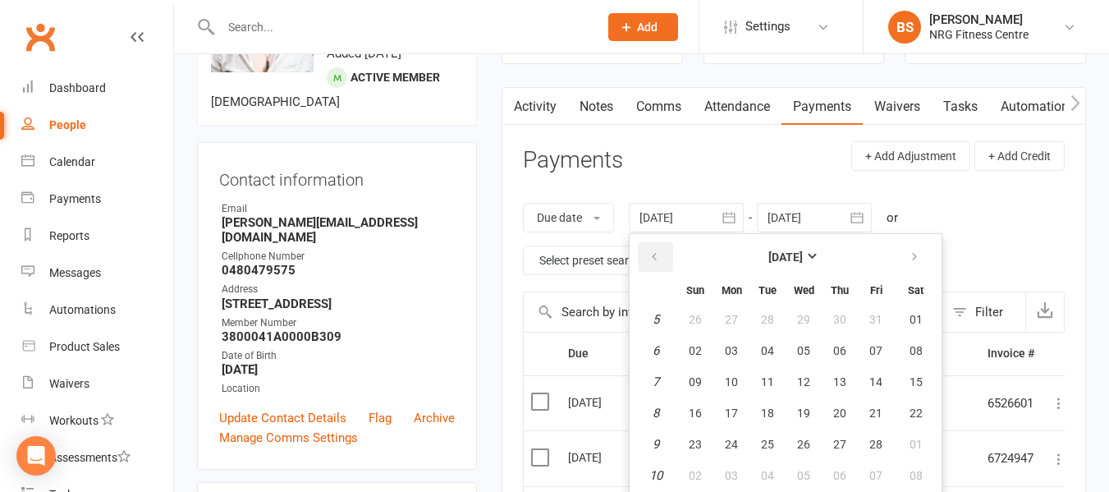
click at [660, 255] on icon "button" at bounding box center [653, 256] width 11 height 13
click at [805, 318] on span "01" at bounding box center [803, 319] width 13 height 13
type input "01 Jan 2025"
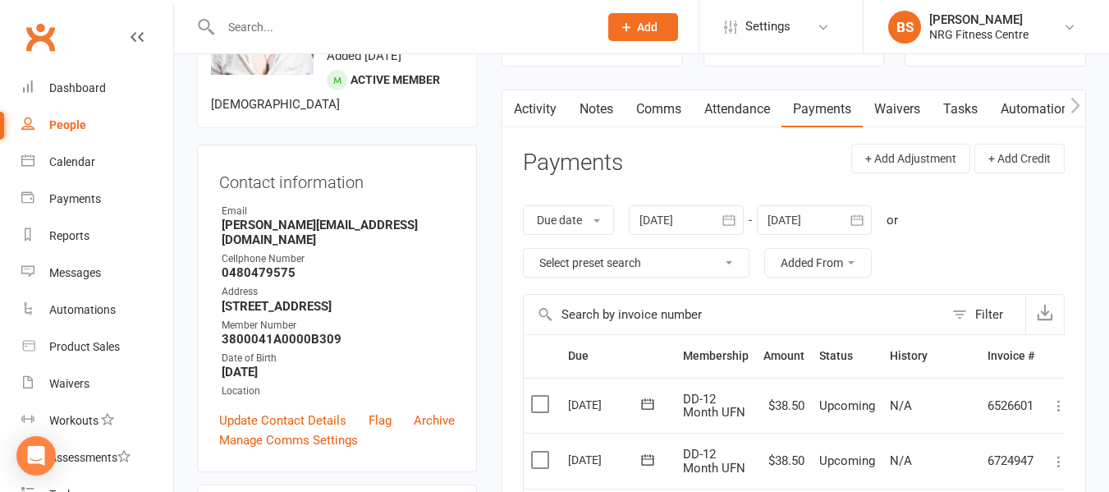
scroll to position [0, 0]
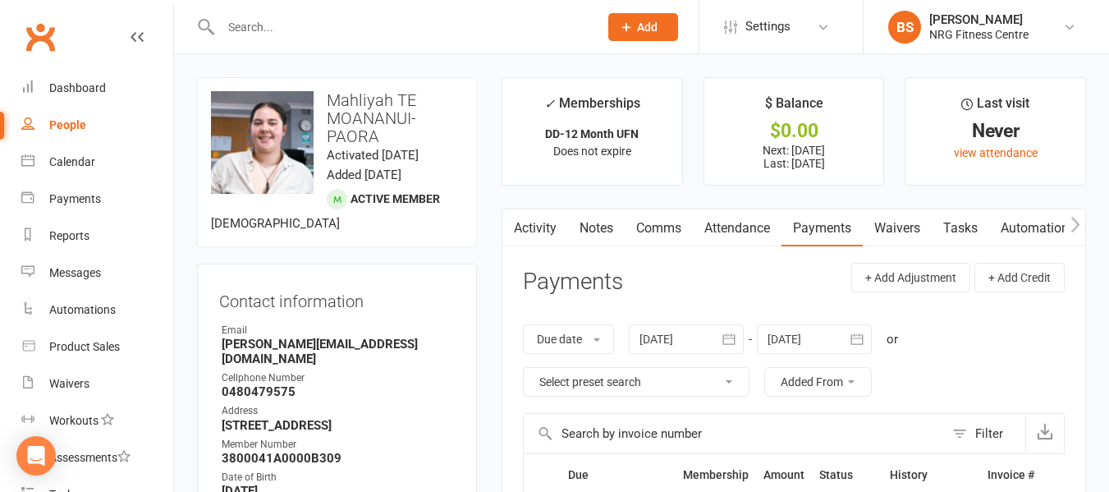
scroll to position [82, 0]
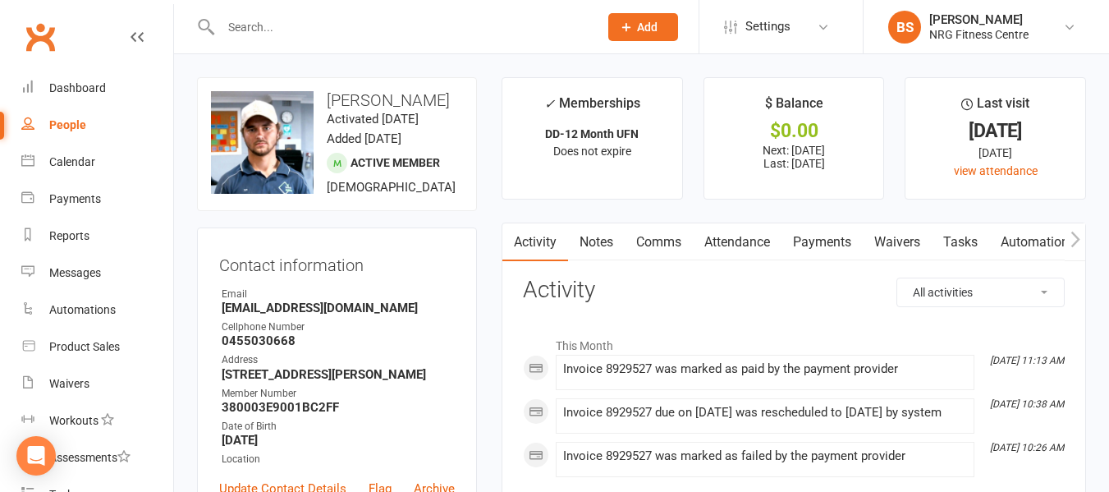
click at [812, 236] on link "Payments" at bounding box center [821, 242] width 81 height 38
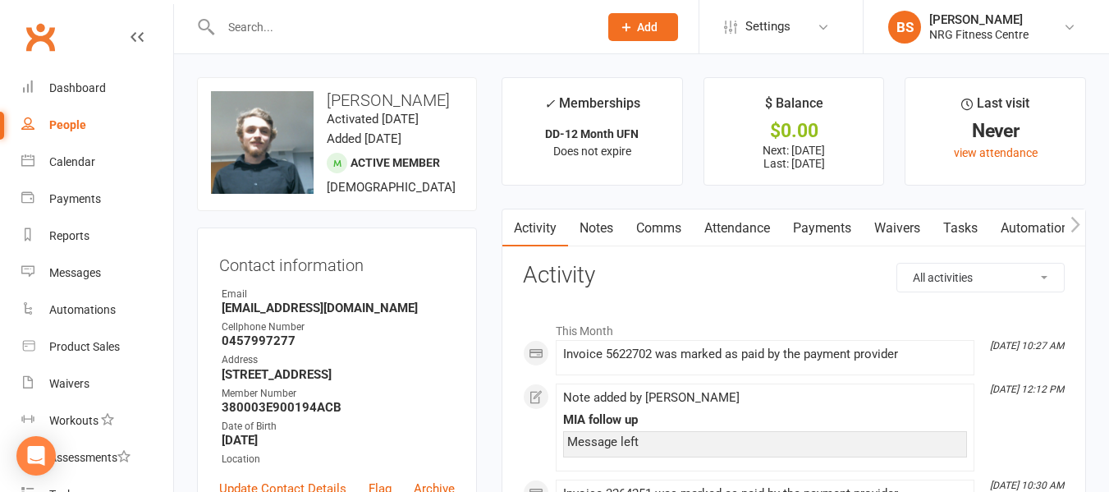
click at [814, 228] on link "Payments" at bounding box center [821, 228] width 81 height 38
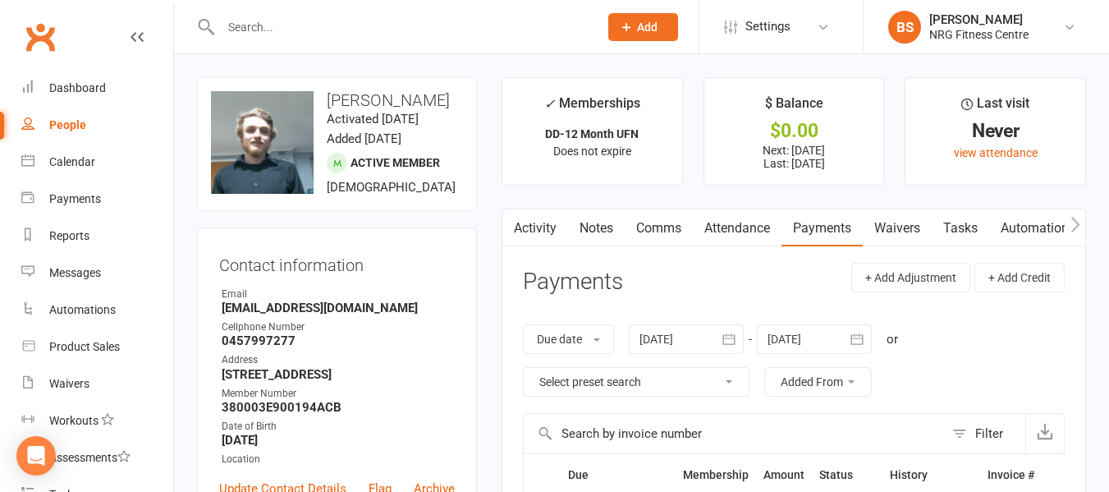
click at [686, 340] on div at bounding box center [686, 339] width 115 height 30
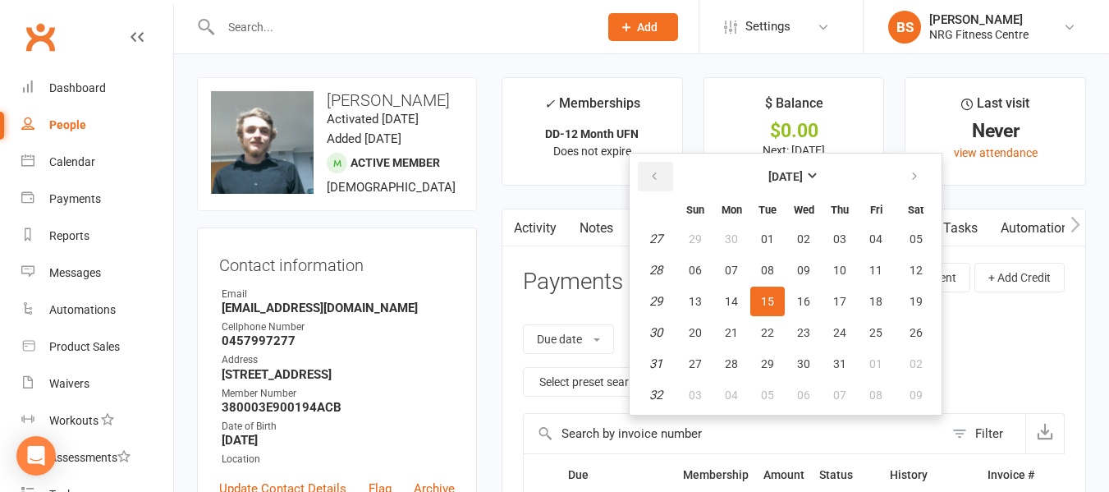
click at [650, 177] on button "button" at bounding box center [655, 177] width 35 height 30
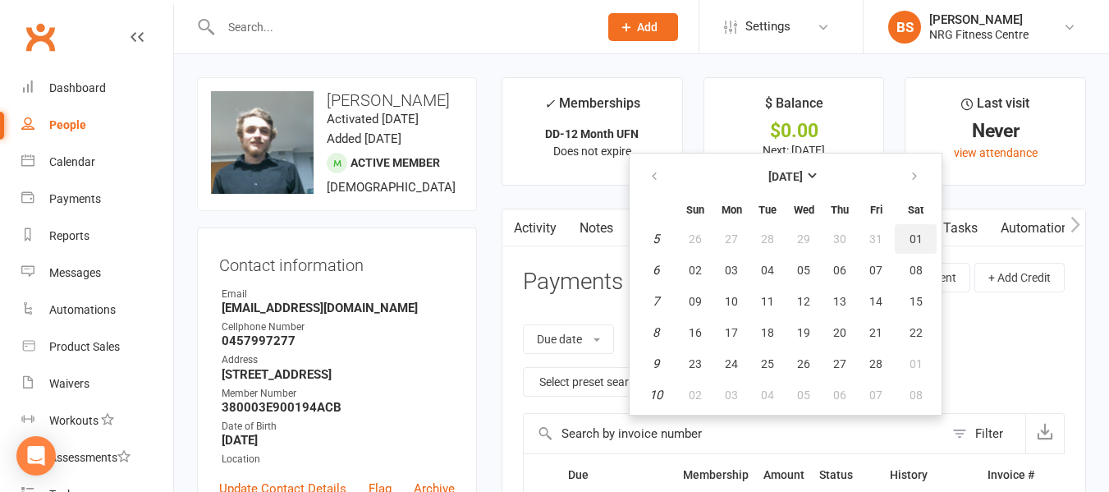
click at [911, 236] on span "01" at bounding box center [915, 238] width 13 height 13
type input "[DATE]"
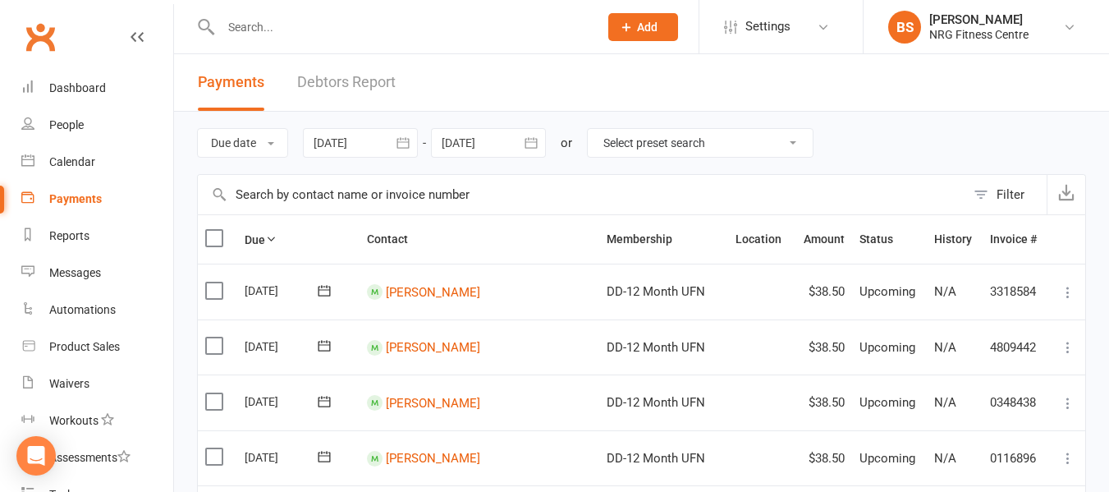
click at [332, 75] on link "Debtors Report" at bounding box center [346, 82] width 98 height 57
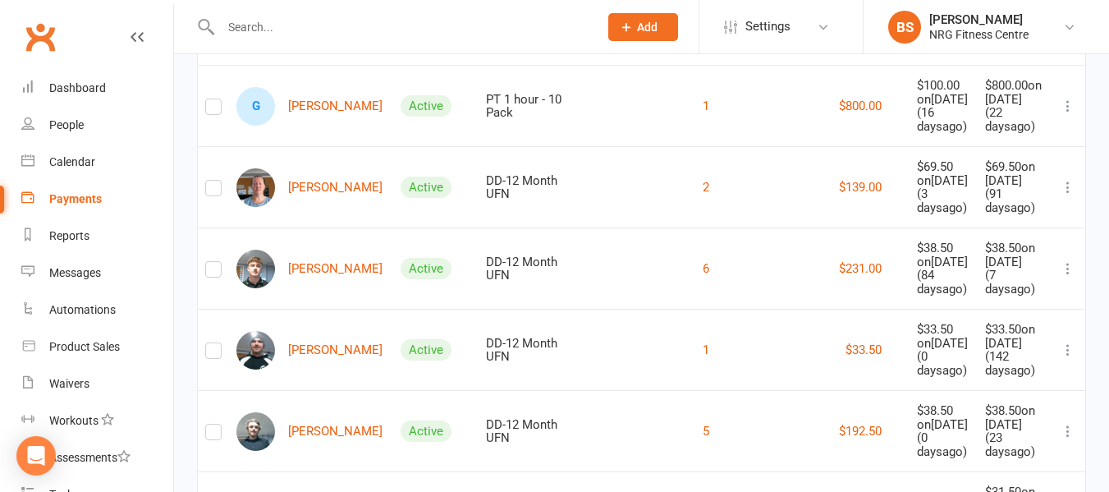
scroll to position [1313, 0]
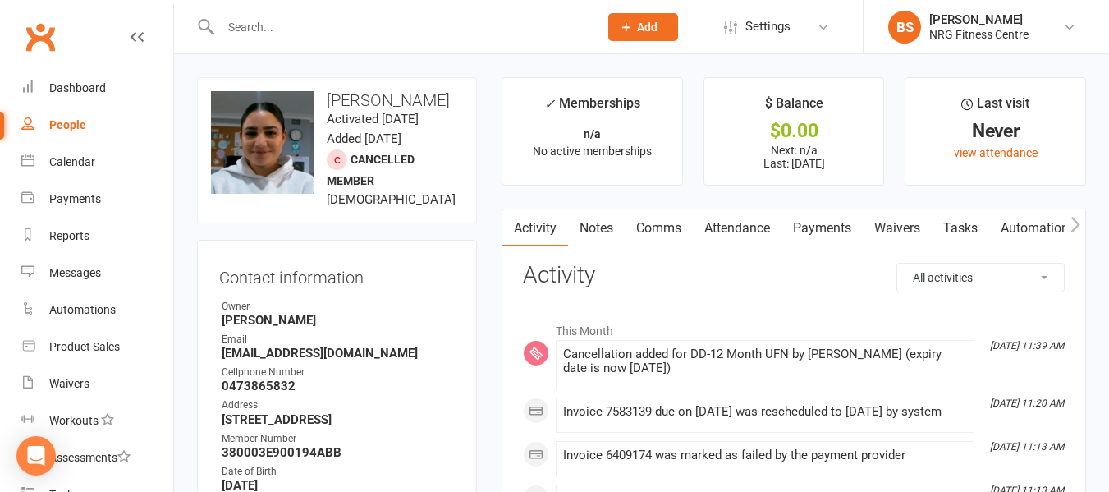
click at [598, 226] on link "Notes" at bounding box center [596, 228] width 57 height 38
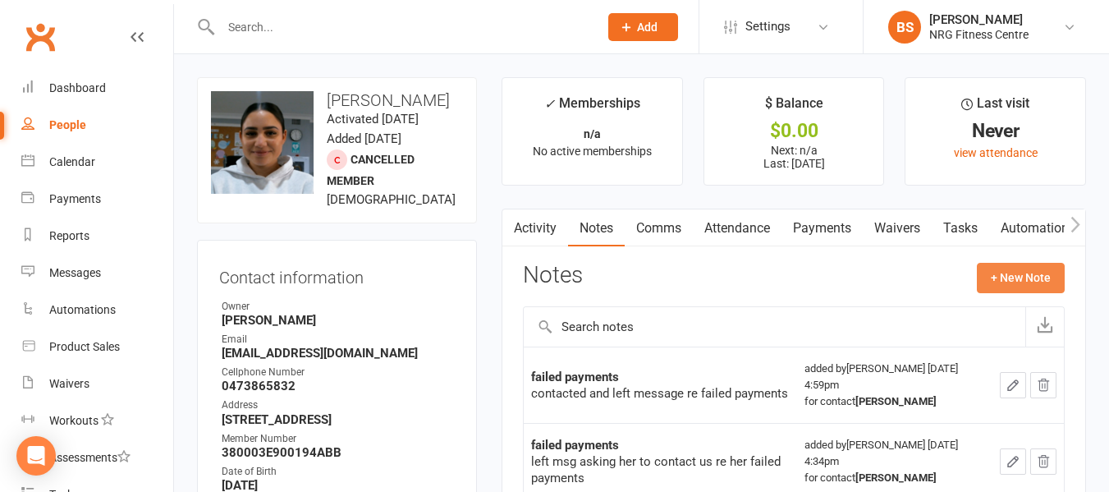
click at [1012, 279] on button "+ New Note" at bounding box center [1021, 278] width 88 height 30
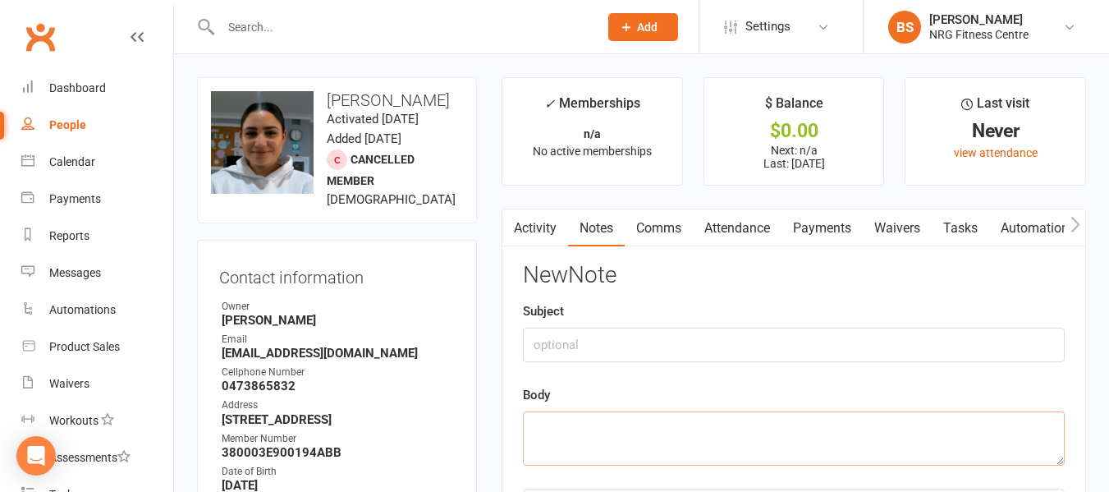
click at [606, 437] on textarea at bounding box center [794, 438] width 542 height 54
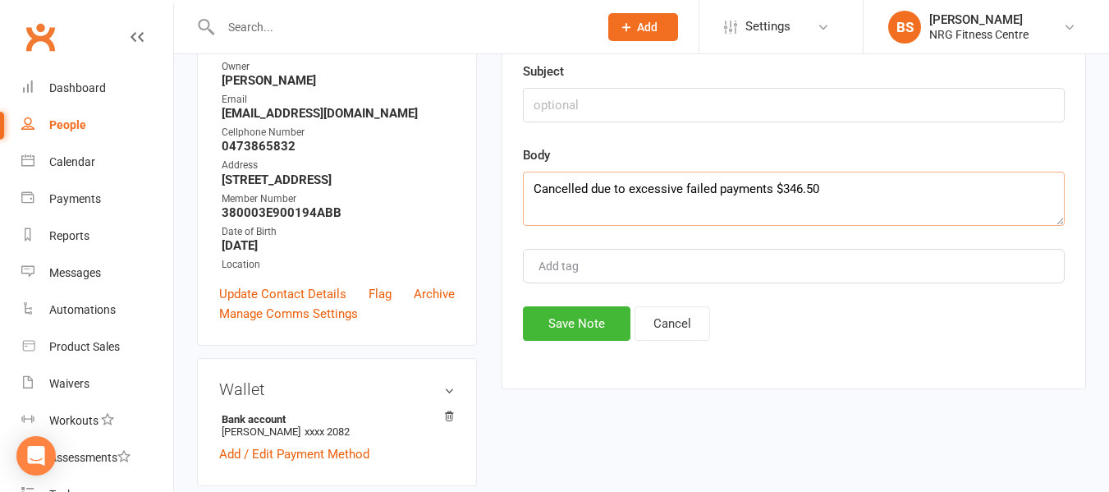
scroll to position [246, 0]
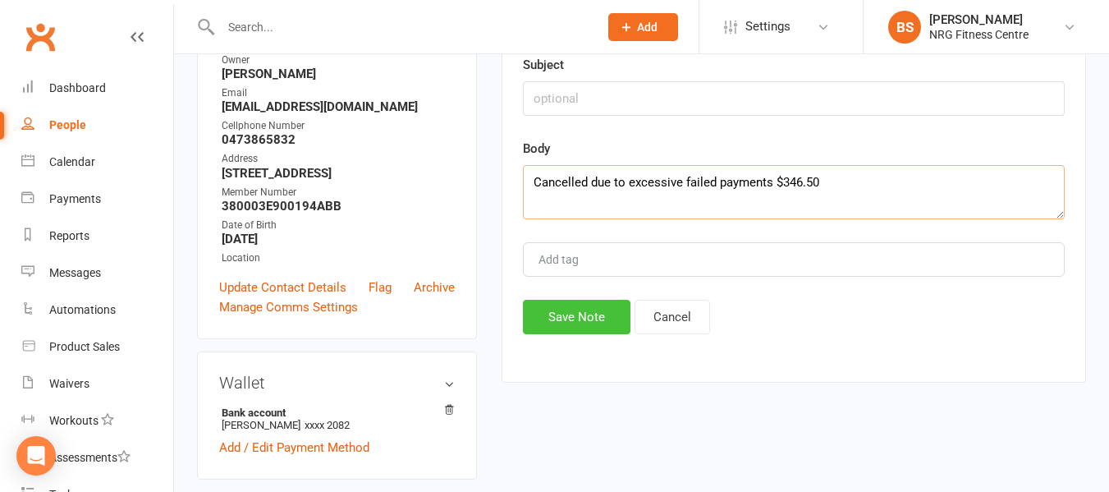
type textarea "Cancelled due to excessive failed payments $346.50"
click at [583, 326] on button "Save Note" at bounding box center [577, 317] width 108 height 34
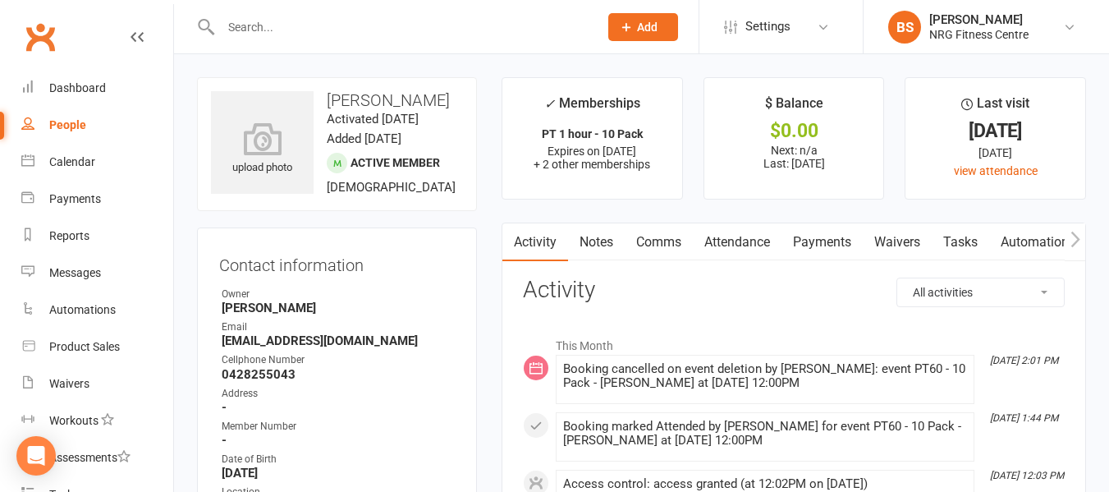
click at [822, 242] on link "Payments" at bounding box center [821, 242] width 81 height 38
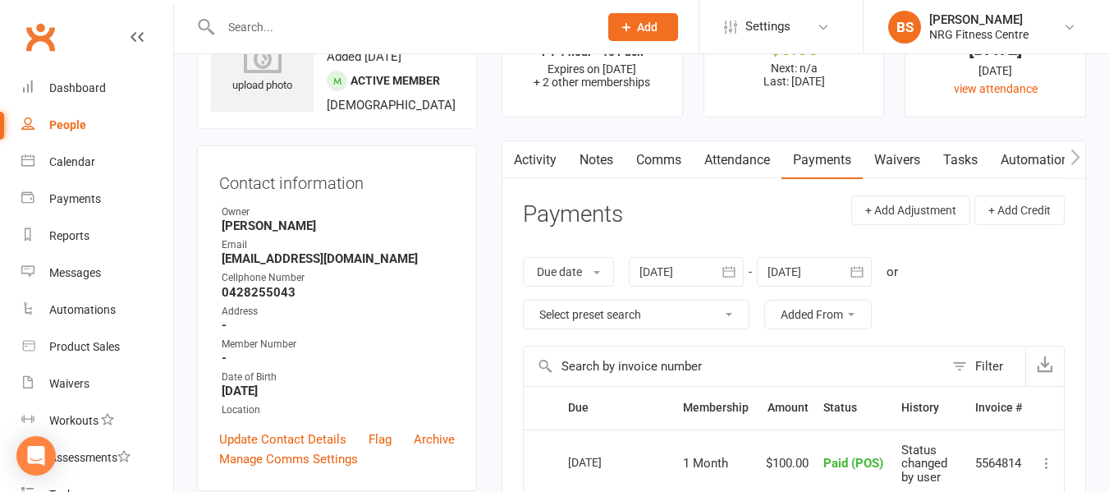
scroll to position [328, 0]
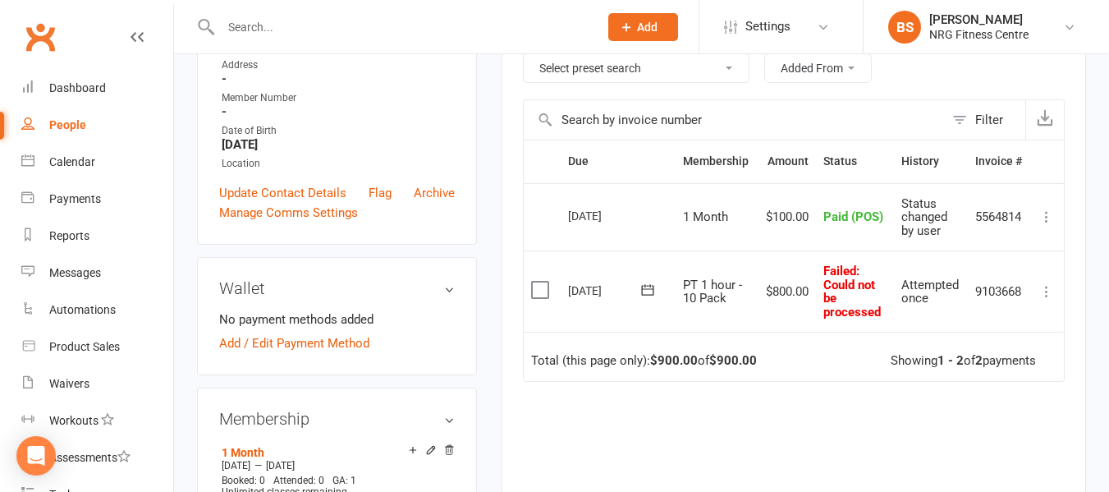
click at [1046, 289] on icon at bounding box center [1046, 291] width 16 height 16
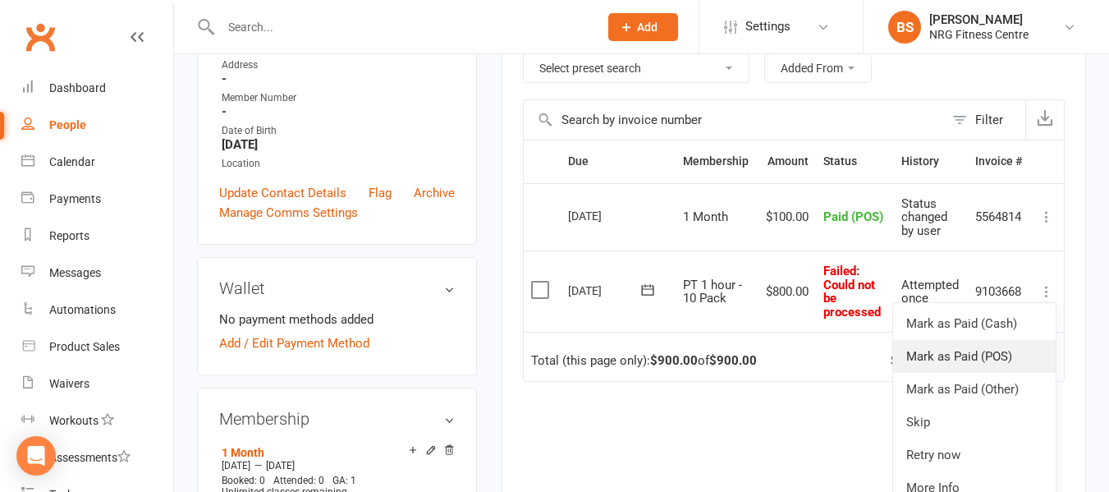
click at [985, 362] on link "Mark as Paid (POS)" at bounding box center [974, 356] width 162 height 33
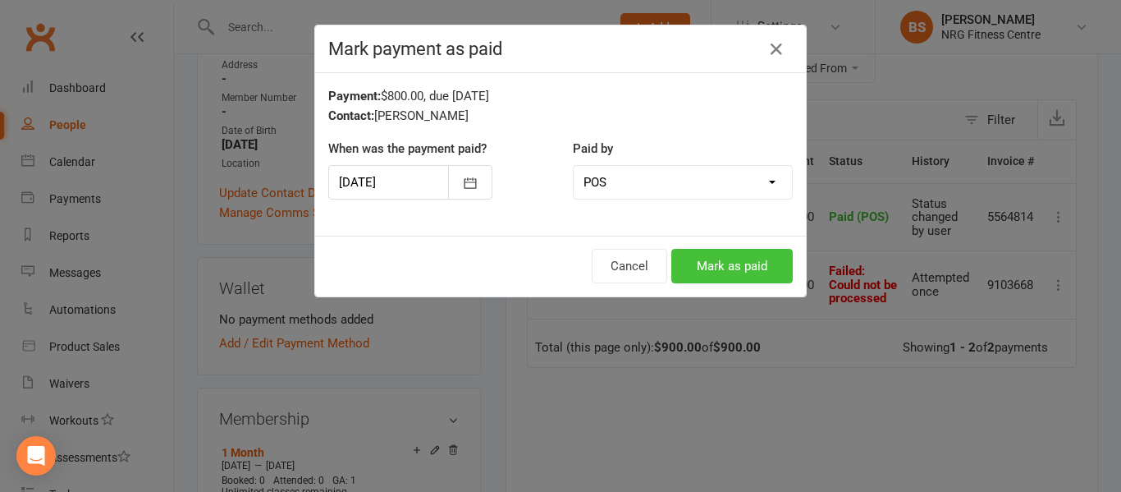
click at [716, 267] on button "Mark as paid" at bounding box center [731, 266] width 121 height 34
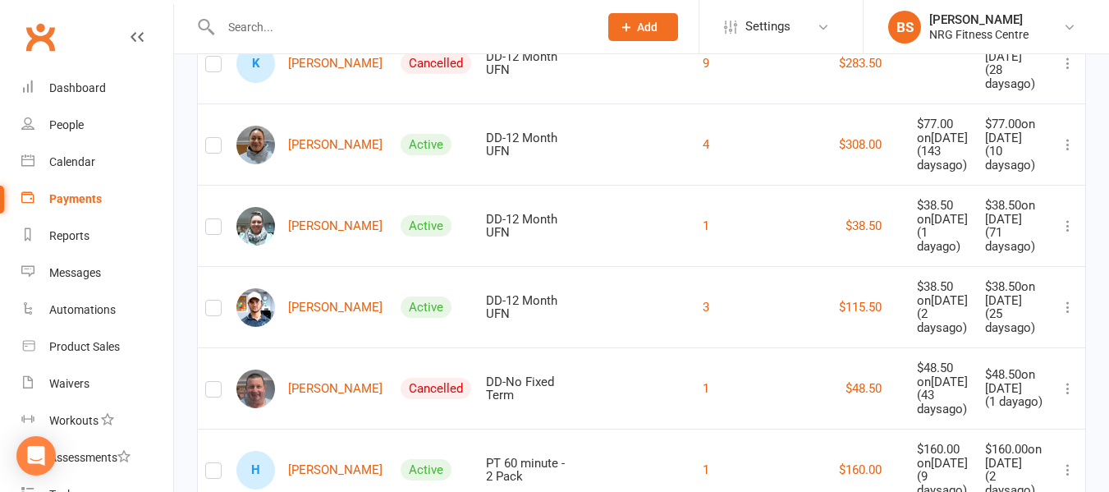
scroll to position [1723, 0]
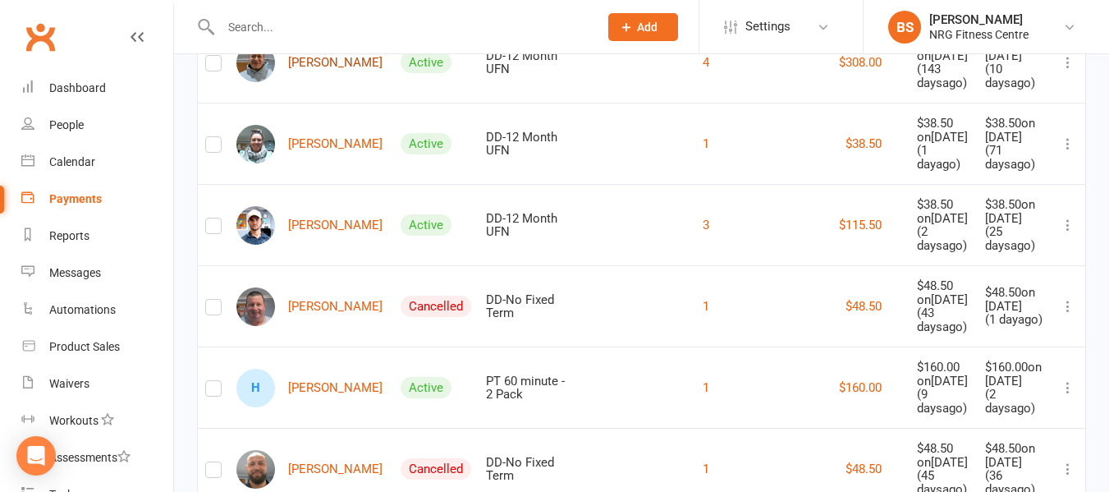
click at [301, 82] on link "[PERSON_NAME]" at bounding box center [309, 62] width 146 height 39
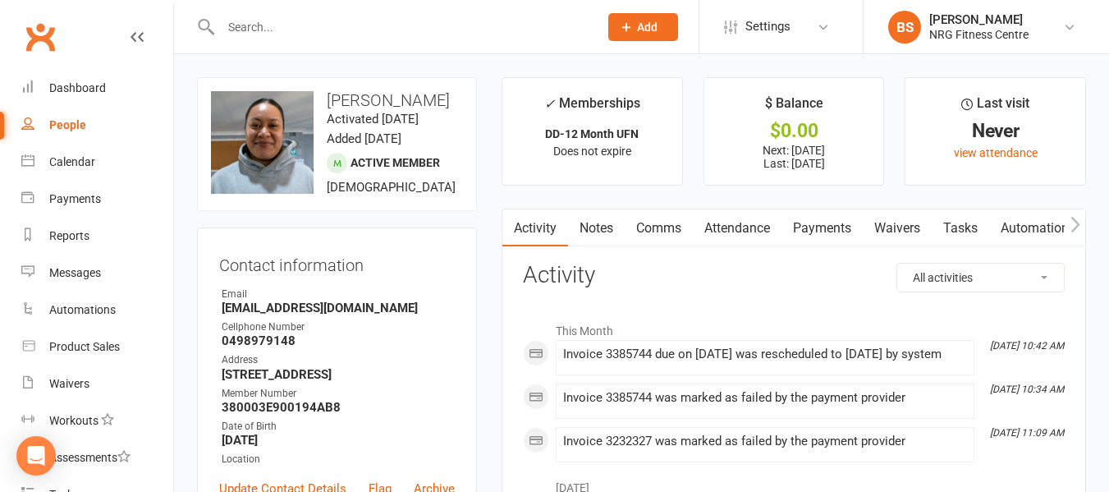
click at [602, 222] on link "Notes" at bounding box center [596, 228] width 57 height 38
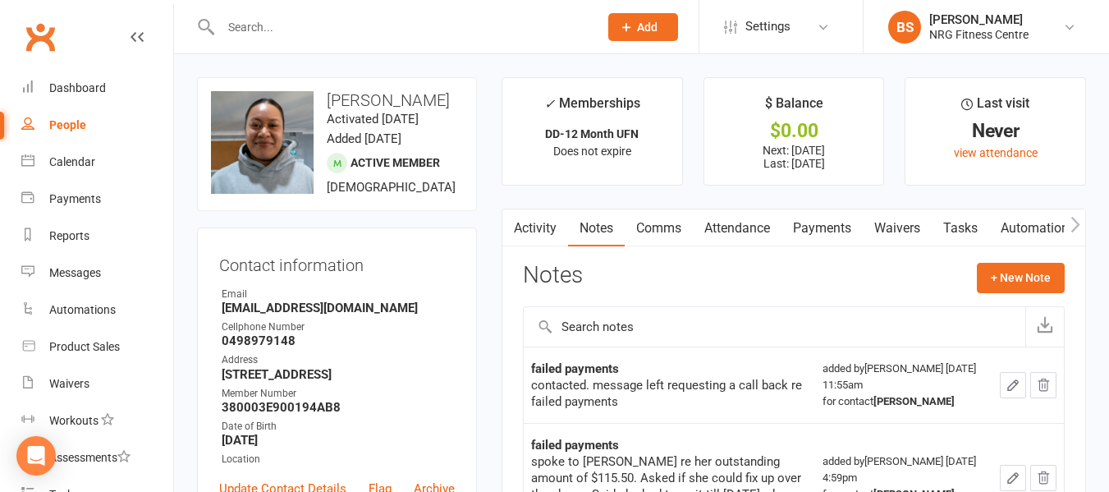
click at [826, 232] on link "Payments" at bounding box center [821, 228] width 81 height 38
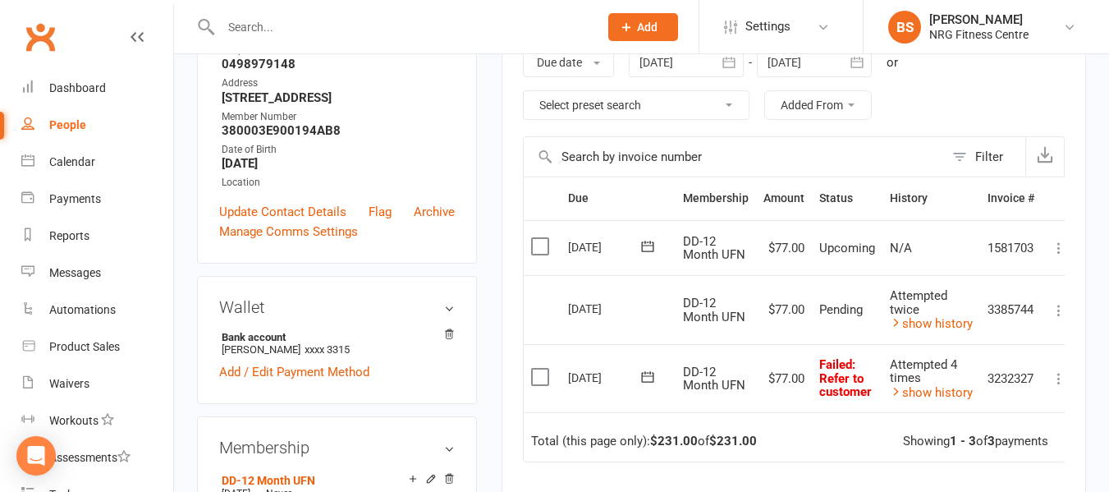
scroll to position [82, 0]
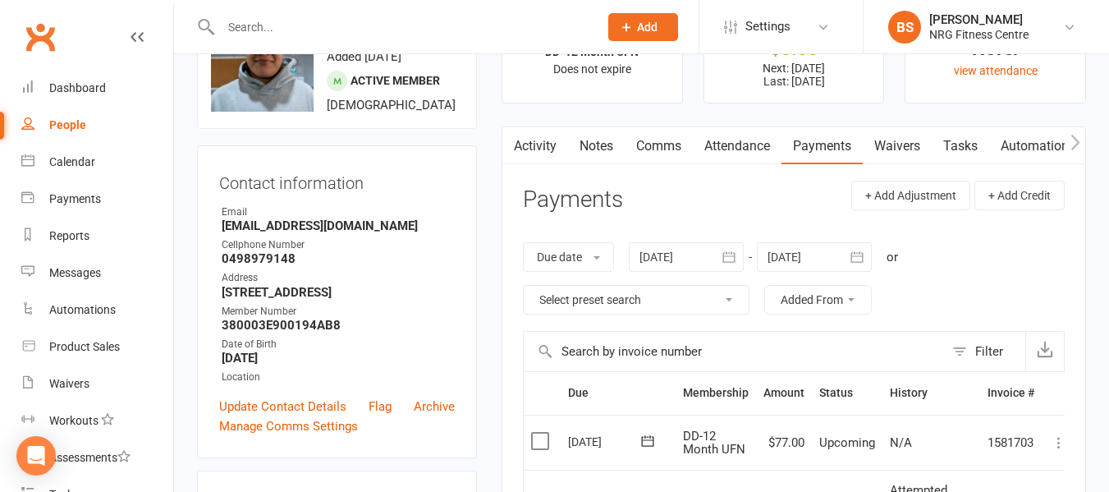
click at [680, 251] on div at bounding box center [686, 257] width 115 height 30
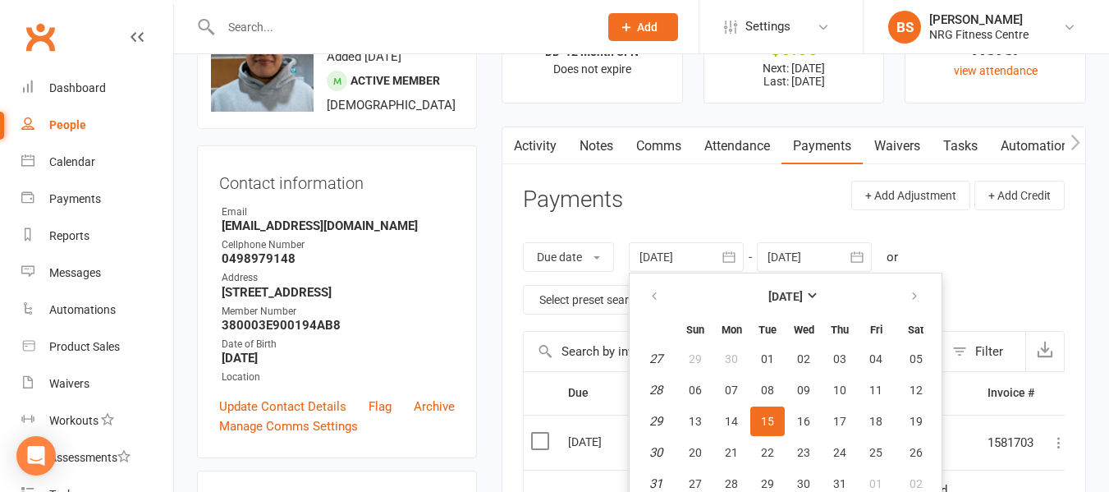
scroll to position [121, 0]
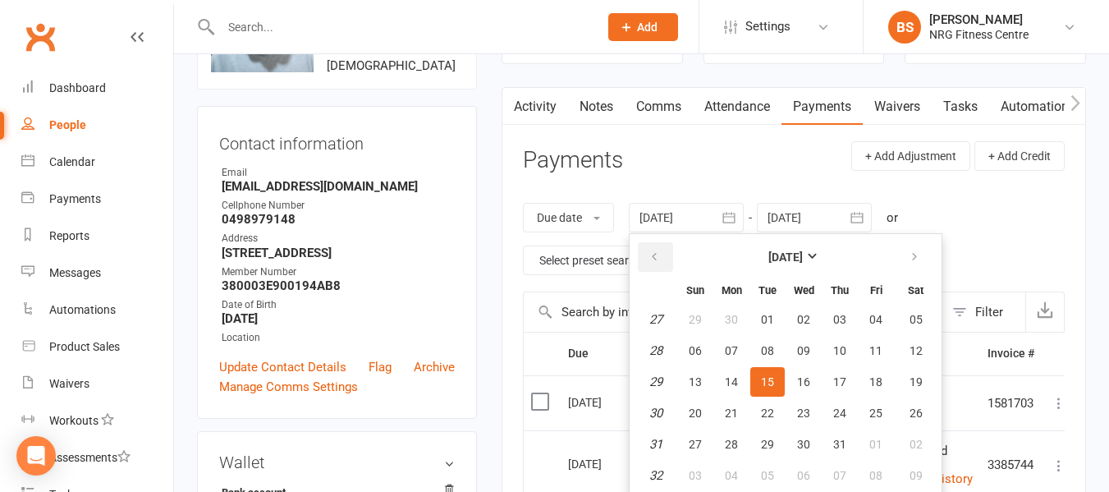
click at [656, 254] on icon "button" at bounding box center [653, 256] width 11 height 13
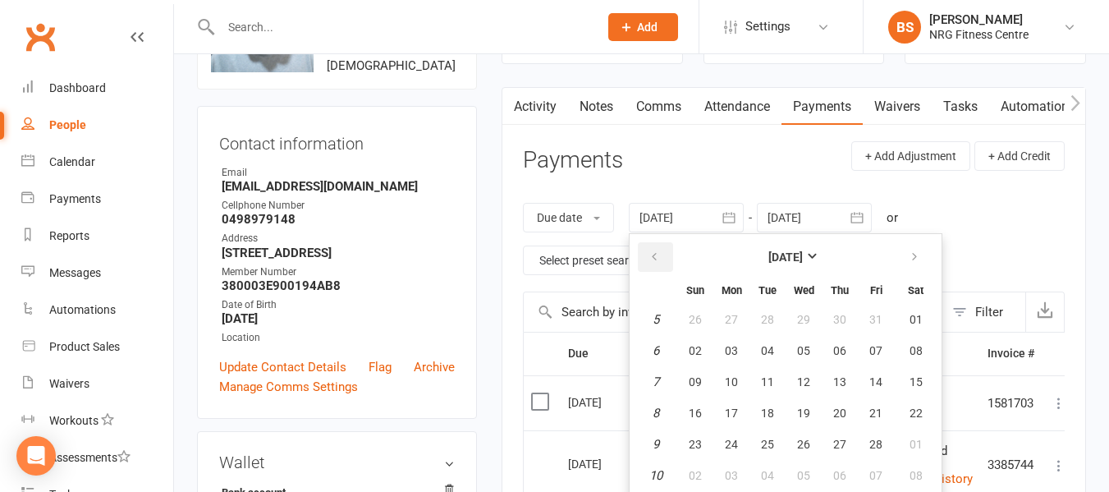
click at [656, 254] on icon "button" at bounding box center [653, 256] width 11 height 13
click at [796, 321] on button "01" at bounding box center [803, 319] width 34 height 30
type input "[DATE]"
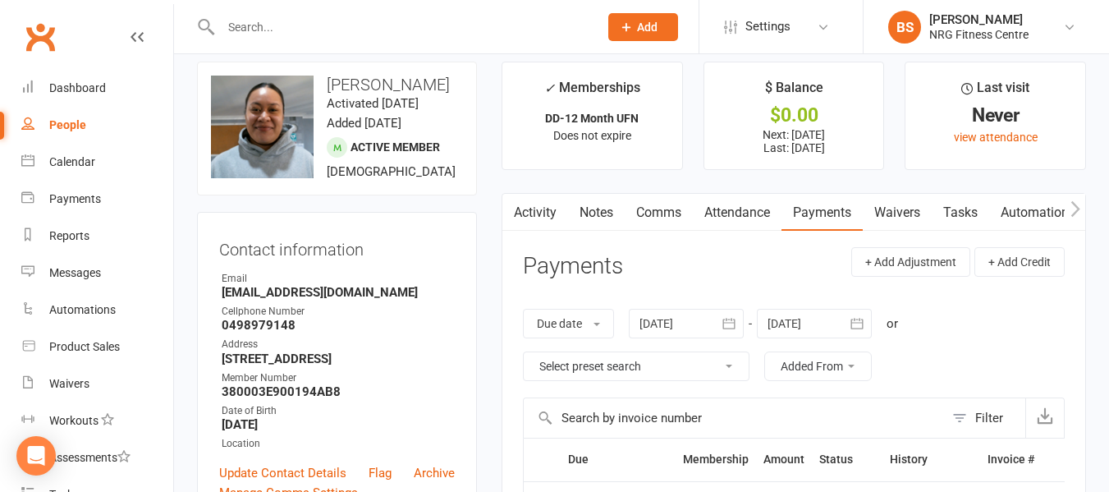
scroll to position [0, 0]
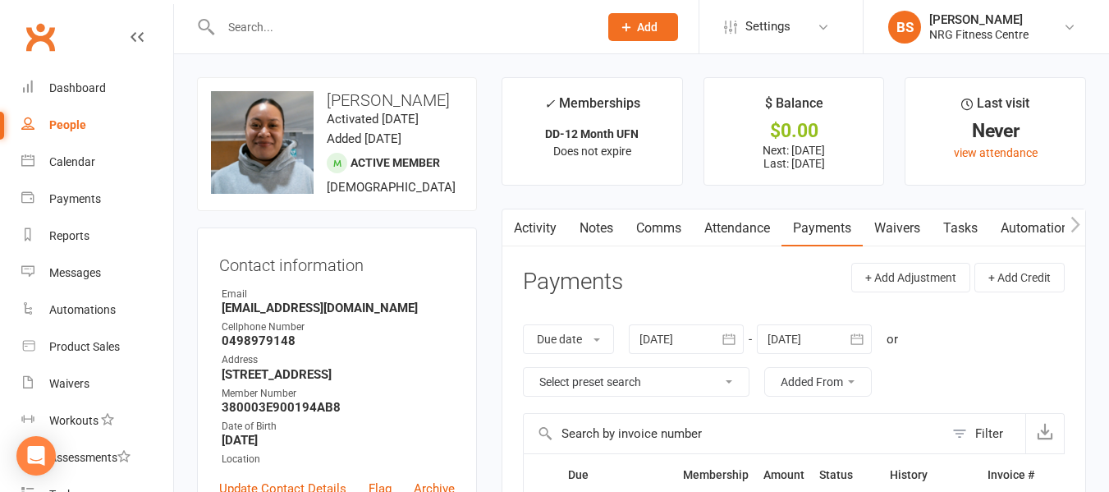
click at [592, 229] on link "Notes" at bounding box center [596, 228] width 57 height 38
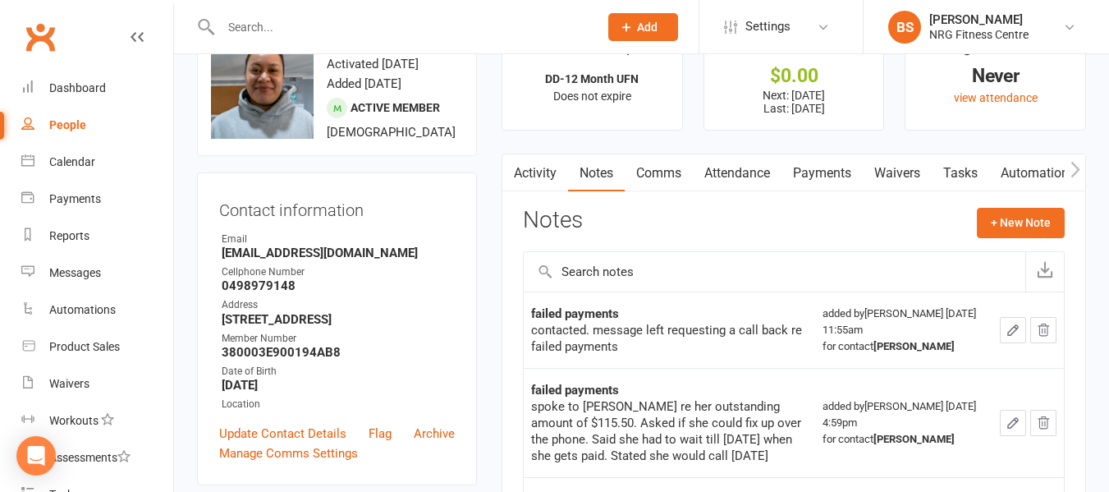
scroll to position [82, 0]
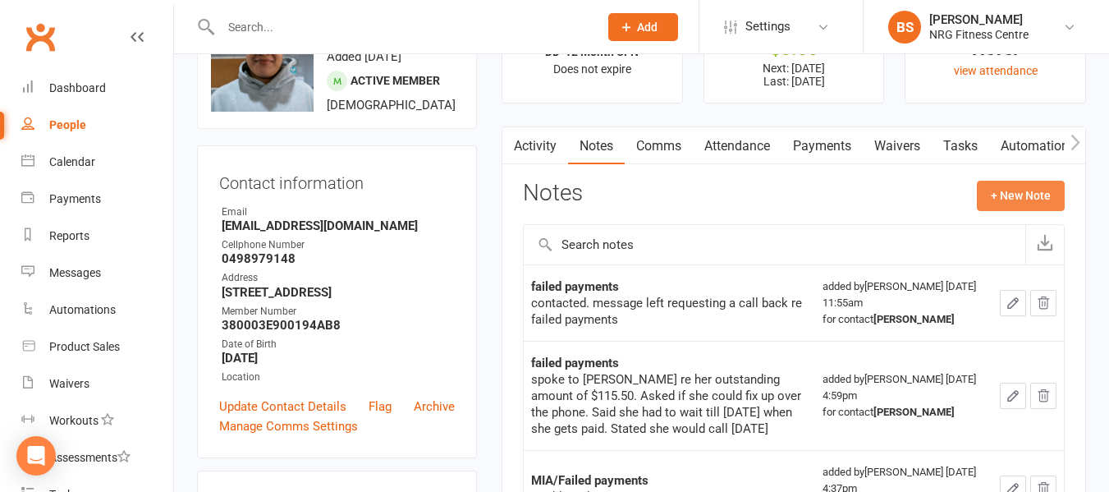
click at [995, 193] on button "+ New Note" at bounding box center [1021, 196] width 88 height 30
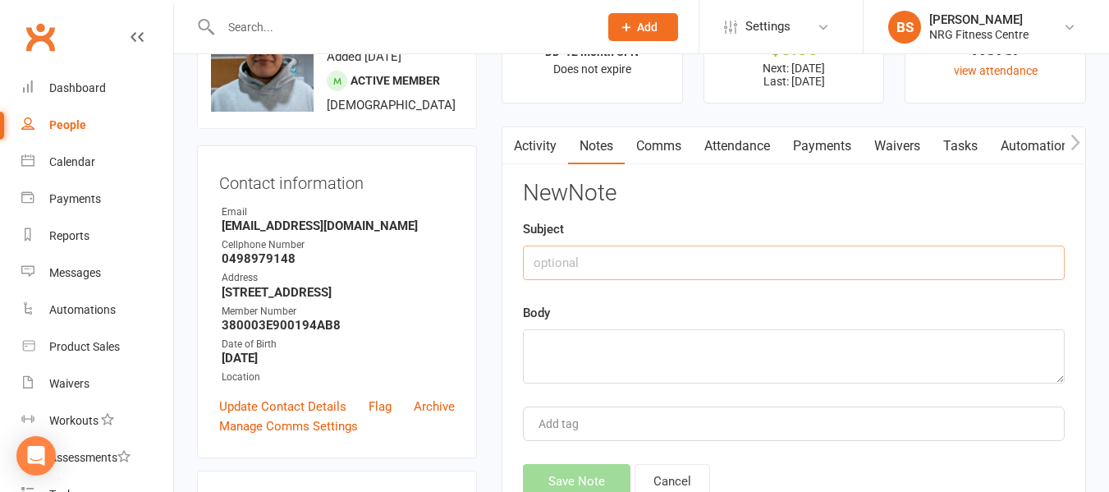
click at [606, 249] on input "text" at bounding box center [794, 262] width 542 height 34
type input "Failed payments"
click at [605, 364] on textarea at bounding box center [794, 356] width 542 height 54
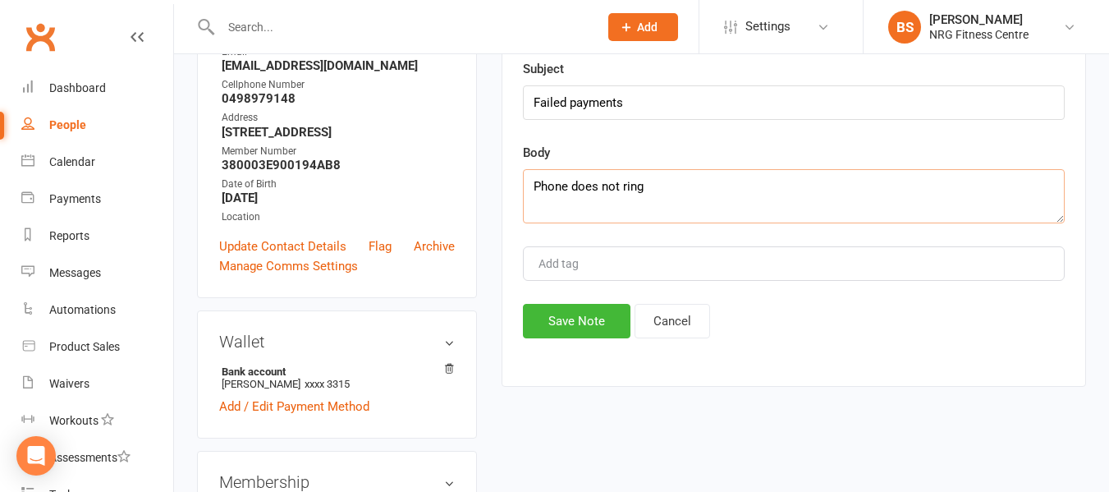
scroll to position [246, 0]
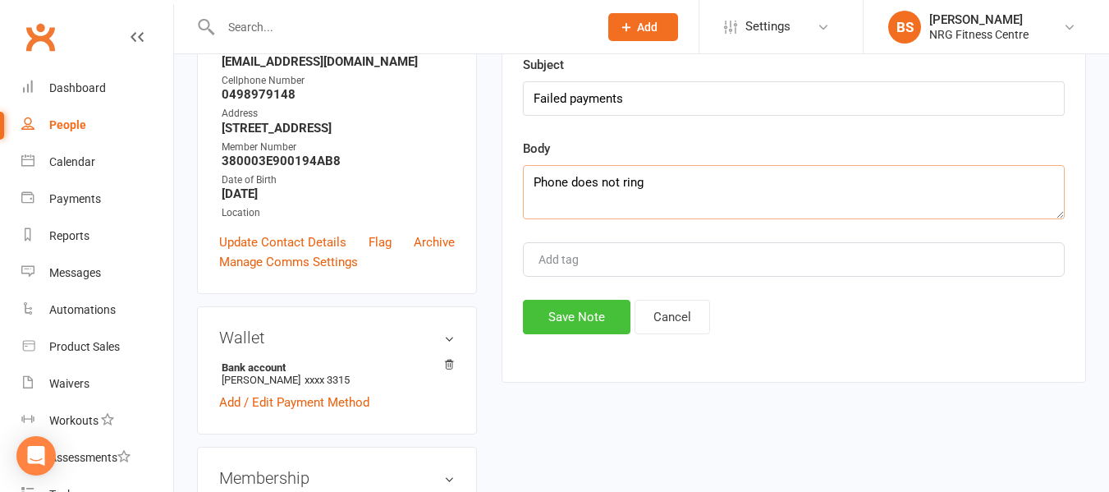
type textarea "Phone does not ring"
click at [602, 321] on button "Save Note" at bounding box center [577, 317] width 108 height 34
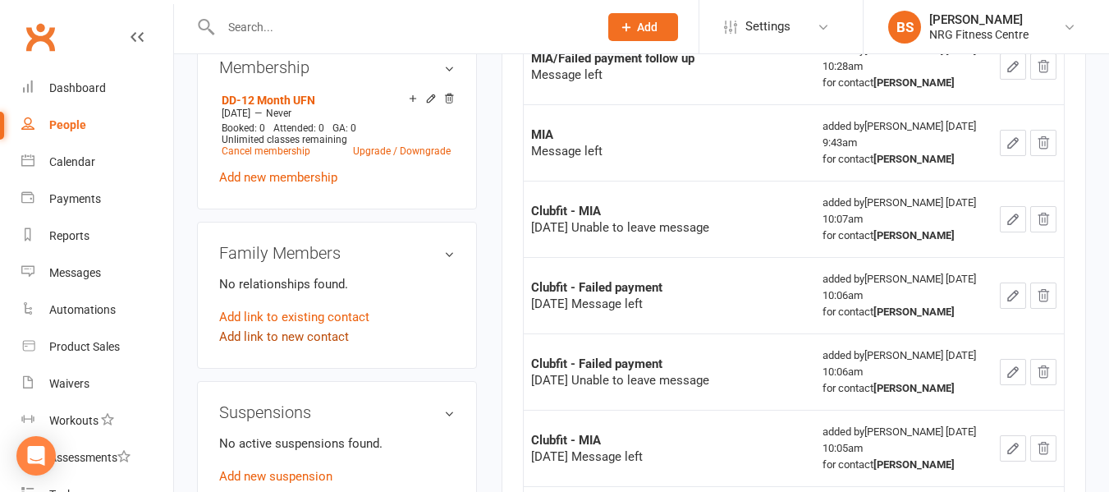
scroll to position [574, 0]
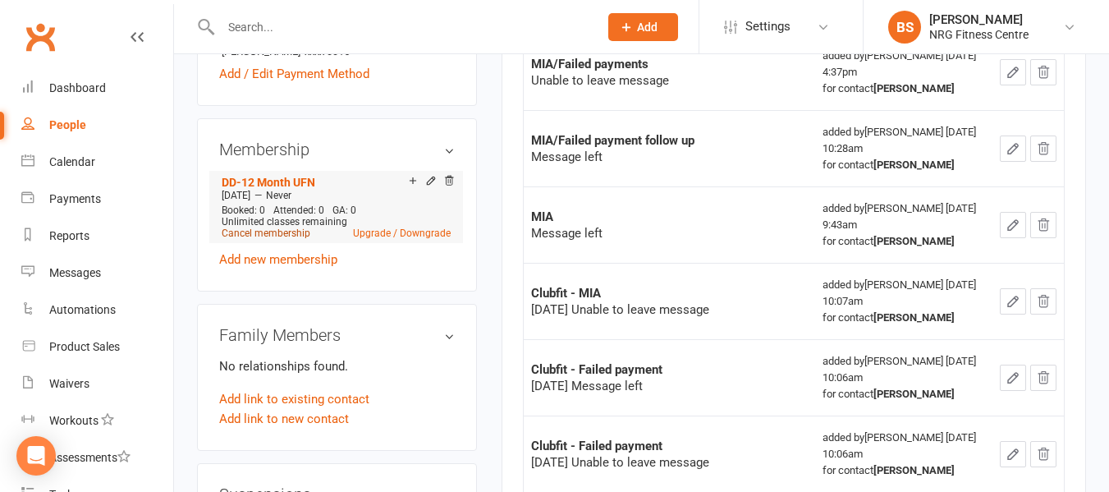
click at [261, 239] on link "Cancel membership" at bounding box center [266, 232] width 89 height 11
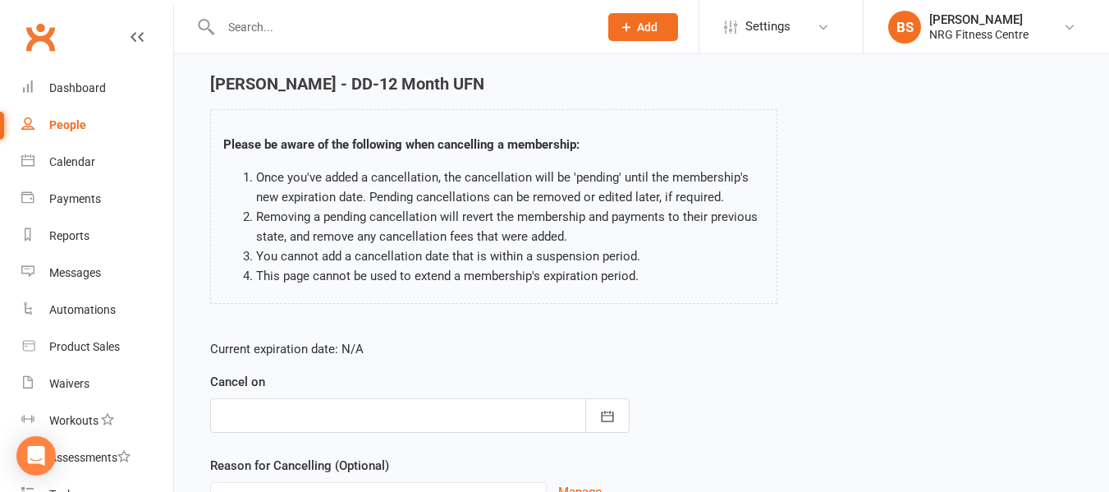
scroll to position [82, 0]
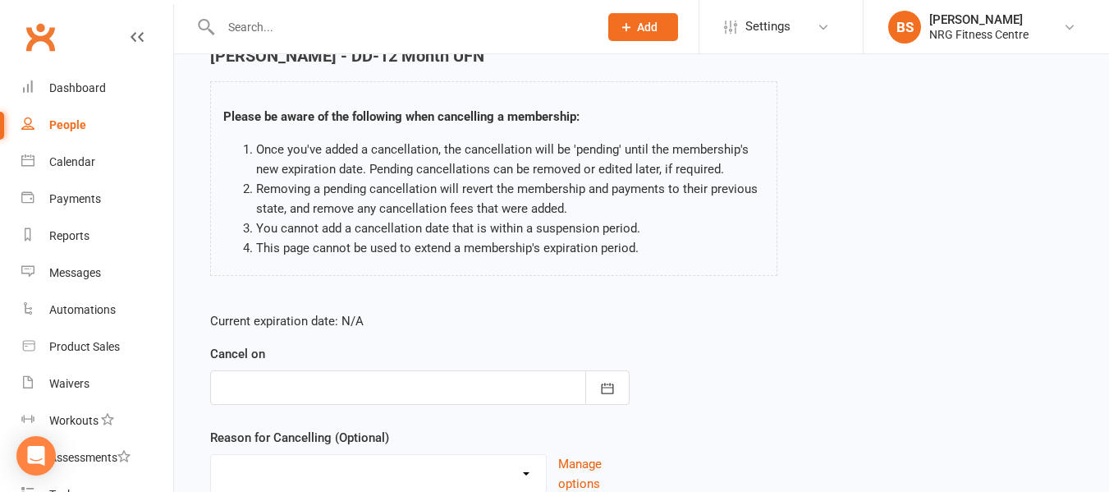
click at [460, 390] on div at bounding box center [419, 387] width 419 height 34
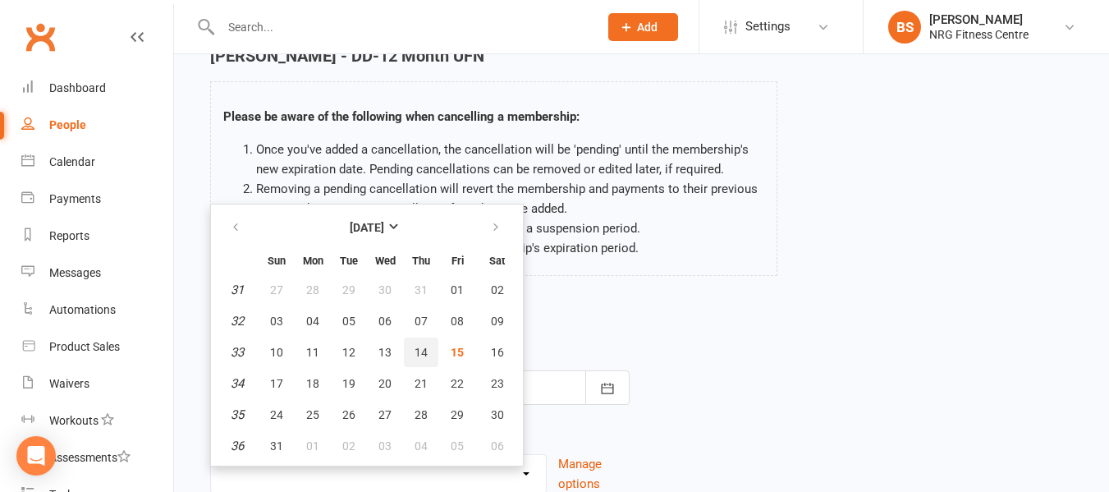
click at [421, 352] on span "14" at bounding box center [420, 352] width 13 height 13
type input "[DATE]"
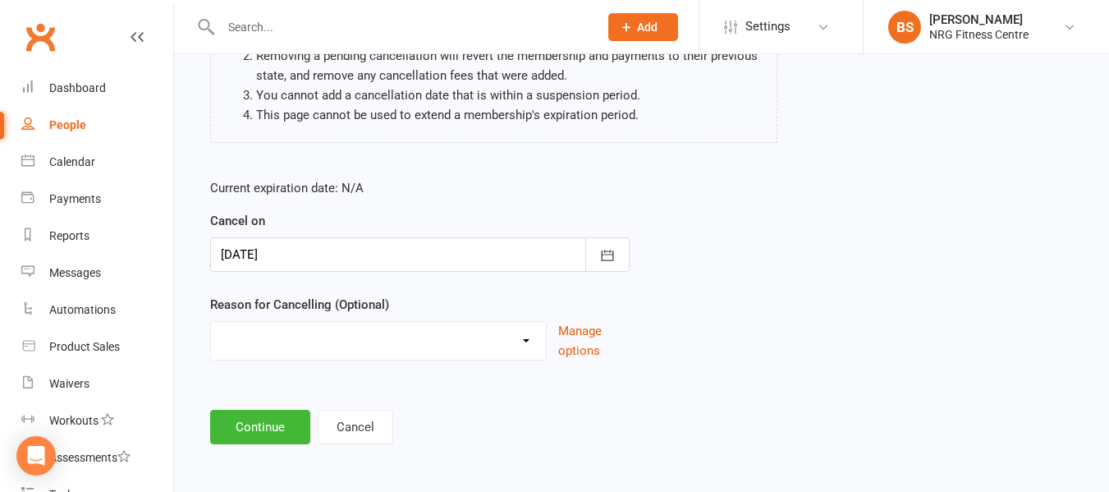
scroll to position [217, 0]
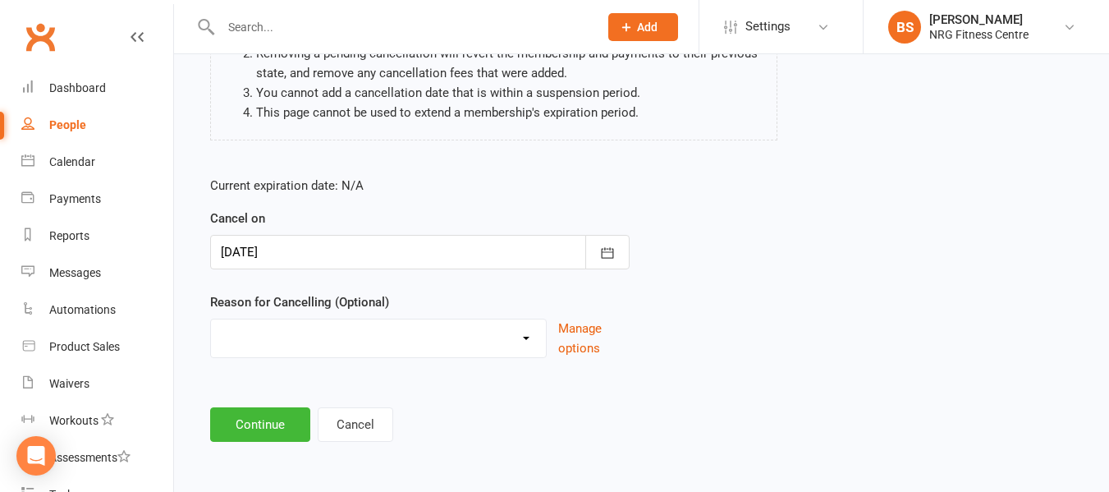
click at [411, 354] on div "Excessive failed payments Holiday Injury Medical Moving Other reason" at bounding box center [378, 337] width 336 height 39
click at [411, 347] on select "Excessive failed payments Holiday Injury Medical Moving Other reason" at bounding box center [378, 335] width 335 height 33
select select "0"
click at [211, 319] on select "Excessive failed payments Holiday Injury Medical Moving Other reason" at bounding box center [378, 335] width 335 height 33
click at [288, 433] on button "Continue" at bounding box center [260, 424] width 100 height 34
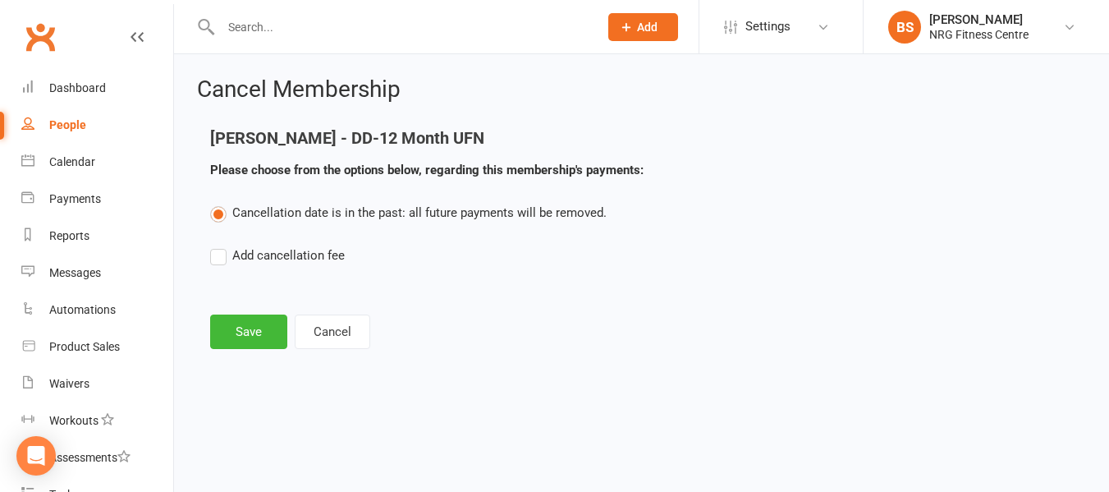
scroll to position [0, 0]
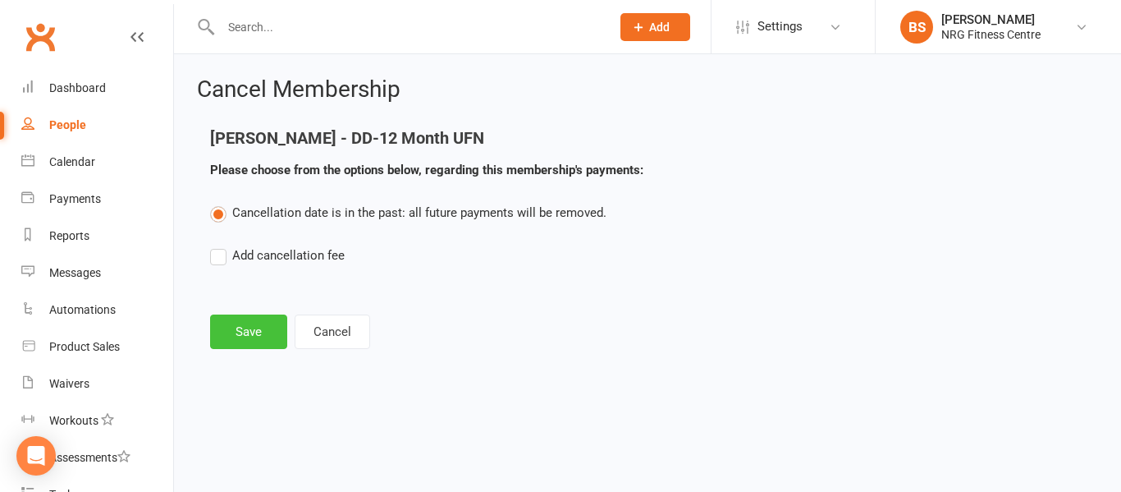
click at [239, 327] on button "Save" at bounding box center [248, 331] width 77 height 34
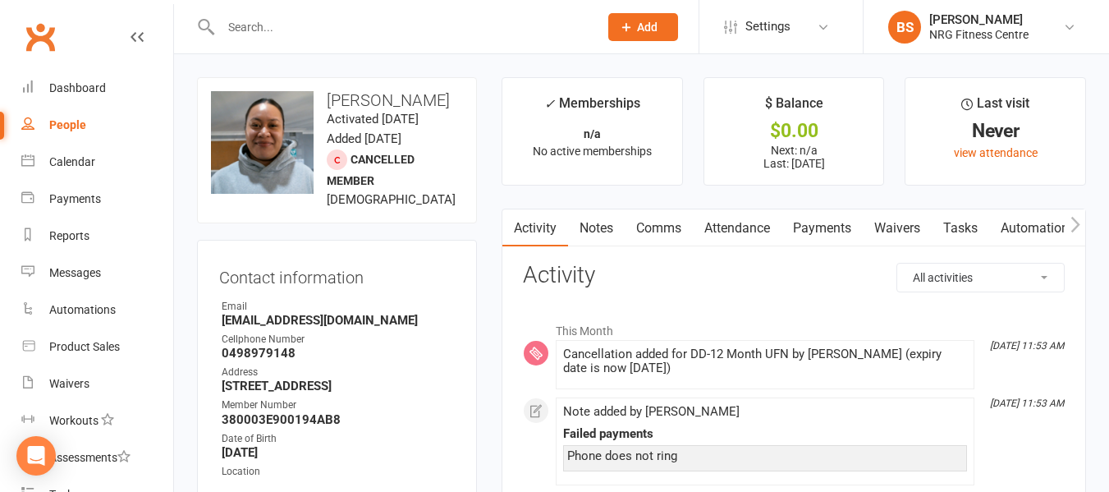
click at [607, 229] on link "Notes" at bounding box center [596, 228] width 57 height 38
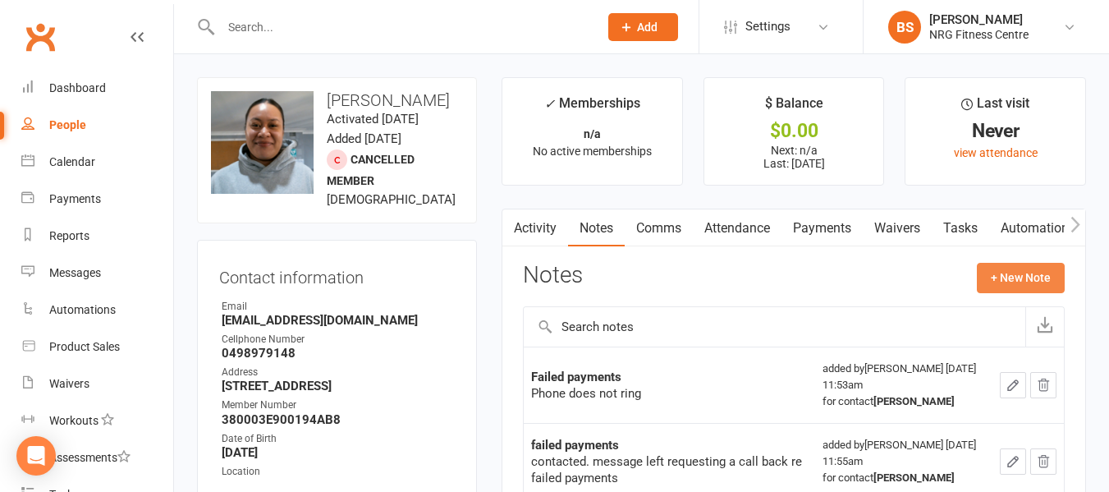
click at [1004, 281] on button "+ New Note" at bounding box center [1021, 278] width 88 height 30
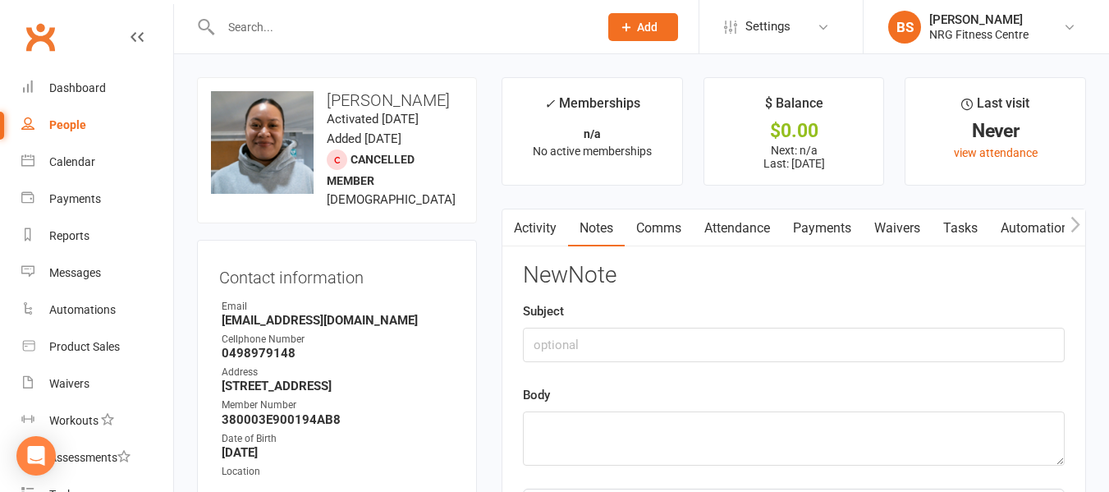
click at [564, 467] on div "New Note Subject Body Add tag Save Note Cancel" at bounding box center [794, 422] width 542 height 318
click at [565, 454] on textarea at bounding box center [794, 438] width 542 height 54
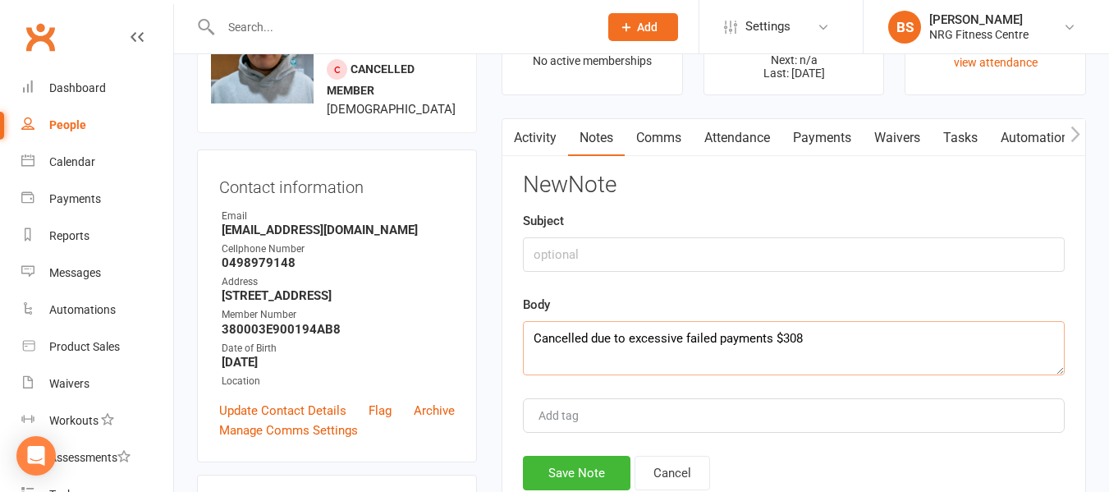
scroll to position [246, 0]
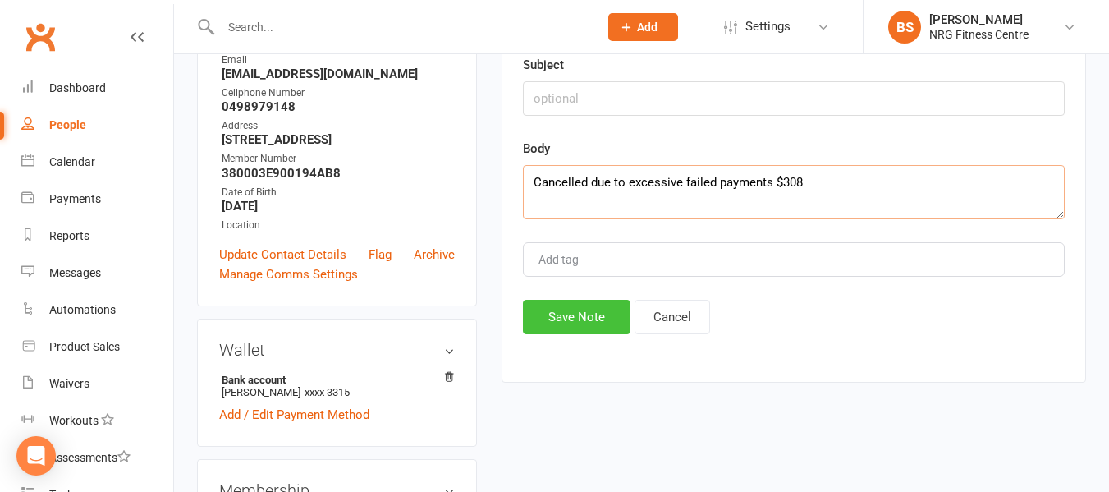
type textarea "Cancelled due to excessive failed payments $308"
click at [598, 320] on button "Save Note" at bounding box center [577, 317] width 108 height 34
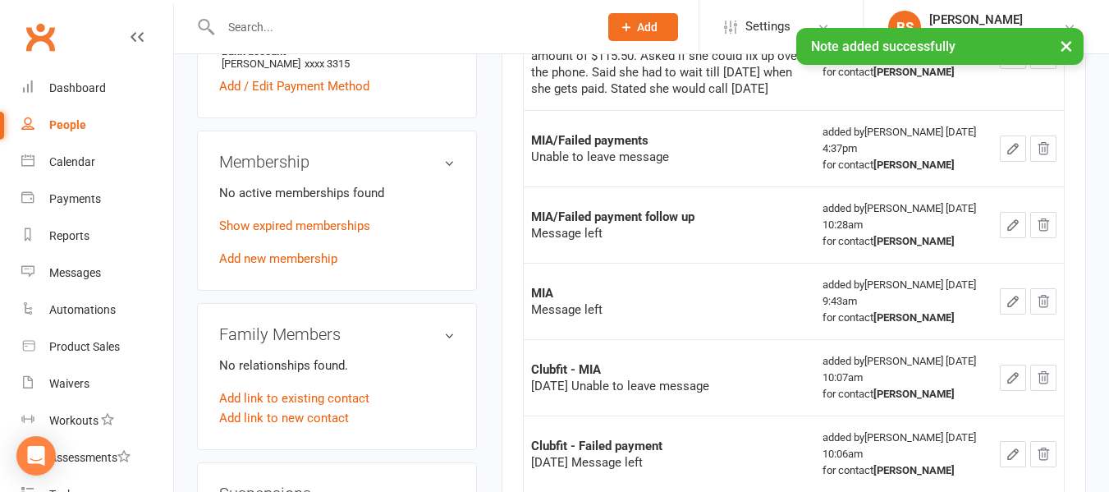
scroll to position [739, 0]
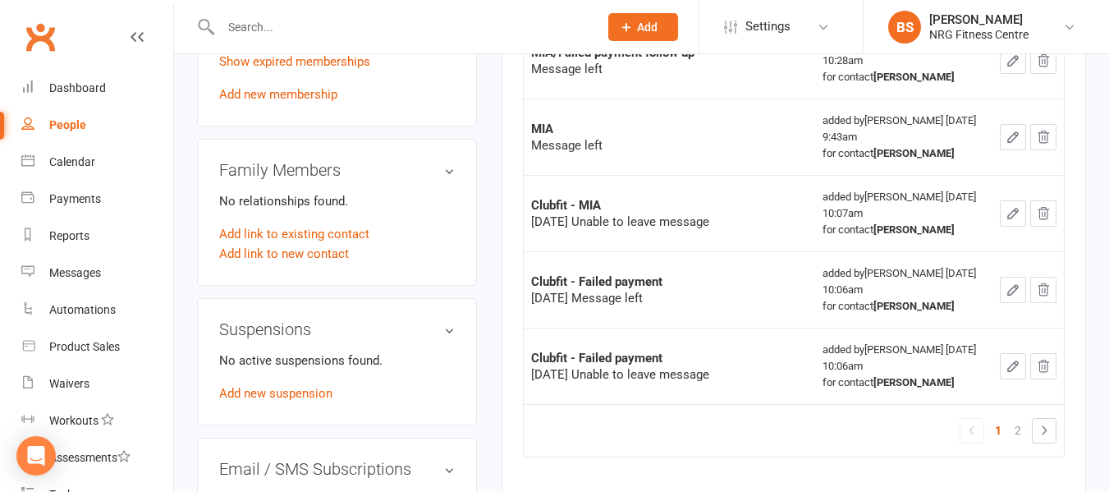
click at [402, 33] on input "text" at bounding box center [401, 27] width 371 height 23
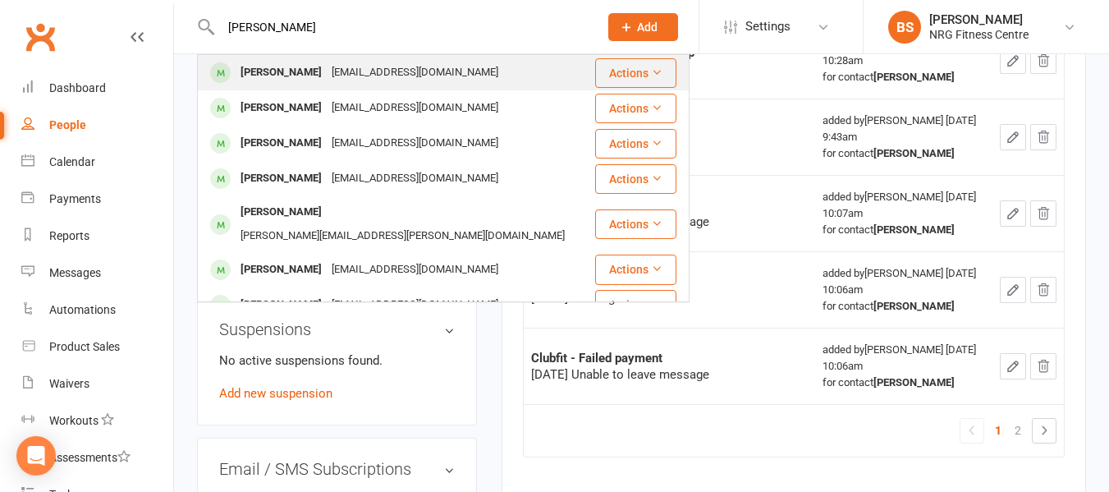
type input "[PERSON_NAME]"
click at [365, 66] on div "[EMAIL_ADDRESS][DOMAIN_NAME]" at bounding box center [415, 73] width 176 height 24
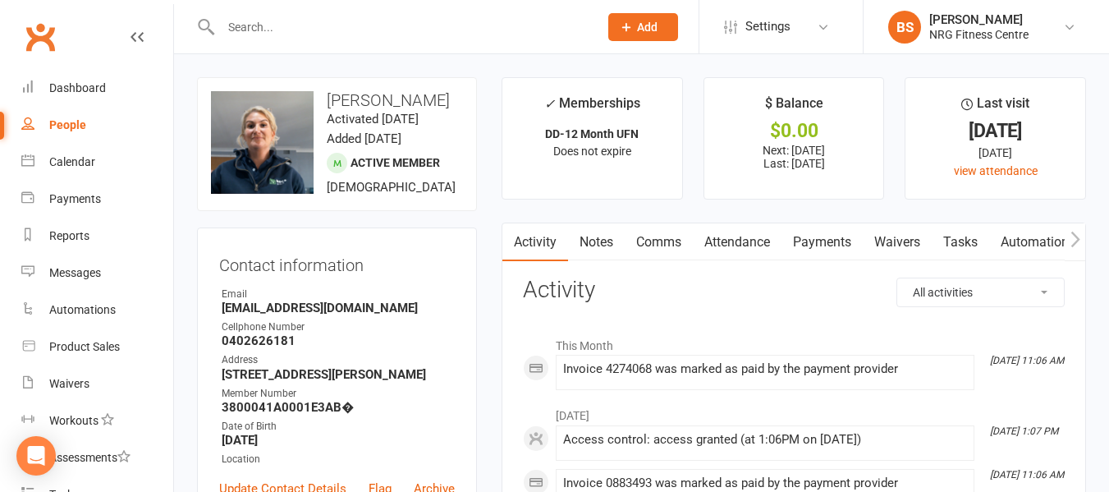
click at [821, 240] on link "Payments" at bounding box center [821, 242] width 81 height 38
